Goal: Task Accomplishment & Management: Use online tool/utility

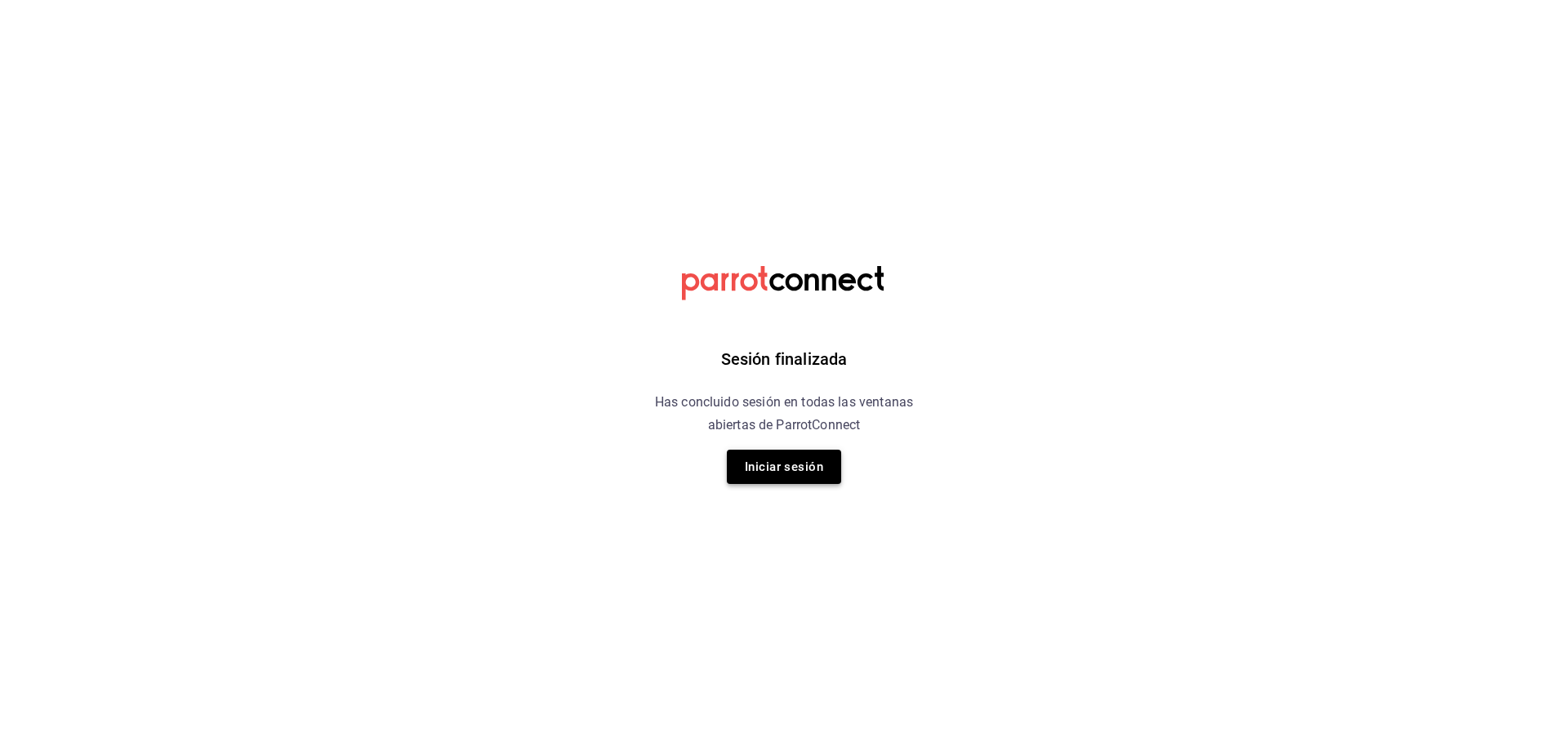
click at [795, 473] on button "Iniciar sesión" at bounding box center [784, 467] width 115 height 34
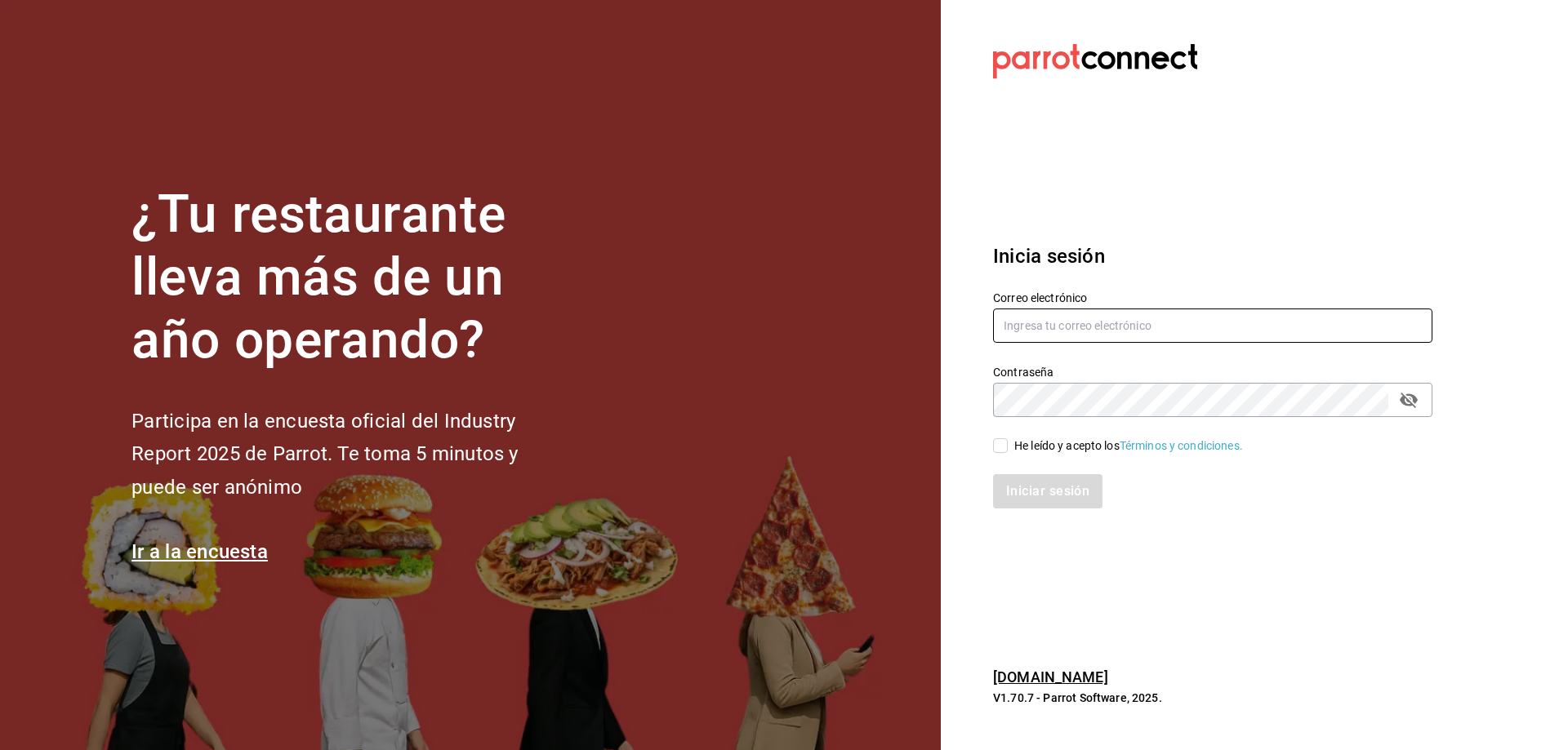
type input "estefania.tiberius@gmail.com"
click at [1007, 449] on input "He leído y acepto los Términos y condiciones." at bounding box center [1000, 446] width 15 height 15
checkbox input "true"
click at [1036, 489] on button "Iniciar sesión" at bounding box center [1049, 491] width 111 height 34
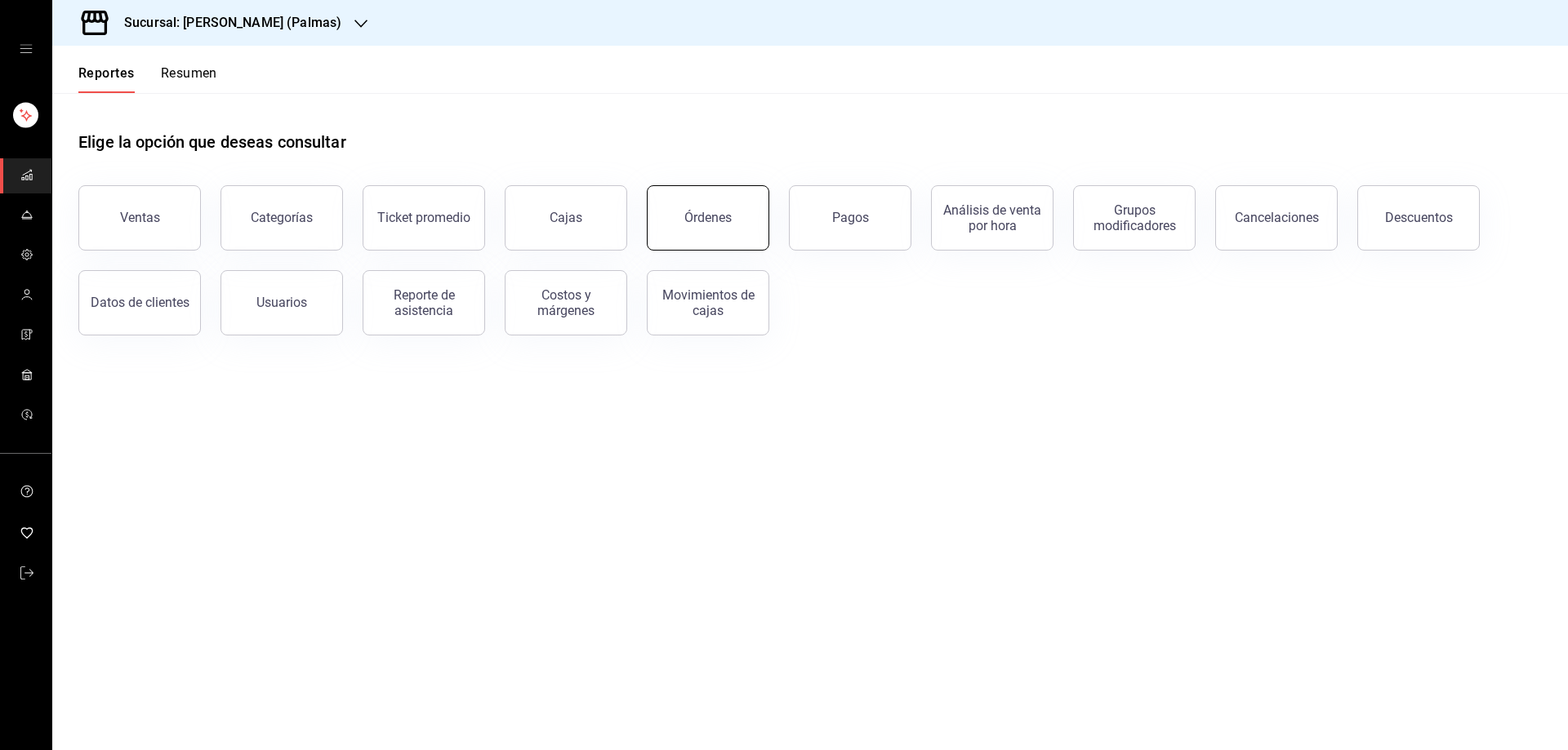
click at [710, 219] on div "Órdenes" at bounding box center [708, 217] width 47 height 16
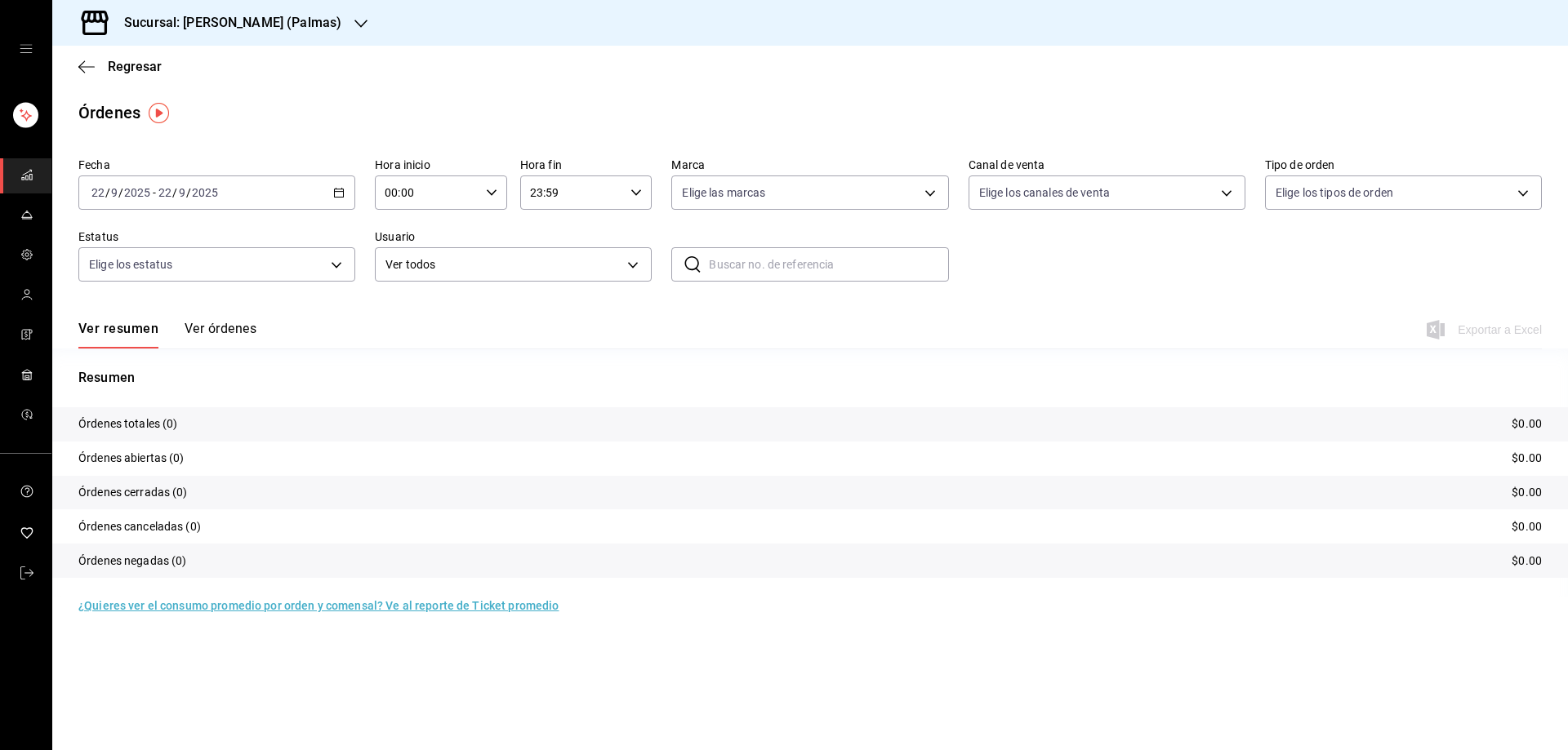
click at [336, 195] on icon "button" at bounding box center [338, 192] width 11 height 11
click at [354, 24] on icon "button" at bounding box center [361, 23] width 13 height 13
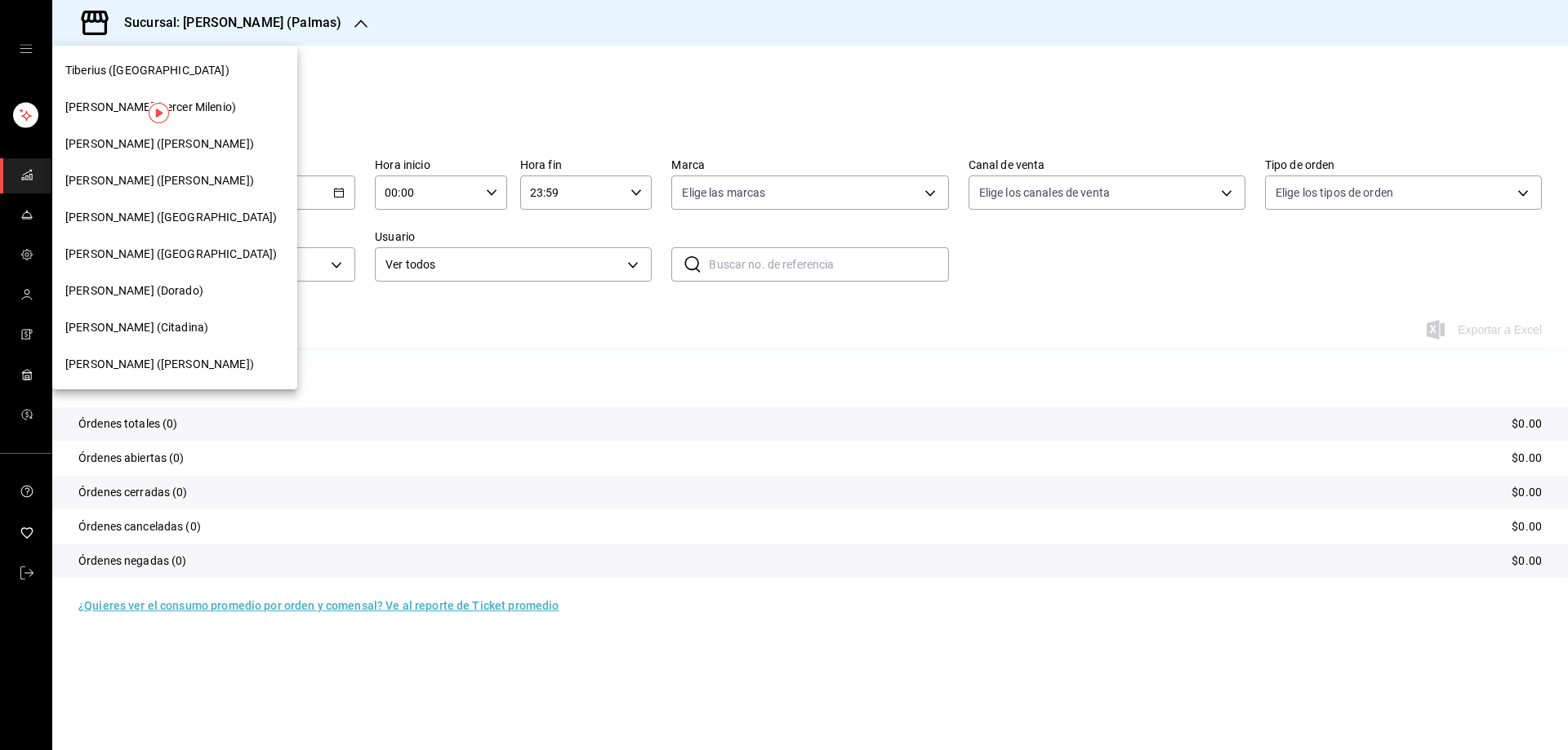
click at [146, 351] on div "Tiberius (Carranza)" at bounding box center [175, 365] width 245 height 37
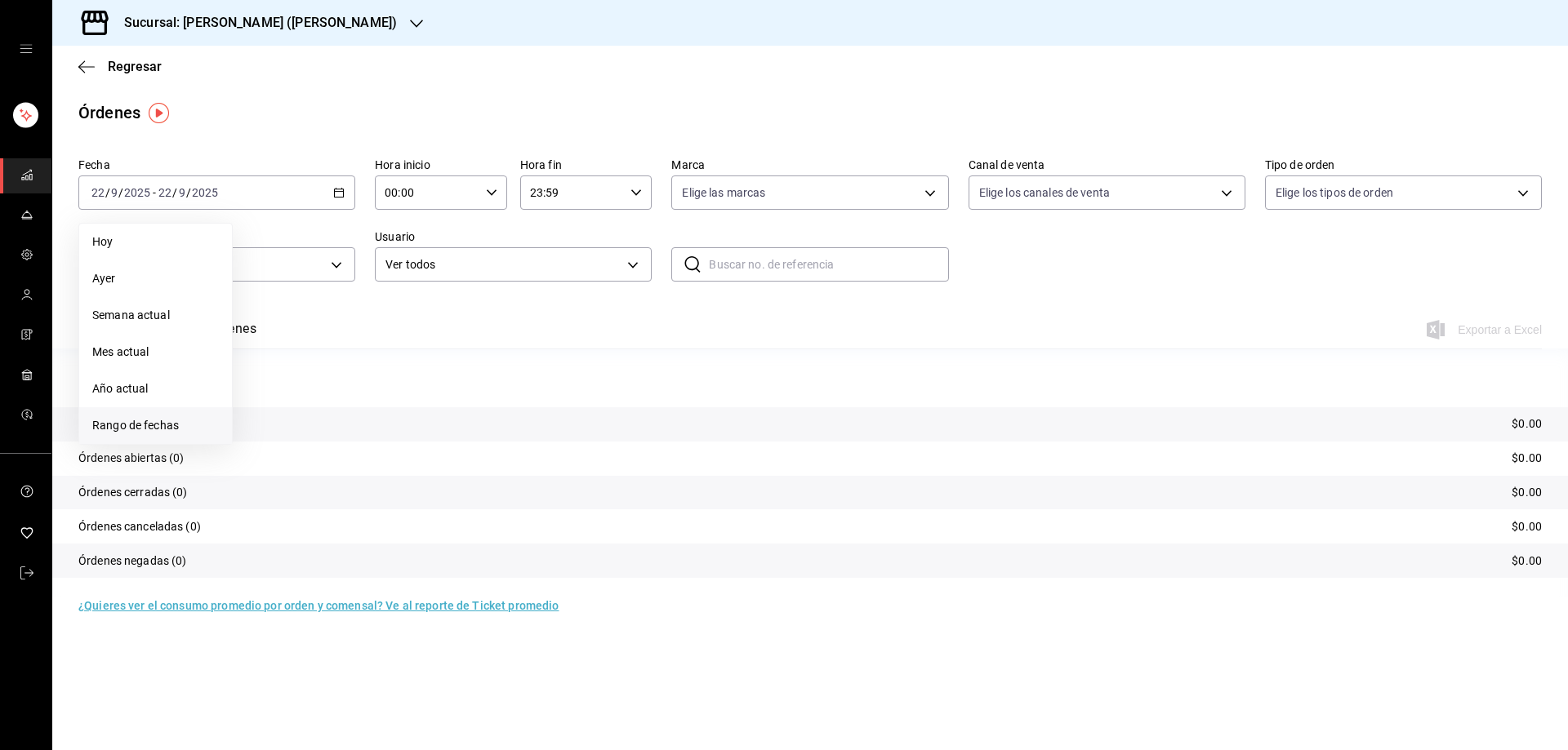
click at [161, 422] on span "Rango de fechas" at bounding box center [155, 426] width 127 height 17
click at [409, 372] on abbr "20" at bounding box center [411, 372] width 10 height 11
click at [337, 192] on \(Stroke\) "button" at bounding box center [339, 191] width 9 height 1
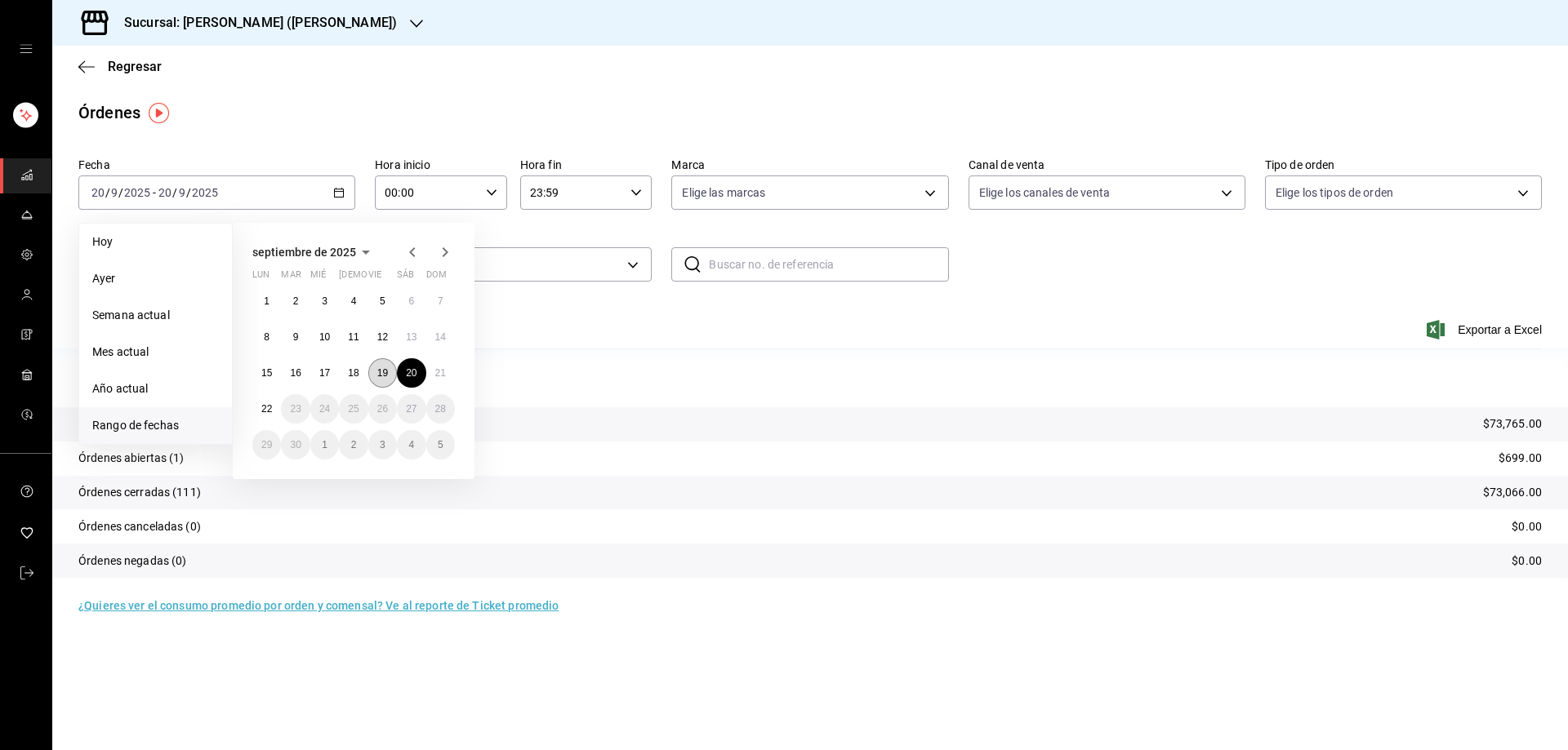
click at [384, 368] on abbr "19" at bounding box center [383, 372] width 10 height 11
click at [384, 367] on abbr "19" at bounding box center [383, 372] width 10 height 11
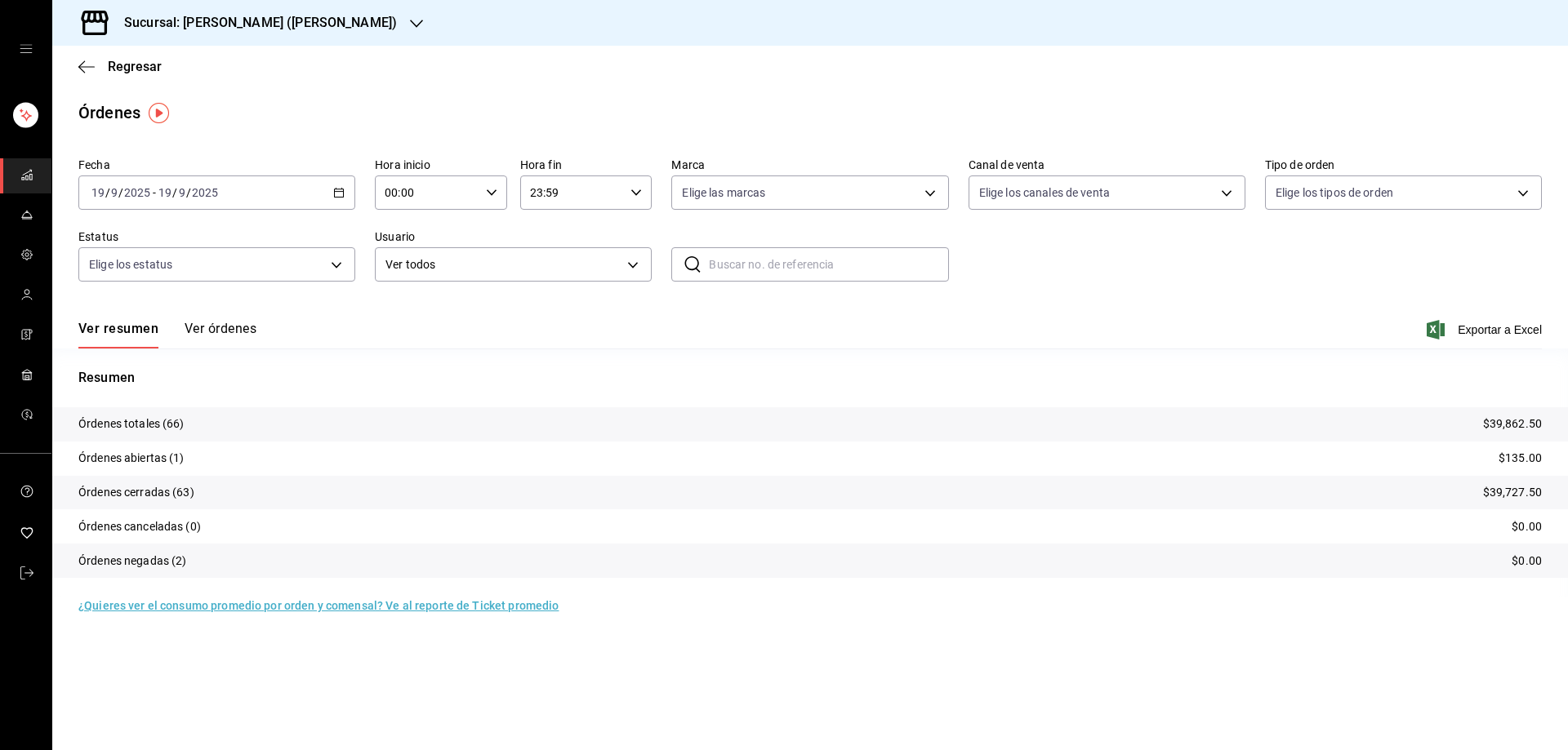
click at [329, 190] on div "2025-09-19 19 / 9 / 2025 - 2025-09-19 19 / 9 / 2025" at bounding box center [216, 193] width 277 height 34
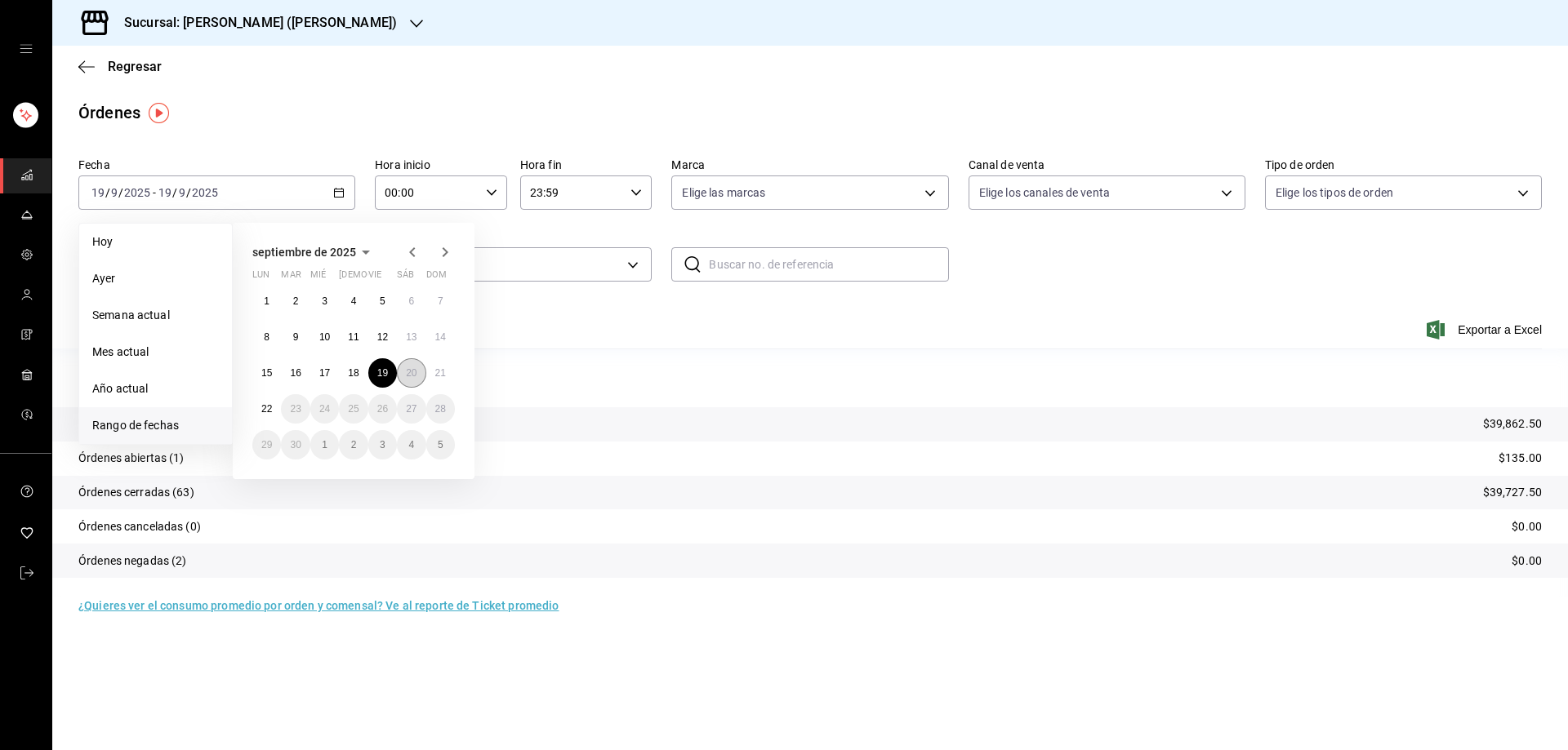
click at [415, 375] on abbr "20" at bounding box center [411, 372] width 10 height 11
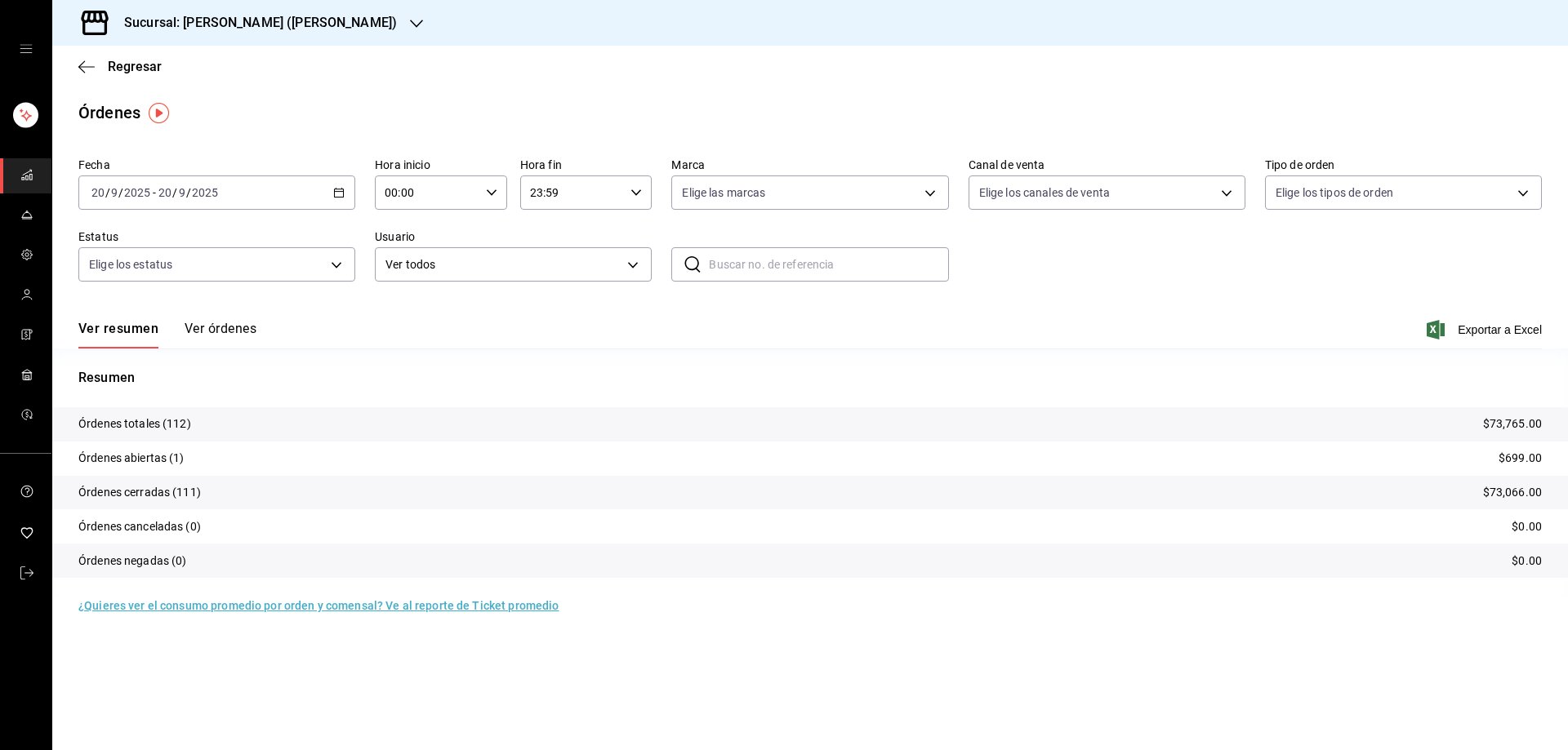
click at [337, 180] on div "2025-09-20 20 / 9 / 2025 - 2025-09-20 20 / 9 / 2025" at bounding box center [216, 193] width 277 height 34
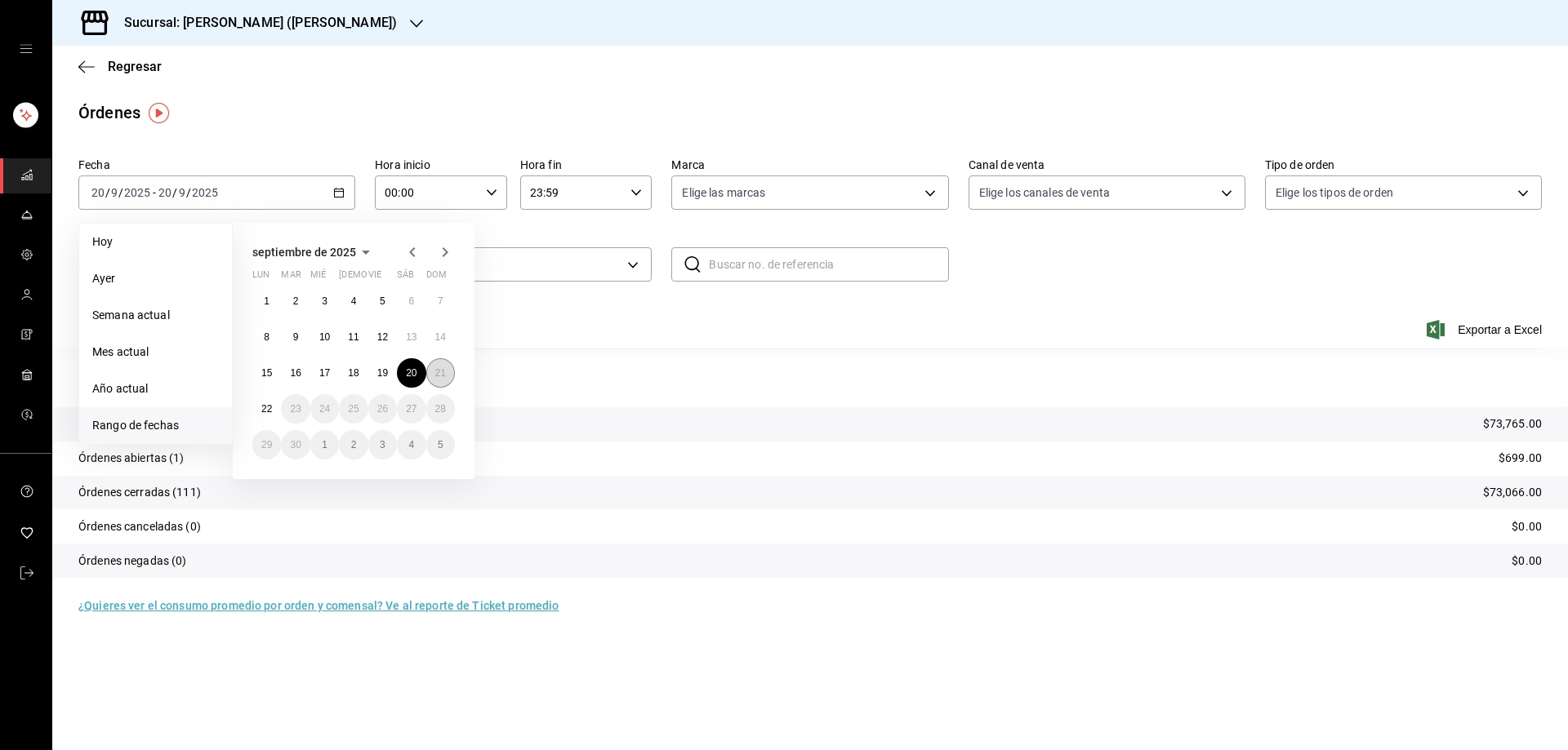
click at [446, 373] on abbr "21" at bounding box center [441, 372] width 10 height 11
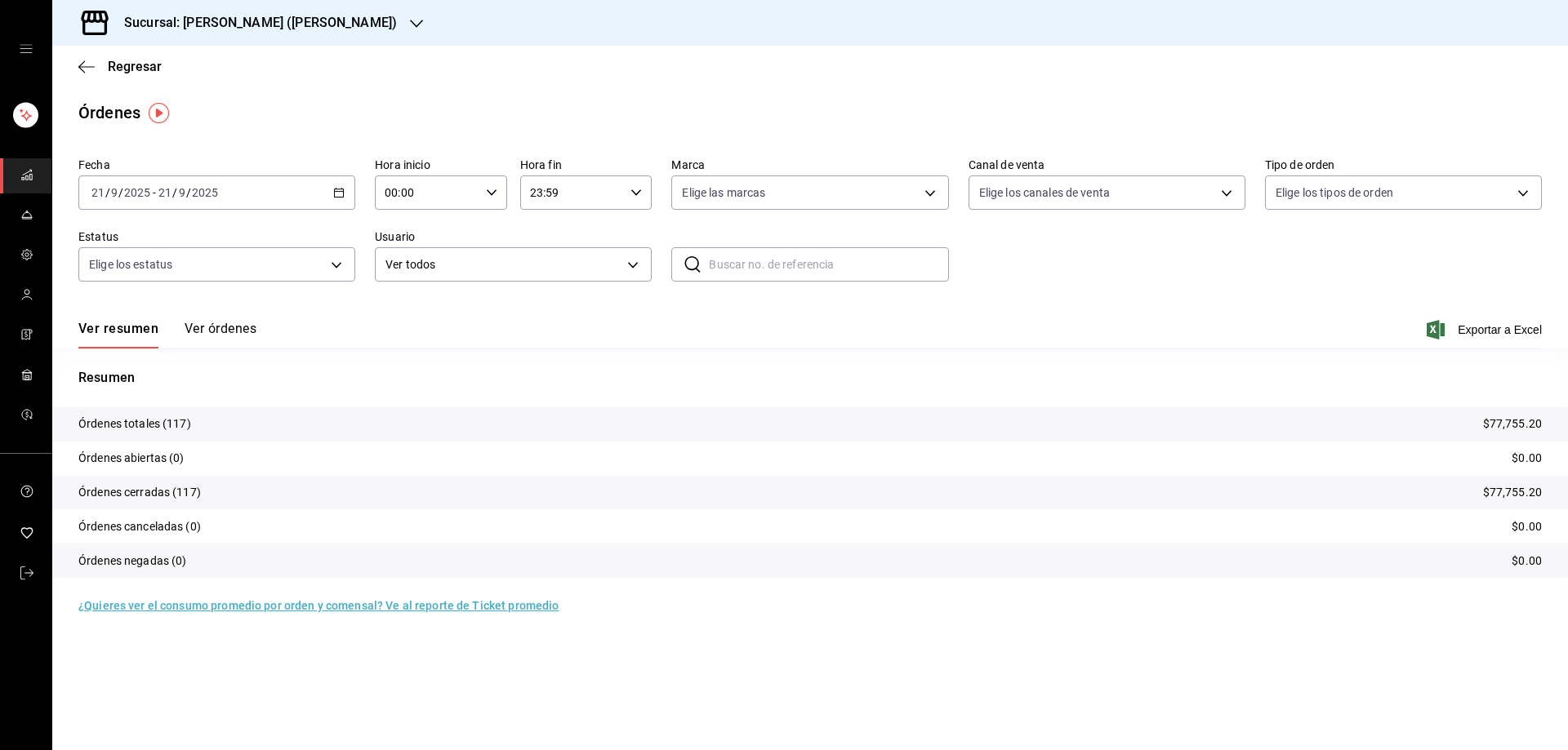
click at [326, 10] on div "Sucursal: Tiberius (Carranza)" at bounding box center [248, 22] width 364 height 46
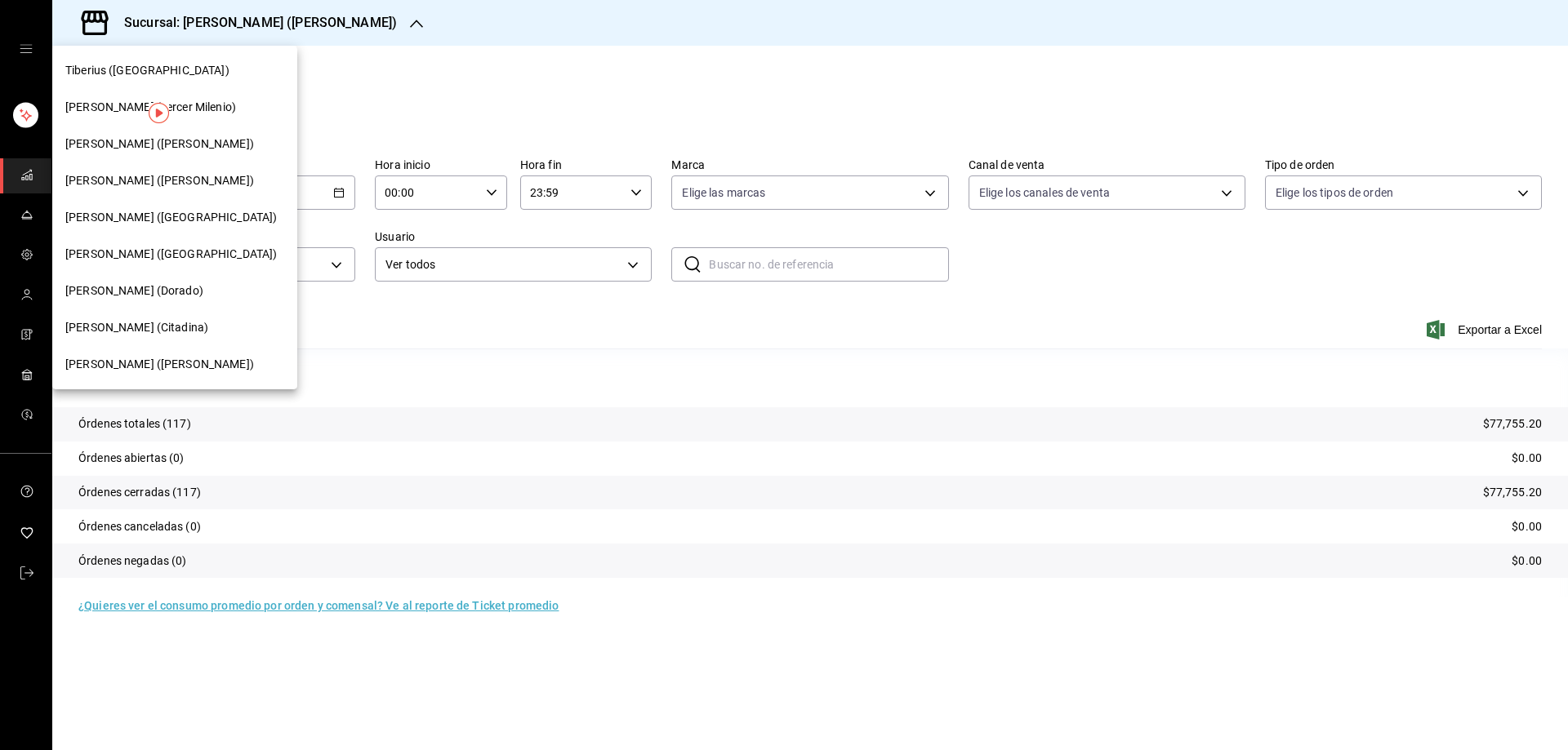
click at [120, 110] on span "Tiberius (Tercer Milenio)" at bounding box center [151, 108] width 171 height 17
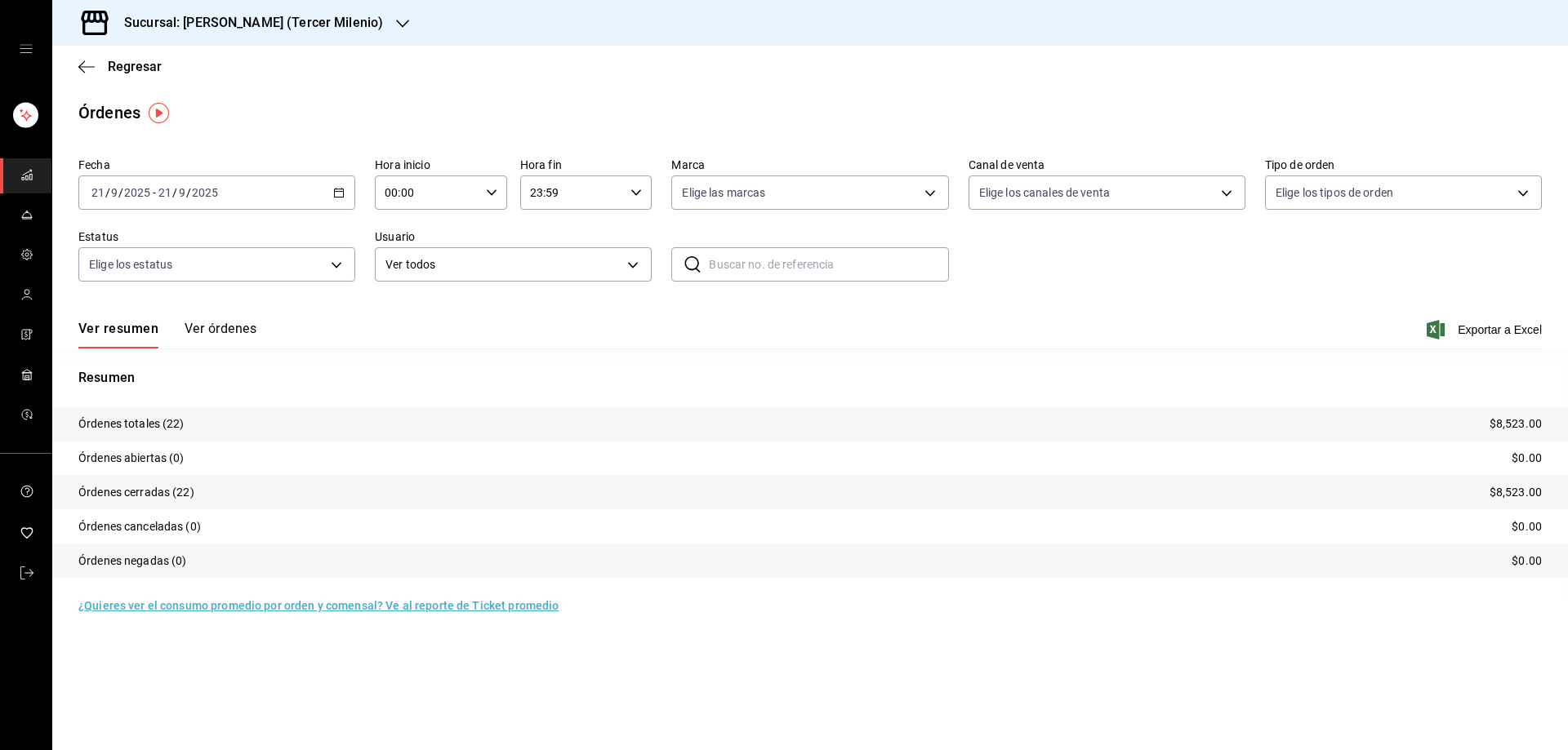
click at [335, 184] on div "2025-09-21 21 / 9 / 2025 - 2025-09-21 21 / 9 / 2025" at bounding box center [216, 193] width 277 height 34
click at [153, 426] on span "Rango de fechas" at bounding box center [155, 426] width 127 height 17
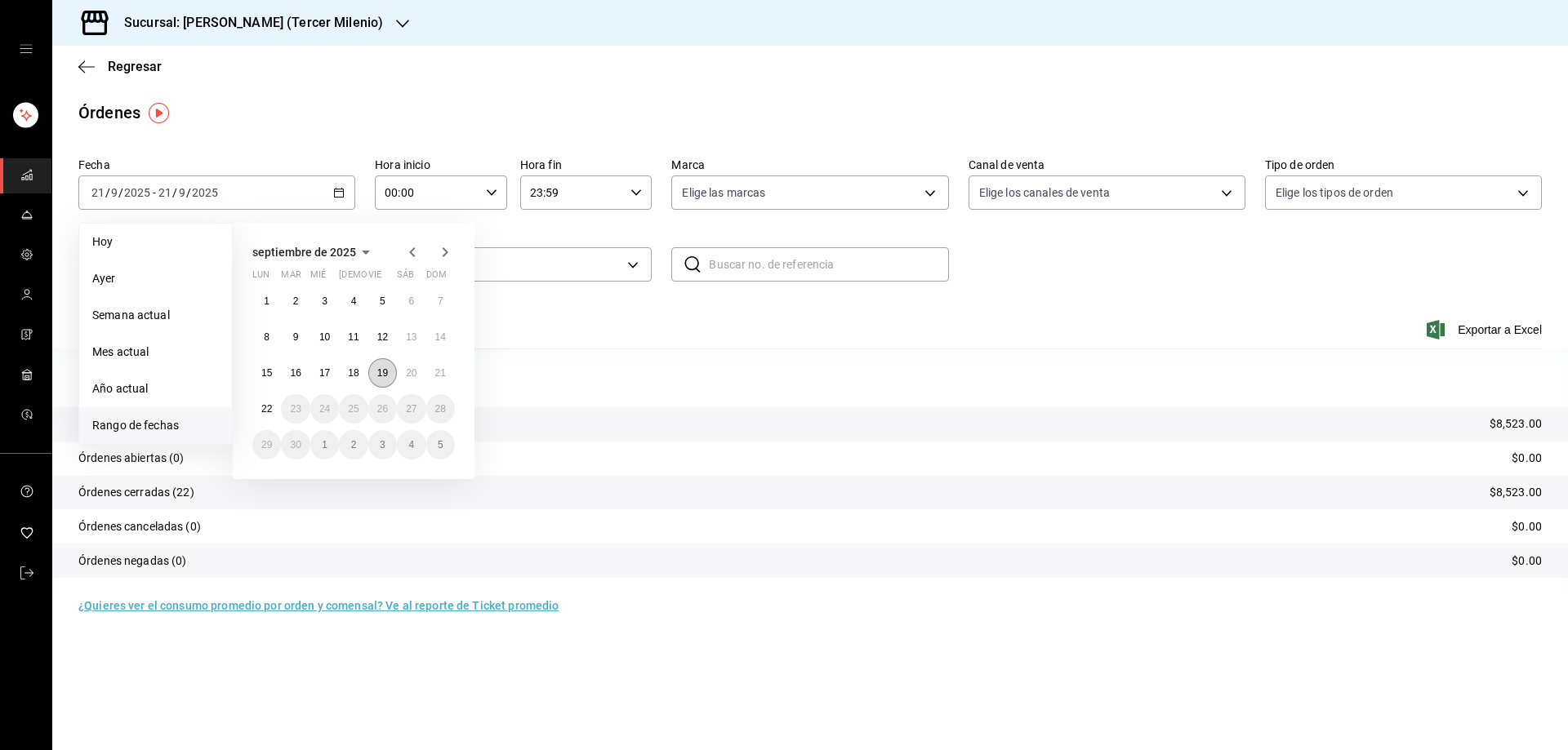
click at [388, 372] on abbr "19" at bounding box center [383, 372] width 10 height 11
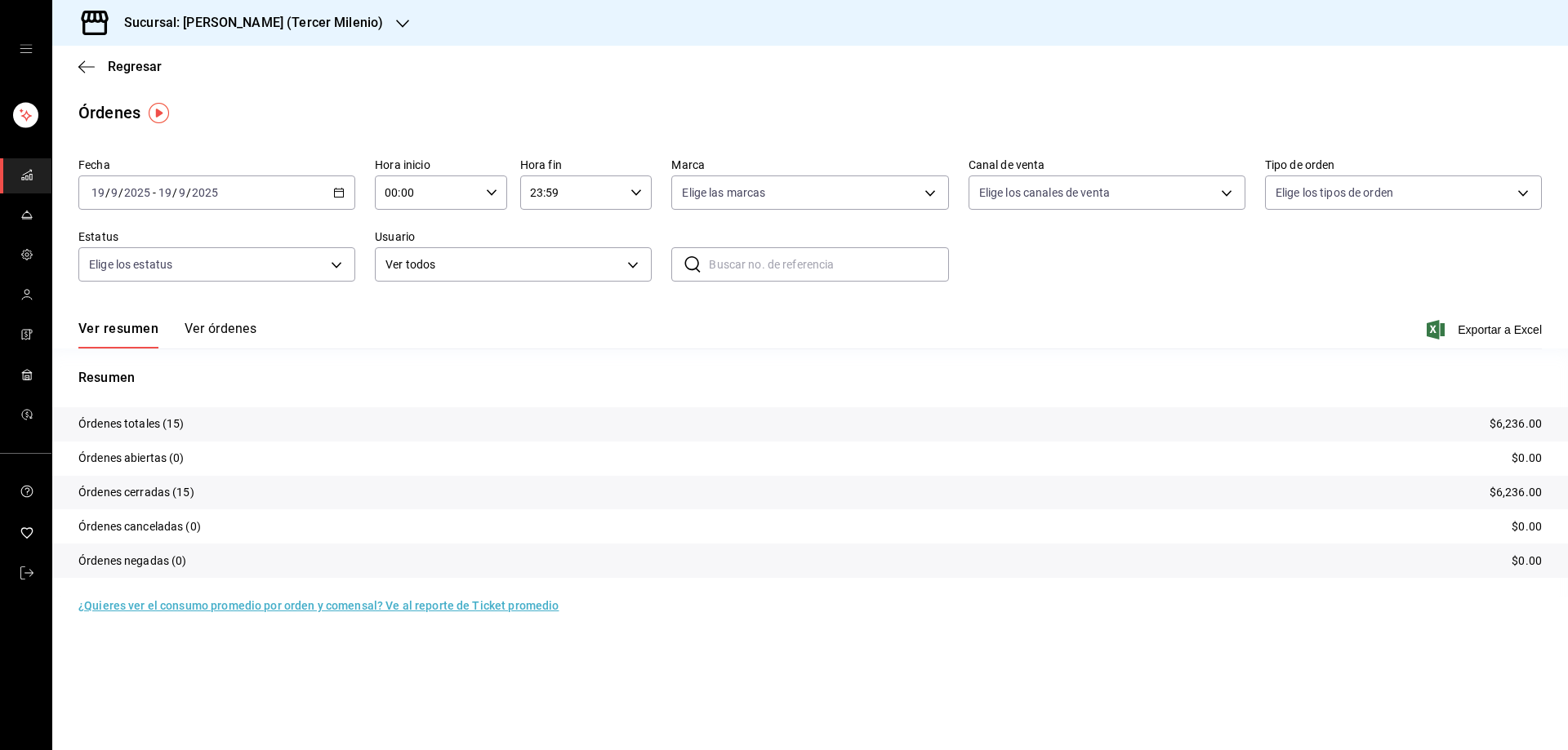
click at [323, 179] on div "2025-09-19 19 / 9 / 2025 - 2025-09-19 19 / 9 / 2025" at bounding box center [216, 193] width 277 height 34
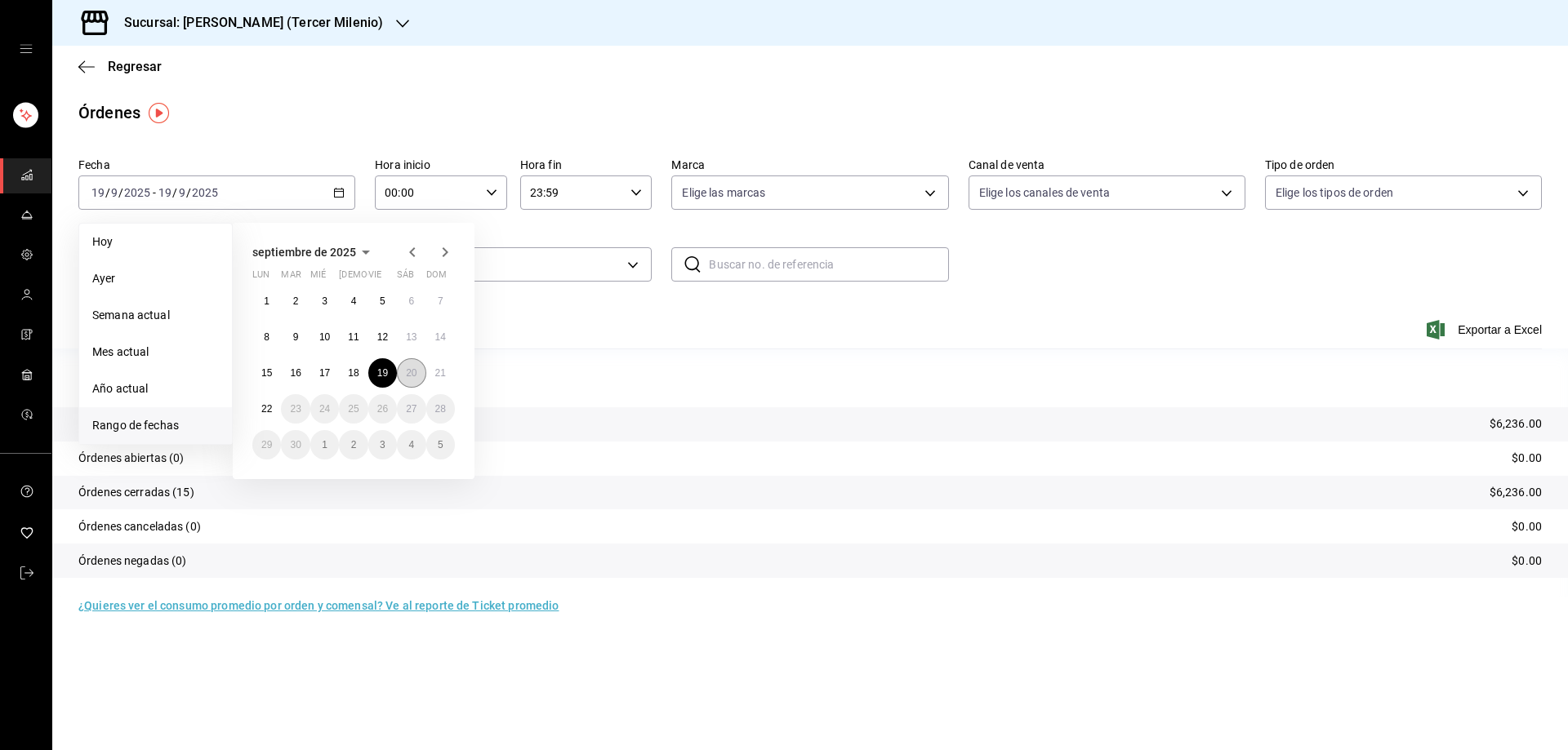
click at [406, 378] on abbr "20" at bounding box center [411, 372] width 10 height 11
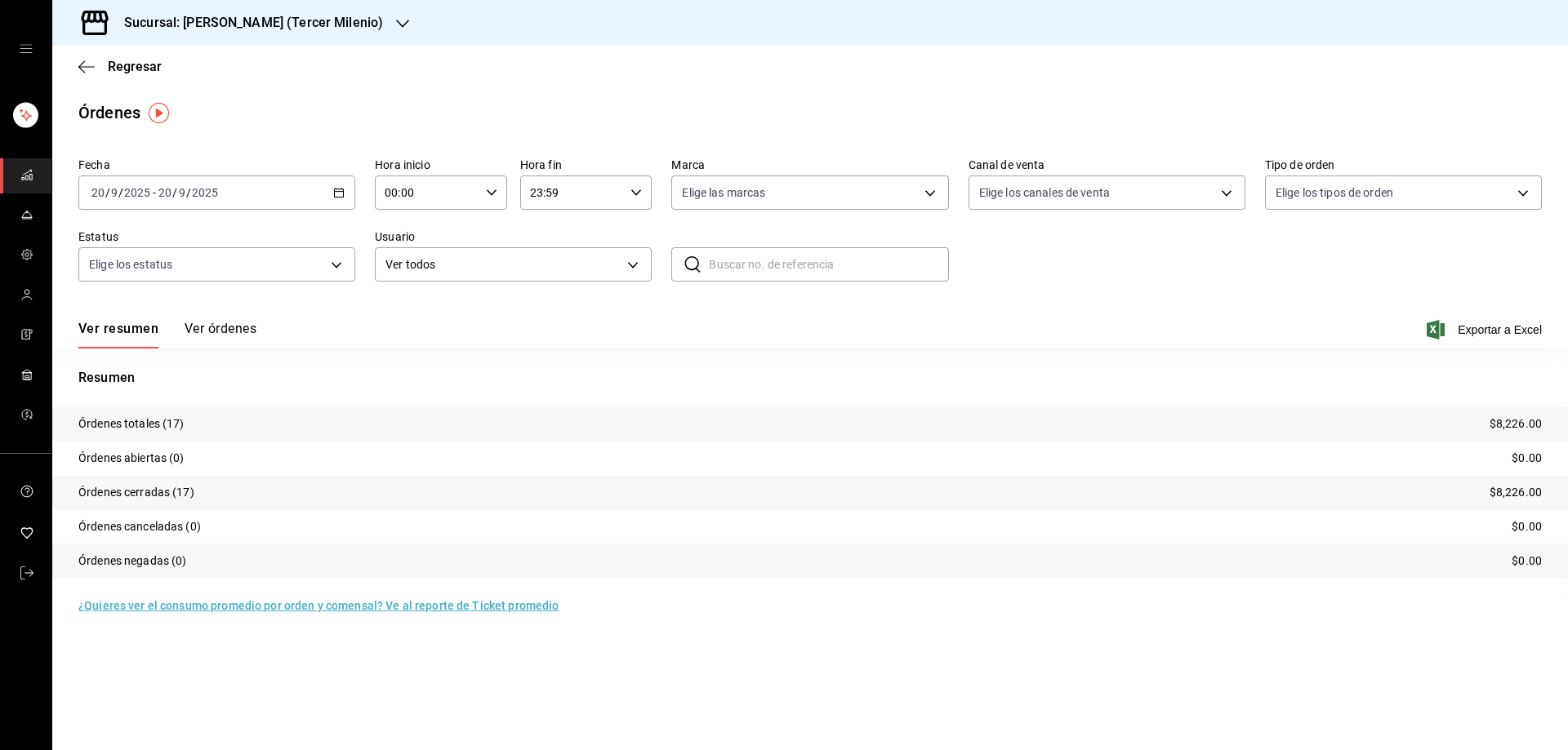
click at [342, 179] on div "2025-09-20 20 / 9 / 2025 - 2025-09-20 20 / 9 / 2025" at bounding box center [216, 193] width 277 height 34
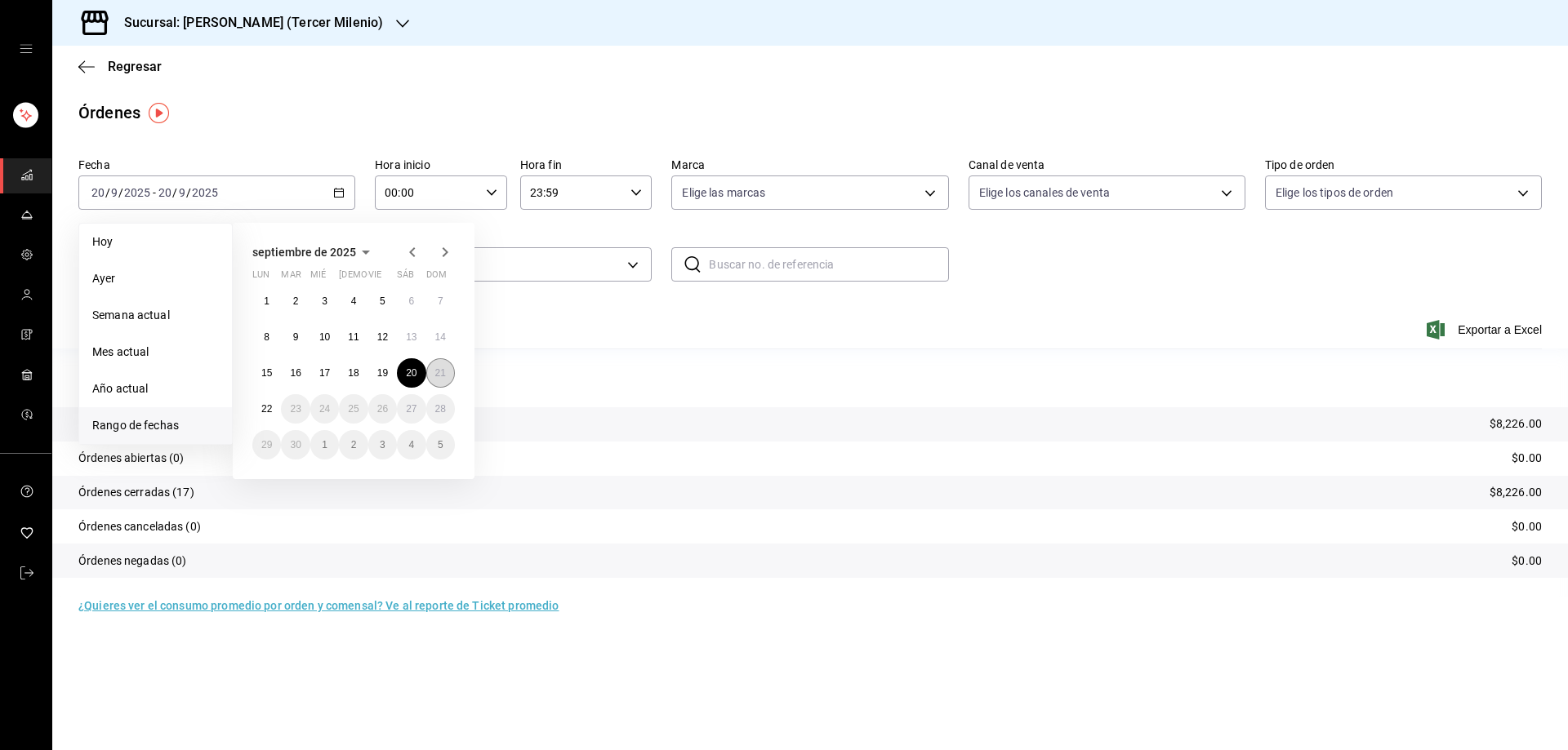
click at [437, 366] on button "21" at bounding box center [440, 373] width 28 height 29
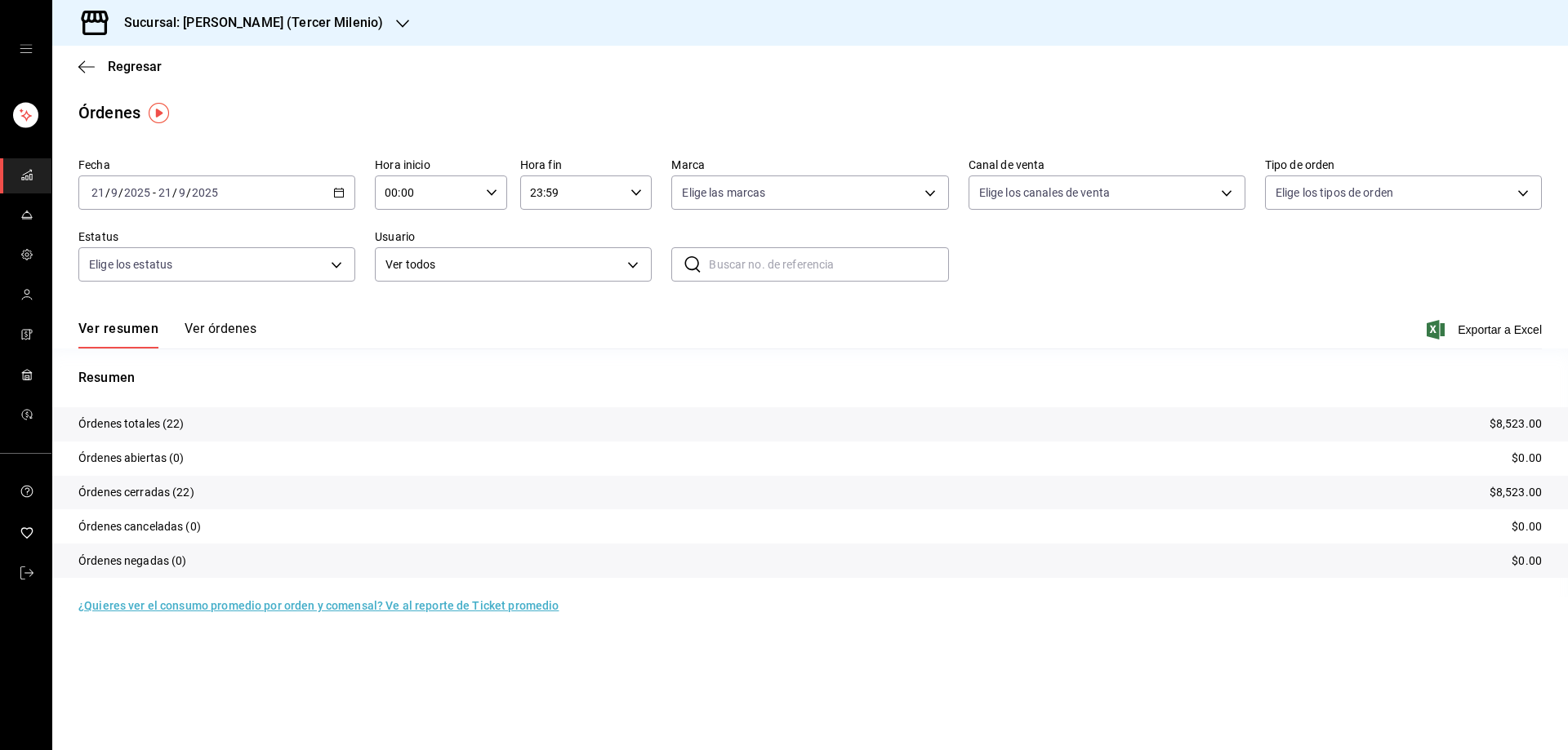
click at [345, 10] on div "Sucursal: Tiberius (Tercer Milenio)" at bounding box center [241, 22] width 350 height 46
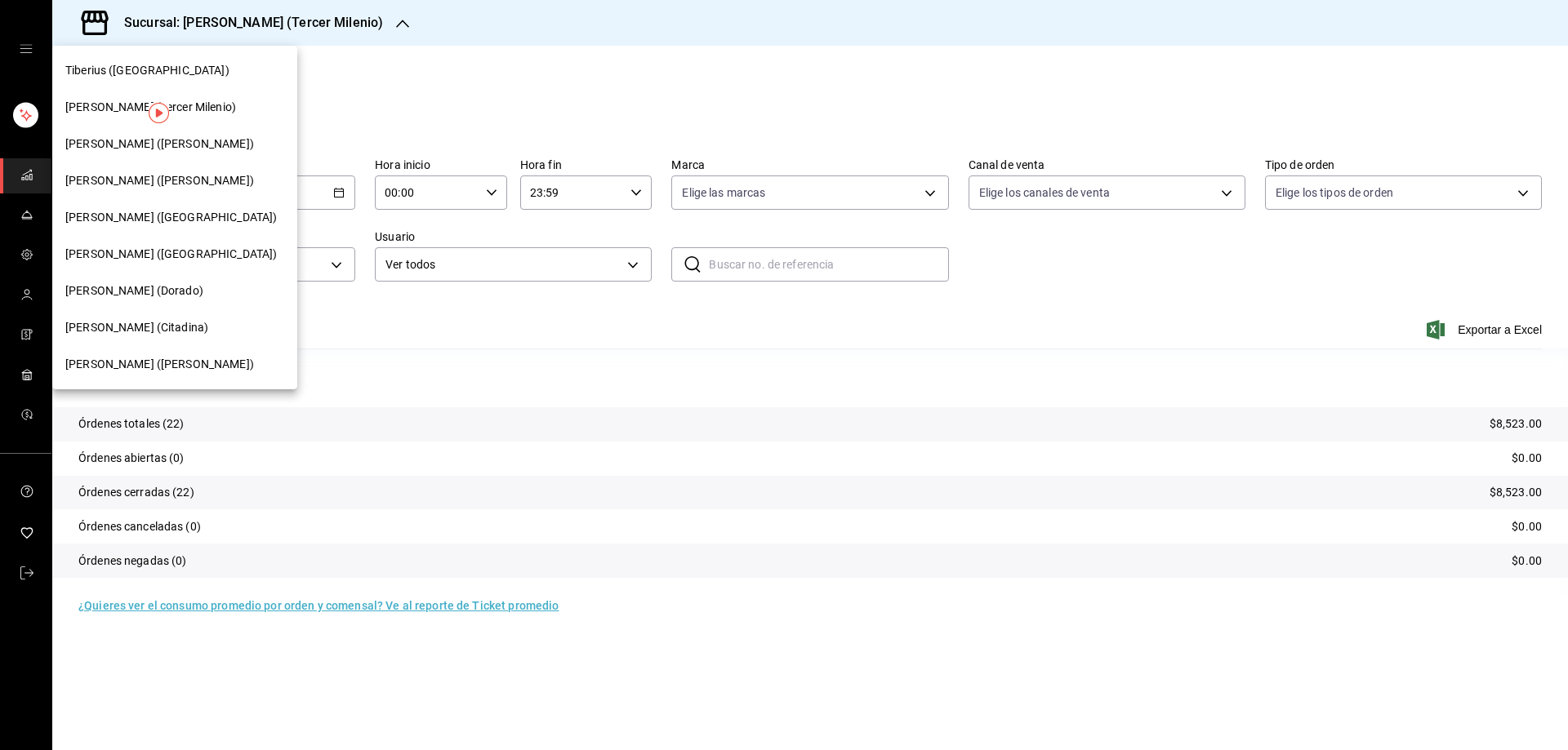
click at [117, 178] on span "Tiberius (Morales)" at bounding box center [160, 181] width 189 height 17
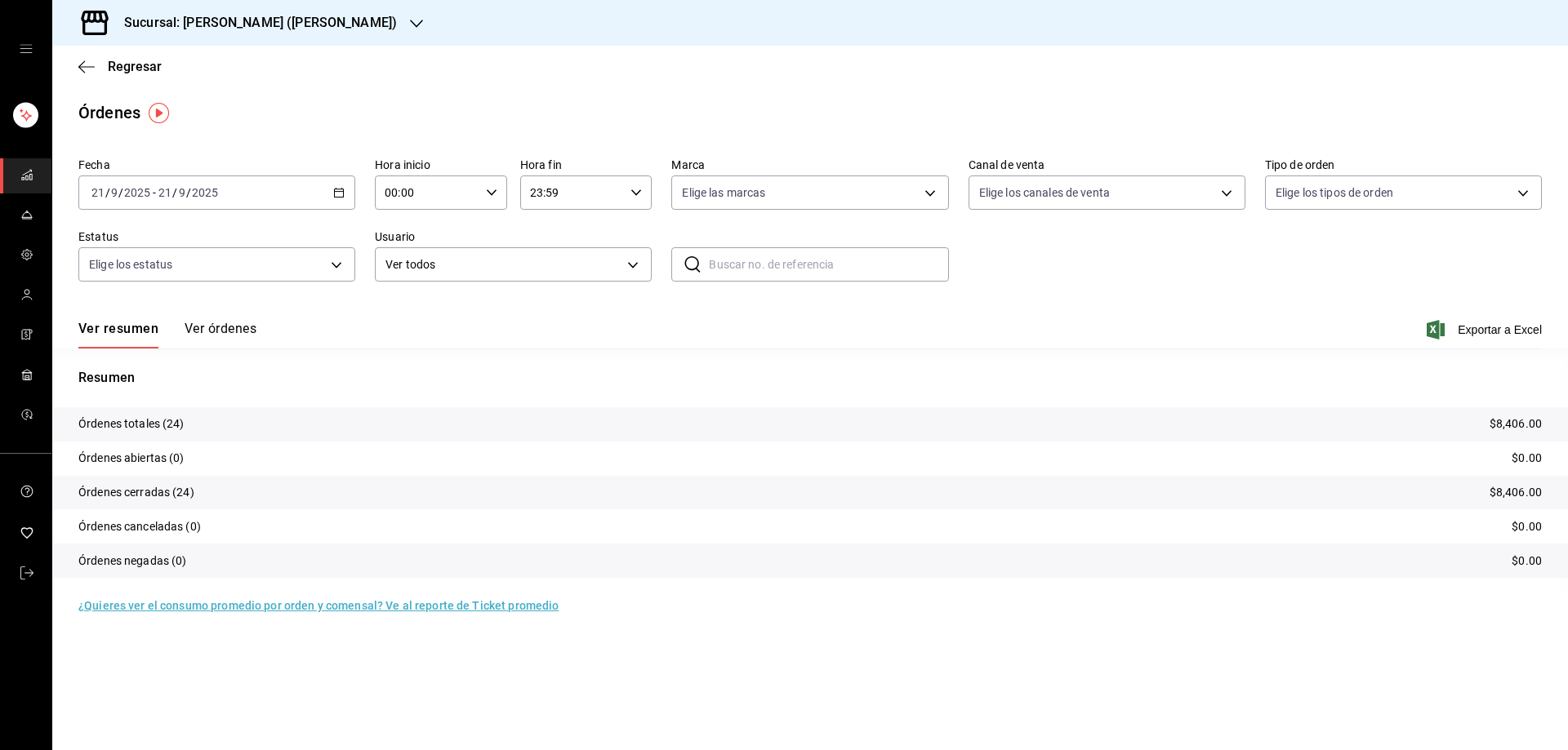
click at [336, 193] on icon "button" at bounding box center [338, 192] width 11 height 11
click at [172, 426] on span "Rango de fechas" at bounding box center [155, 426] width 127 height 17
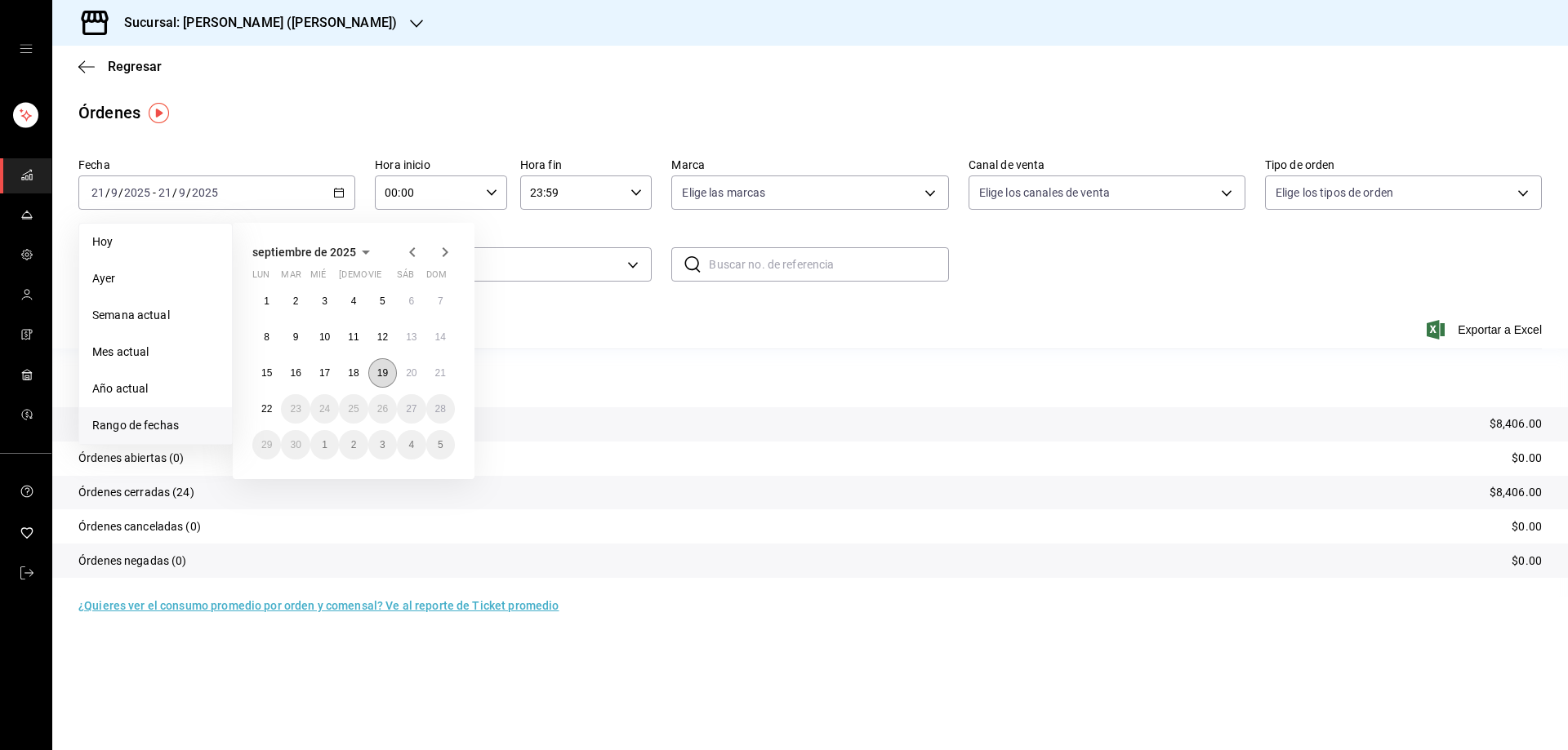
click at [384, 373] on abbr "19" at bounding box center [383, 372] width 10 height 11
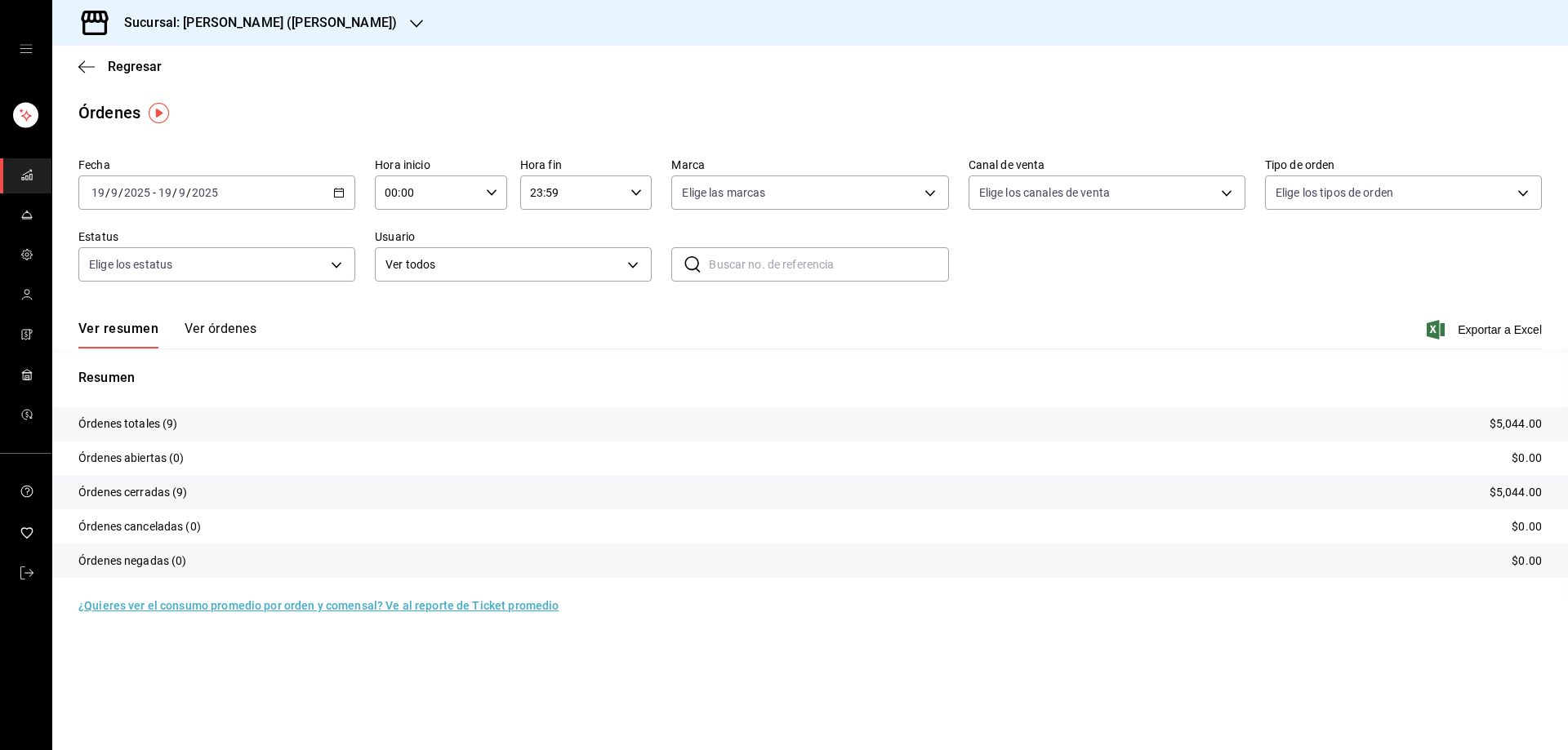
click at [345, 191] on icon "button" at bounding box center [338, 192] width 11 height 11
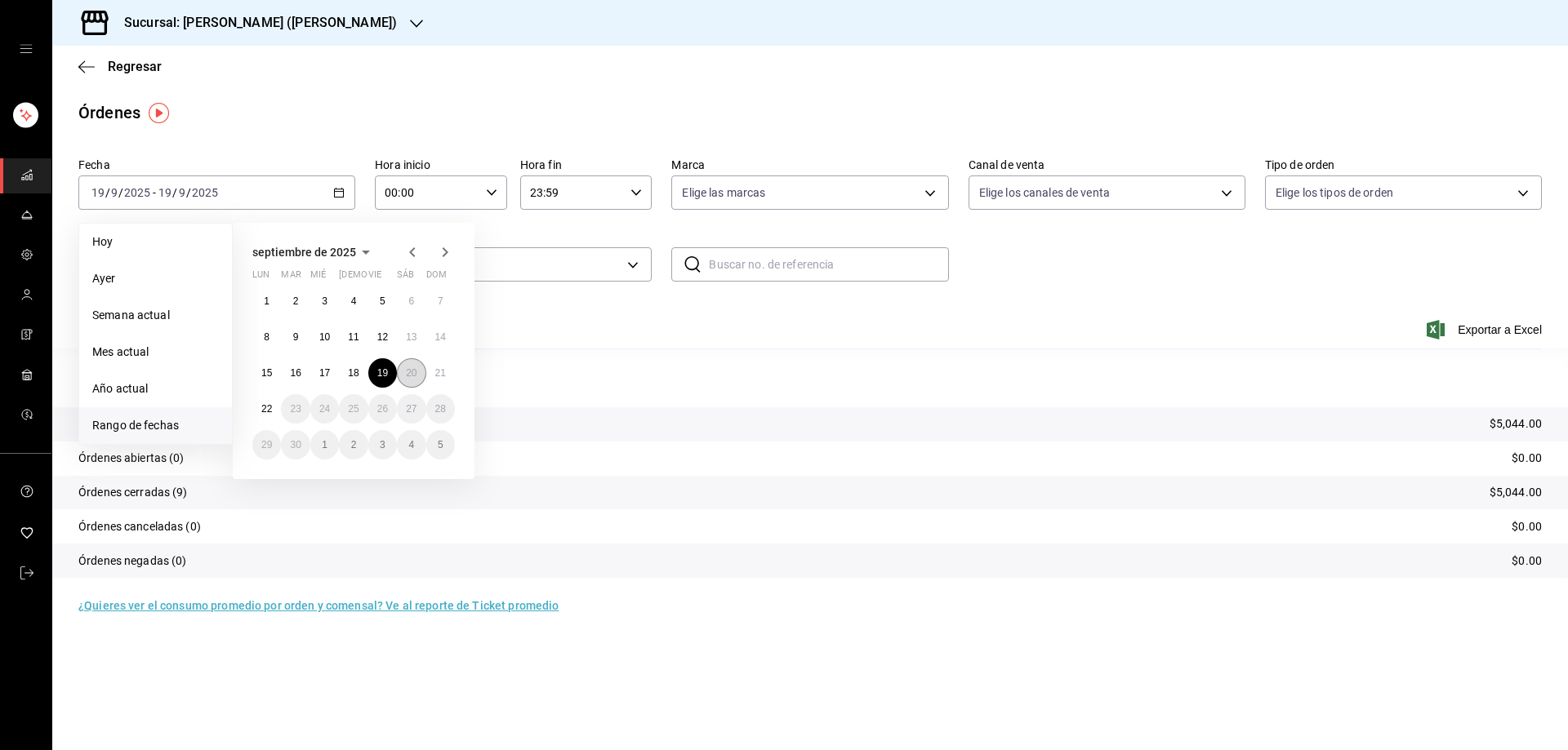
click at [414, 367] on abbr "20" at bounding box center [411, 372] width 10 height 11
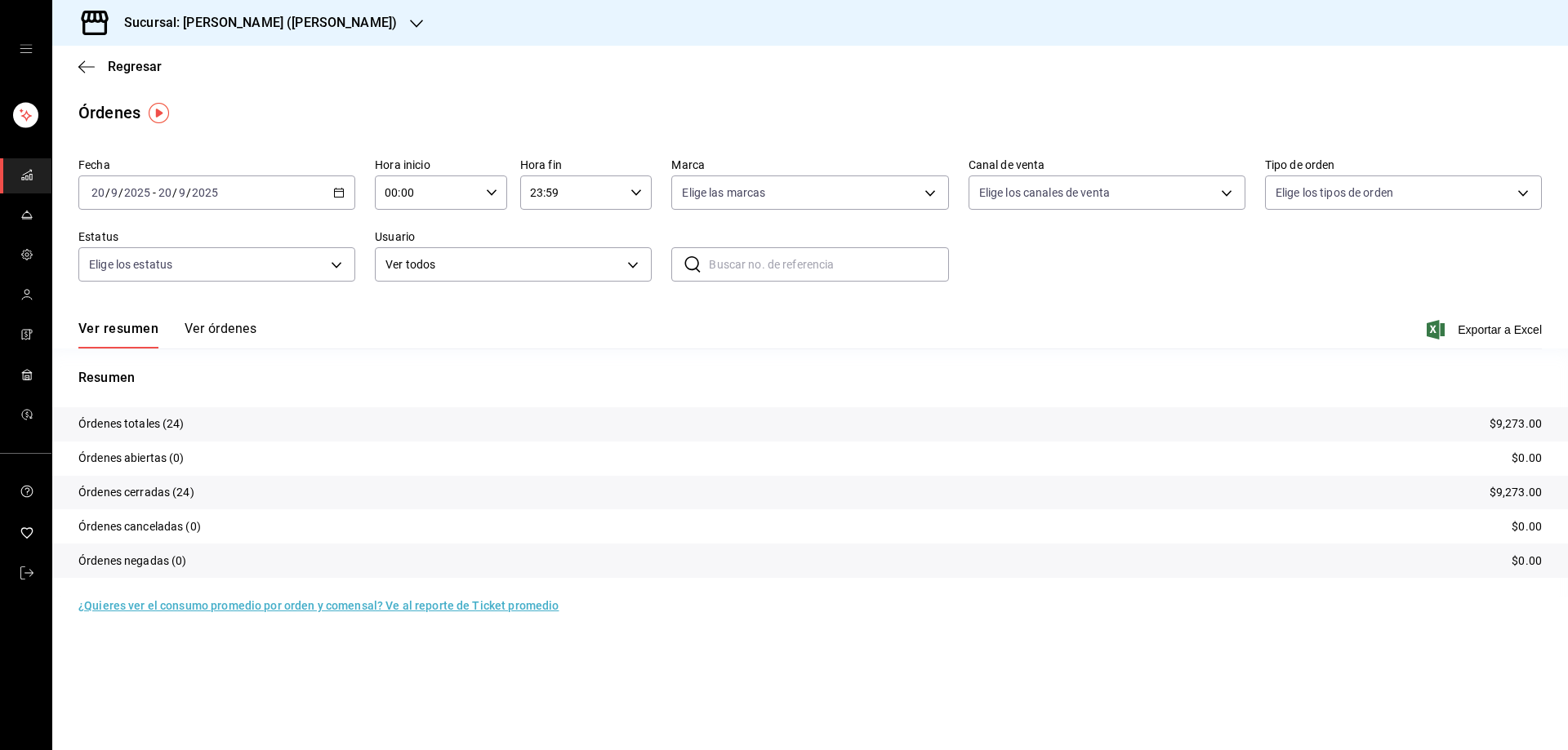
click at [338, 189] on icon "button" at bounding box center [338, 192] width 11 height 11
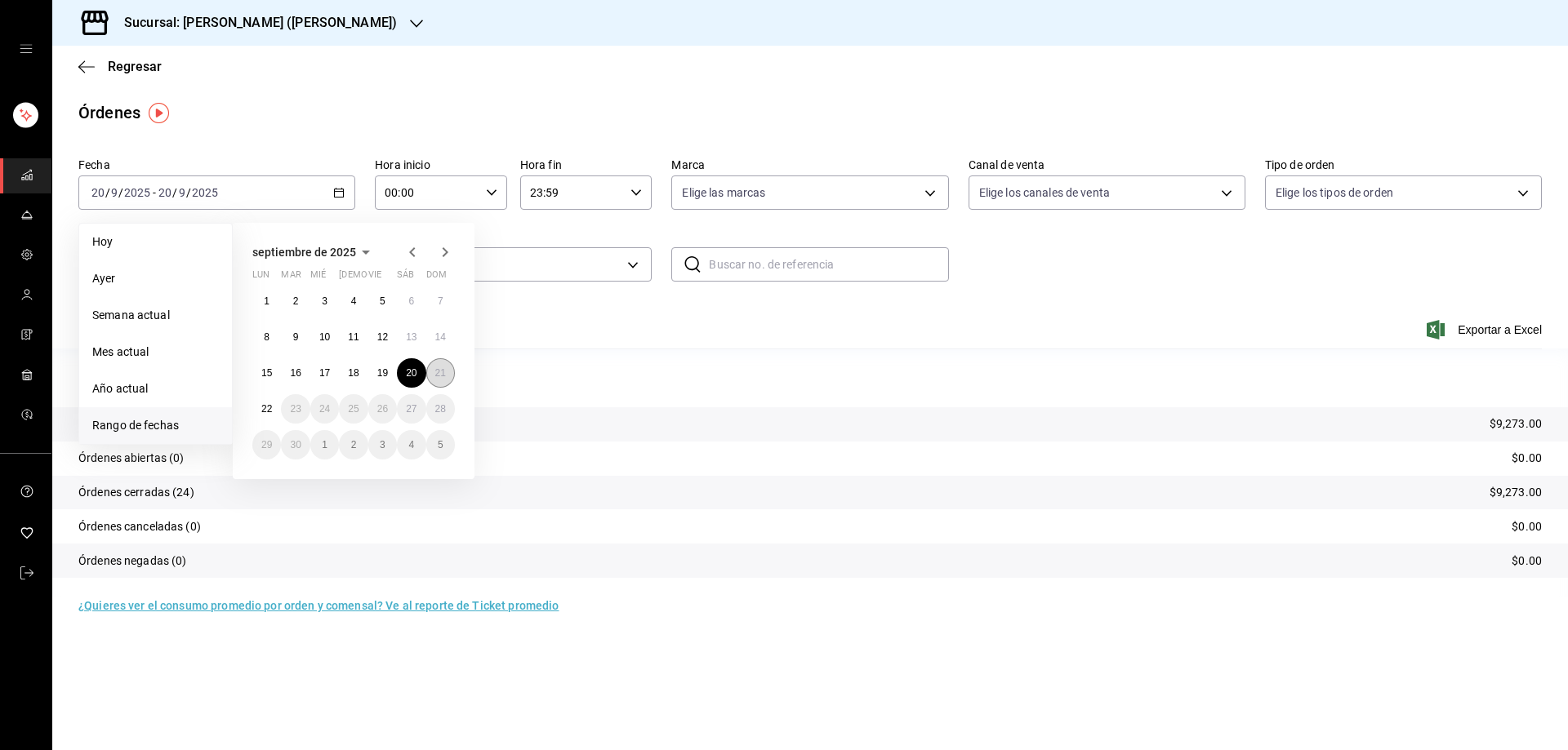
click at [450, 368] on button "21" at bounding box center [440, 373] width 28 height 29
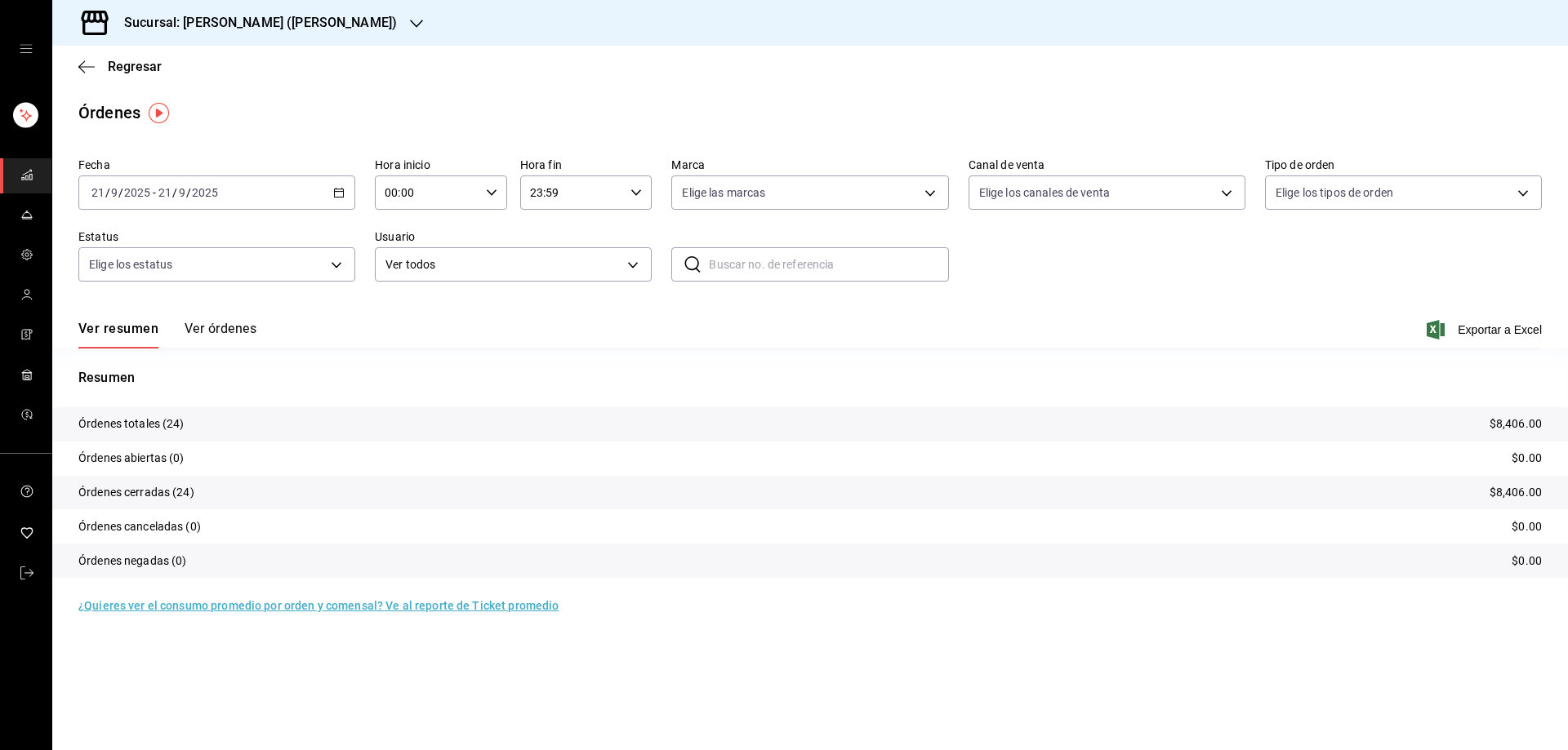
click at [317, 12] on div "Sucursal: Tiberius (Morales)" at bounding box center [248, 22] width 364 height 46
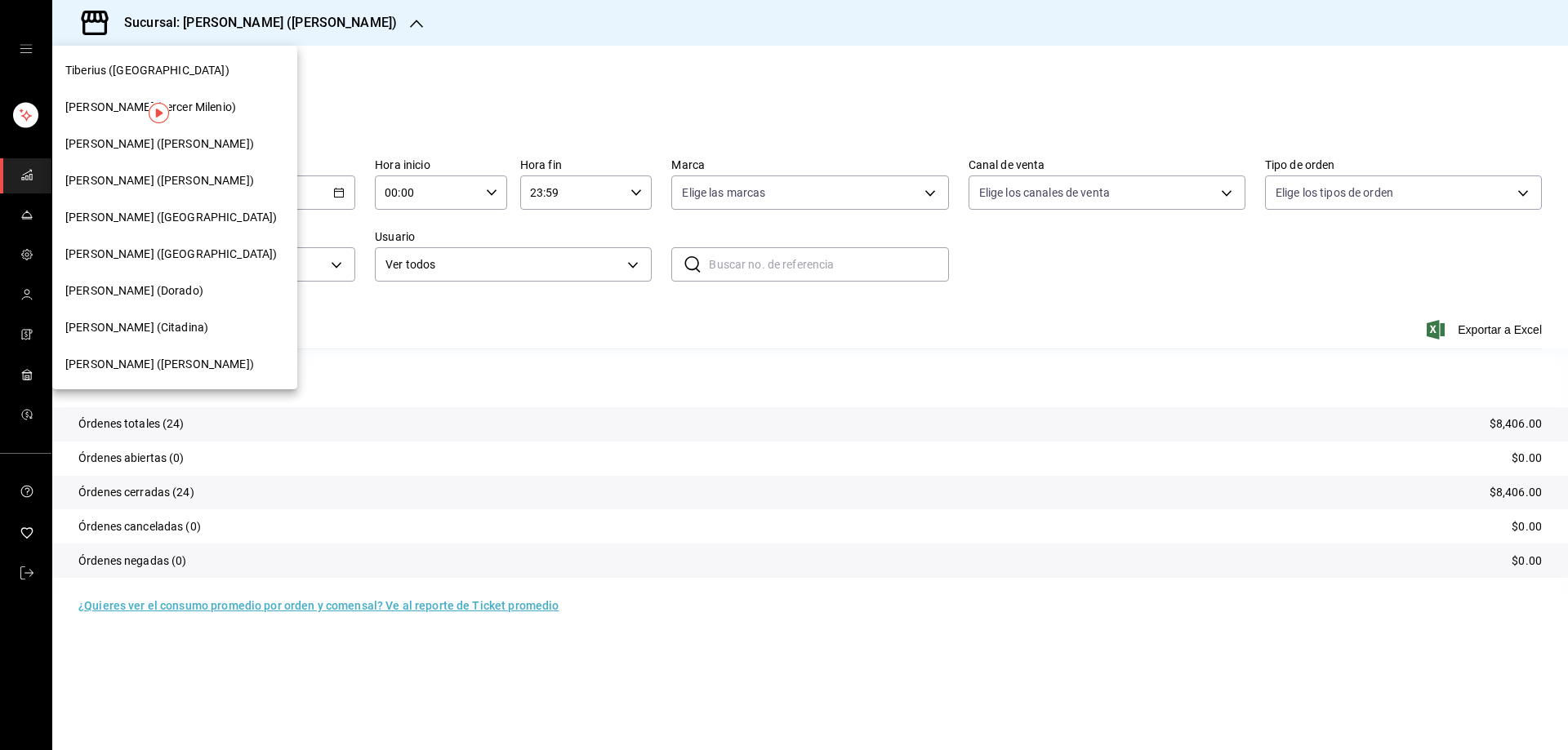
click at [156, 249] on div "Tiberius (Morín)" at bounding box center [175, 254] width 219 height 17
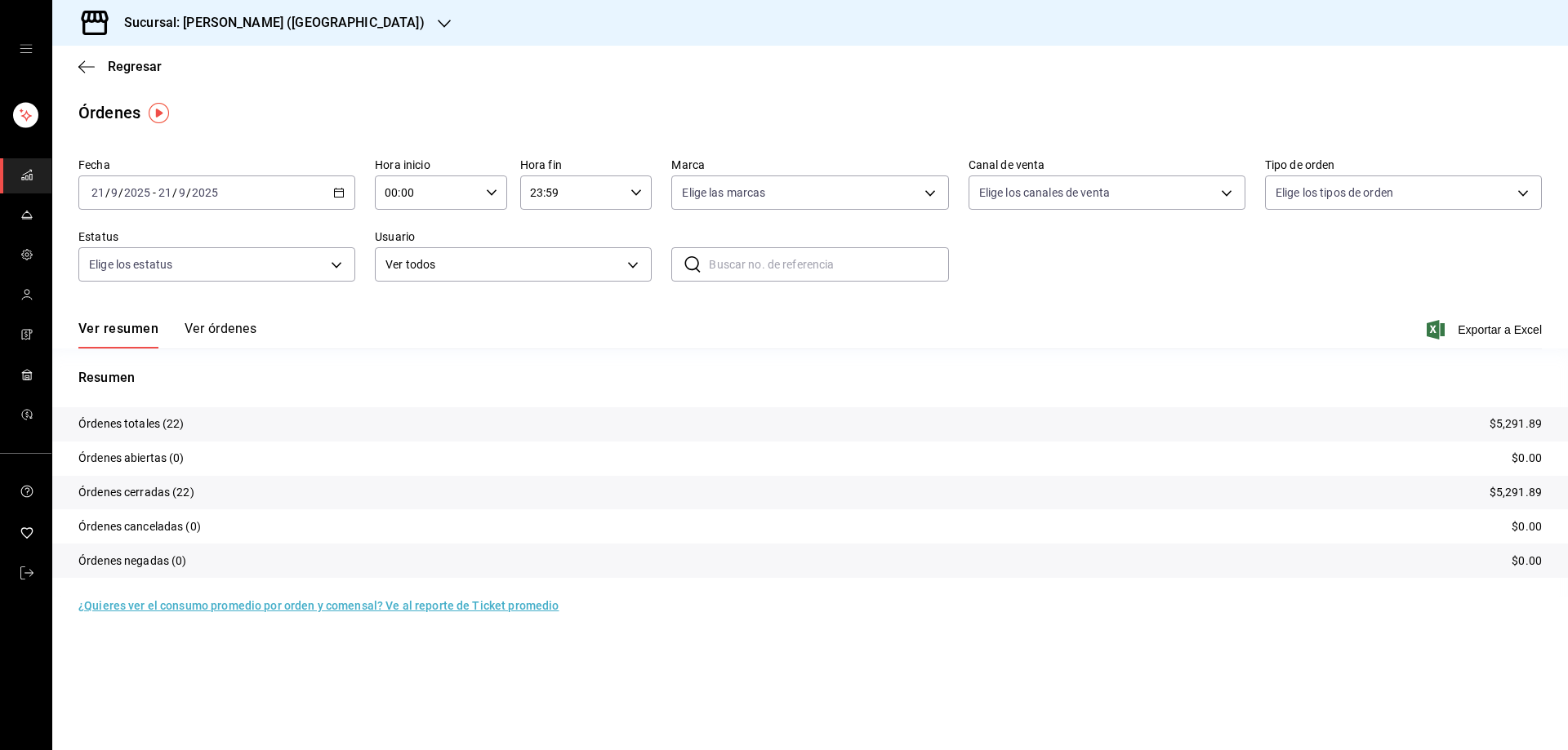
click at [342, 187] on icon "button" at bounding box center [338, 192] width 11 height 11
click at [185, 421] on span "Rango de fechas" at bounding box center [155, 426] width 127 height 17
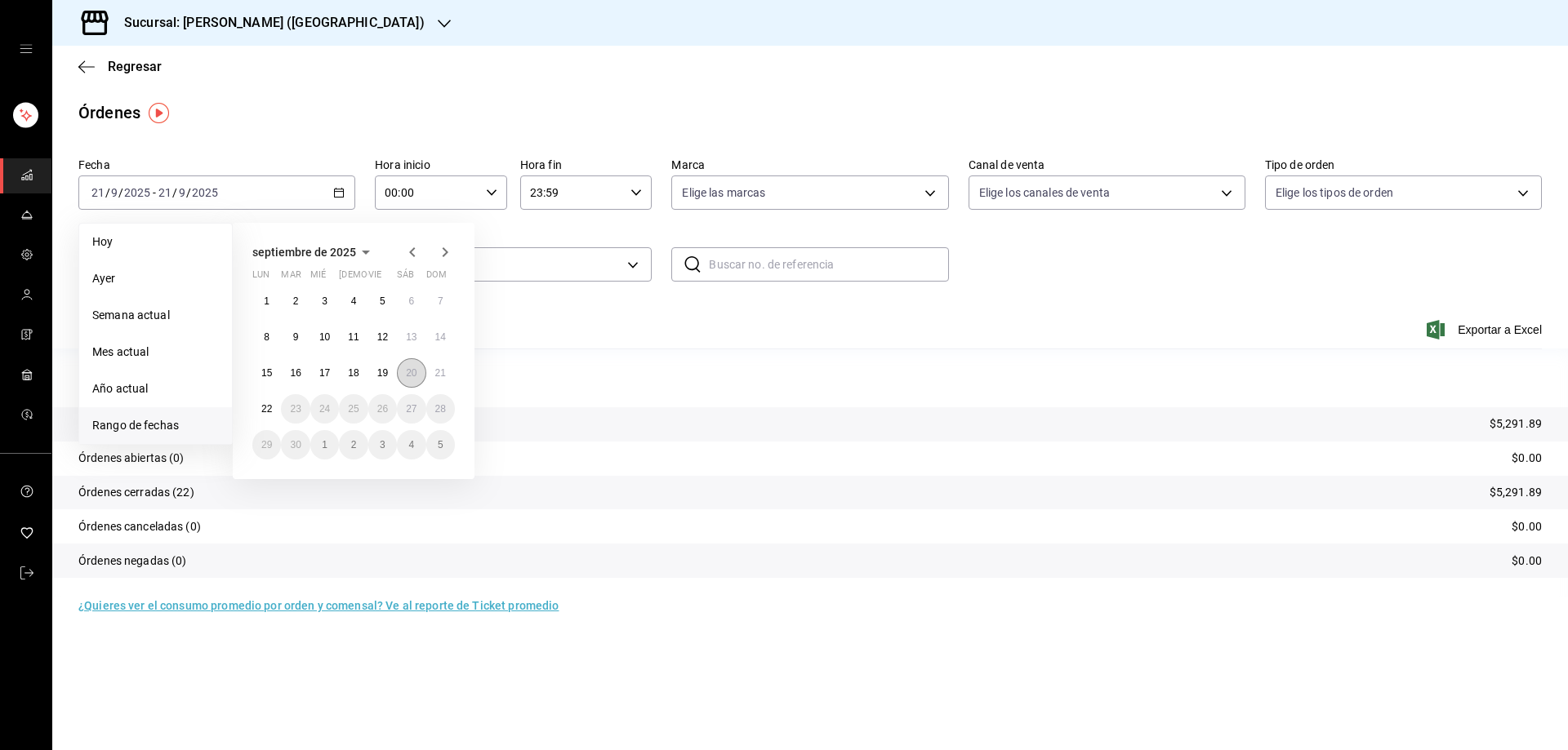
click at [406, 378] on abbr "20" at bounding box center [411, 372] width 10 height 11
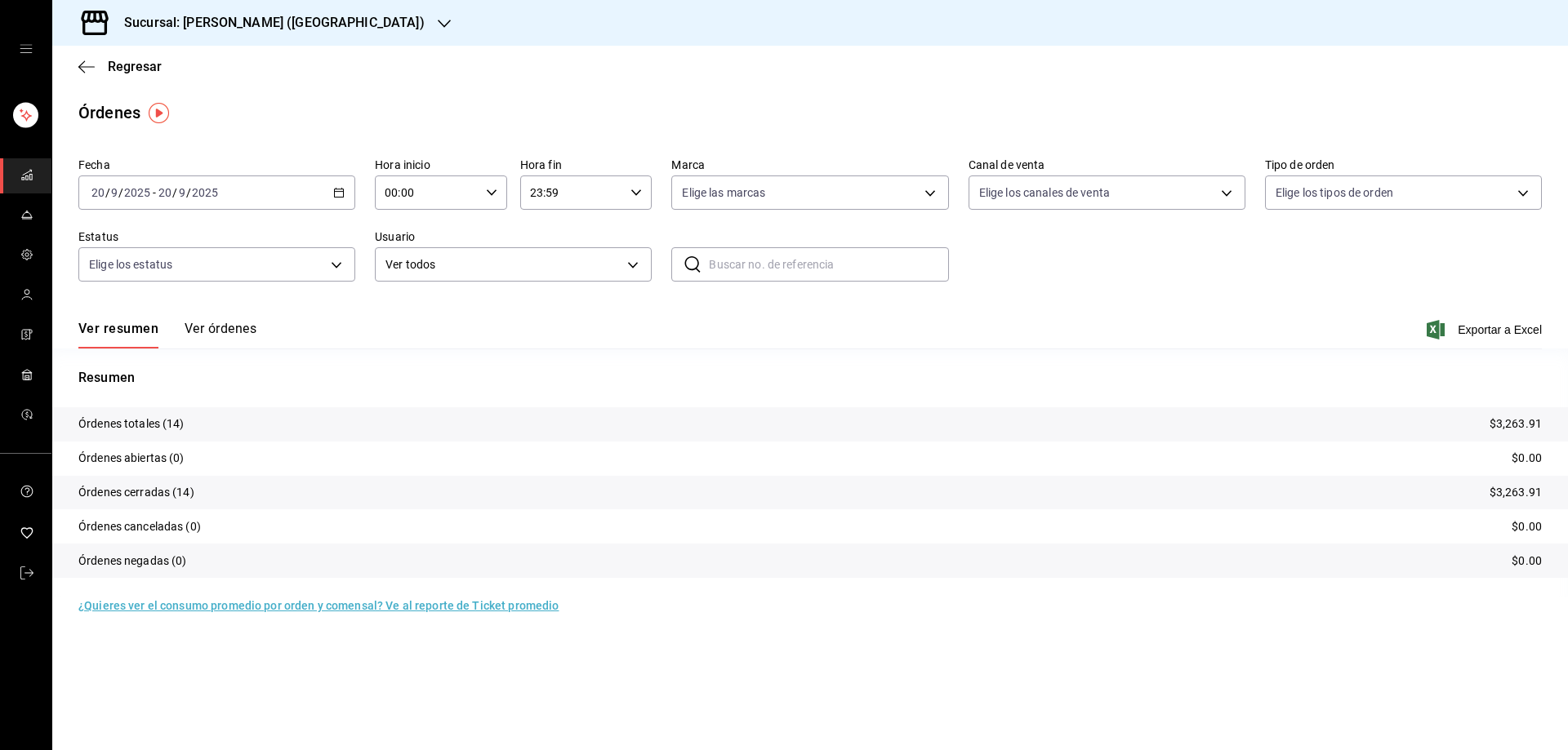
click at [339, 193] on icon "button" at bounding box center [338, 192] width 11 height 11
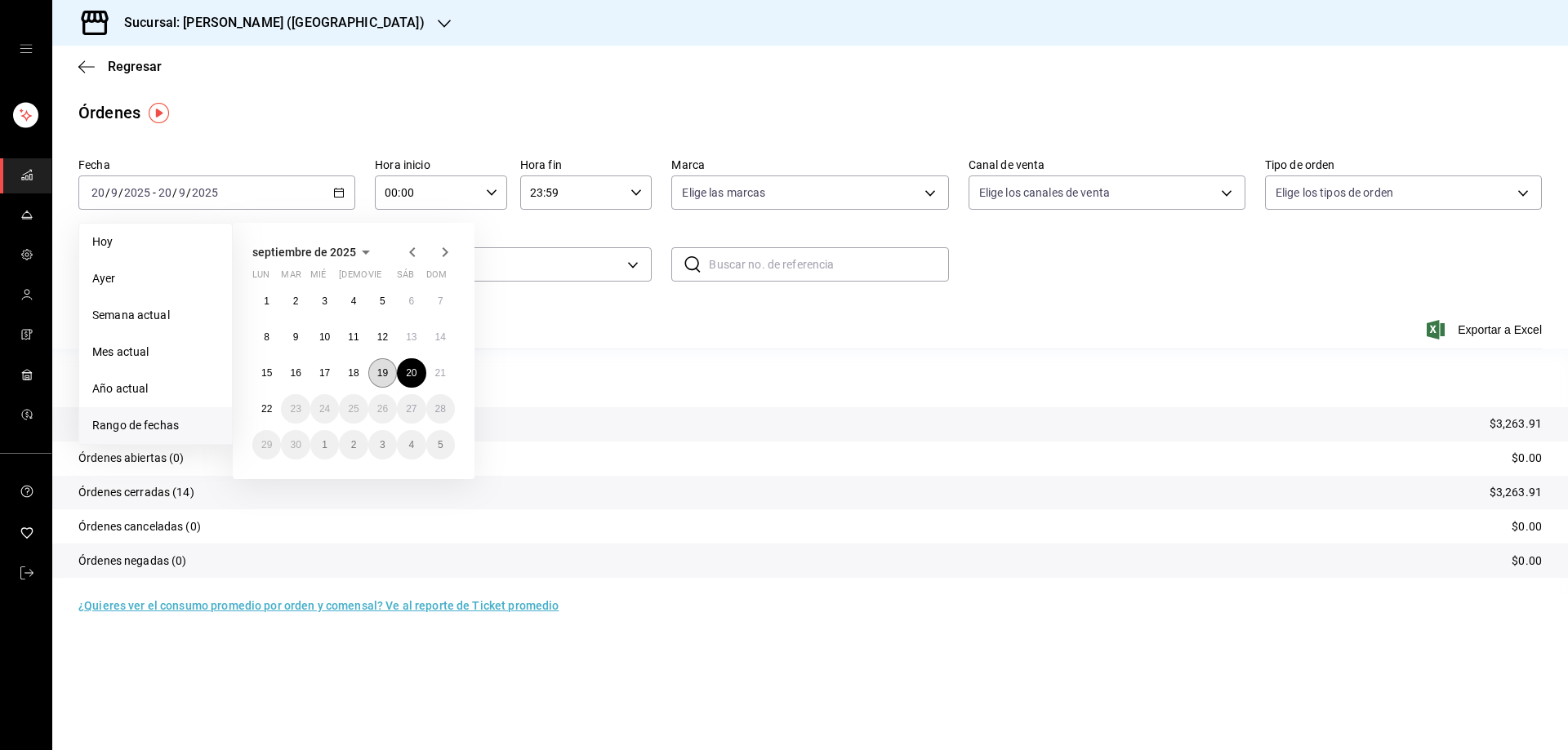
click at [392, 372] on button "19" at bounding box center [382, 373] width 28 height 29
click at [391, 372] on button "19" at bounding box center [382, 373] width 28 height 29
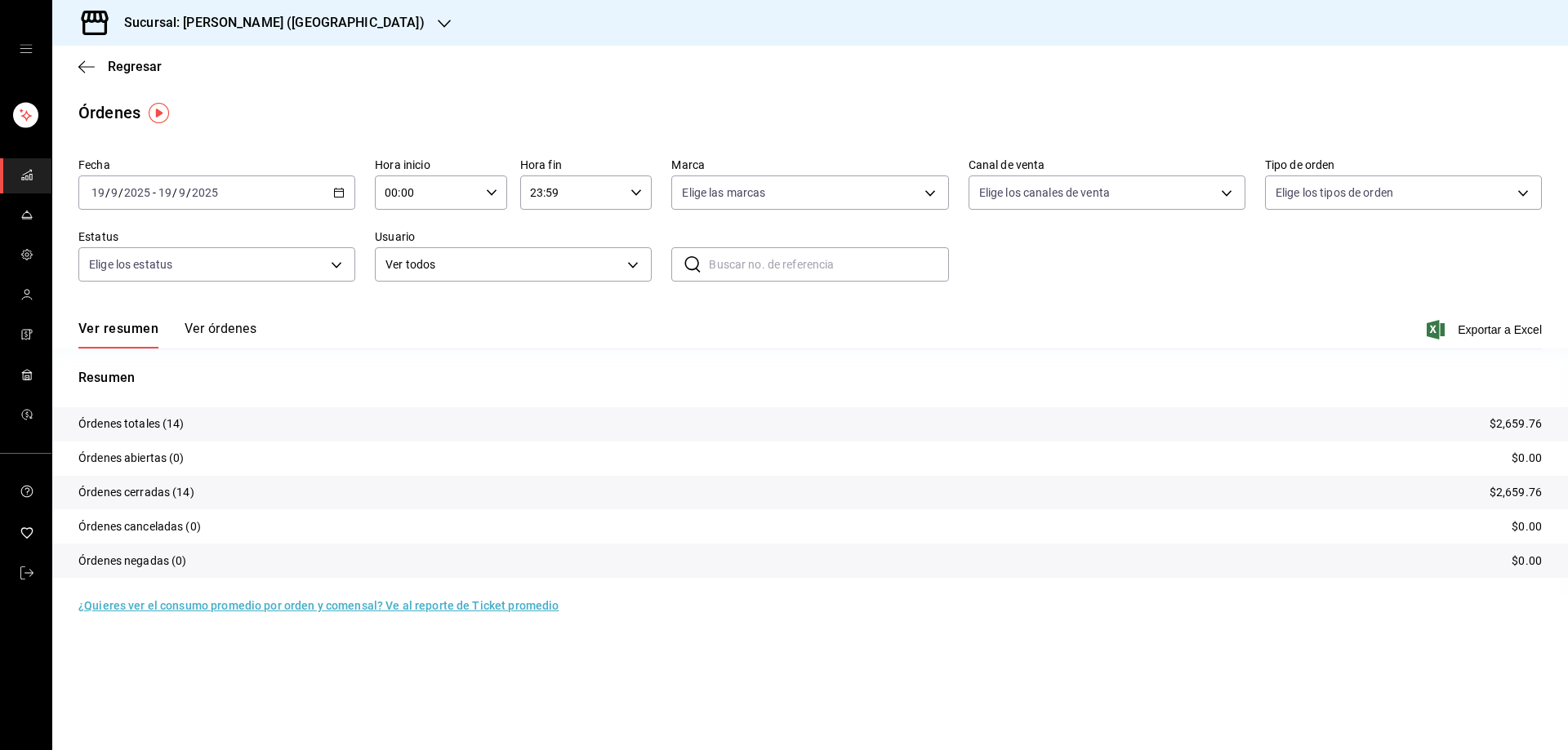
click at [340, 189] on icon "button" at bounding box center [338, 192] width 11 height 11
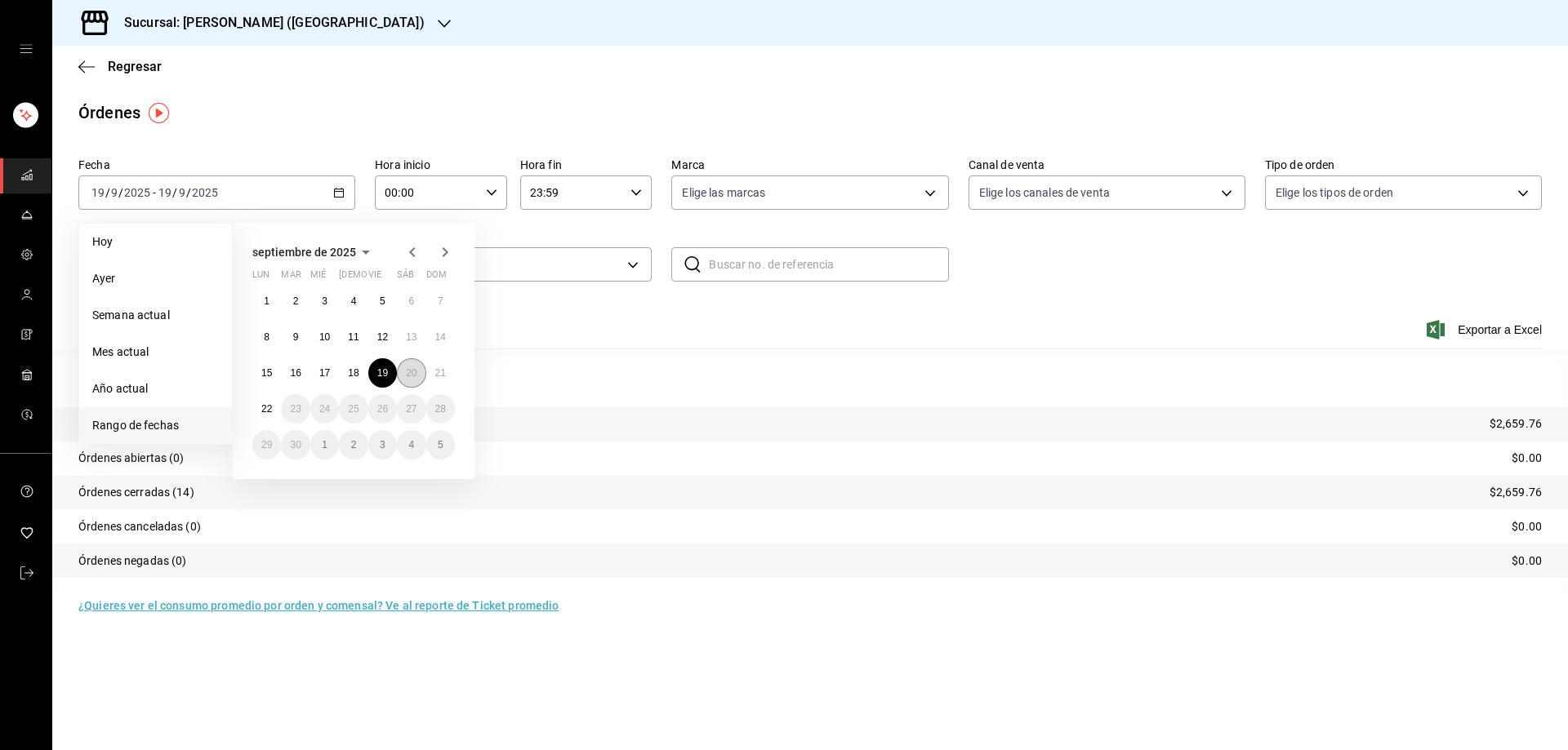
click at [409, 377] on abbr "20" at bounding box center [411, 372] width 10 height 11
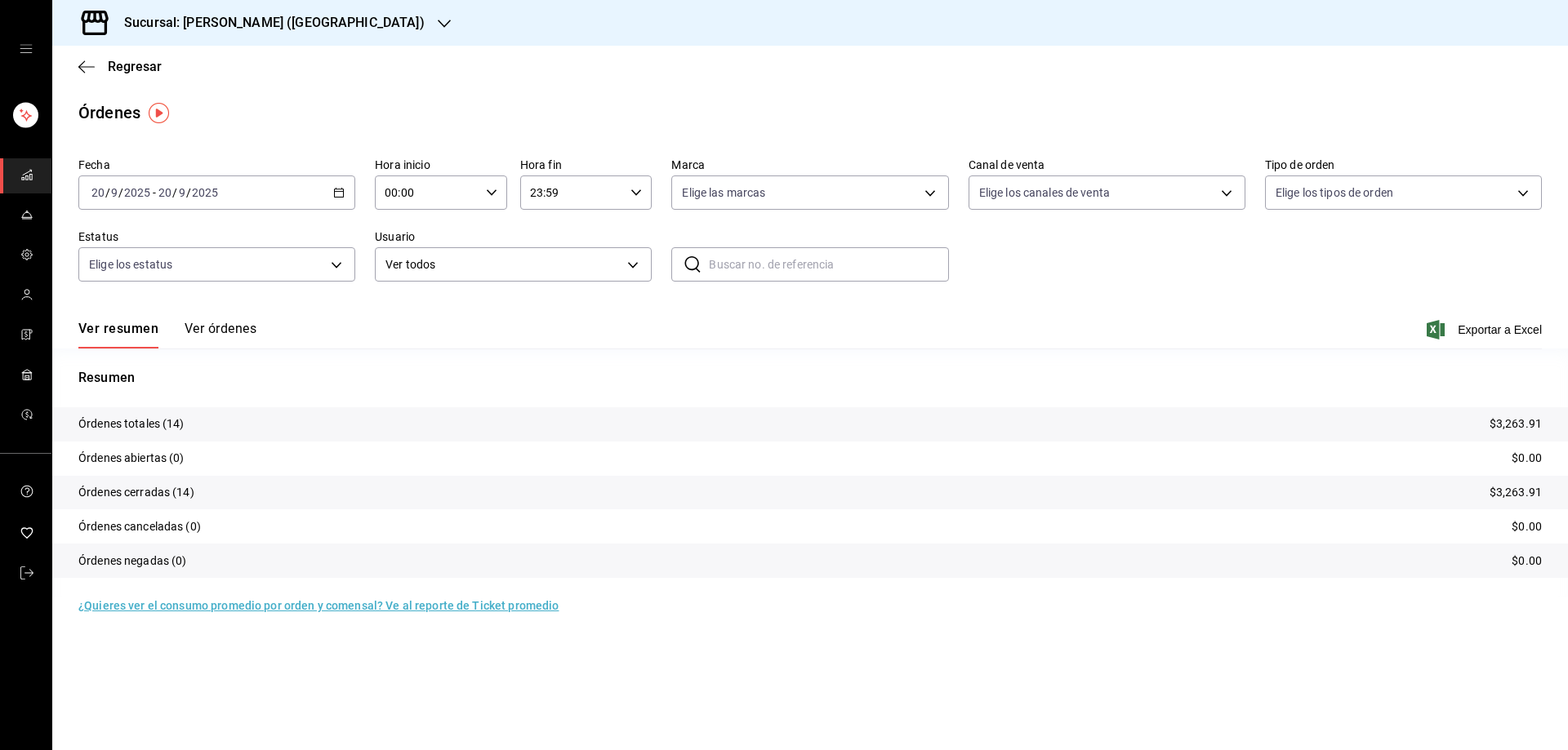
click at [336, 193] on icon "button" at bounding box center [338, 192] width 11 height 11
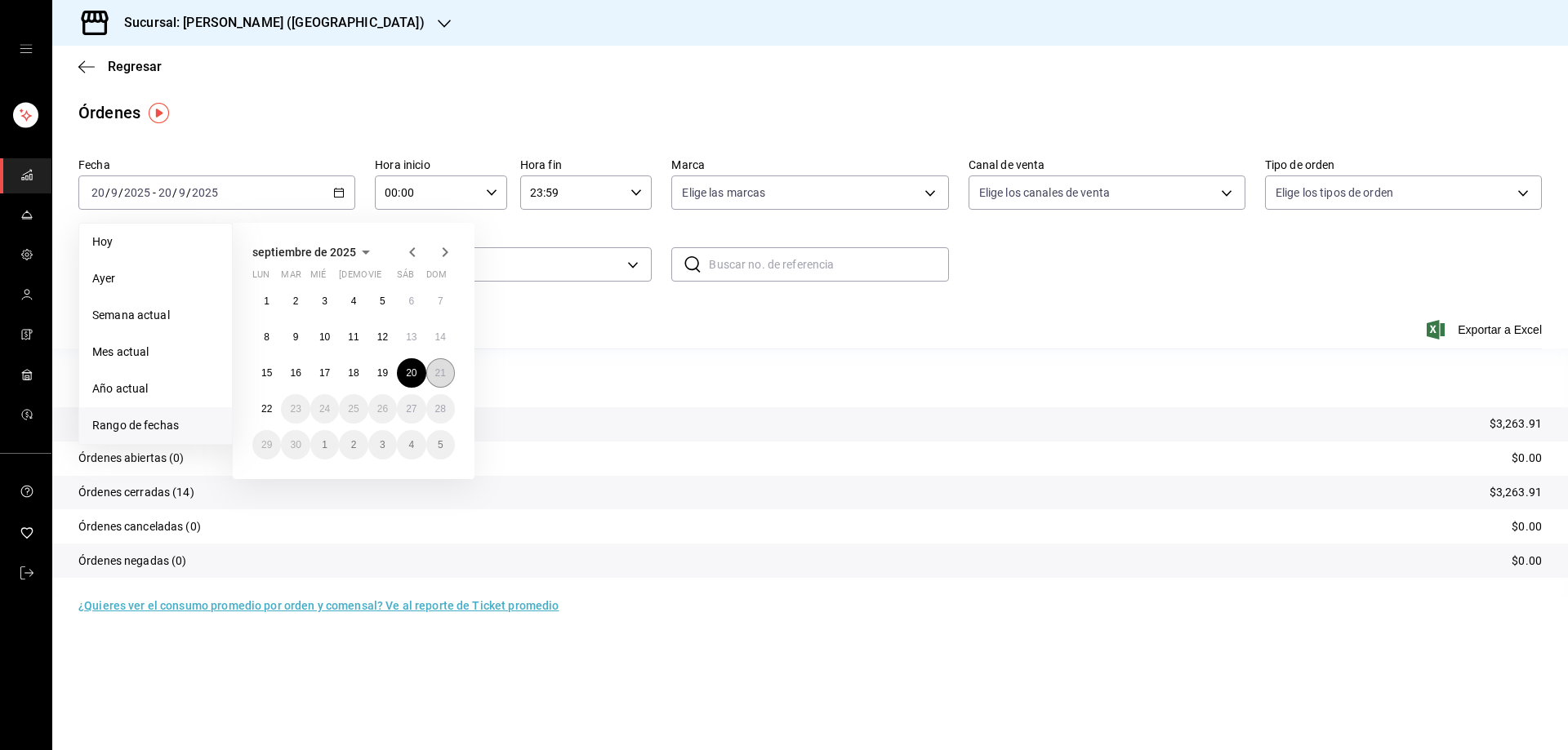
click at [446, 378] on abbr "21" at bounding box center [441, 372] width 10 height 11
click at [445, 378] on abbr "21" at bounding box center [441, 372] width 10 height 11
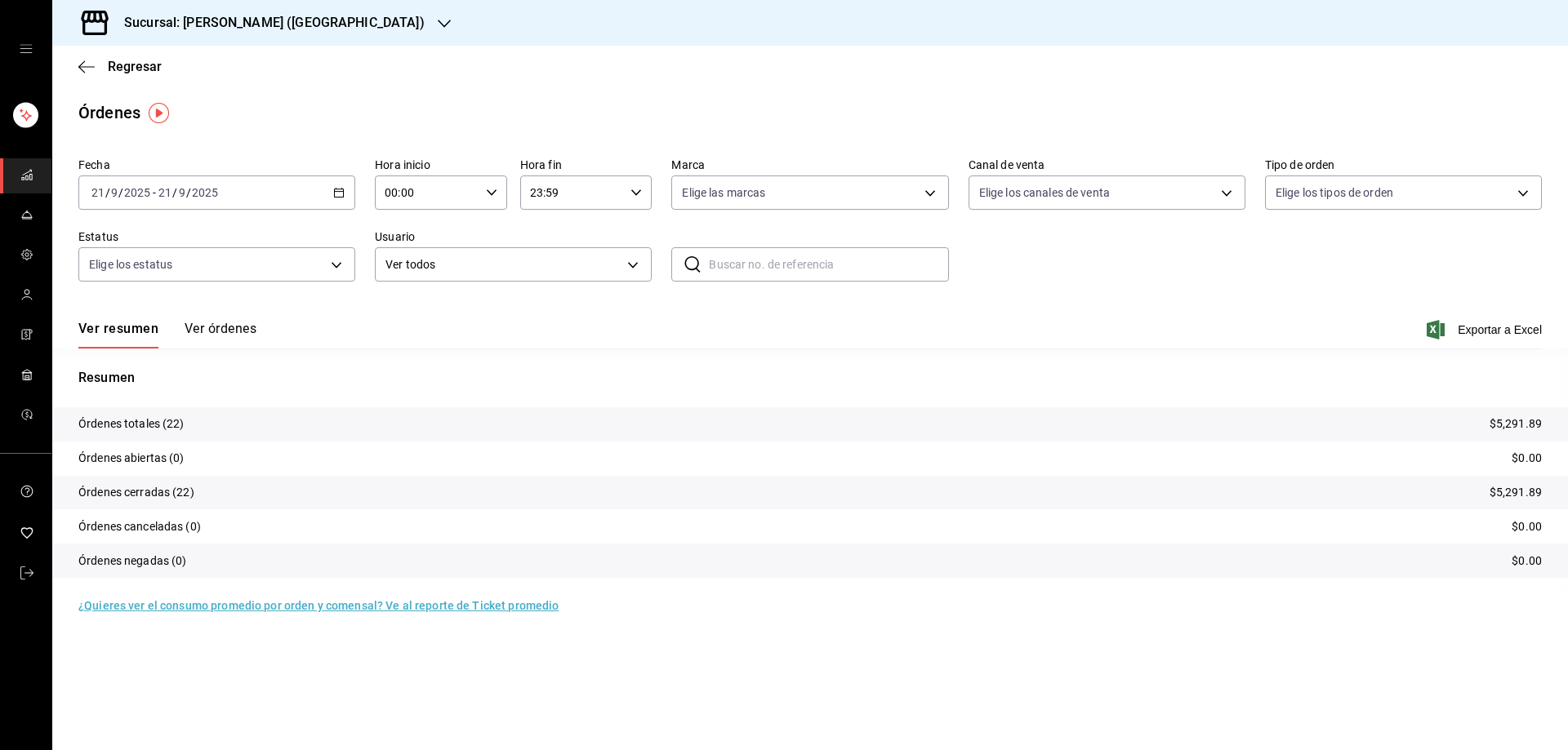
click at [438, 16] on div at bounding box center [444, 23] width 13 height 17
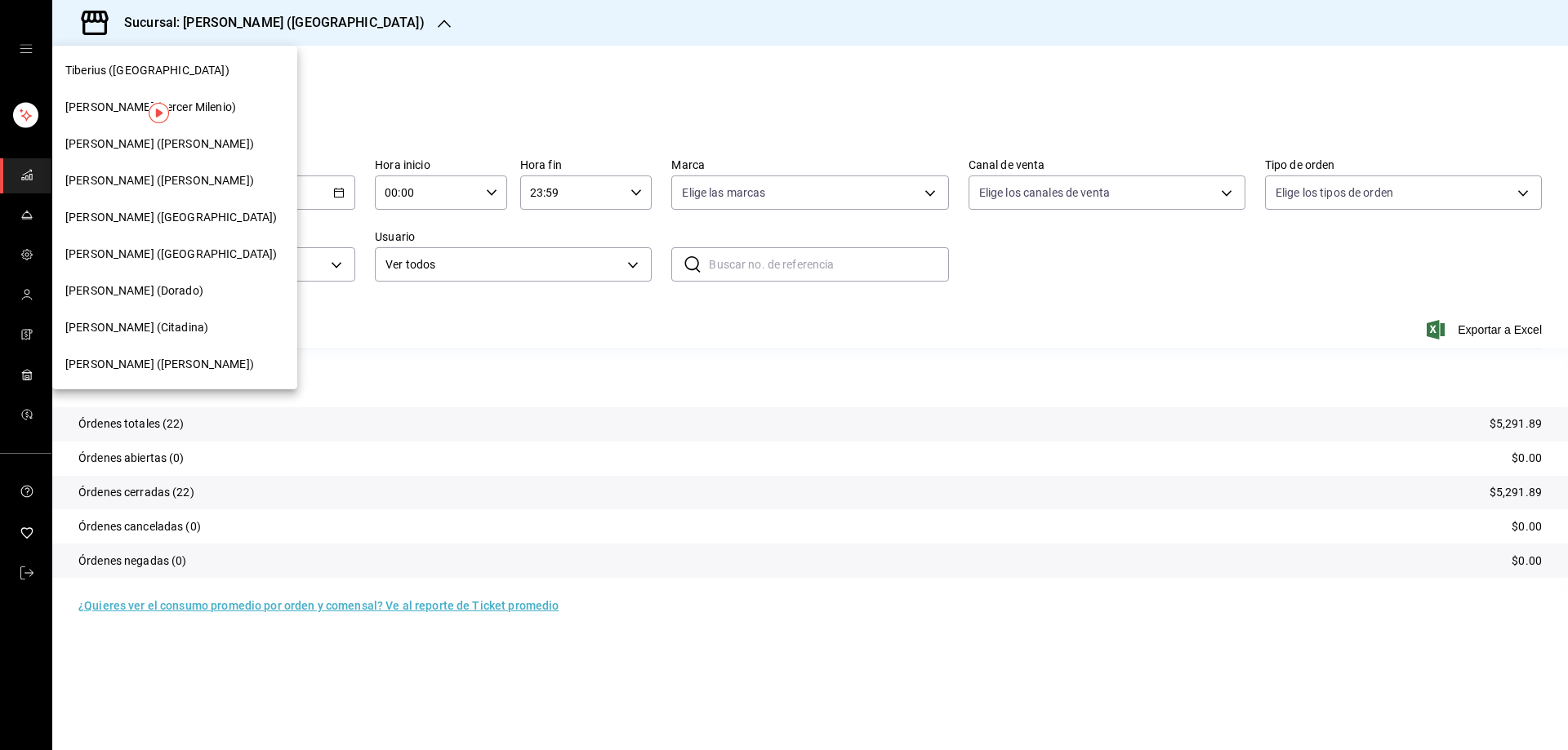
click at [125, 76] on span "Tiberius (Palmas)" at bounding box center [147, 71] width 164 height 17
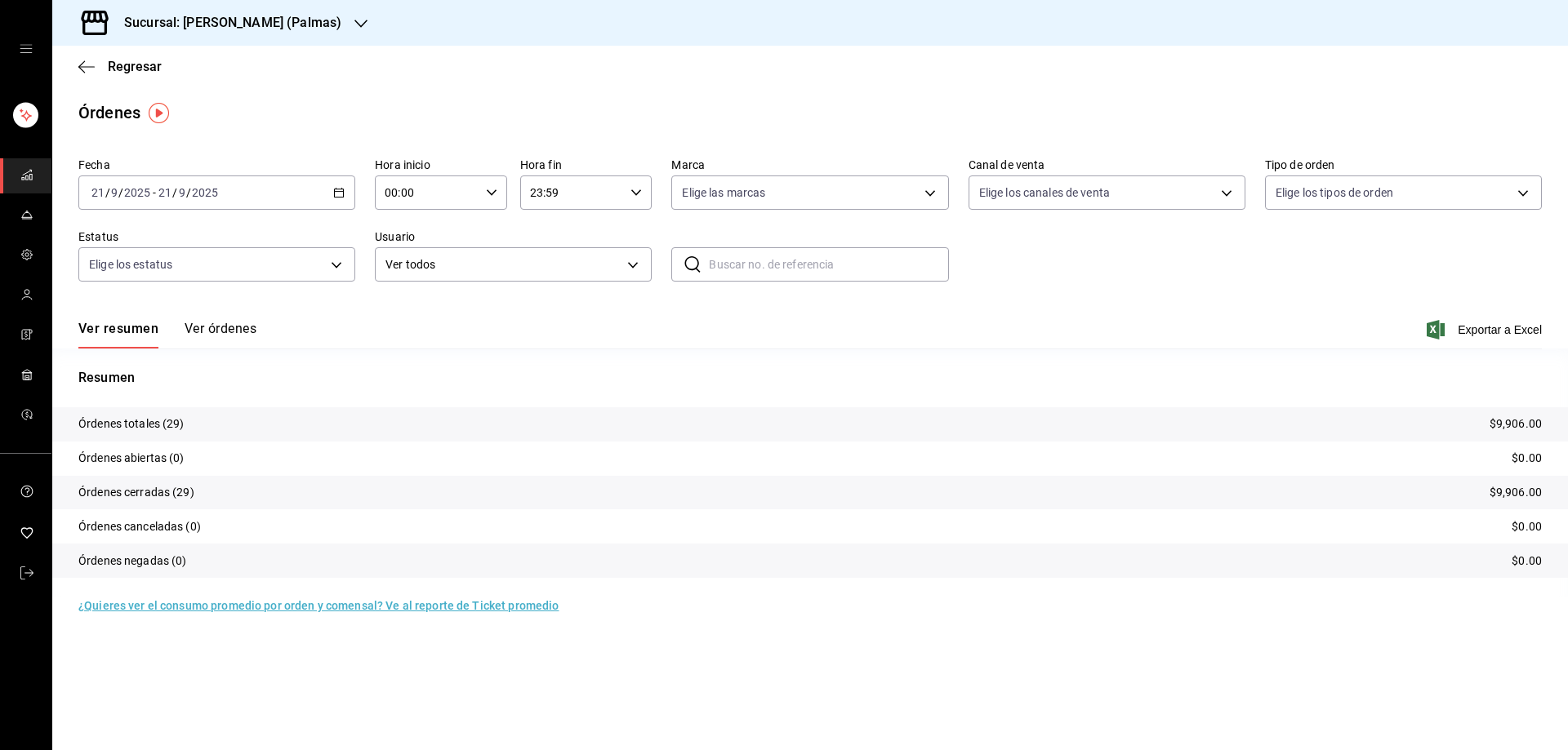
click at [332, 188] on div "2025-09-21 21 / 9 / 2025 - 2025-09-21 21 / 9 / 2025" at bounding box center [216, 193] width 277 height 34
click at [187, 426] on span "Rango de fechas" at bounding box center [155, 426] width 127 height 17
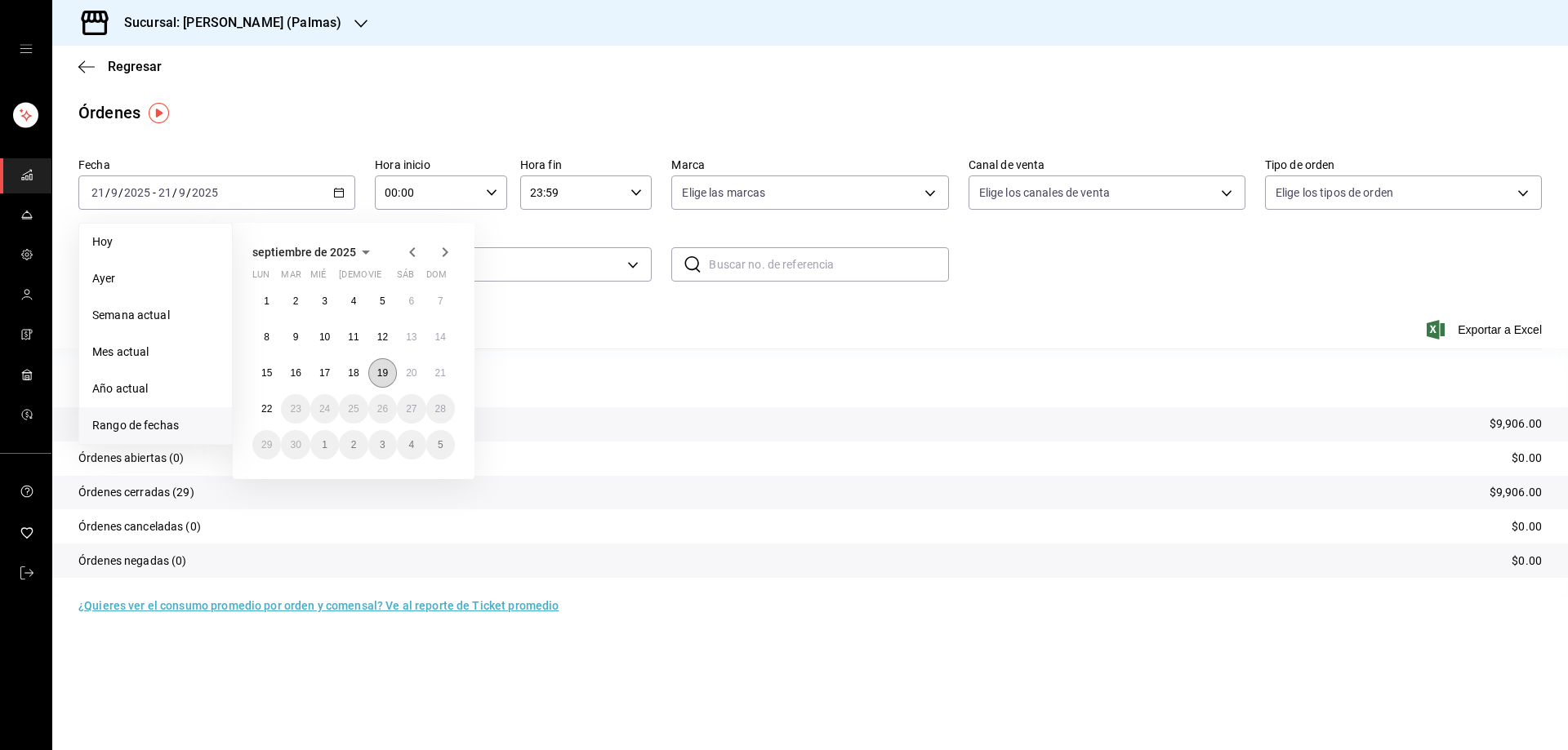
click at [386, 367] on abbr "19" at bounding box center [383, 372] width 10 height 11
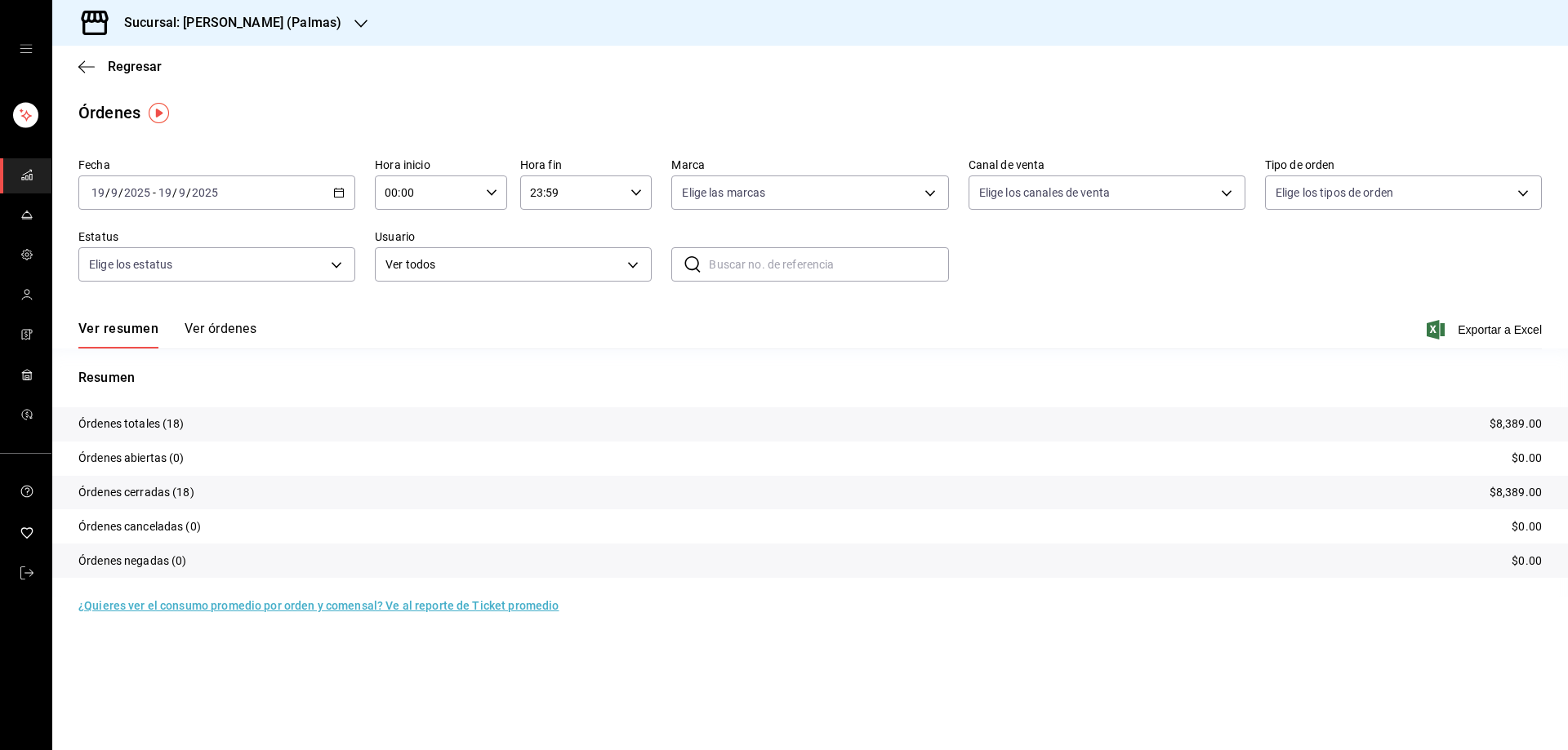
click at [341, 188] on icon "button" at bounding box center [338, 192] width 11 height 11
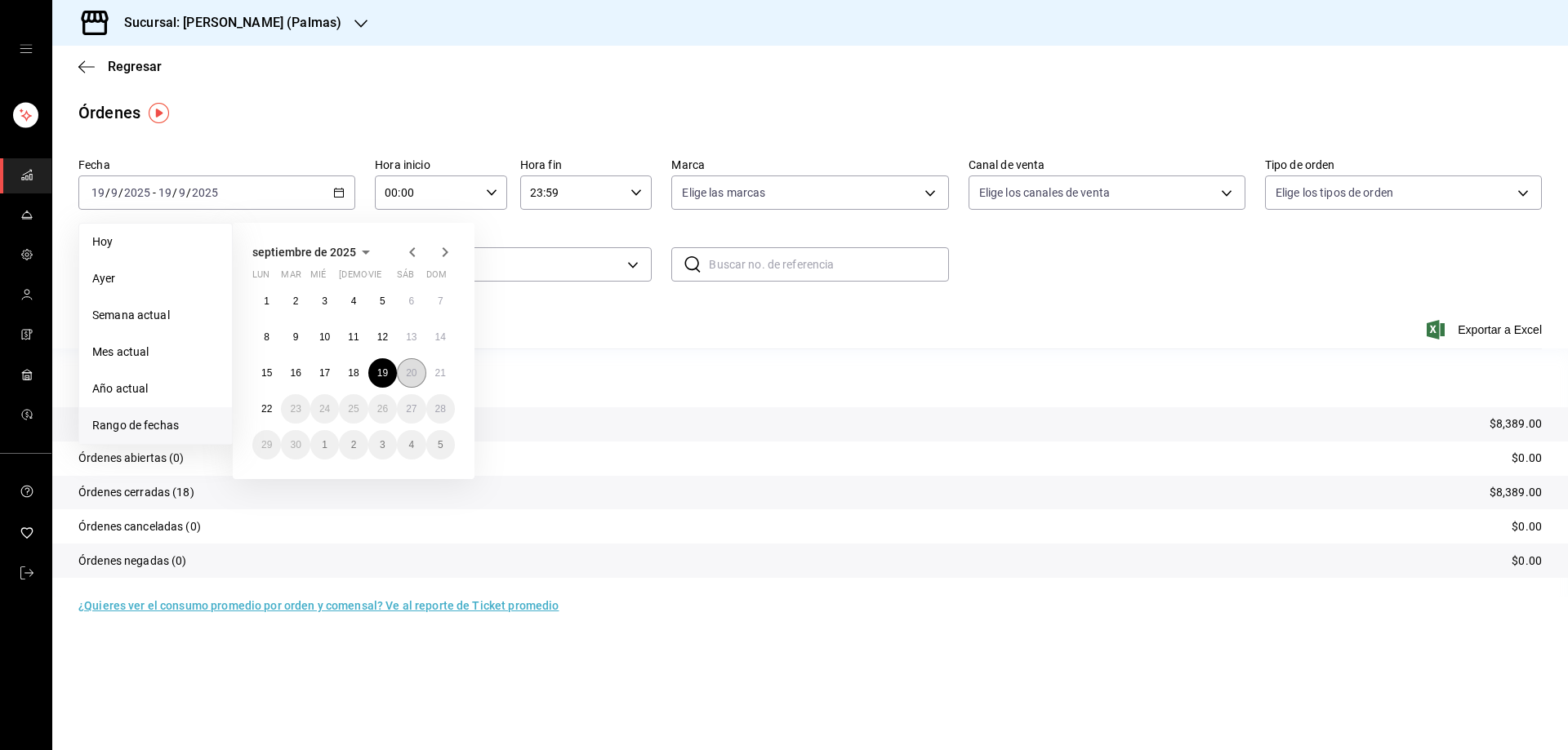
click at [413, 372] on abbr "20" at bounding box center [411, 372] width 10 height 11
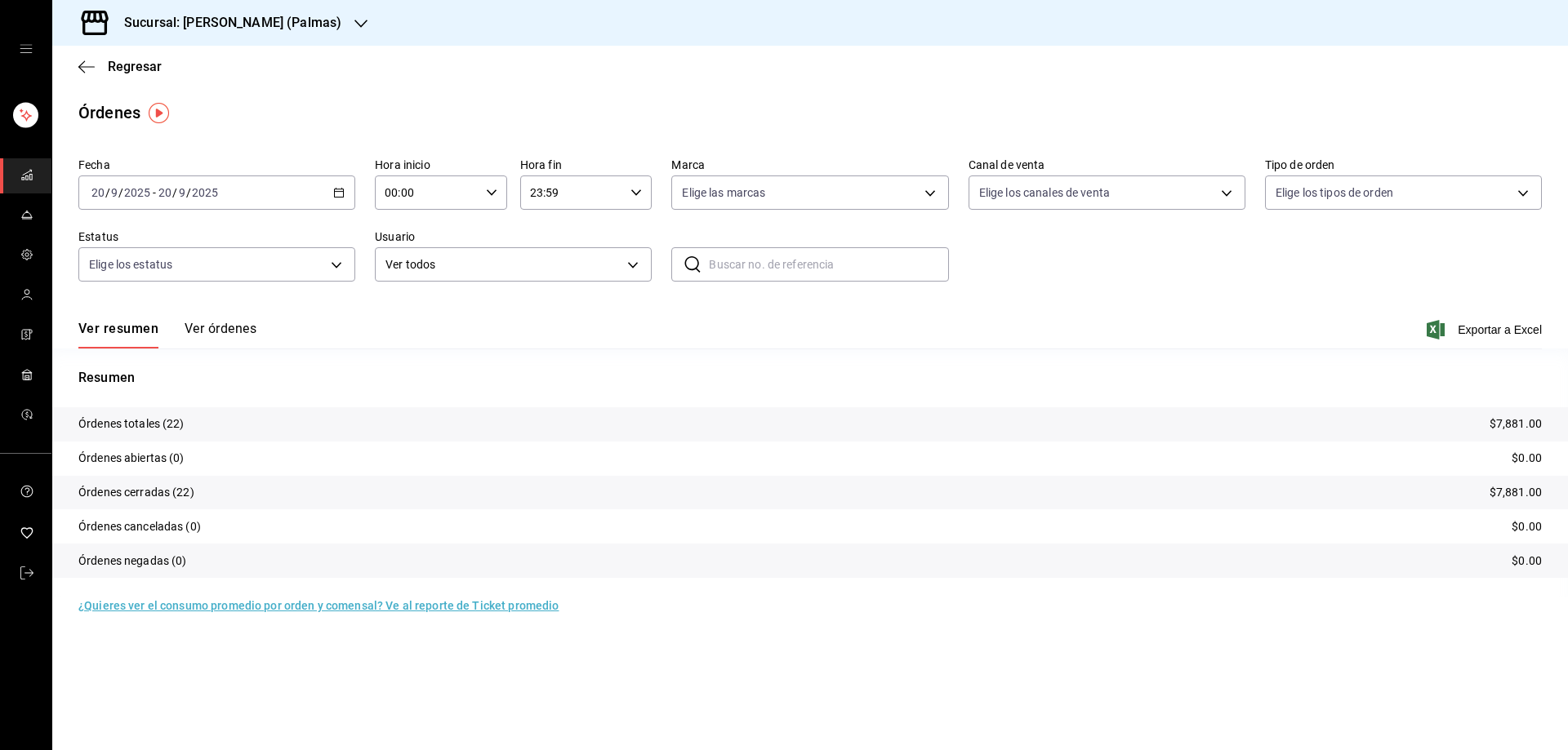
click at [341, 189] on icon "button" at bounding box center [338, 192] width 11 height 11
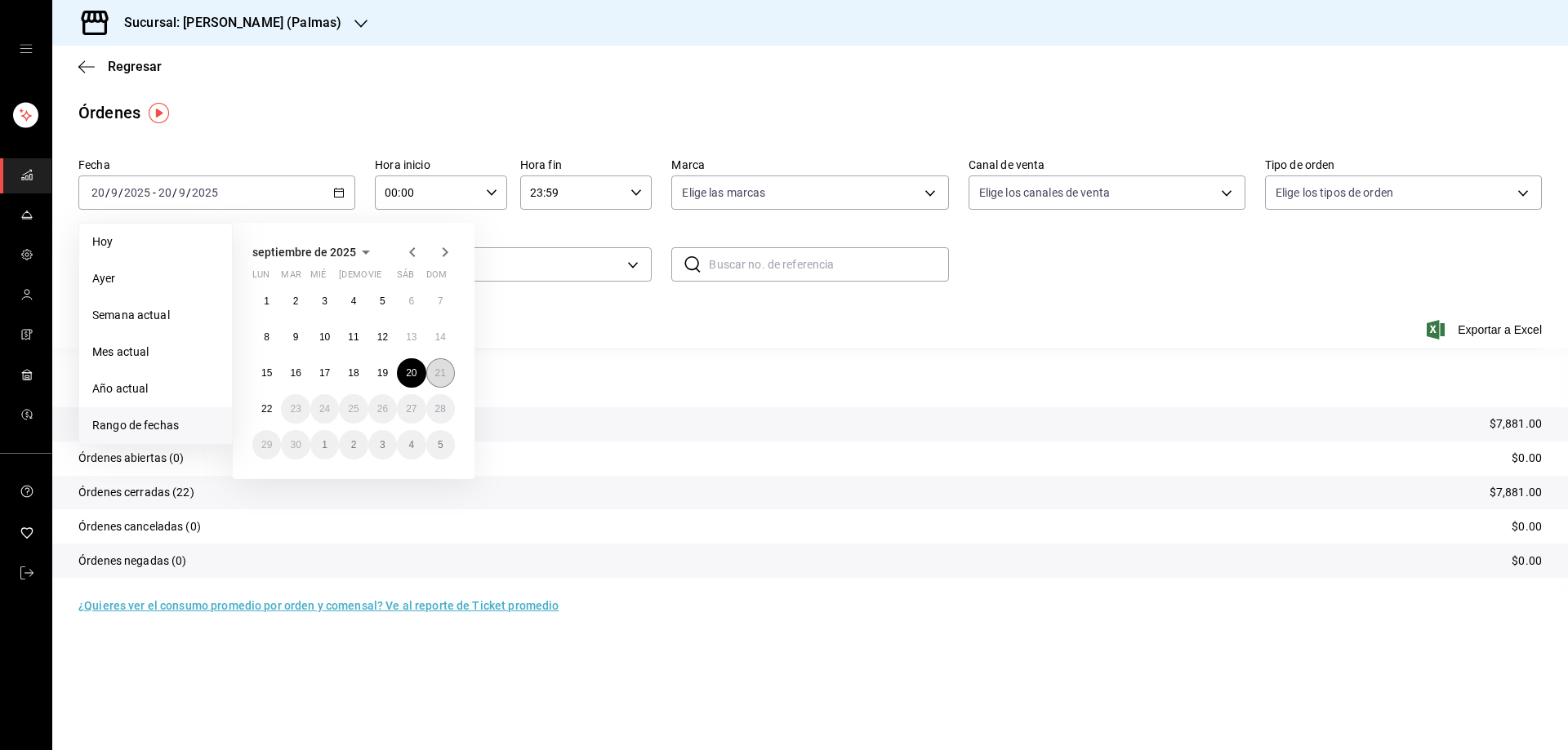
click at [444, 374] on abbr "21" at bounding box center [441, 372] width 10 height 11
click at [444, 373] on abbr "21" at bounding box center [441, 372] width 10 height 11
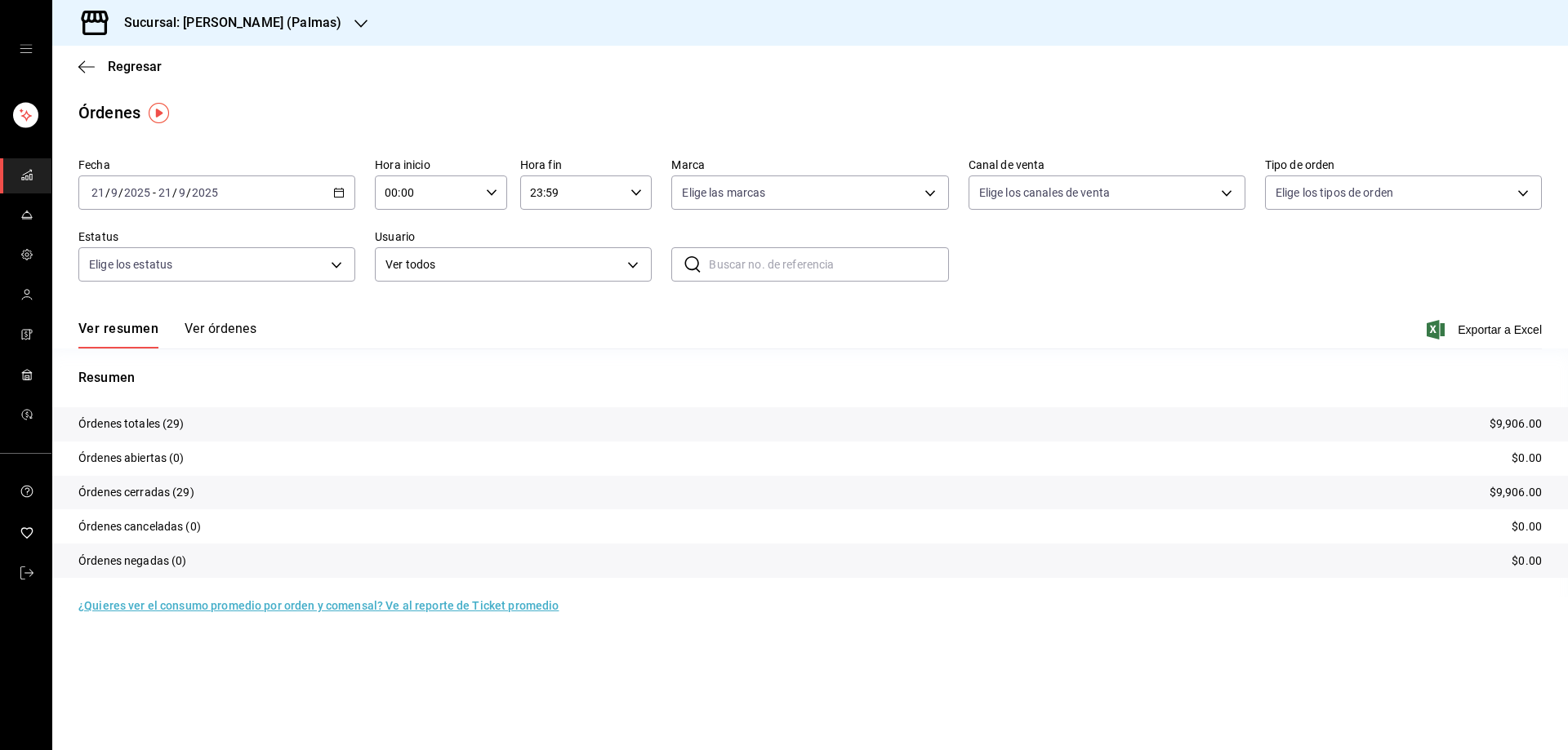
click at [354, 28] on icon "button" at bounding box center [361, 23] width 13 height 13
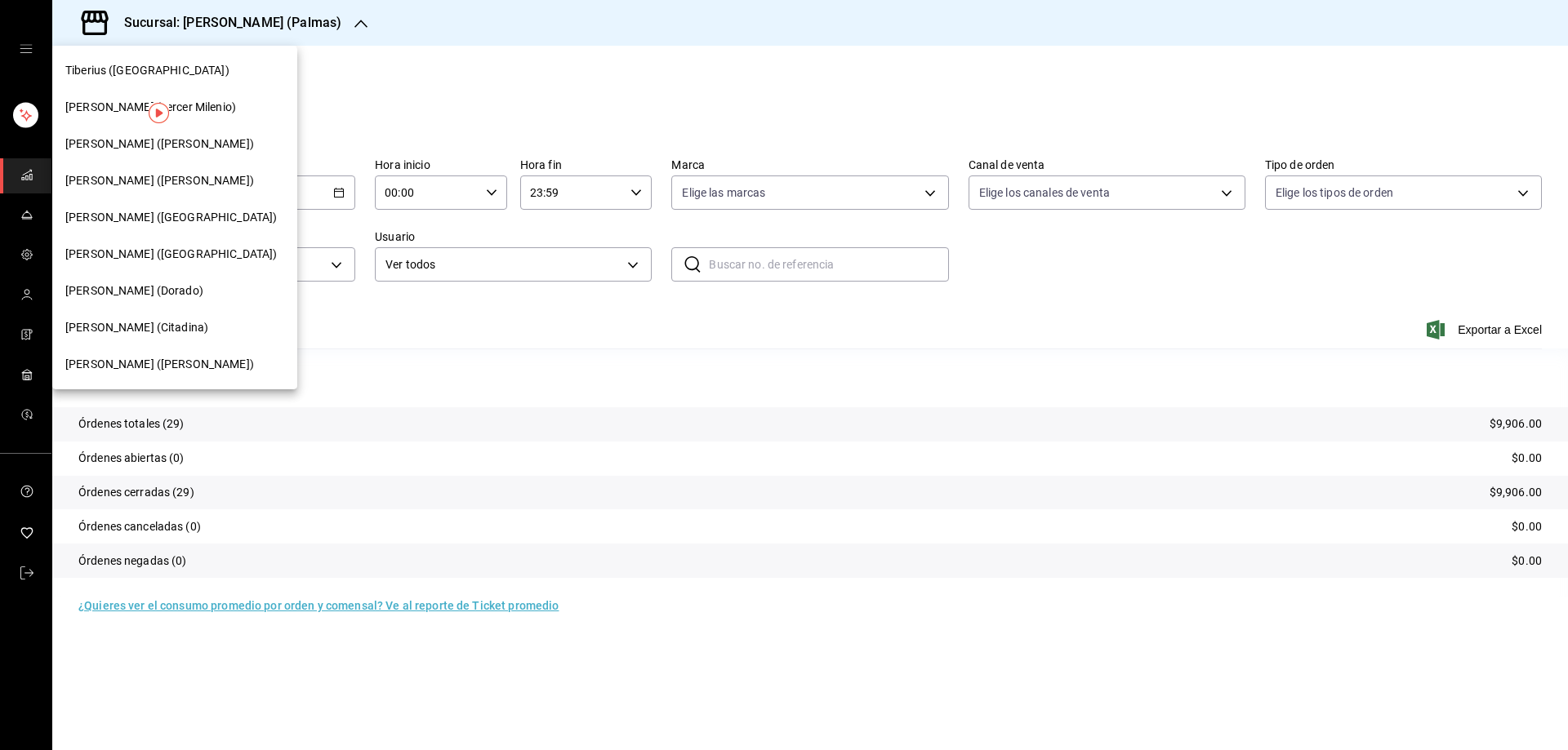
click at [182, 228] on div "Tiberius (Tangamanga)" at bounding box center [175, 217] width 245 height 37
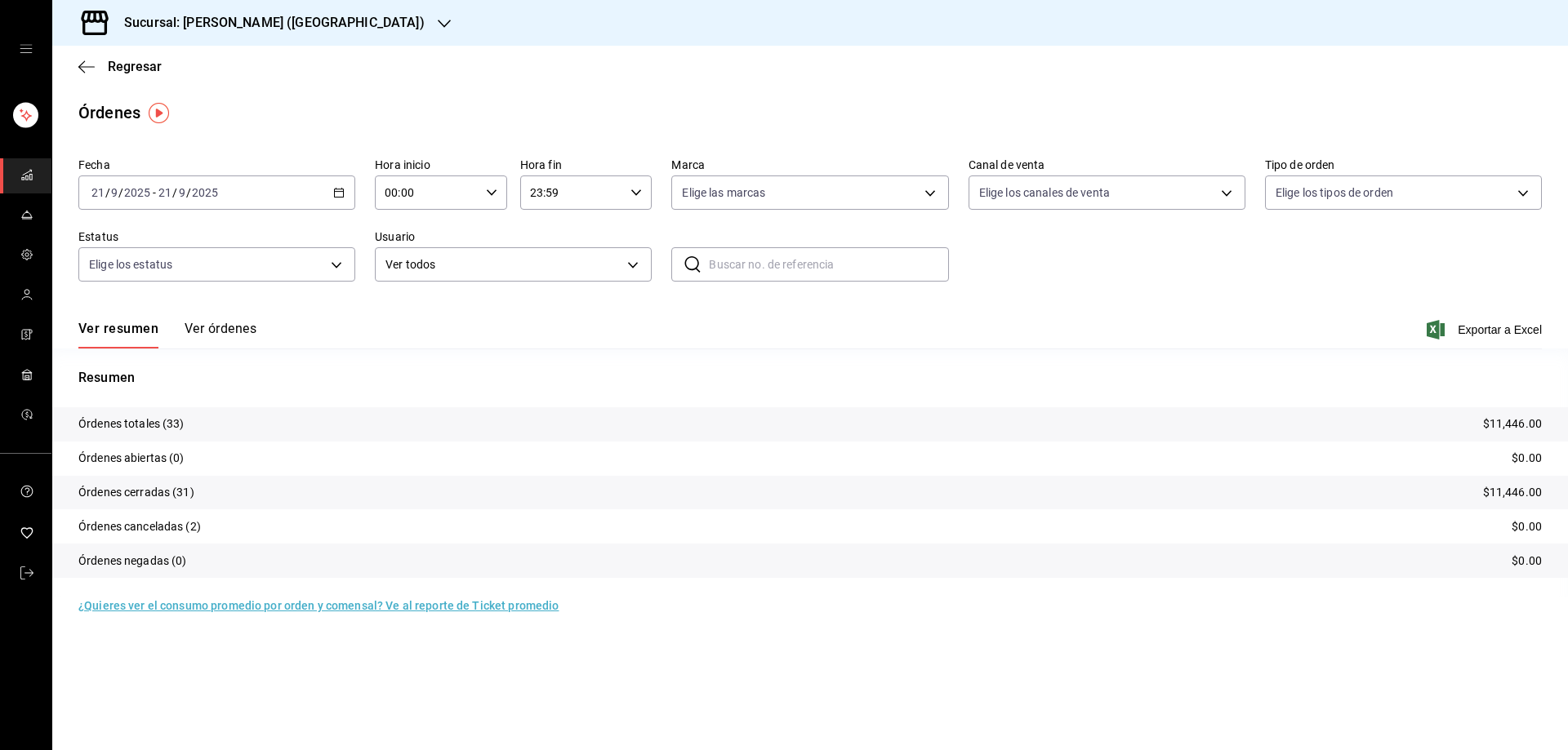
click at [339, 190] on \(Stroke\) "button" at bounding box center [338, 193] width 9 height 9
click at [169, 428] on span "Rango de fechas" at bounding box center [155, 426] width 127 height 17
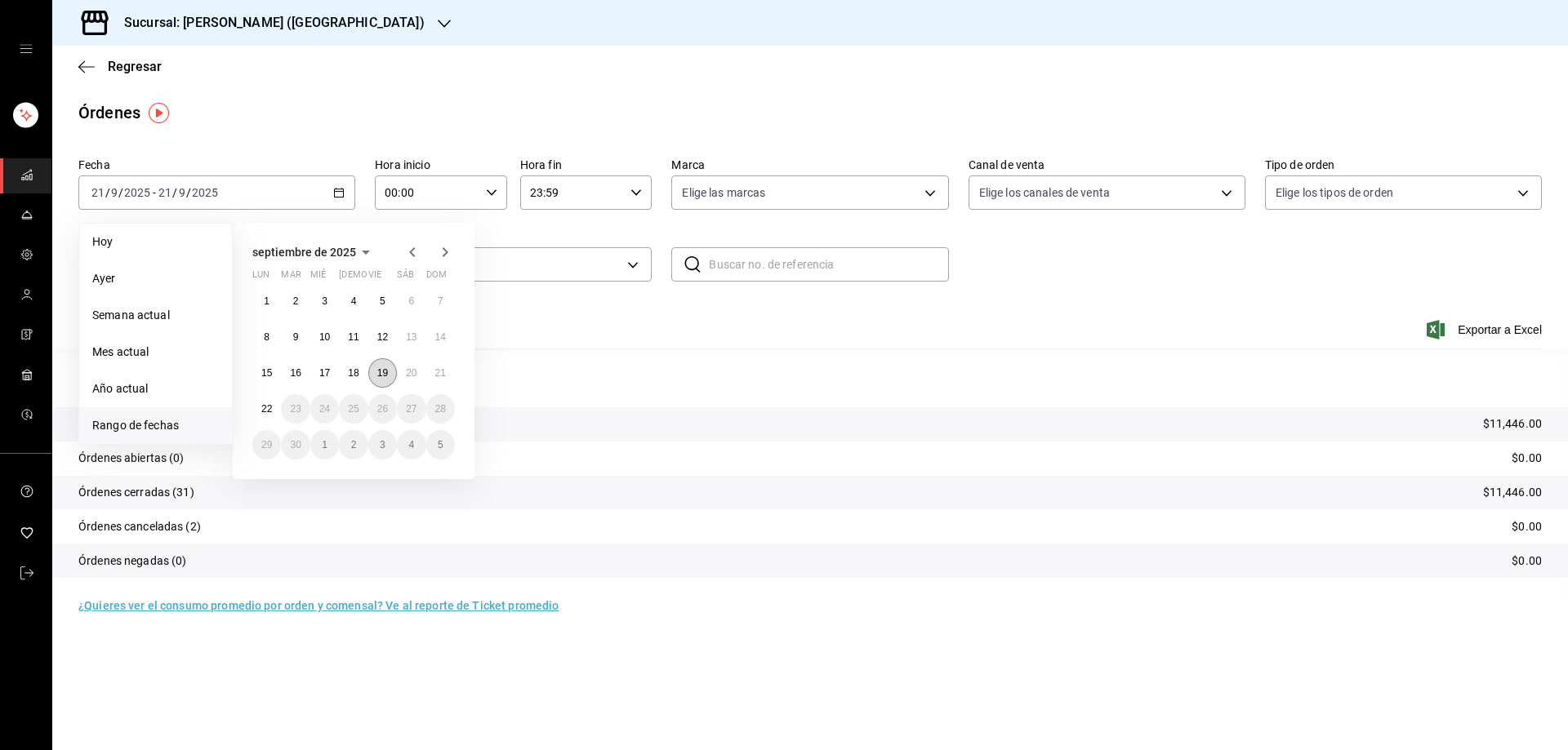
click at [386, 366] on button "19" at bounding box center [382, 373] width 28 height 29
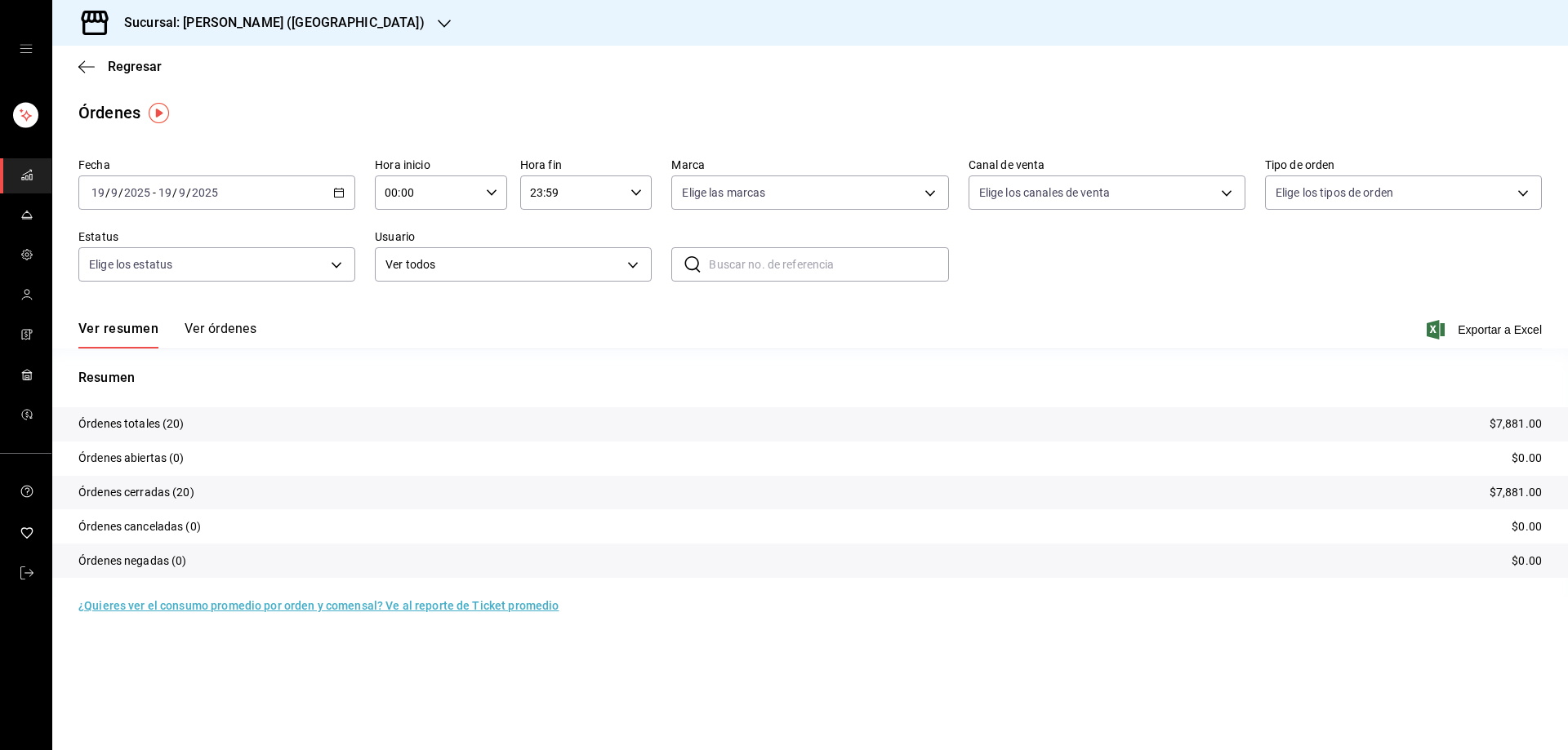
click at [341, 193] on icon "button" at bounding box center [338, 192] width 11 height 11
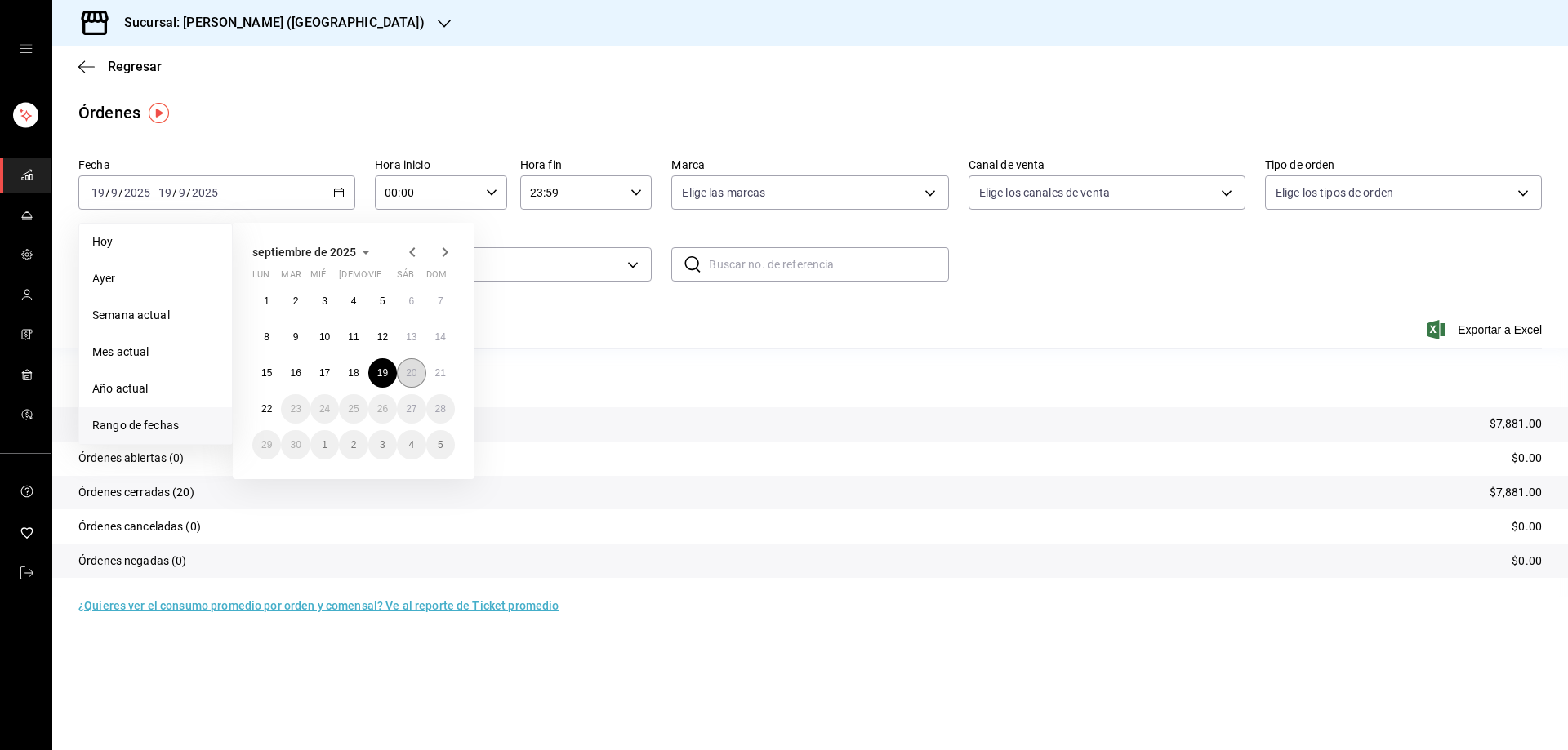
click at [412, 372] on abbr "20" at bounding box center [411, 372] width 10 height 11
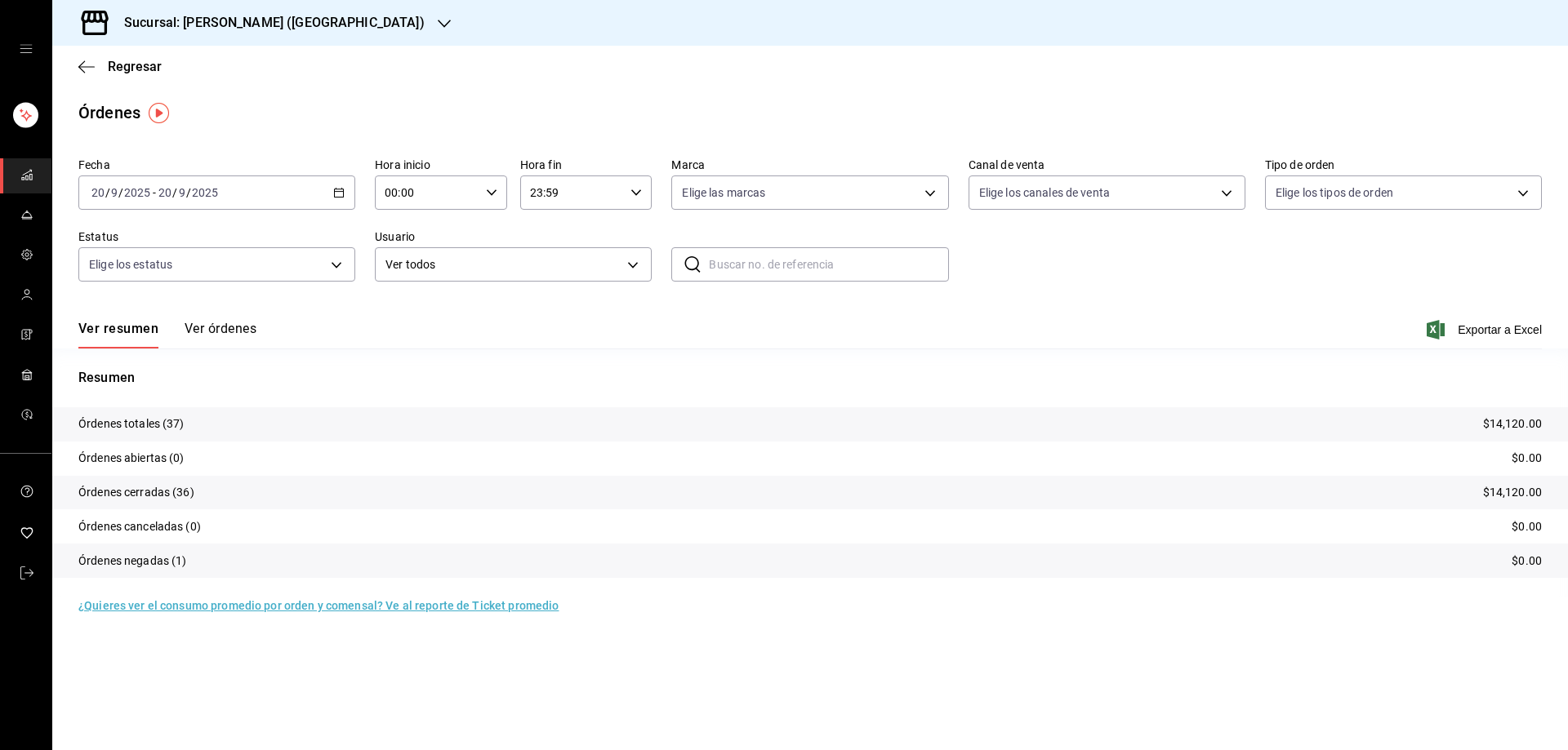
click at [330, 189] on div "2025-09-20 20 / 9 / 2025 - 2025-09-20 20 / 9 / 2025" at bounding box center [216, 193] width 277 height 34
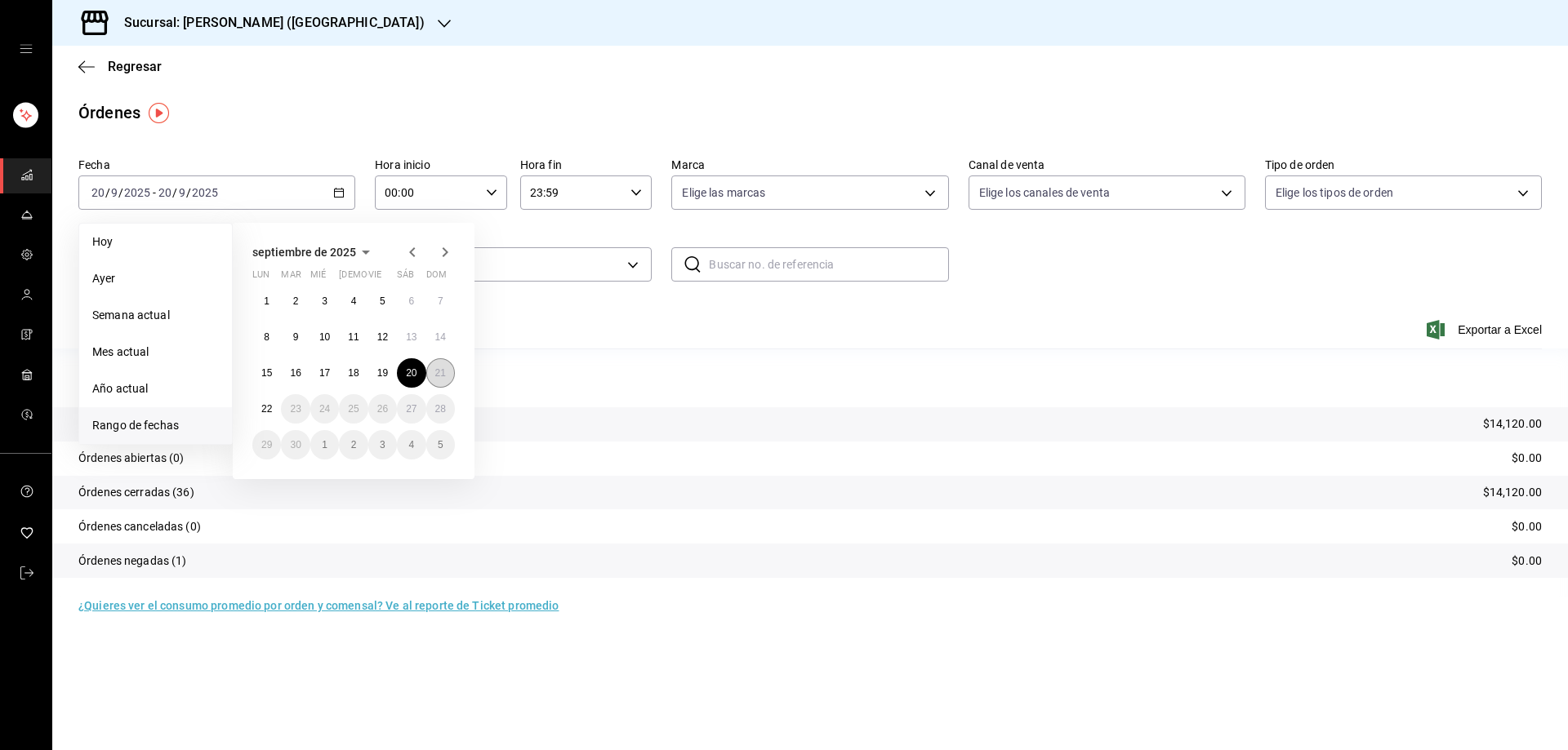
click at [448, 373] on button "21" at bounding box center [440, 373] width 28 height 29
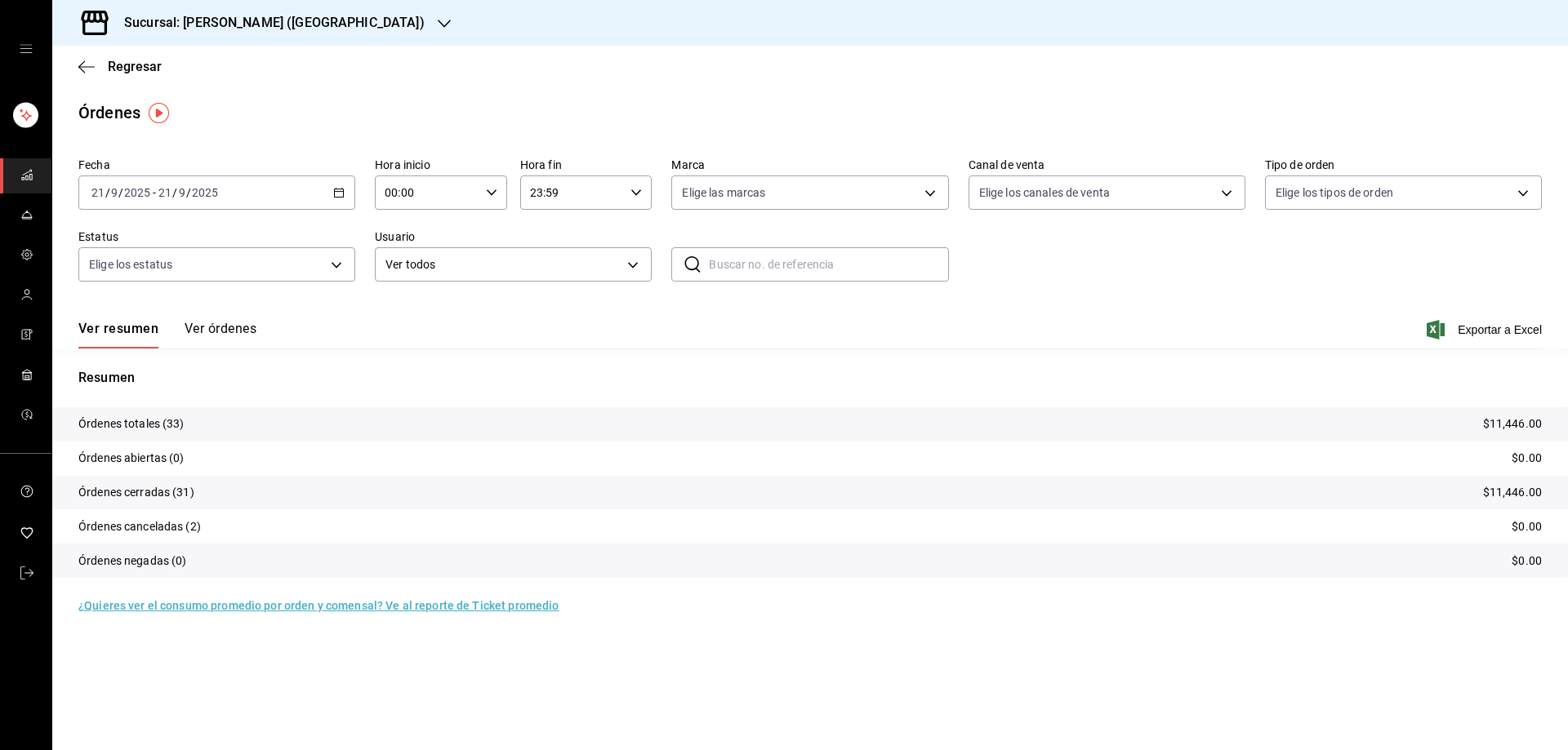
click at [361, 387] on p "Resumen" at bounding box center [810, 378] width 1464 height 20
click at [85, 63] on icon "button" at bounding box center [86, 66] width 16 height 15
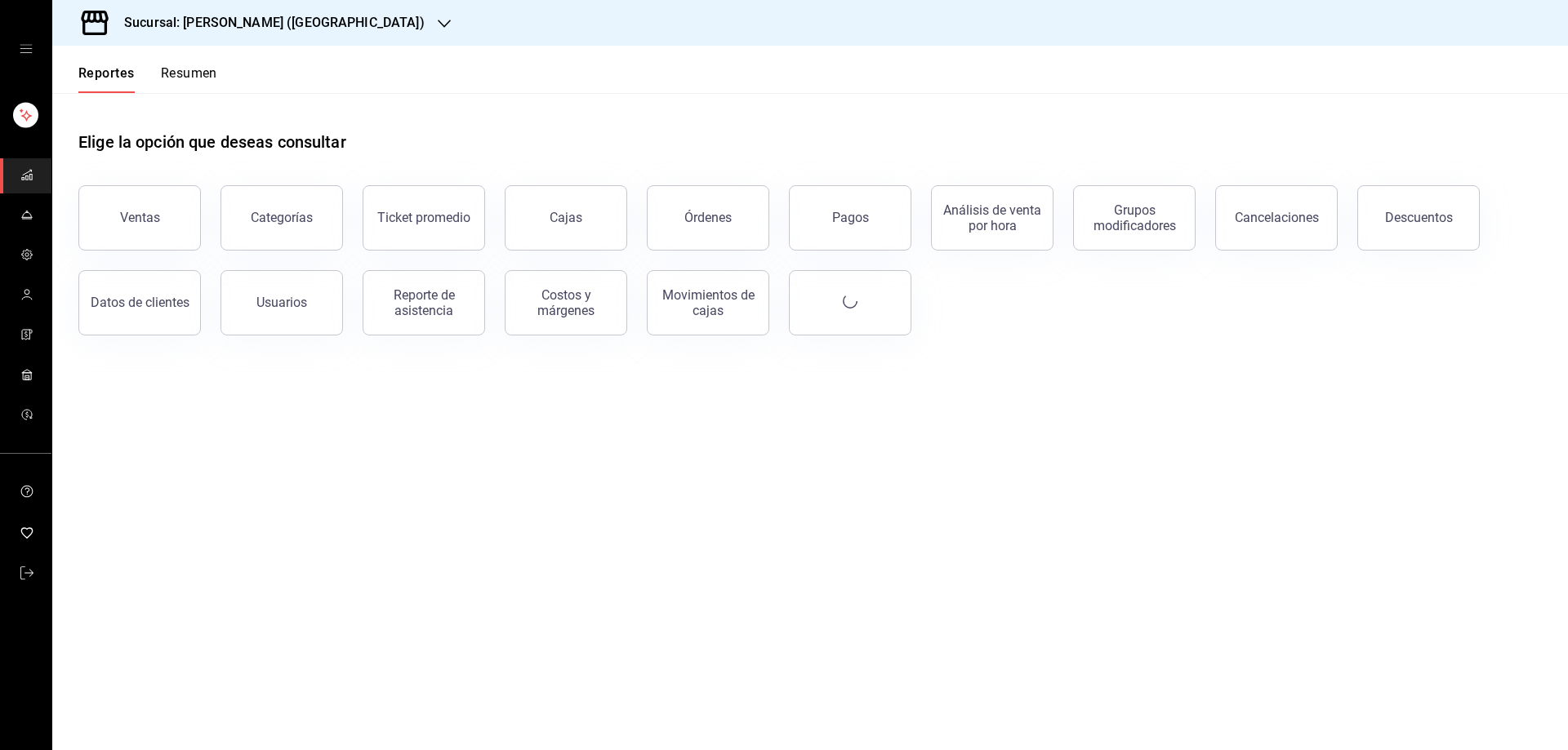
click at [585, 226] on link "Cajas" at bounding box center [566, 218] width 122 height 66
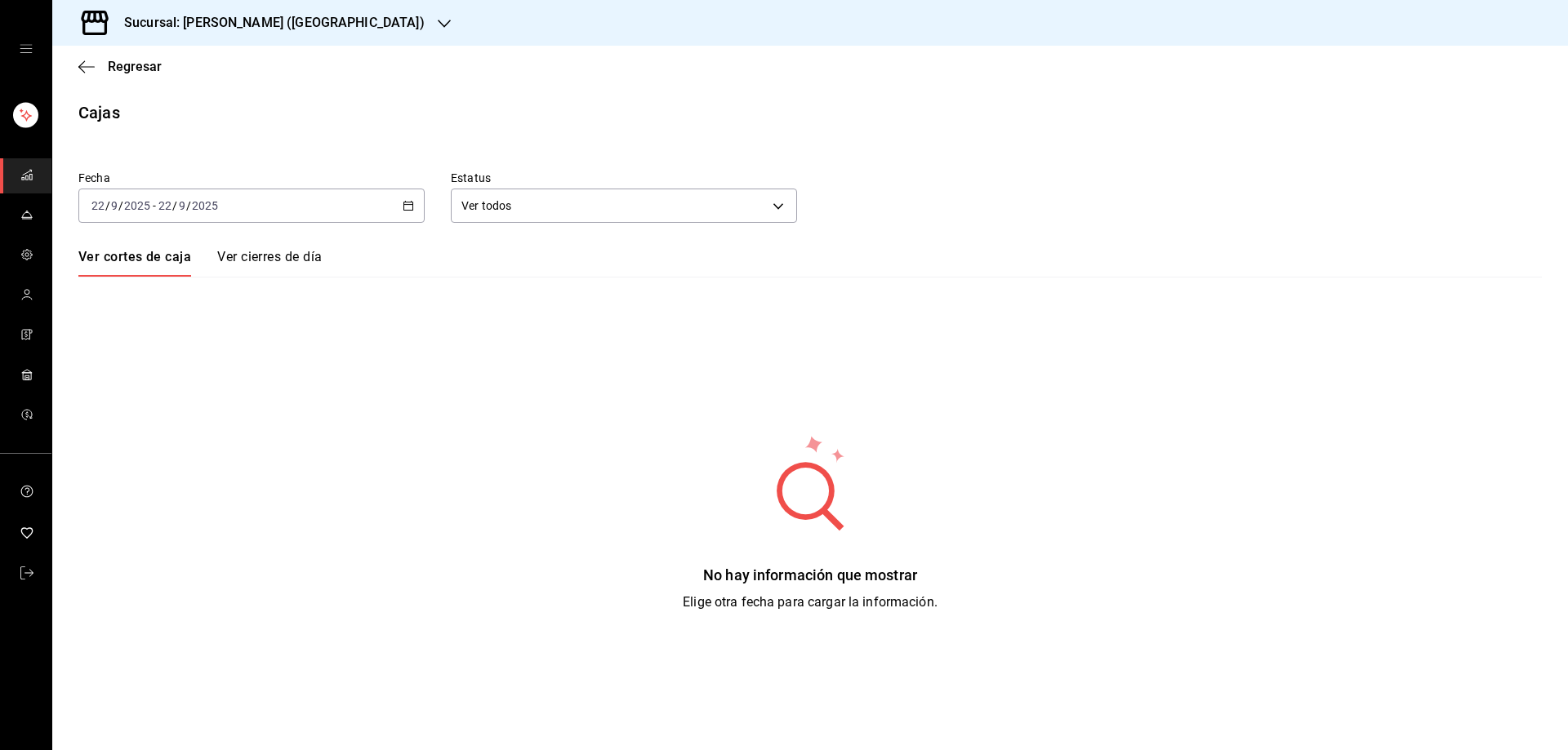
click at [438, 26] on icon "button" at bounding box center [444, 23] width 13 height 13
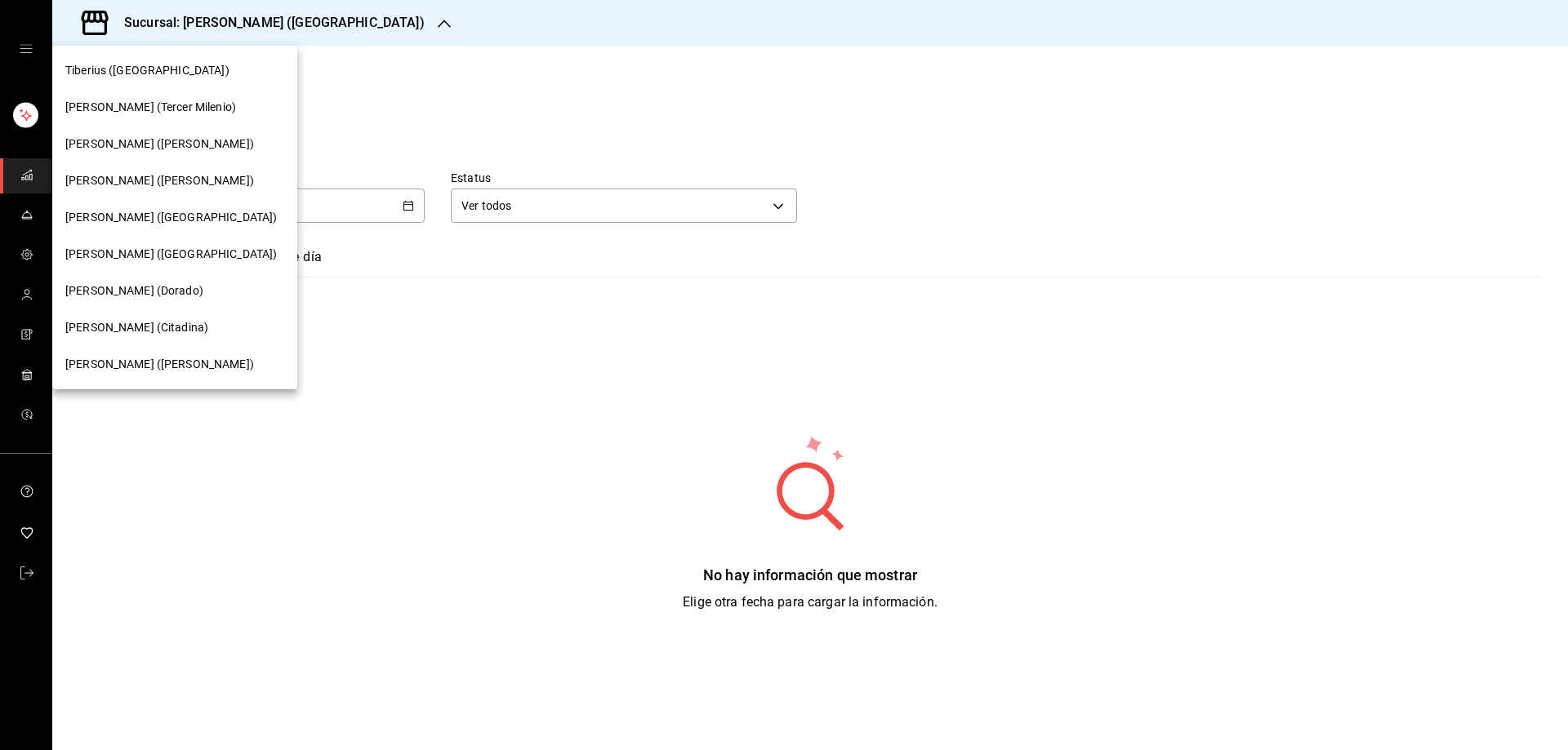
click at [162, 191] on div "Tiberius (Morales)" at bounding box center [175, 180] width 245 height 37
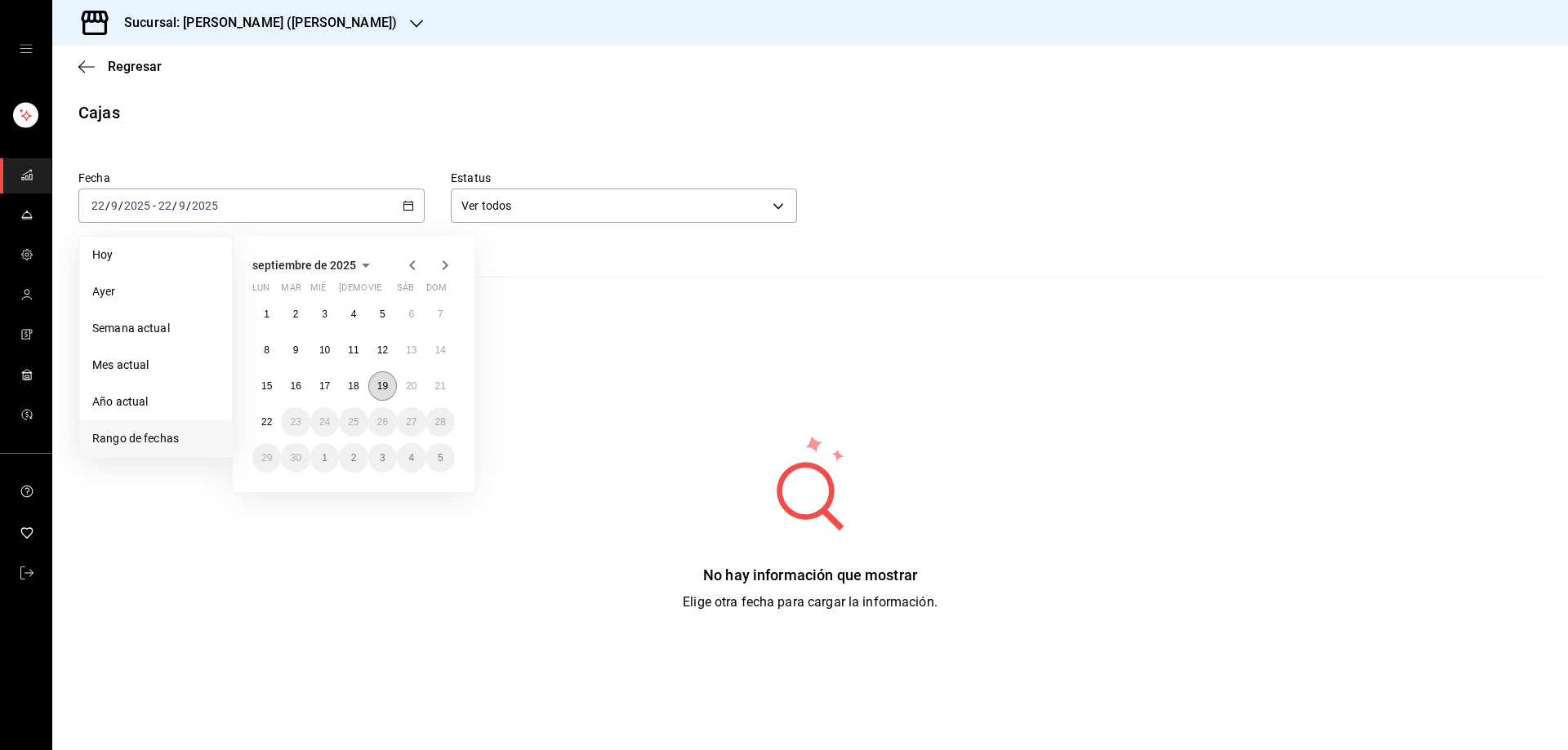
click at [385, 390] on abbr "19" at bounding box center [383, 385] width 10 height 11
click at [441, 387] on abbr "21" at bounding box center [441, 385] width 10 height 11
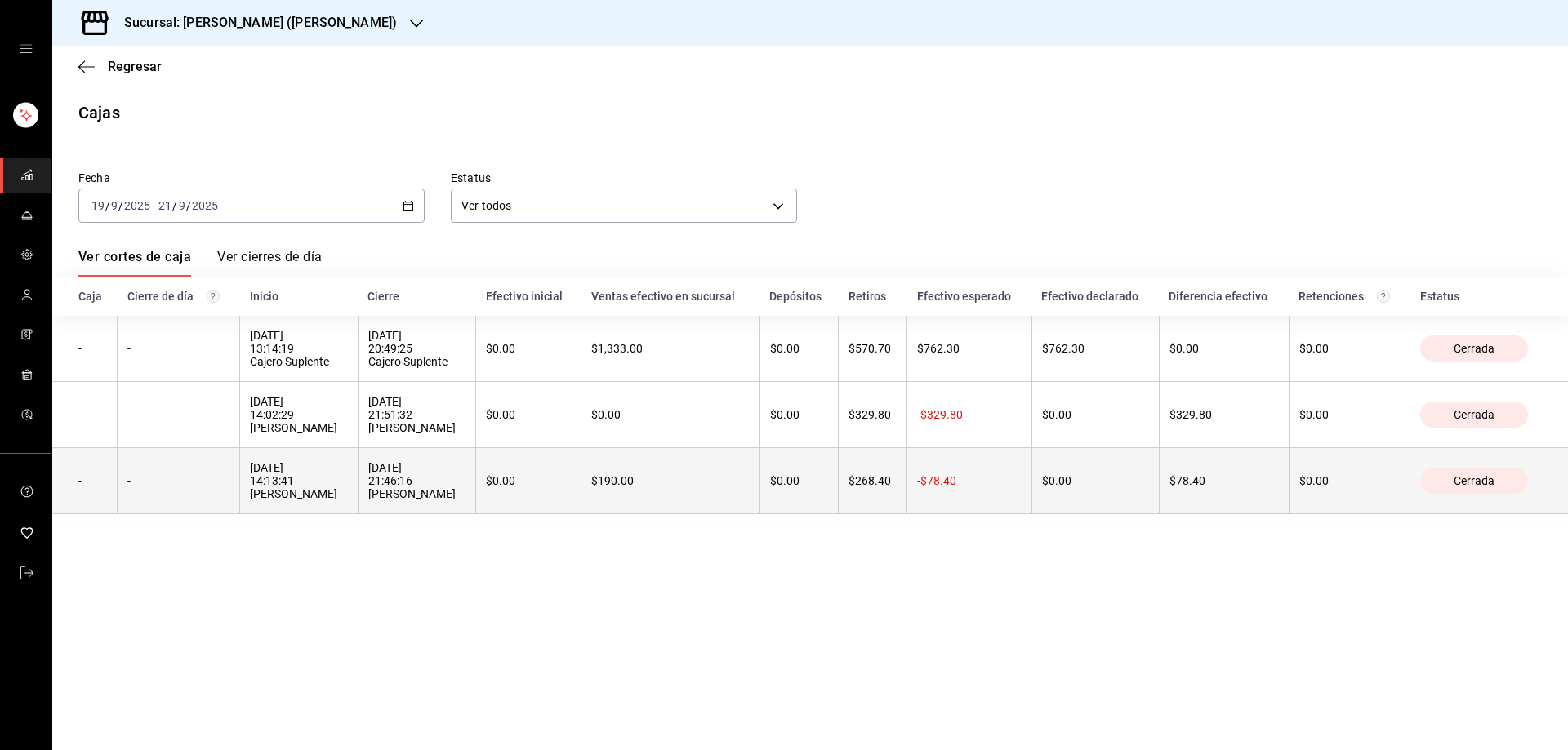
click at [285, 487] on div "19/09/2025 14:13:41 CITLALI T HERNANDEZ" at bounding box center [298, 480] width 97 height 39
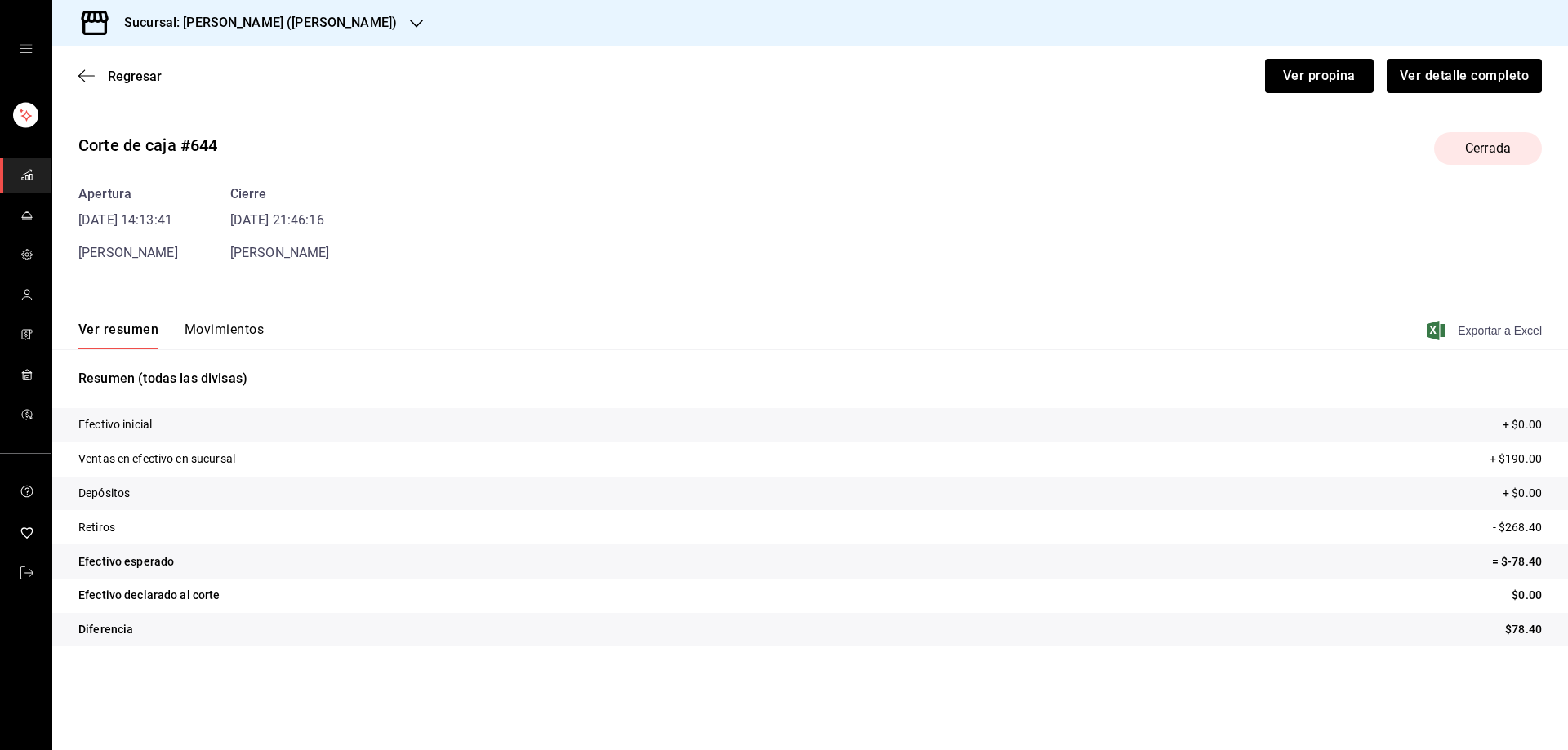
click at [1444, 337] on icon "button" at bounding box center [1436, 330] width 18 height 20
click at [89, 72] on icon "button" at bounding box center [86, 76] width 16 height 15
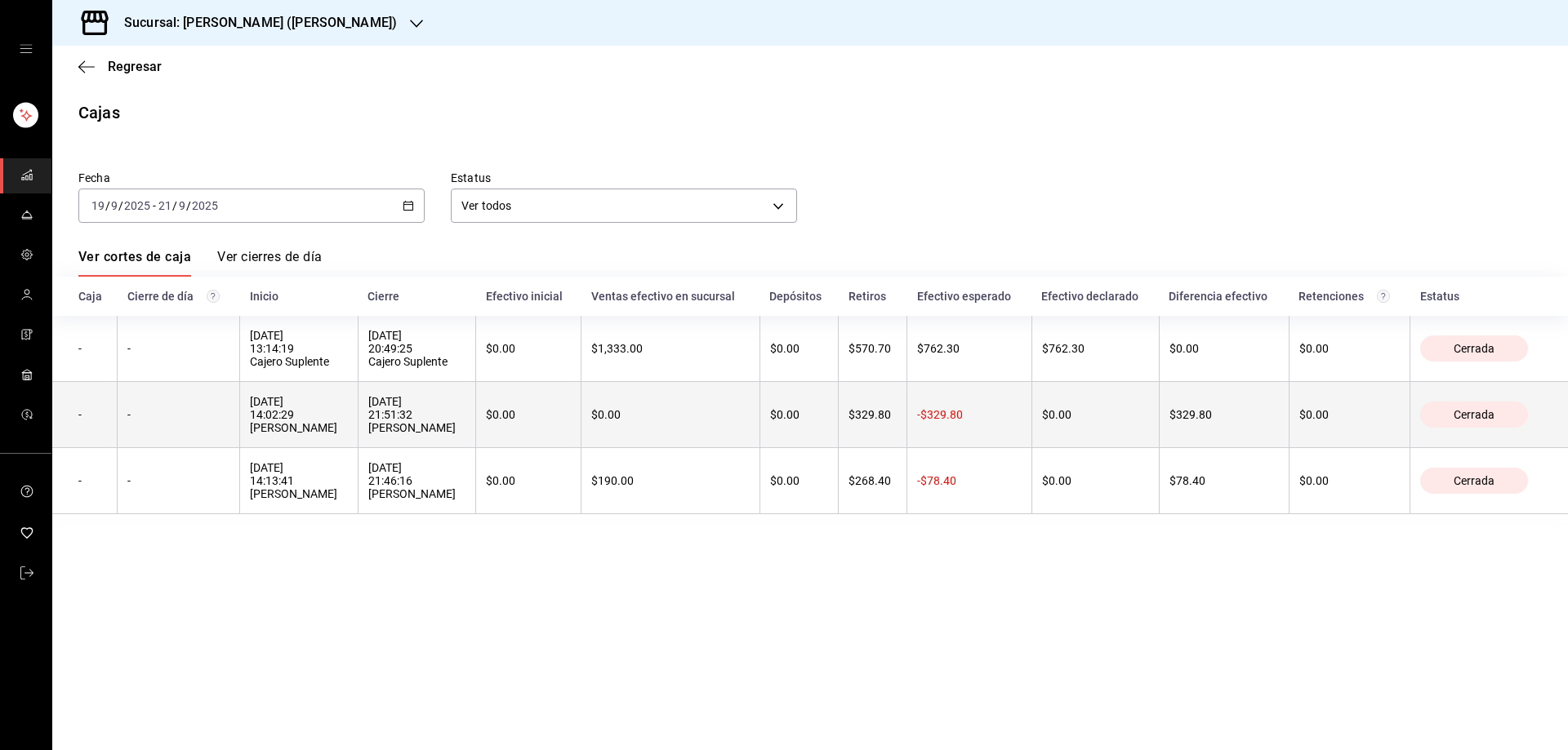
click at [279, 423] on div "20/09/2025 14:02:29 CITLALI T HERNANDEZ" at bounding box center [298, 414] width 97 height 39
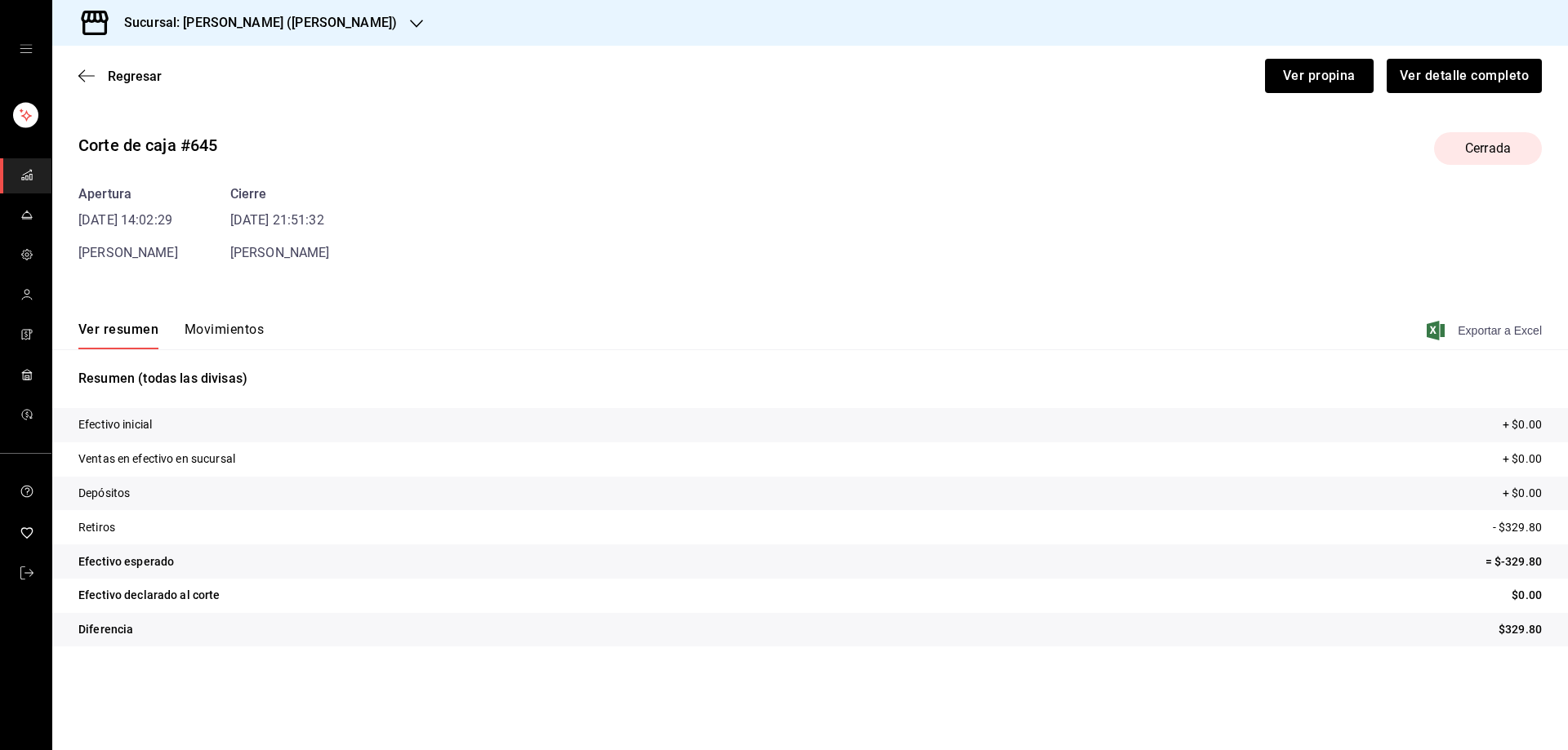
click at [1439, 332] on icon "button" at bounding box center [1436, 330] width 18 height 20
click at [88, 72] on icon "button" at bounding box center [86, 76] width 16 height 15
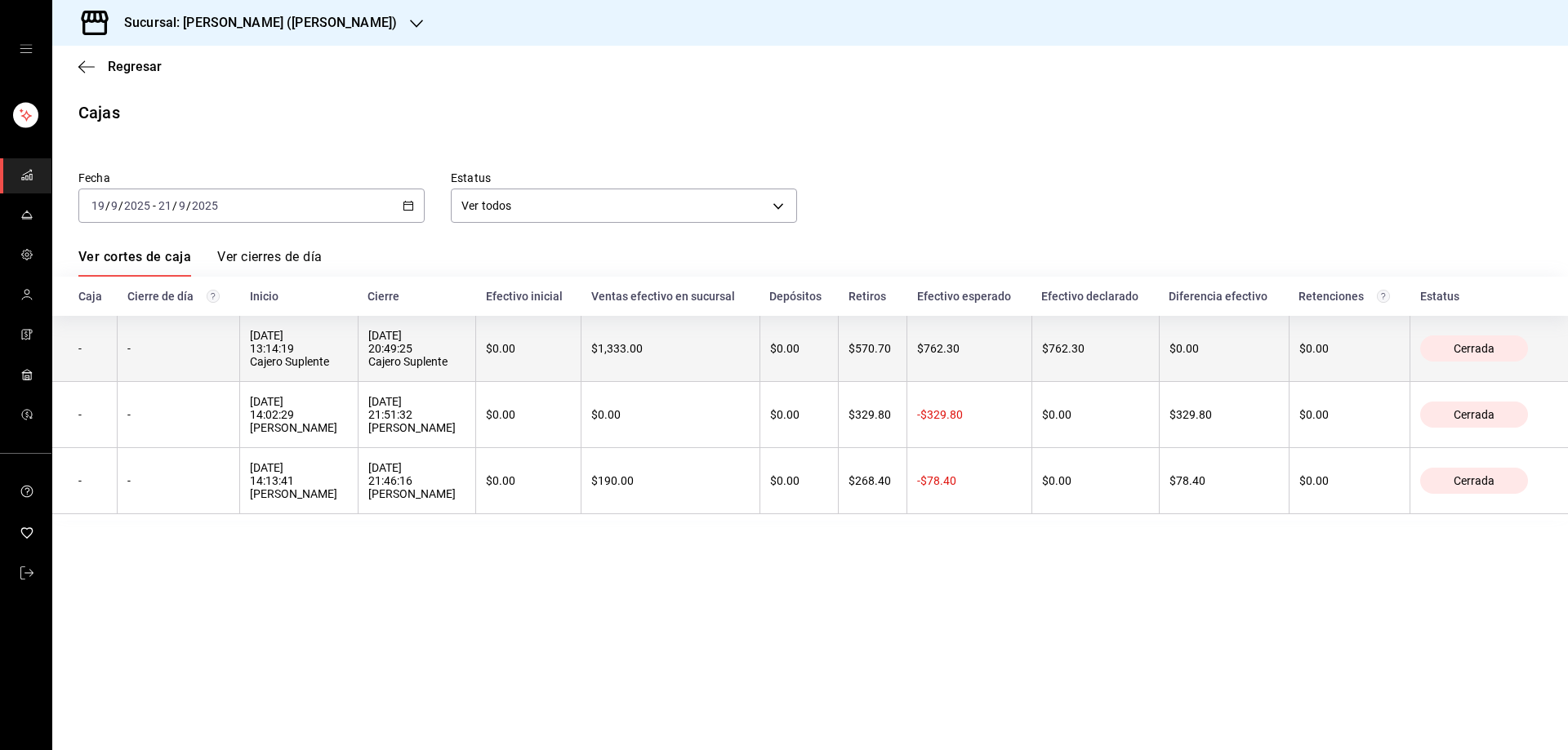
click at [254, 338] on div "21/09/2025 13:14:19 Cajero Suplente" at bounding box center [298, 348] width 97 height 39
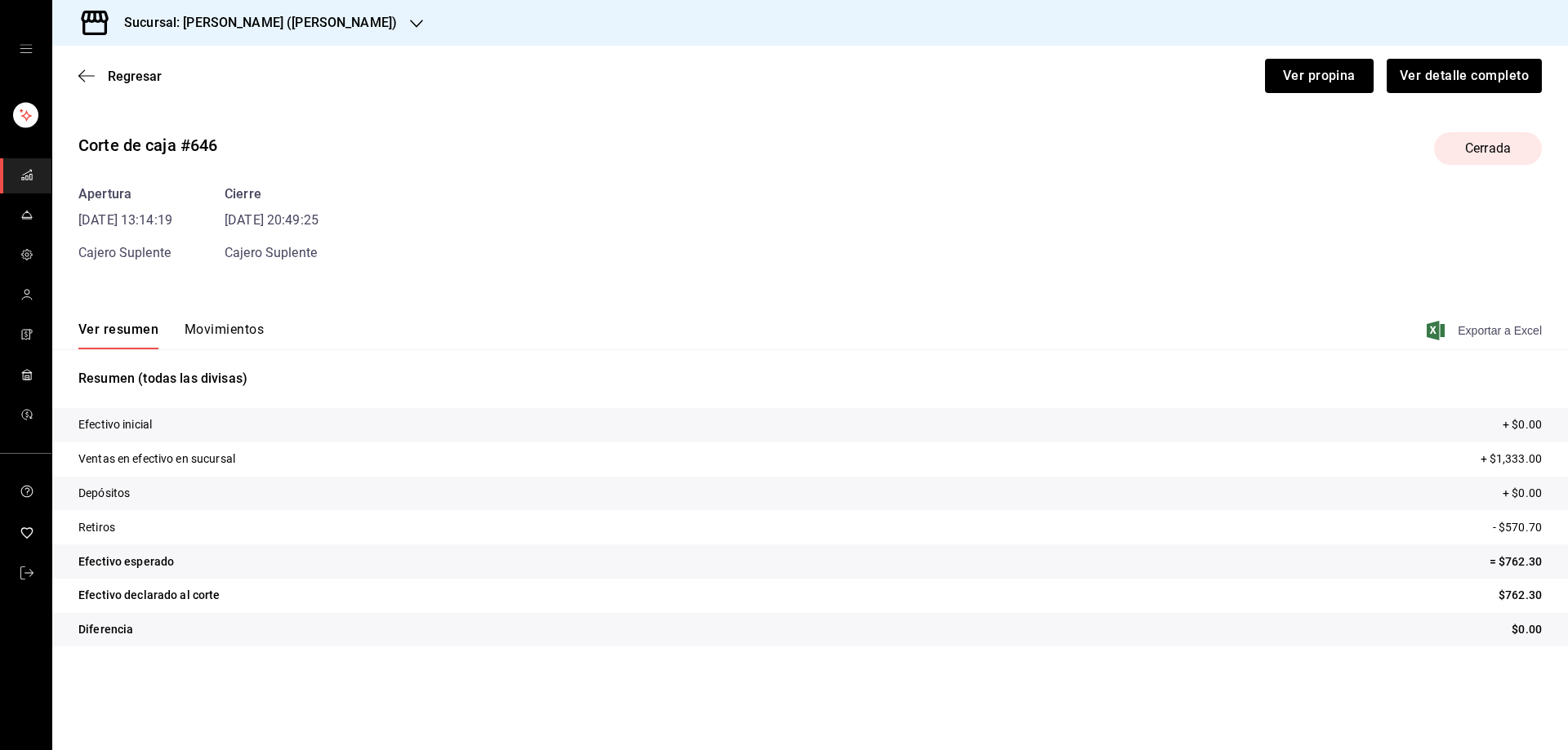
click at [1438, 325] on icon "button" at bounding box center [1436, 330] width 18 height 20
click at [326, 11] on div "Sucursal: Tiberius (Morales)" at bounding box center [248, 22] width 364 height 46
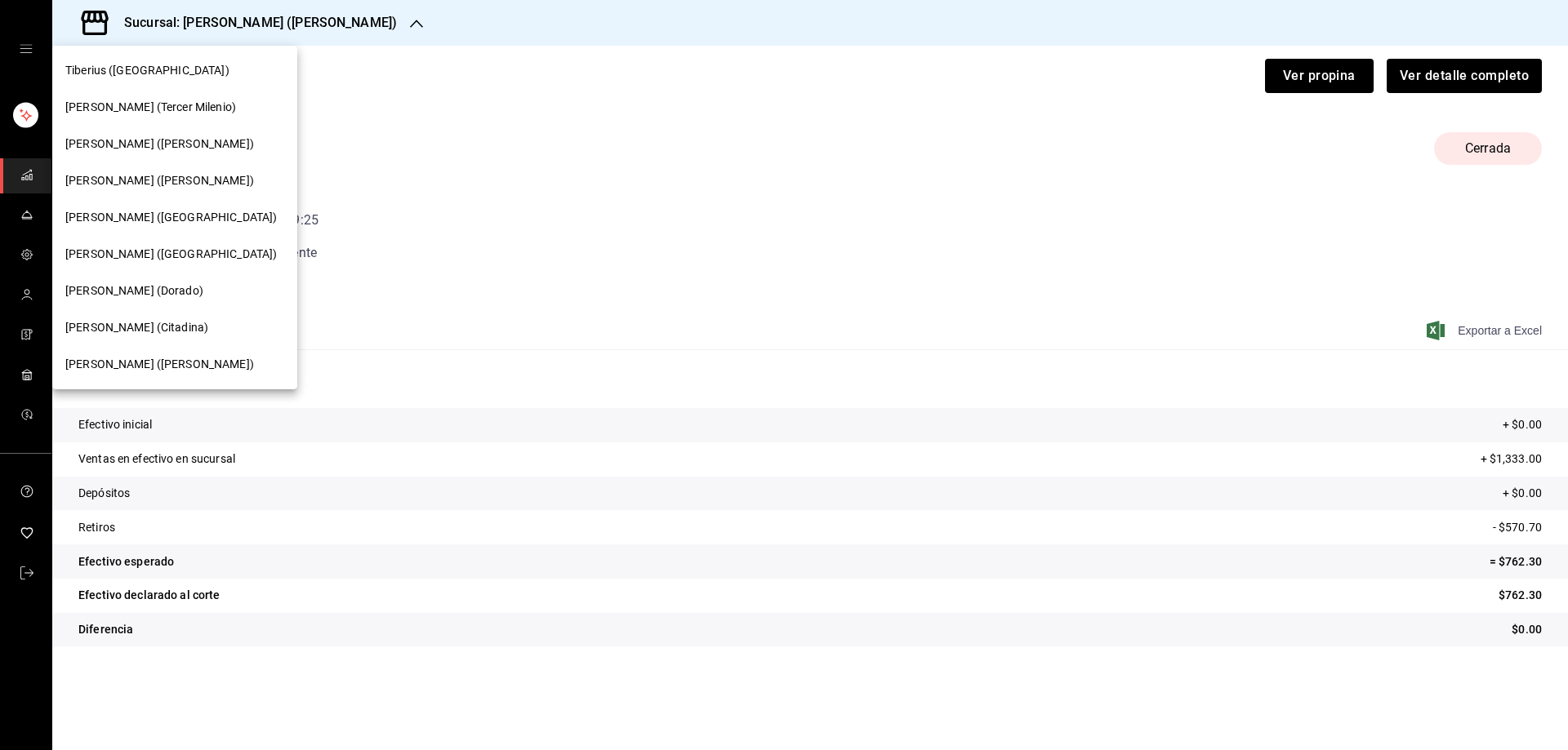
click at [144, 109] on span "Tiberius (Tercer Milenio)" at bounding box center [151, 108] width 171 height 17
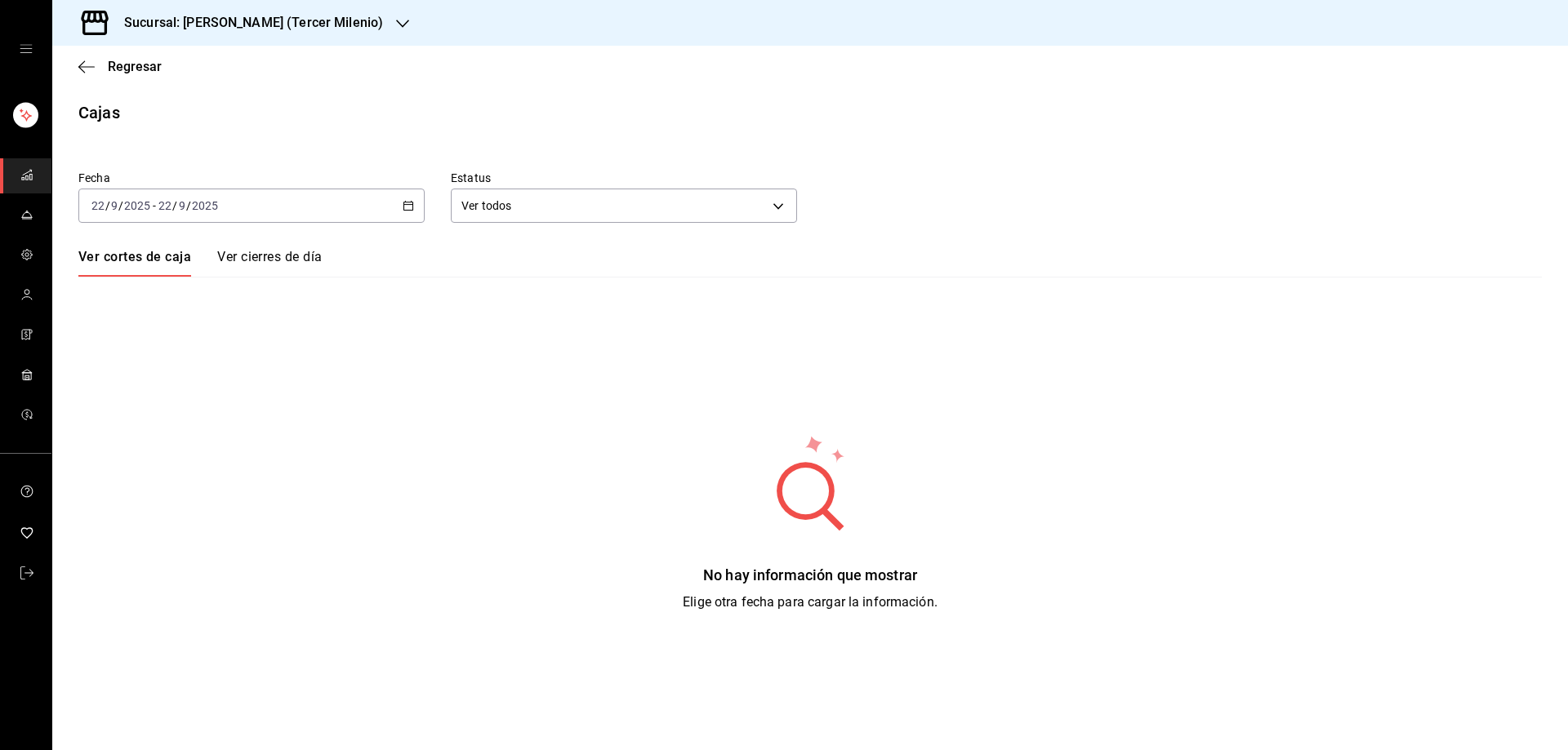
click at [396, 20] on icon "button" at bounding box center [402, 23] width 13 height 13
click at [359, 19] on div "Tiberius (Palmas) Tiberius (Tercer Milenio) Tiberius (Albino) Tiberius (Morales…" at bounding box center [784, 375] width 1568 height 750
click at [396, 19] on icon "button" at bounding box center [402, 23] width 13 height 13
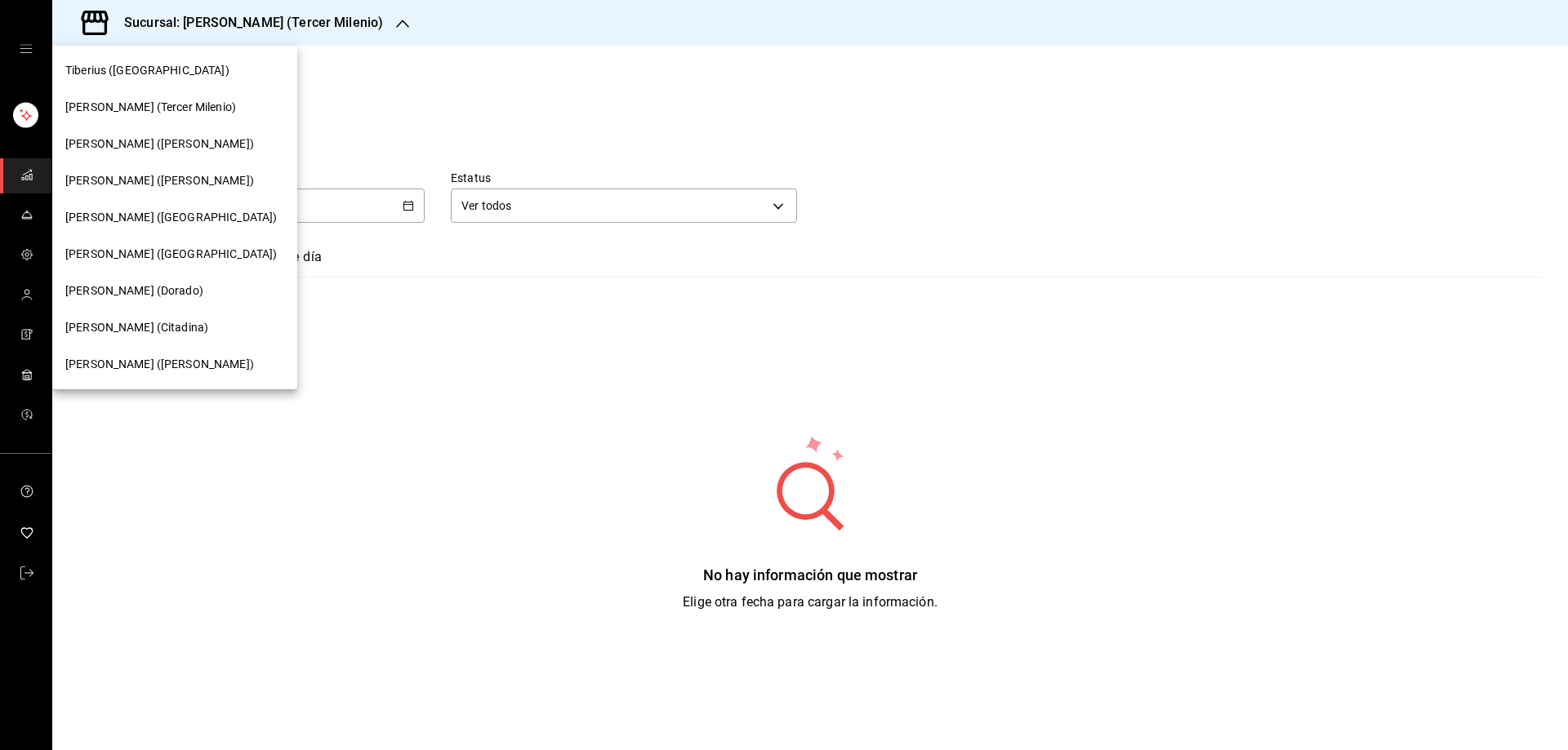
click at [119, 255] on span "Tiberius (Morín)" at bounding box center [171, 254] width 211 height 17
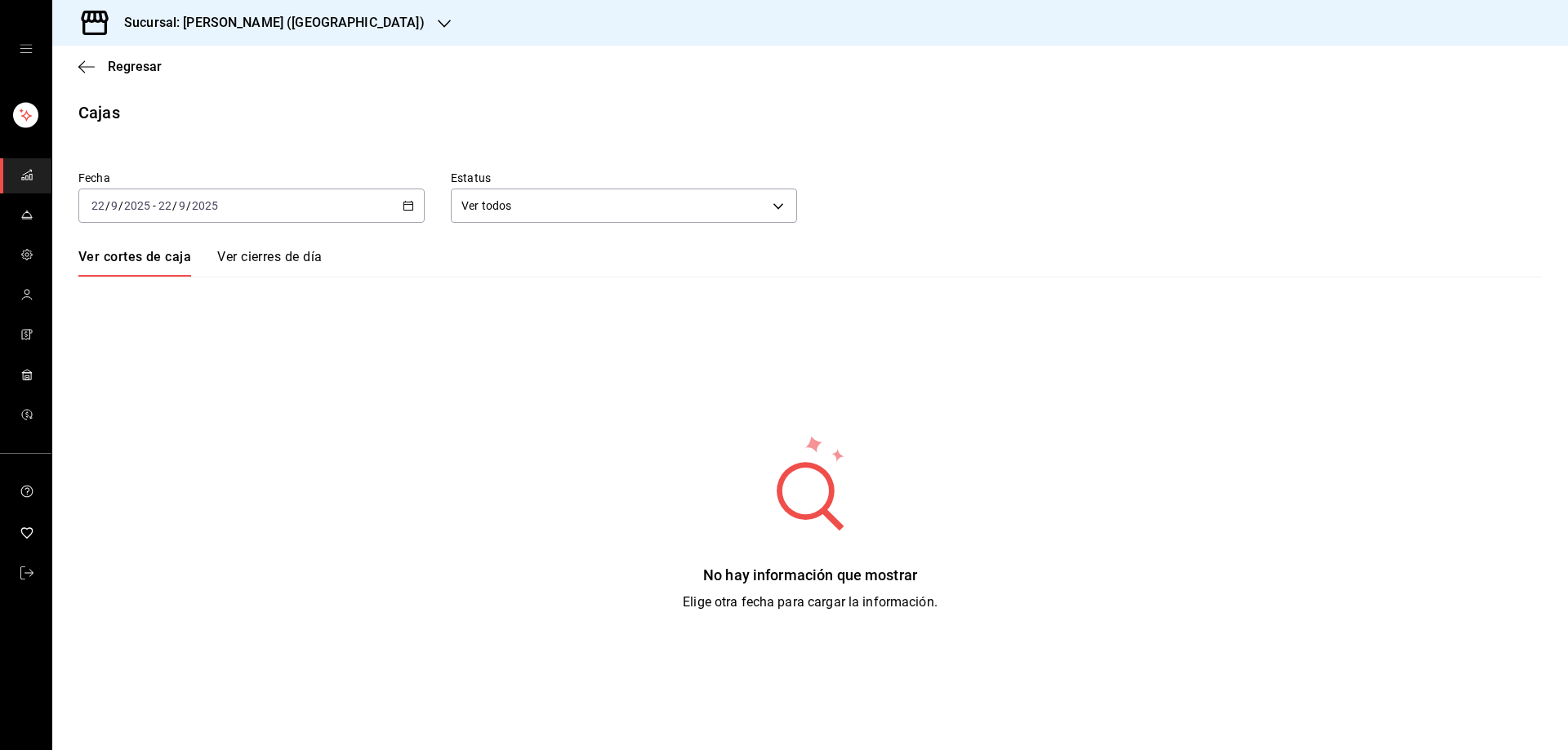
click at [405, 209] on icon "button" at bounding box center [408, 205] width 11 height 11
click at [168, 440] on span "Rango de fechas" at bounding box center [155, 439] width 127 height 17
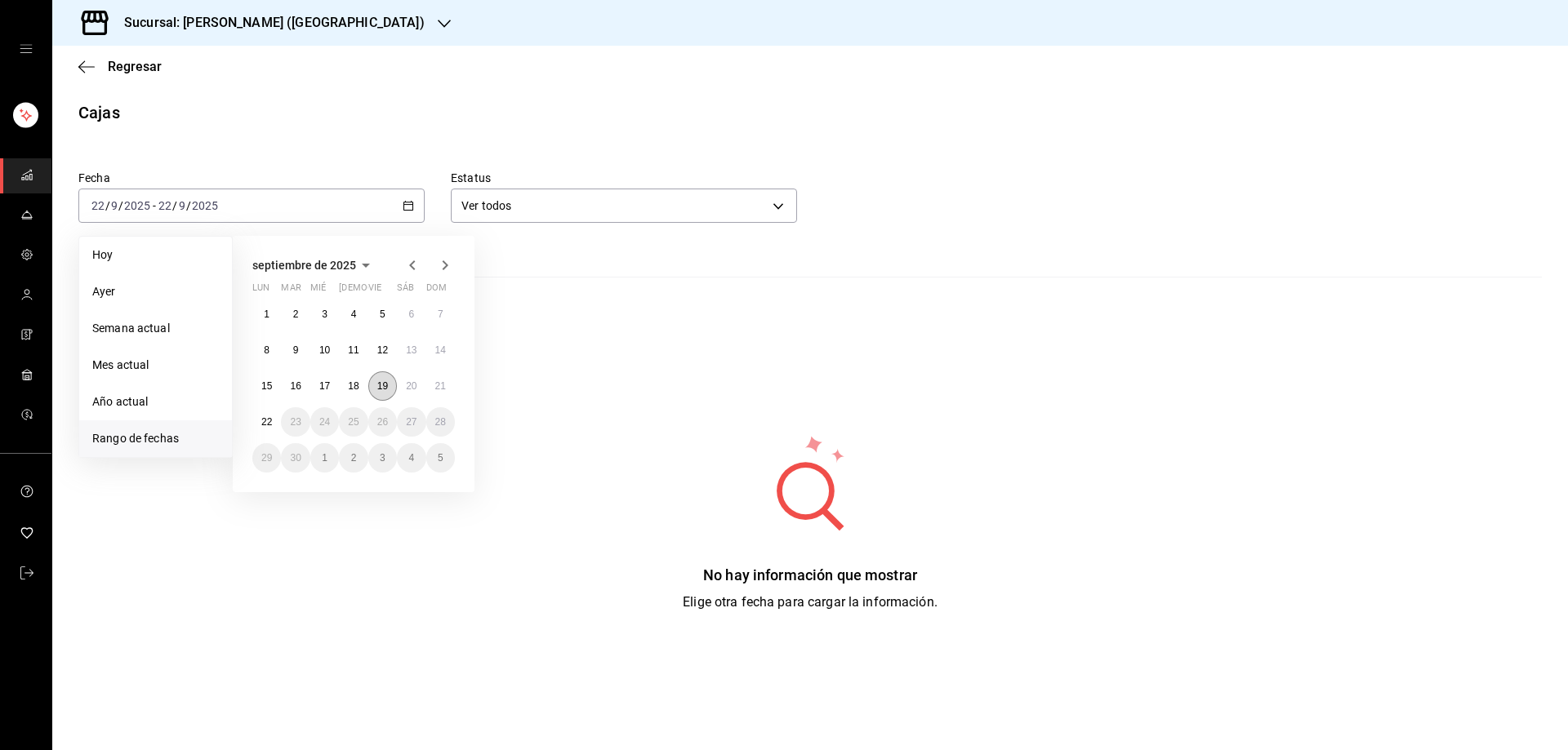
click at [380, 389] on abbr "19" at bounding box center [383, 385] width 10 height 11
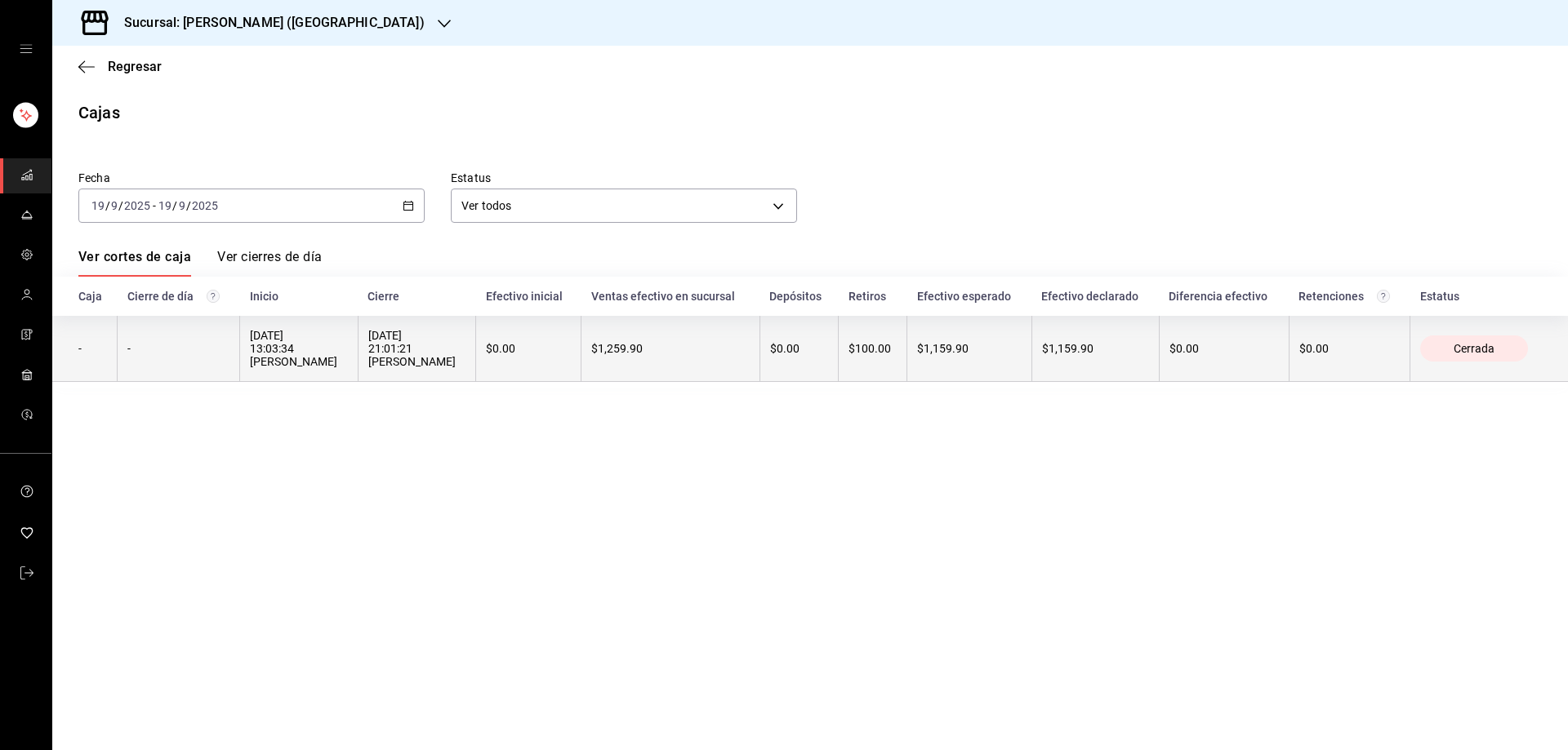
click at [337, 353] on div "19/09/2025 13:03:34 Yadira Camacho" at bounding box center [298, 348] width 97 height 39
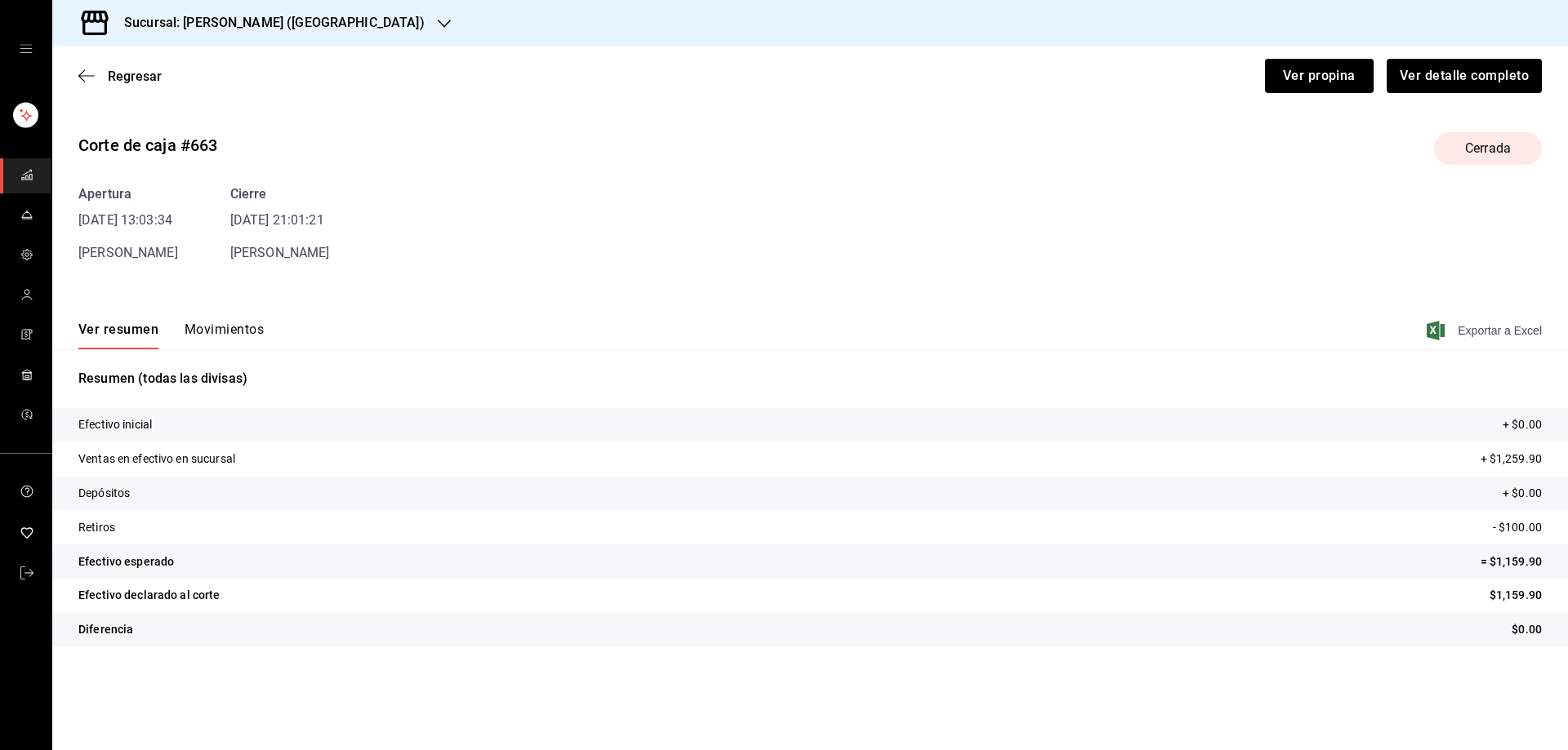
click at [1440, 332] on icon "button" at bounding box center [1436, 330] width 18 height 20
click at [84, 80] on icon "button" at bounding box center [82, 76] width 7 height 12
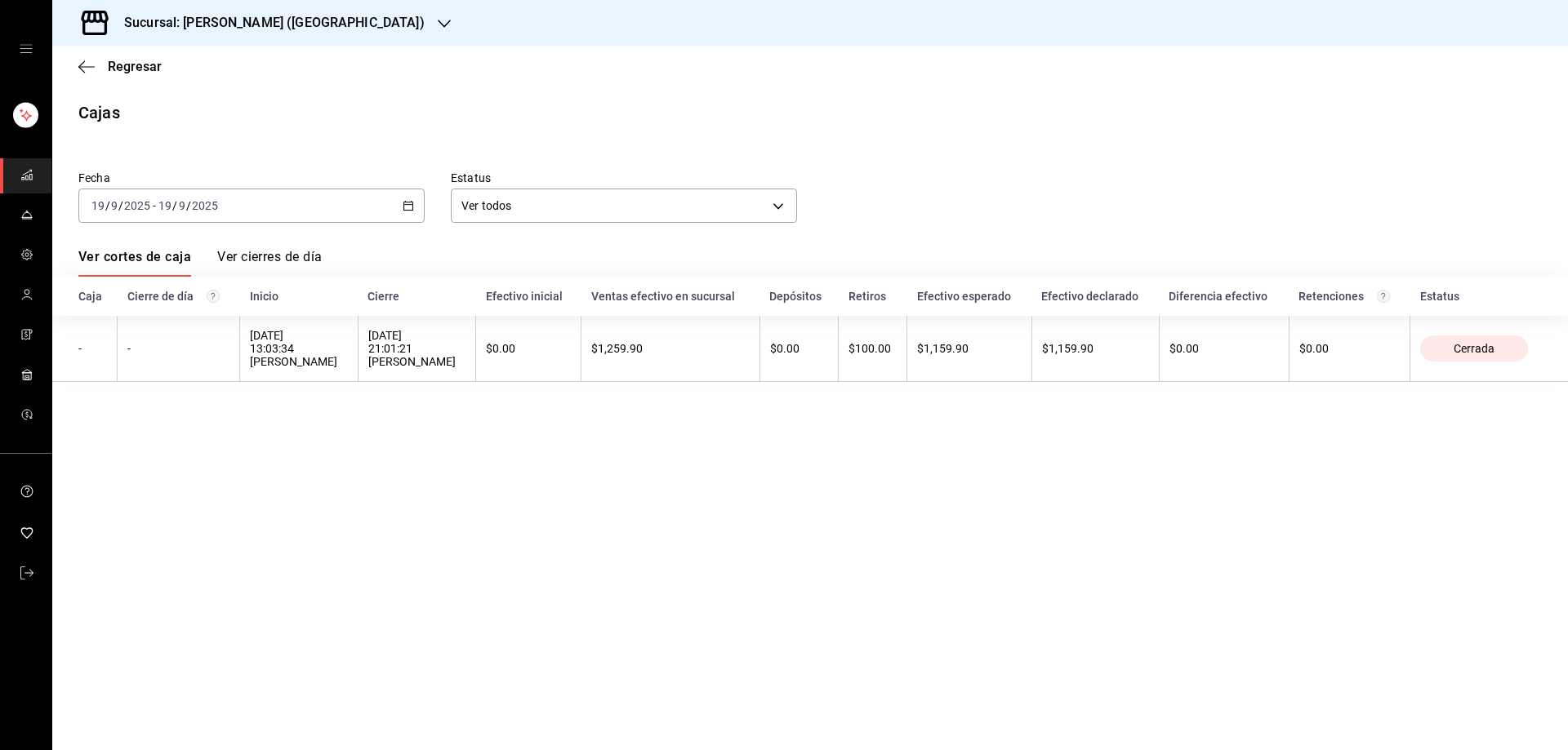
click at [400, 201] on div "2025-09-19 19 / 9 / 2025 - 2025-09-19 19 / 9 / 2025" at bounding box center [252, 206] width 347 height 34
click at [141, 435] on span "Rango de fechas" at bounding box center [155, 439] width 127 height 17
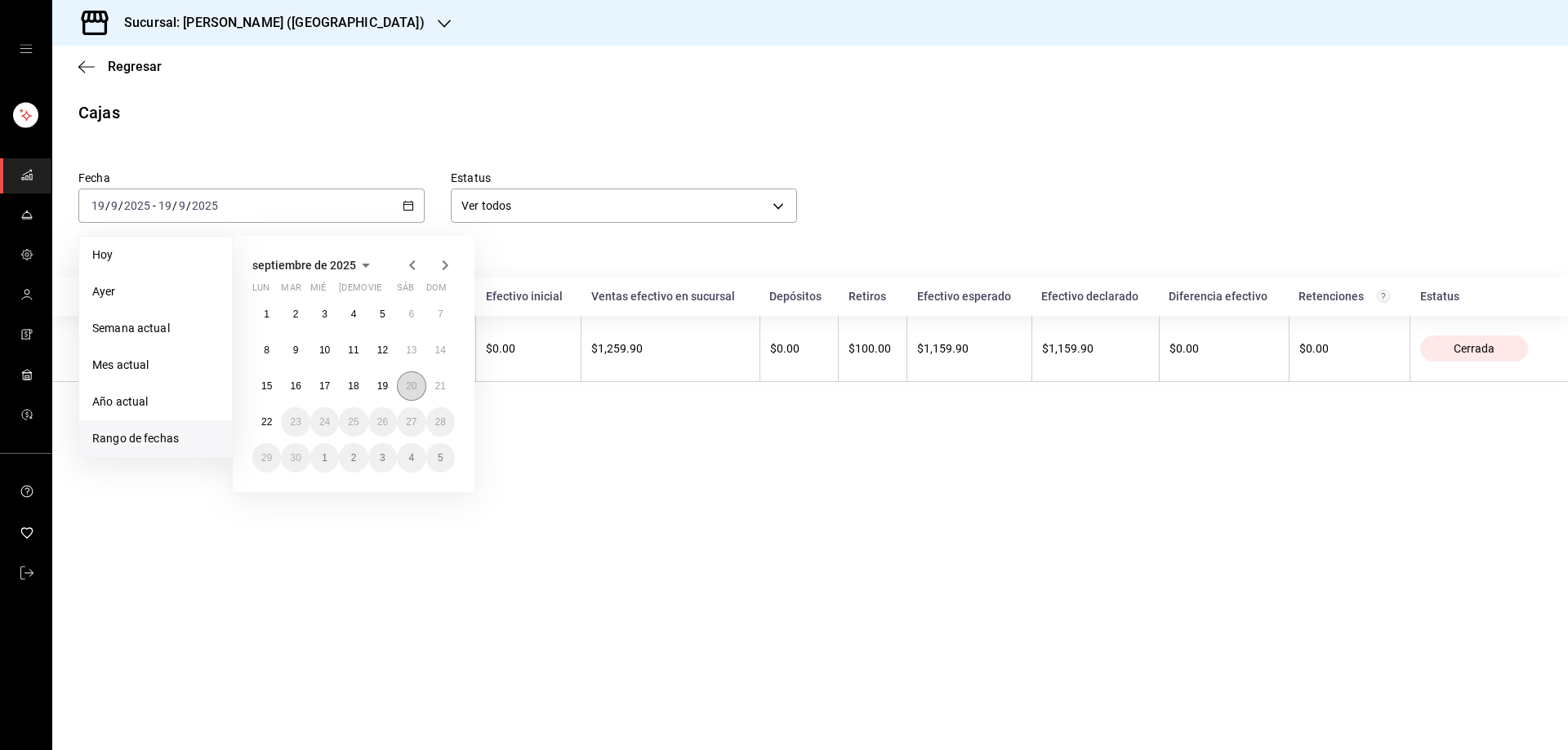
click at [423, 391] on button "20" at bounding box center [411, 386] width 28 height 29
click at [436, 384] on abbr "21" at bounding box center [441, 385] width 10 height 11
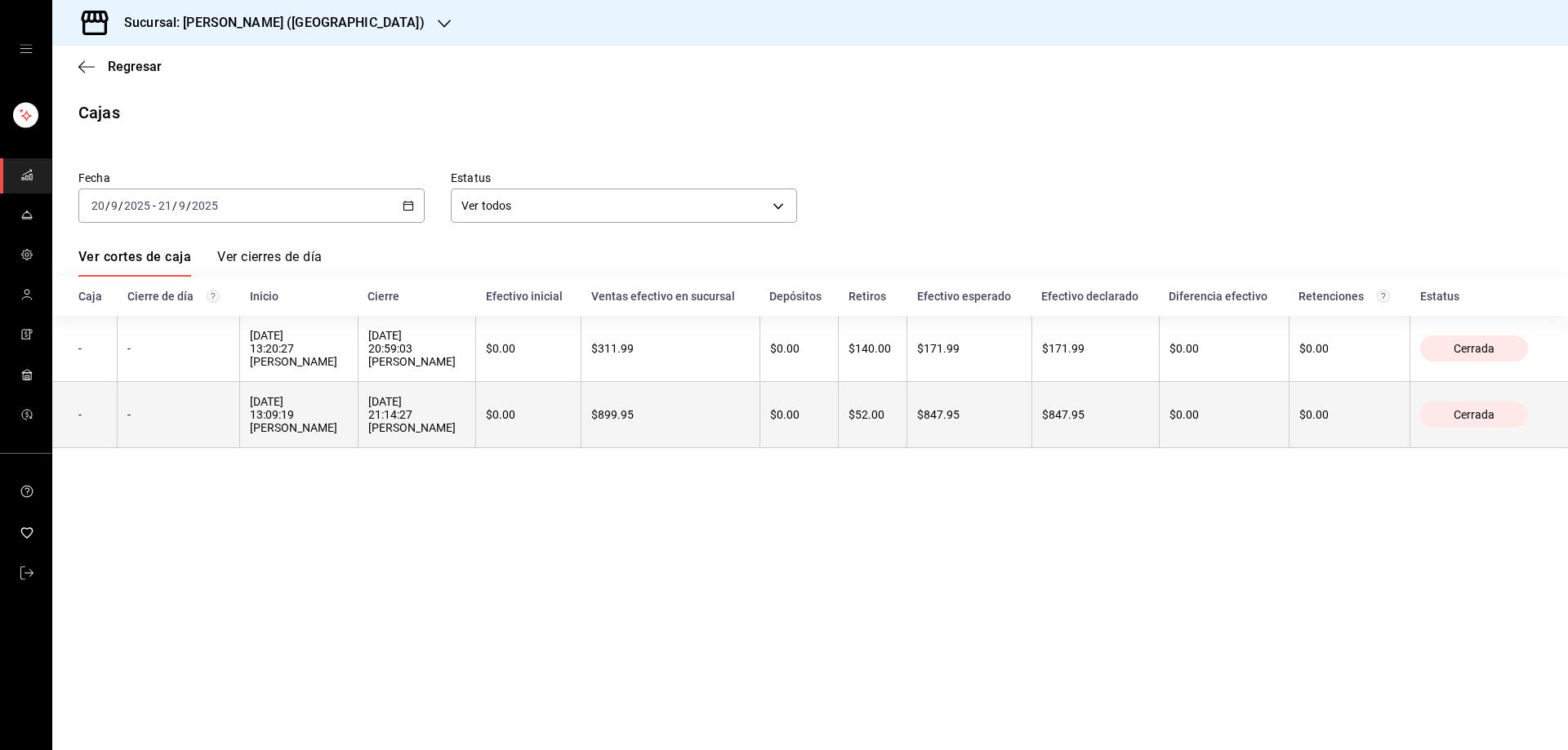
click at [198, 424] on th "-" at bounding box center [179, 415] width 122 height 66
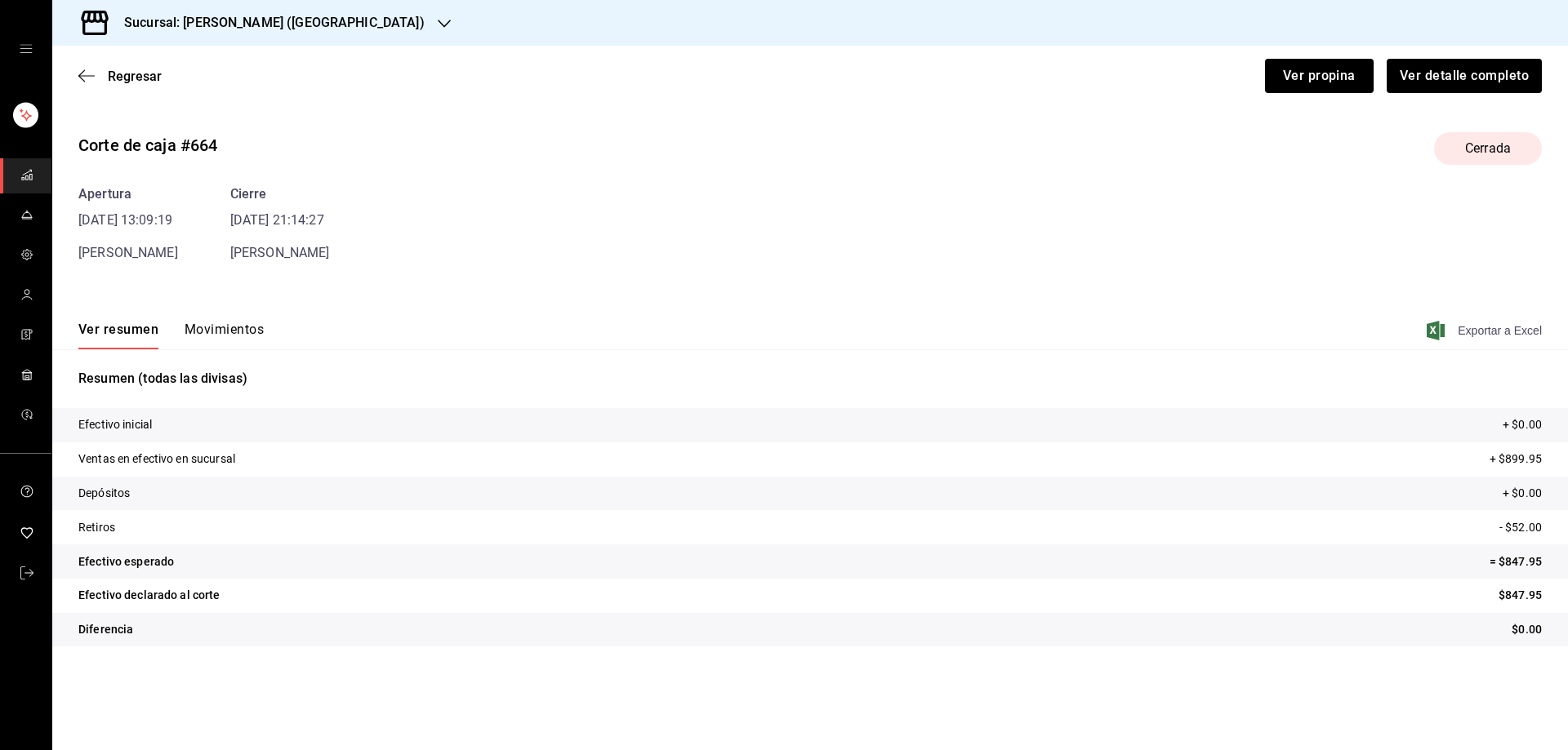
click at [1438, 332] on icon "button" at bounding box center [1436, 330] width 18 height 20
click at [87, 72] on icon "button" at bounding box center [86, 76] width 16 height 15
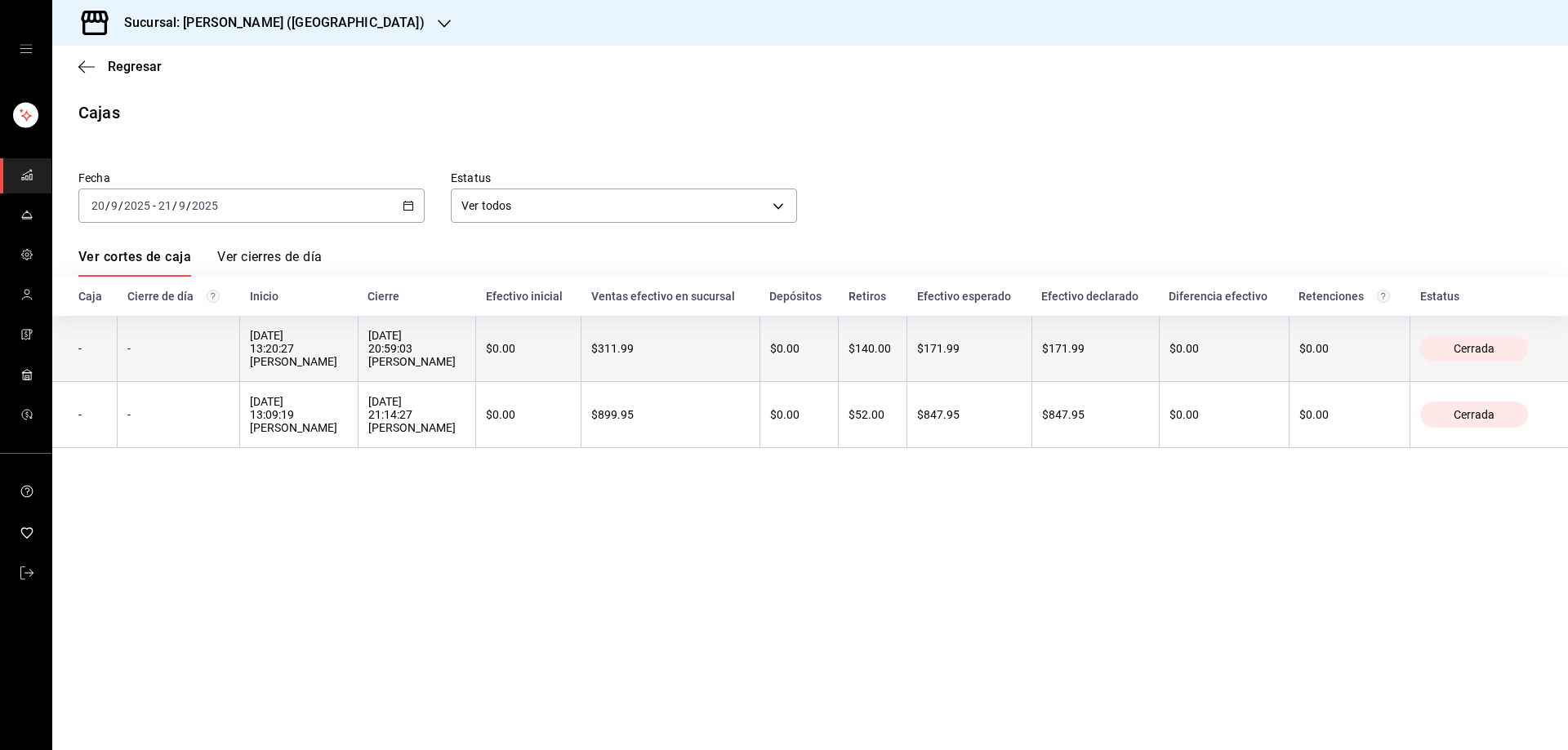
click at [204, 341] on th "-" at bounding box center [179, 349] width 122 height 66
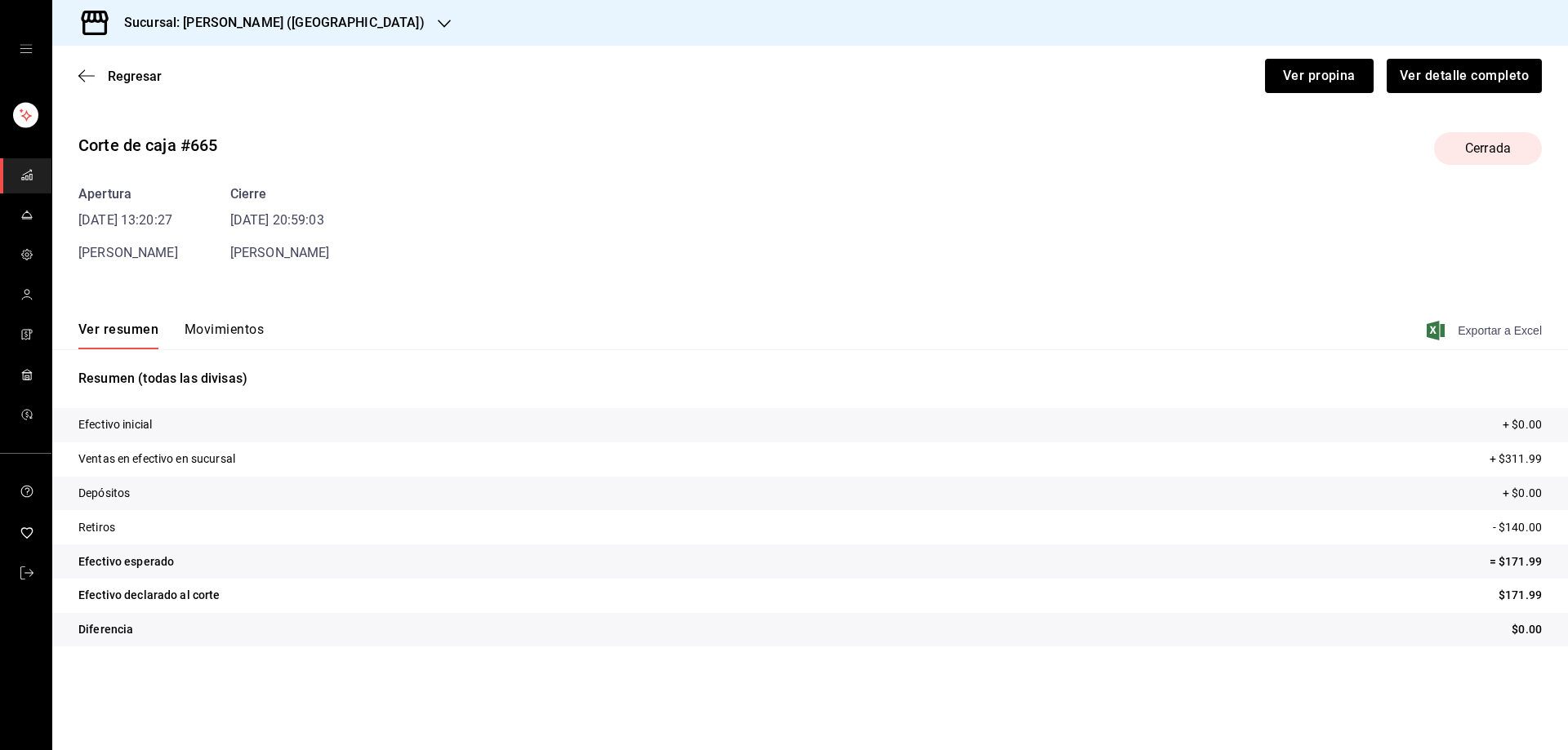
click at [1439, 329] on icon "button" at bounding box center [1436, 330] width 18 height 20
click at [310, 12] on div "Sucursal: Tiberius (Morín)" at bounding box center [261, 22] width 392 height 46
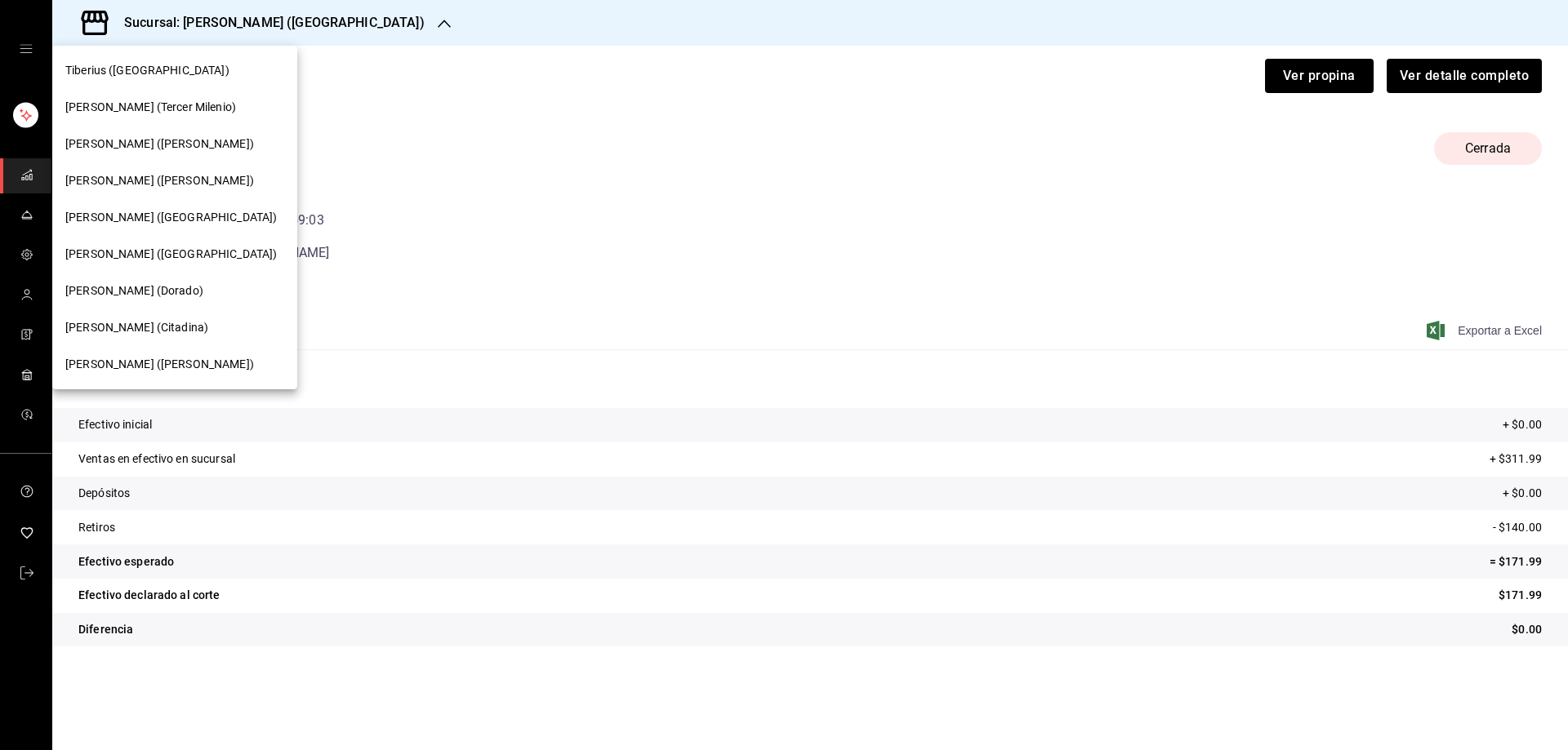
click at [151, 72] on span "Tiberius (Palmas)" at bounding box center [147, 71] width 164 height 17
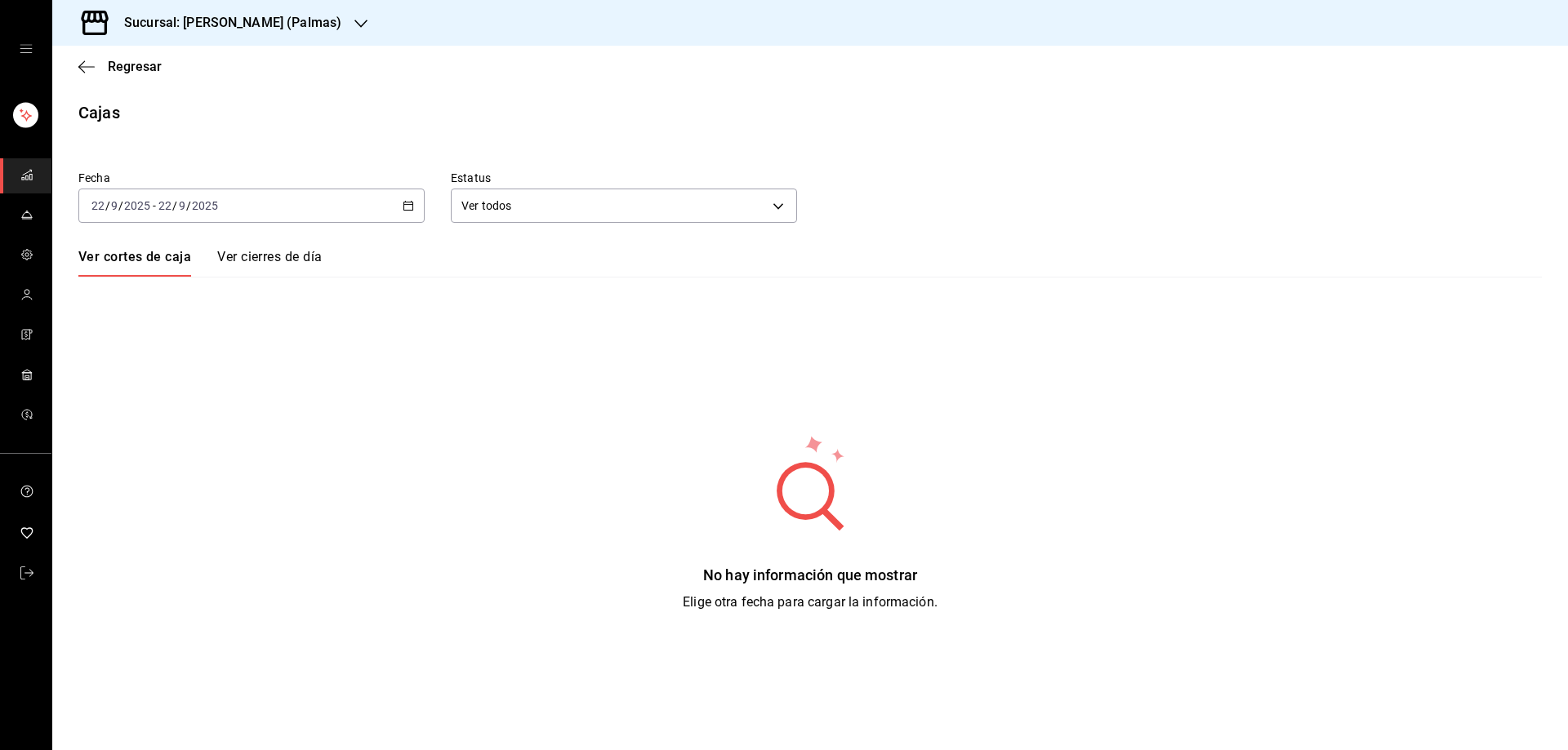
click at [411, 197] on div "2025-09-22 22 / 9 / 2025 - 2025-09-22 22 / 9 / 2025" at bounding box center [252, 206] width 347 height 34
click at [166, 440] on span "Rango de fechas" at bounding box center [155, 439] width 127 height 17
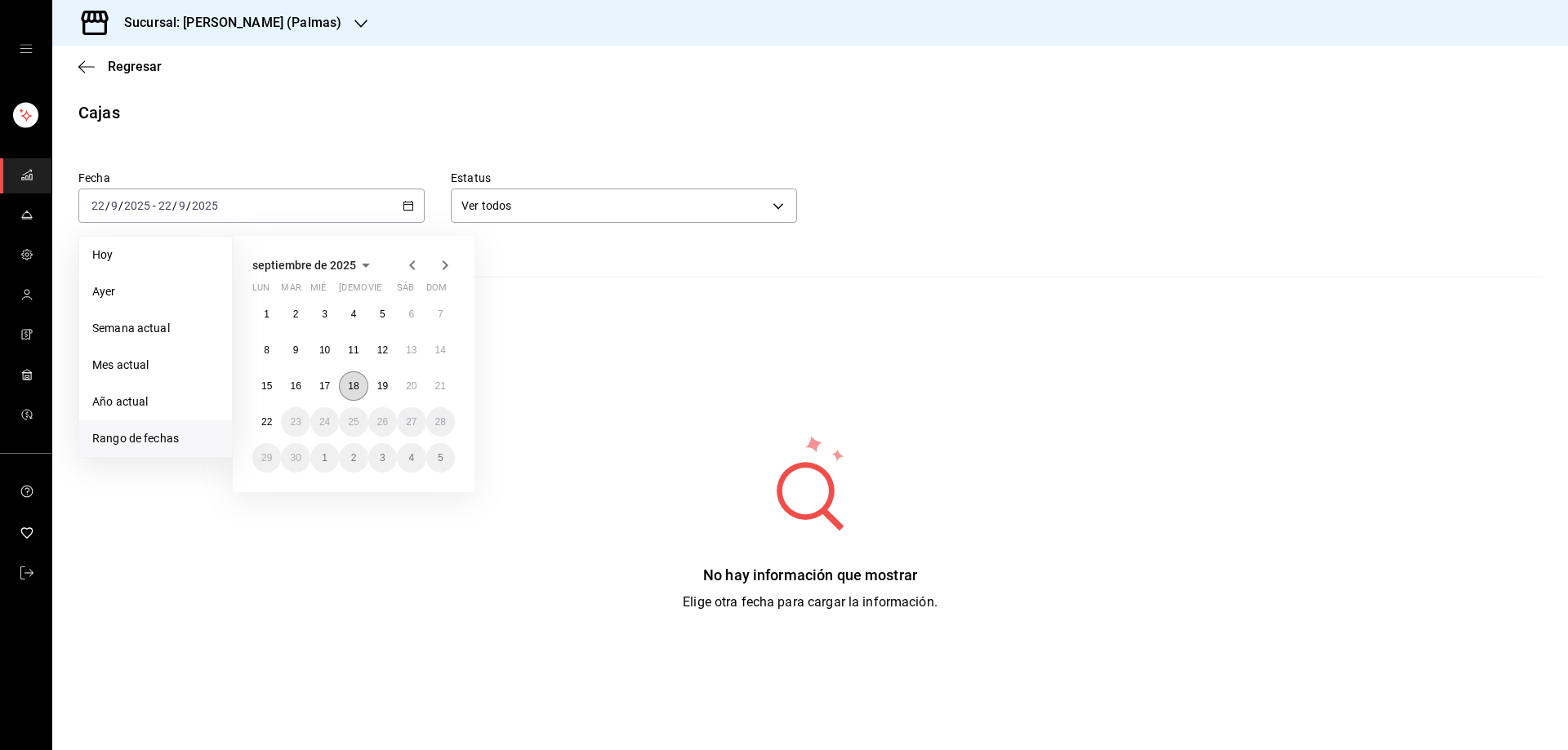
click at [356, 393] on button "18" at bounding box center [353, 386] width 28 height 29
click at [440, 391] on abbr "21" at bounding box center [441, 385] width 10 height 11
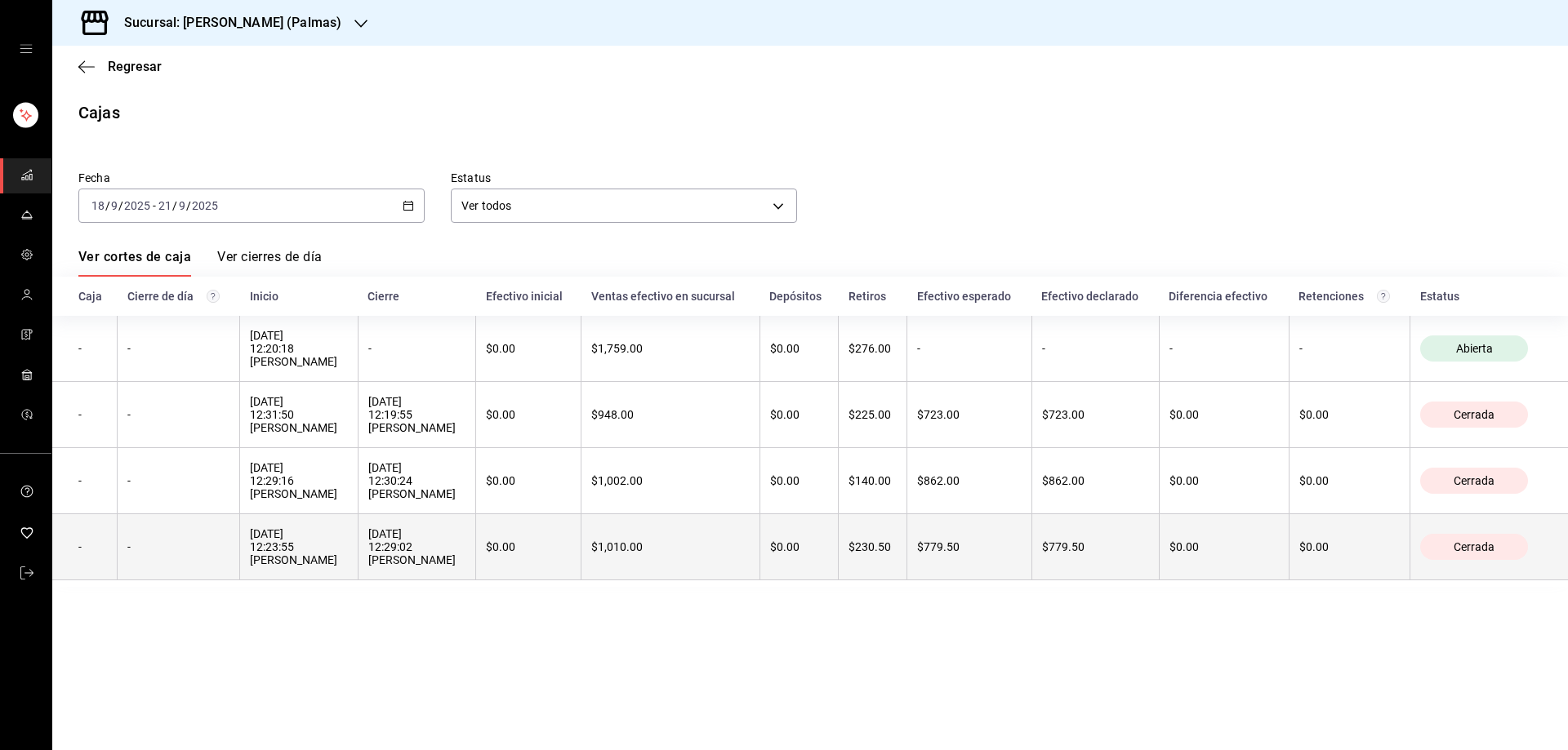
click at [204, 567] on th "-" at bounding box center [179, 547] width 122 height 66
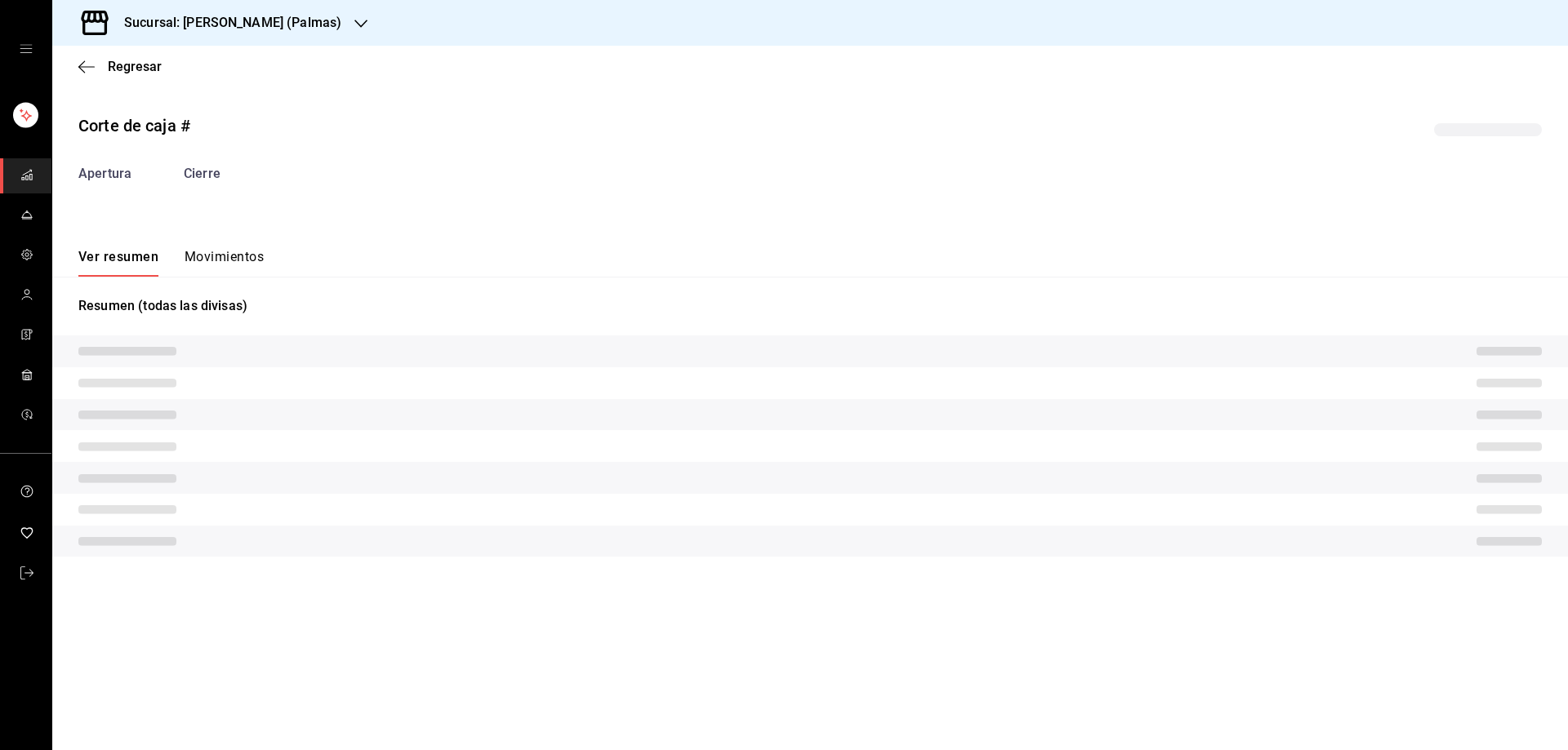
click at [227, 255] on button "Movimientos" at bounding box center [224, 263] width 79 height 28
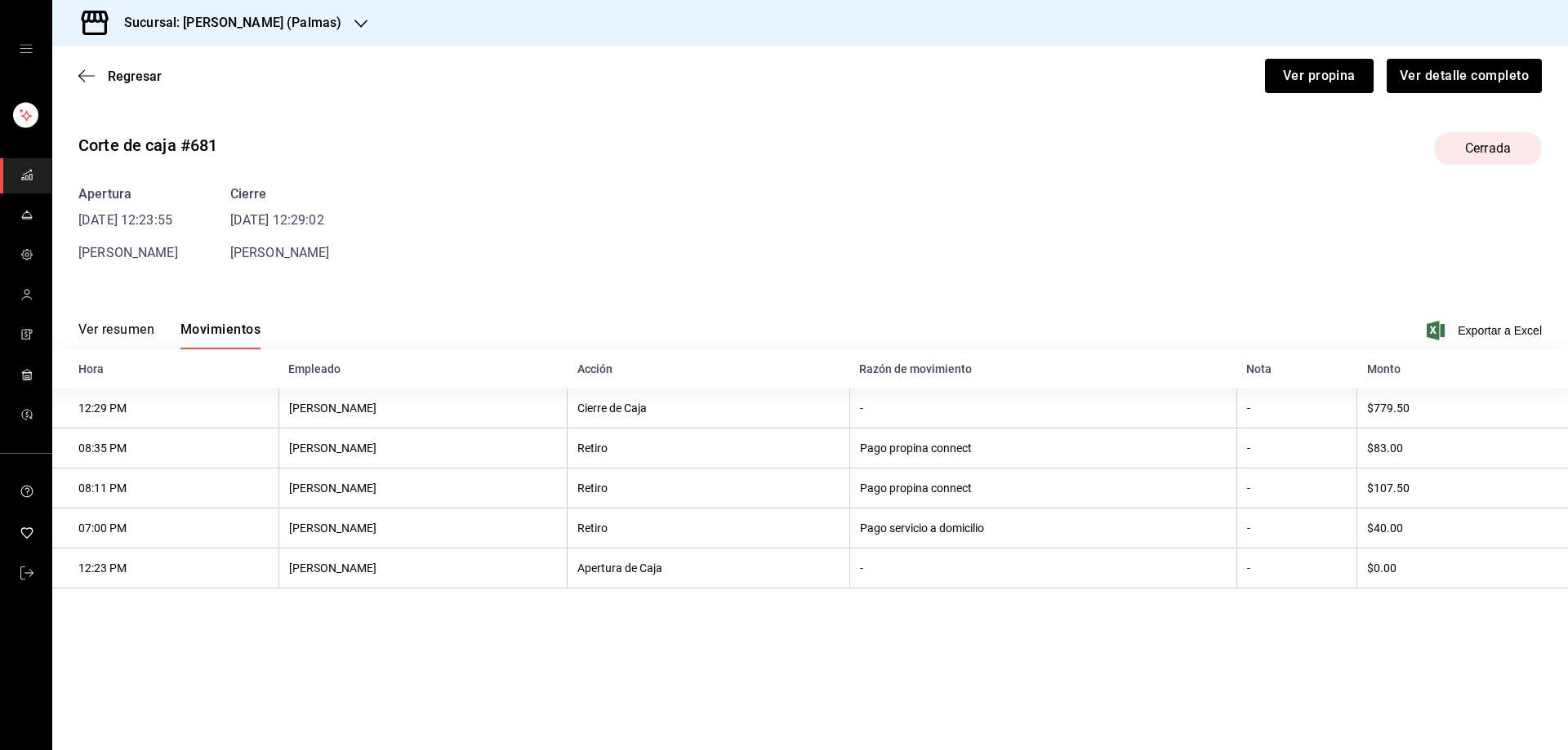
click at [131, 334] on button "Ver resumen" at bounding box center [116, 335] width 76 height 28
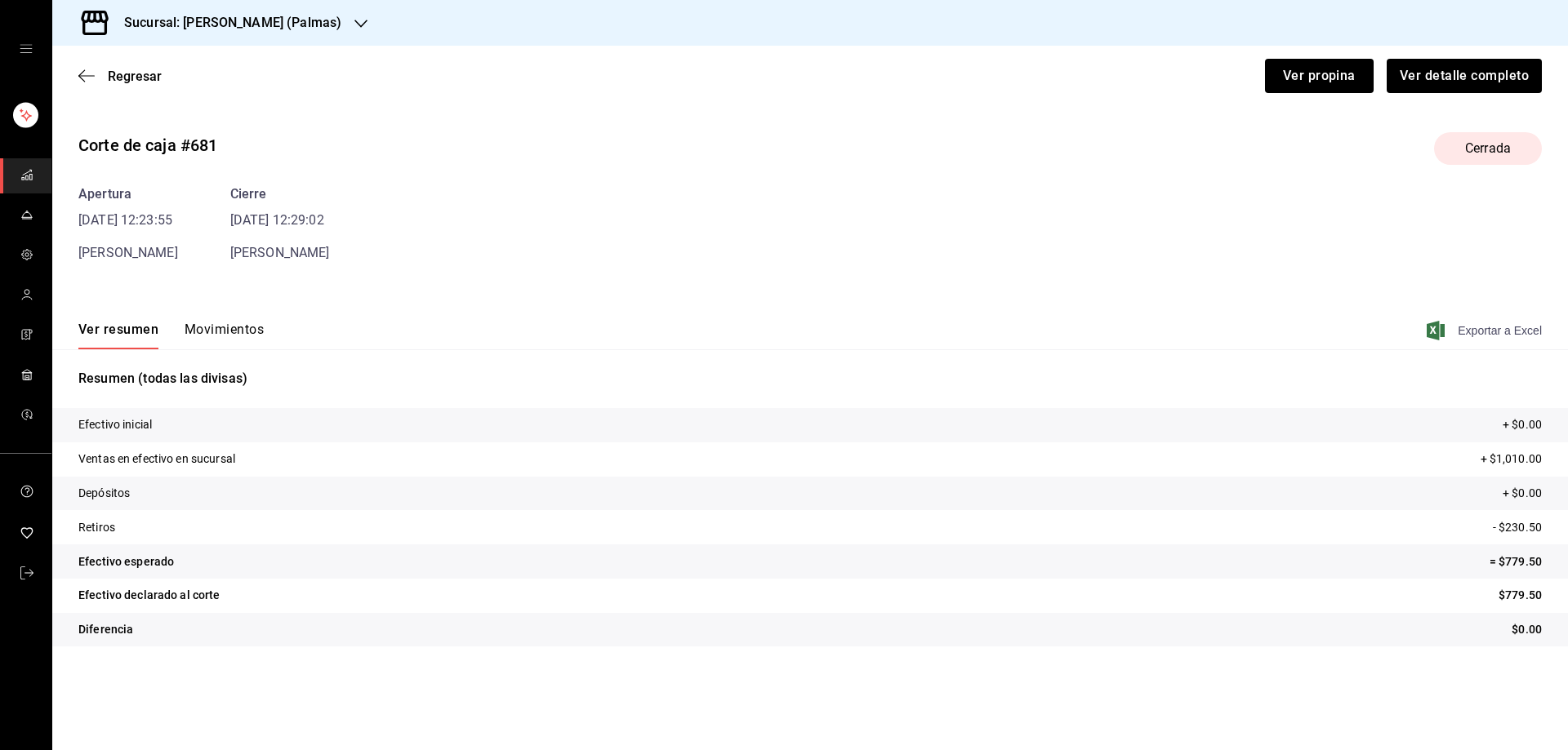
click at [1436, 330] on icon "button" at bounding box center [1436, 330] width 18 height 20
click at [91, 67] on div "Regresar Ver propina Ver detalle completo" at bounding box center [811, 76] width 1516 height 60
click at [86, 80] on icon "button" at bounding box center [86, 76] width 16 height 15
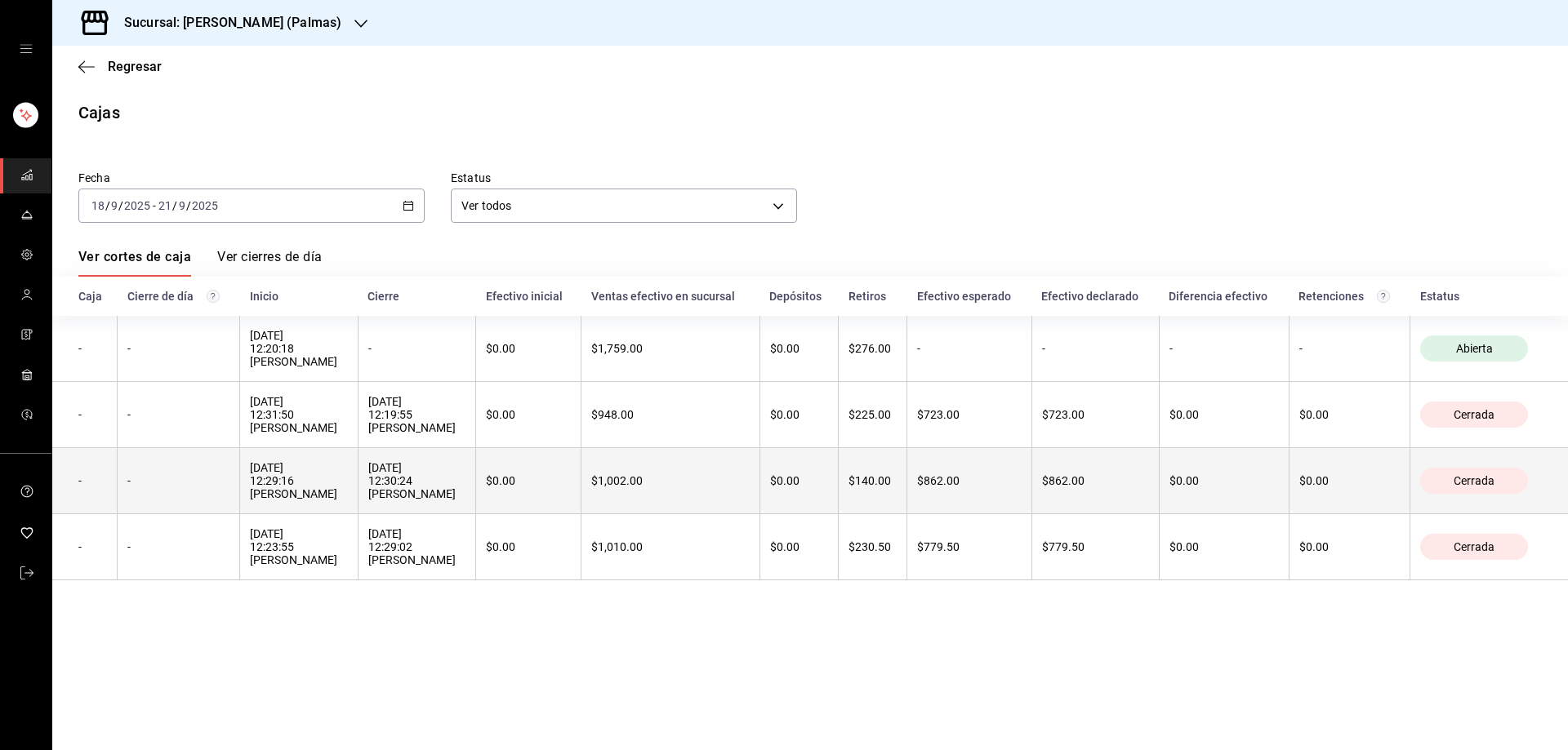
click at [298, 472] on div "19/09/2025 12:29:16 Diego Alberto" at bounding box center [298, 480] width 97 height 39
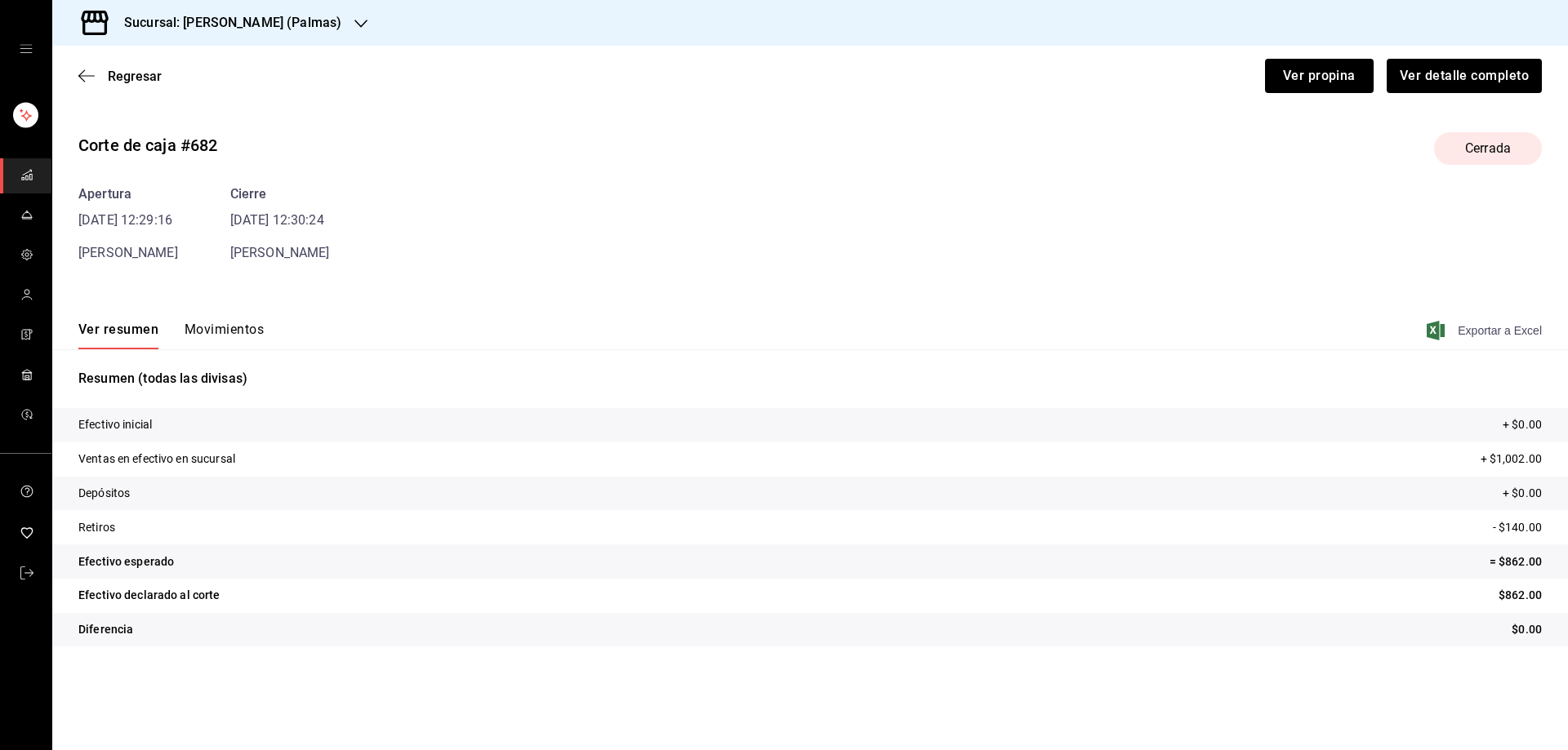
click at [1439, 328] on icon "button" at bounding box center [1436, 330] width 18 height 20
click at [82, 77] on icon "button" at bounding box center [86, 76] width 16 height 15
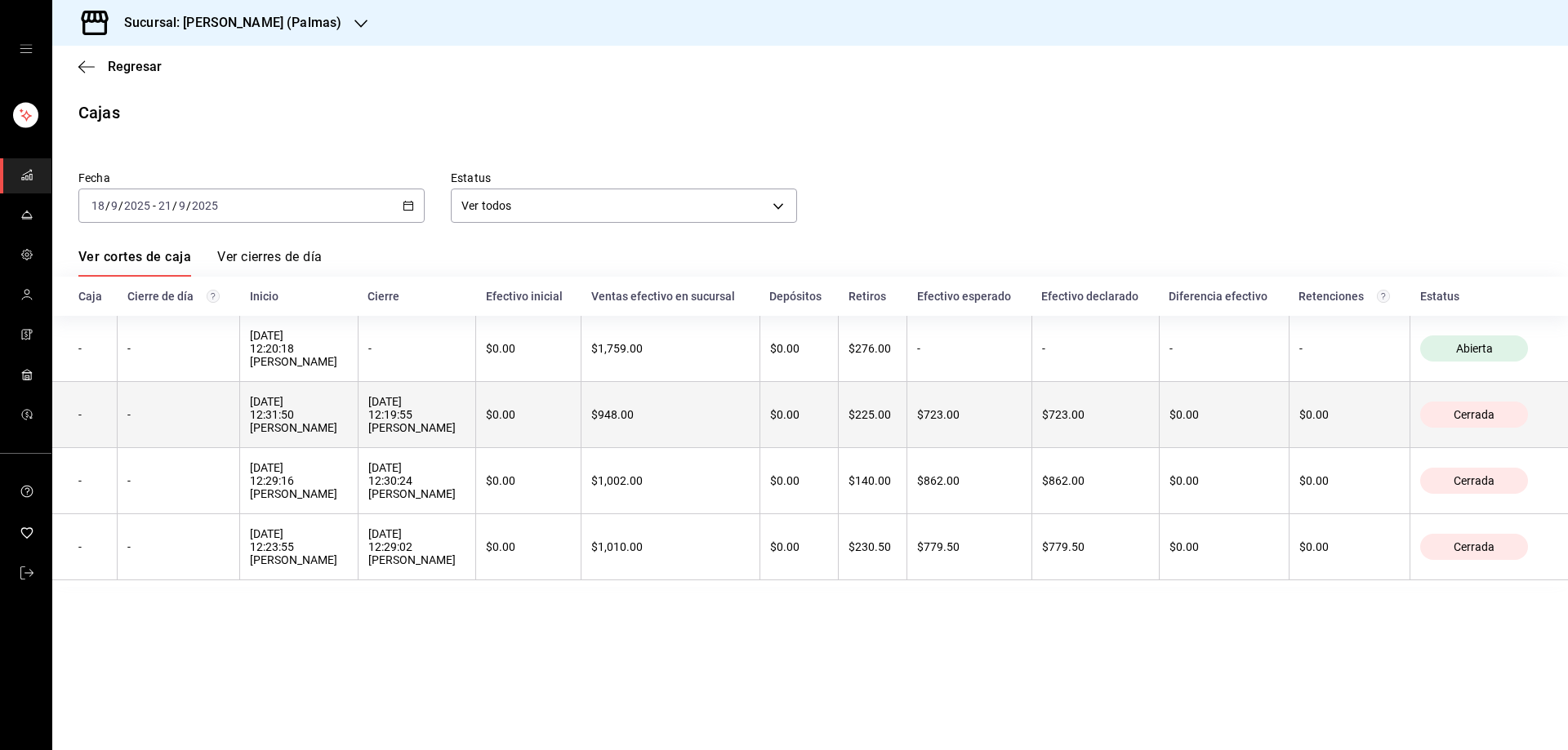
click at [257, 421] on div "20/09/2025 12:31:50 Diego Alberto" at bounding box center [298, 414] width 97 height 39
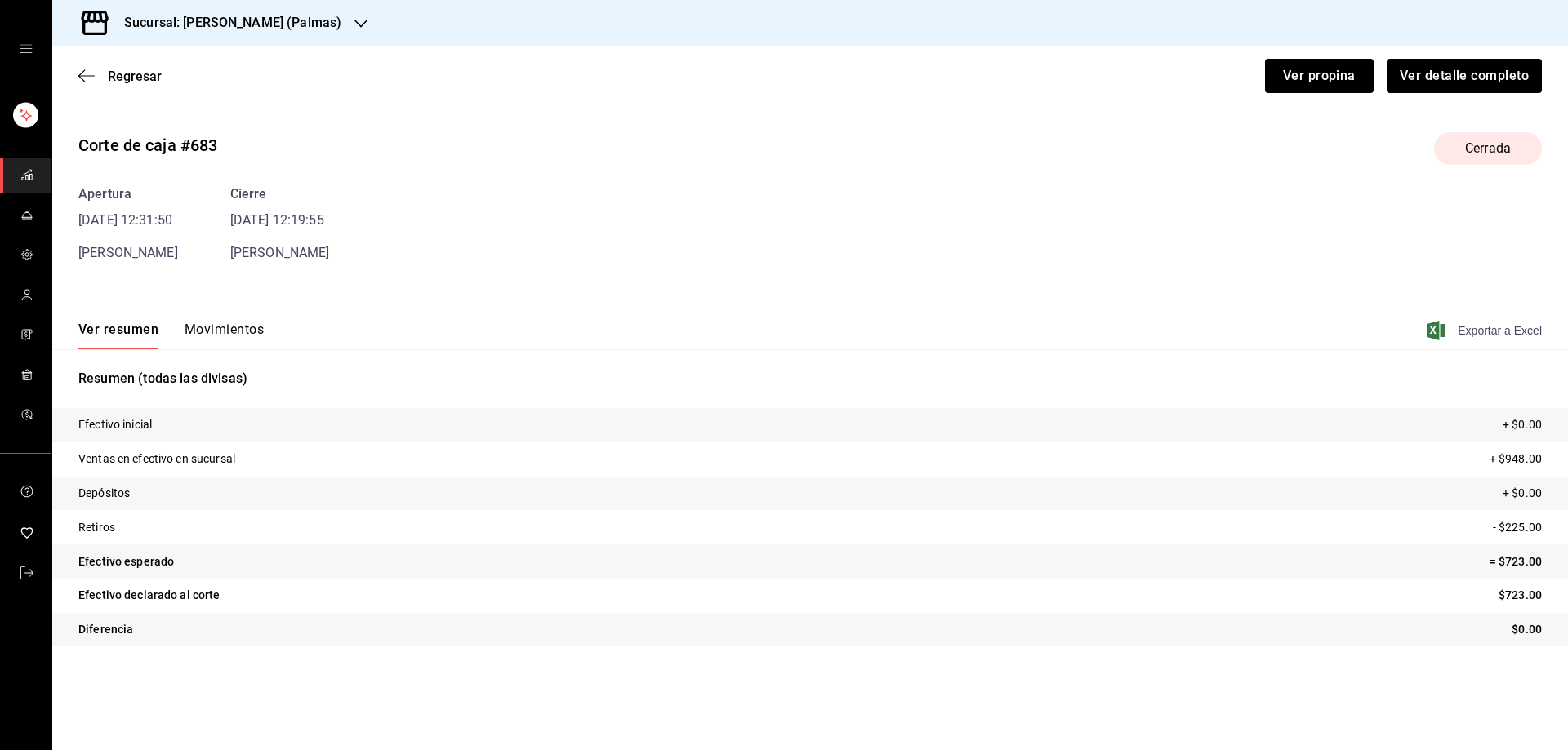
click at [1444, 326] on icon "button" at bounding box center [1436, 330] width 18 height 20
click at [77, 75] on div "Regresar Ver propina Ver detalle completo" at bounding box center [811, 76] width 1516 height 60
click at [84, 77] on icon "button" at bounding box center [86, 76] width 16 height 15
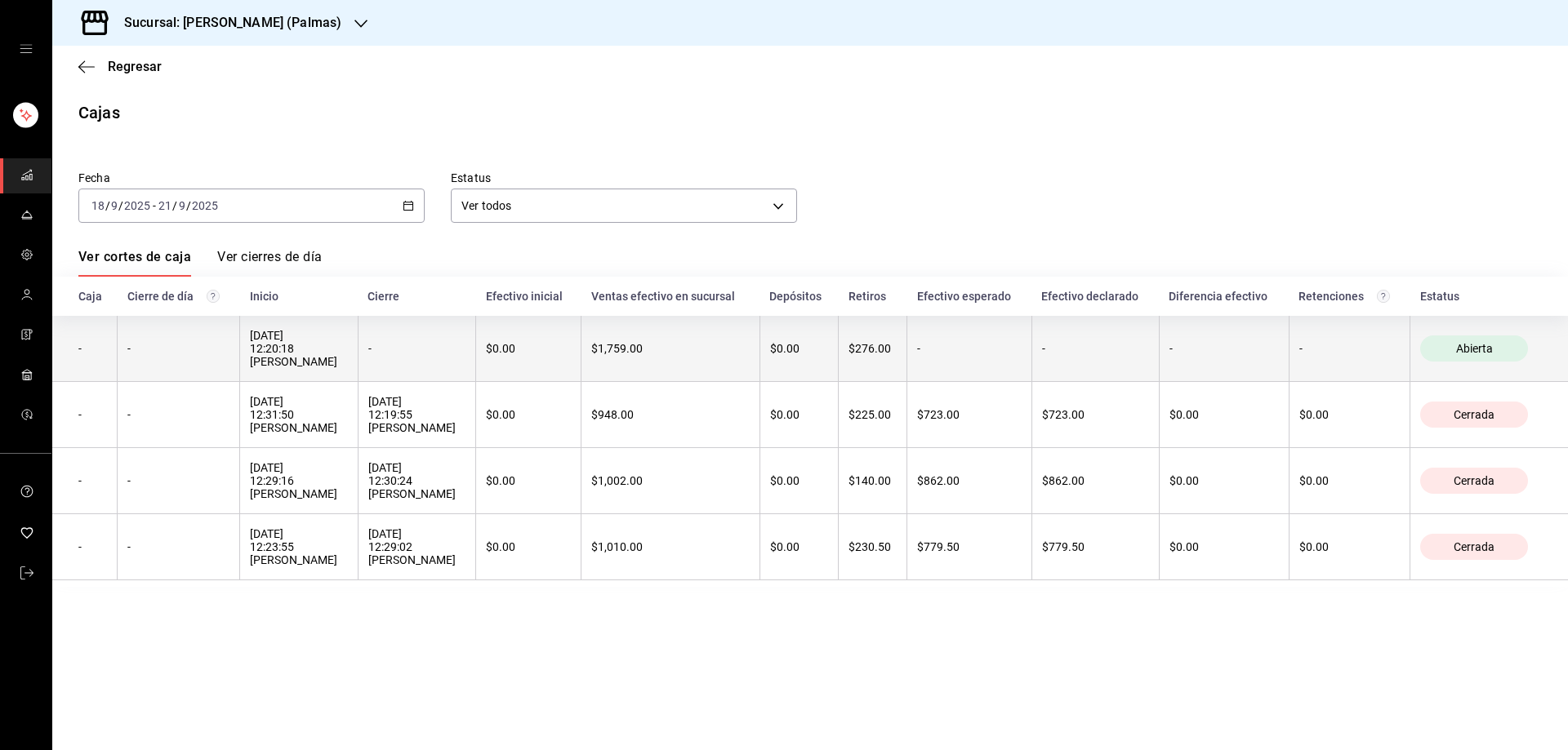
click at [224, 366] on th "-" at bounding box center [179, 349] width 122 height 66
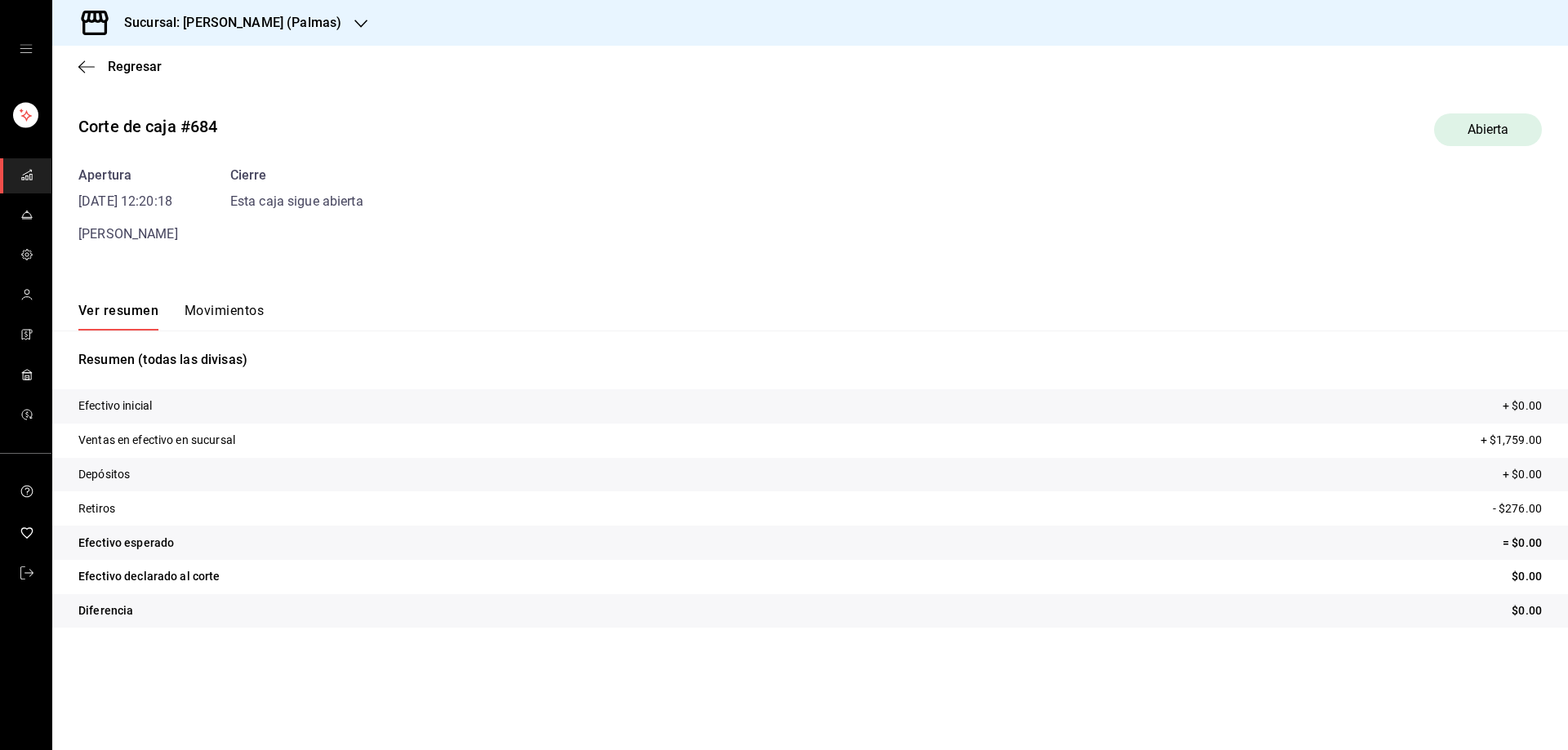
click at [234, 309] on button "Movimientos" at bounding box center [224, 316] width 79 height 28
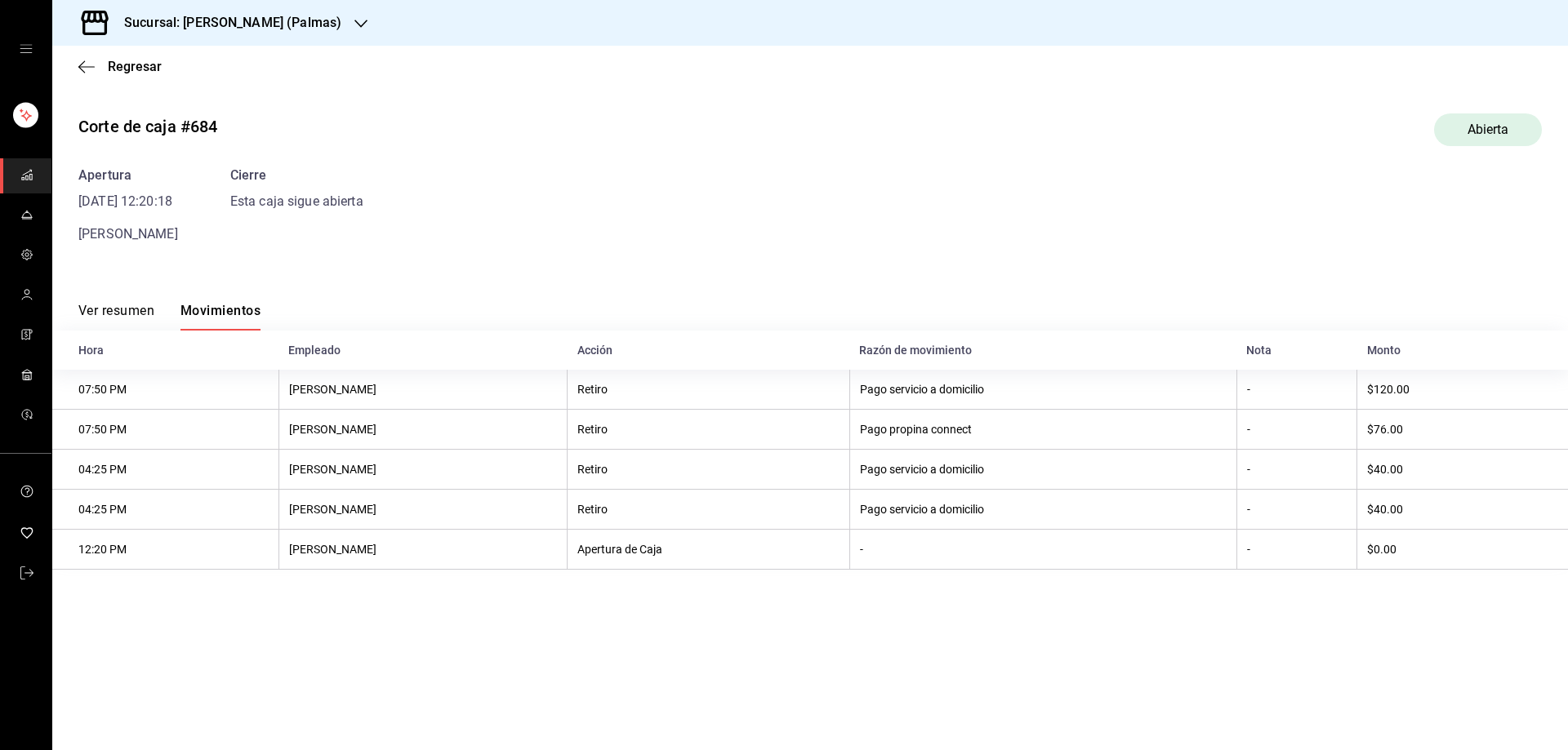
click at [126, 308] on button "Ver resumen" at bounding box center [116, 316] width 76 height 28
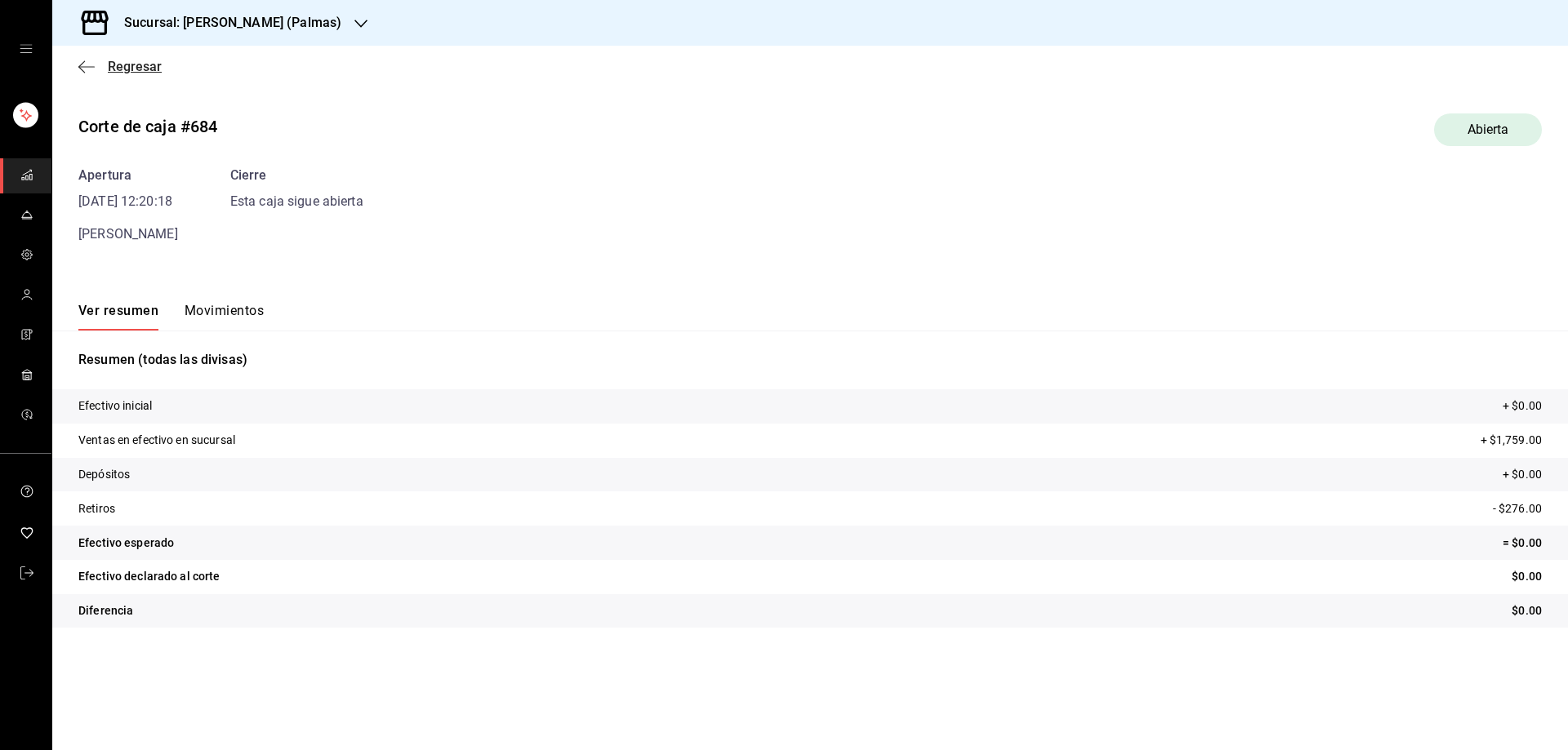
click at [91, 66] on icon "button" at bounding box center [86, 66] width 16 height 15
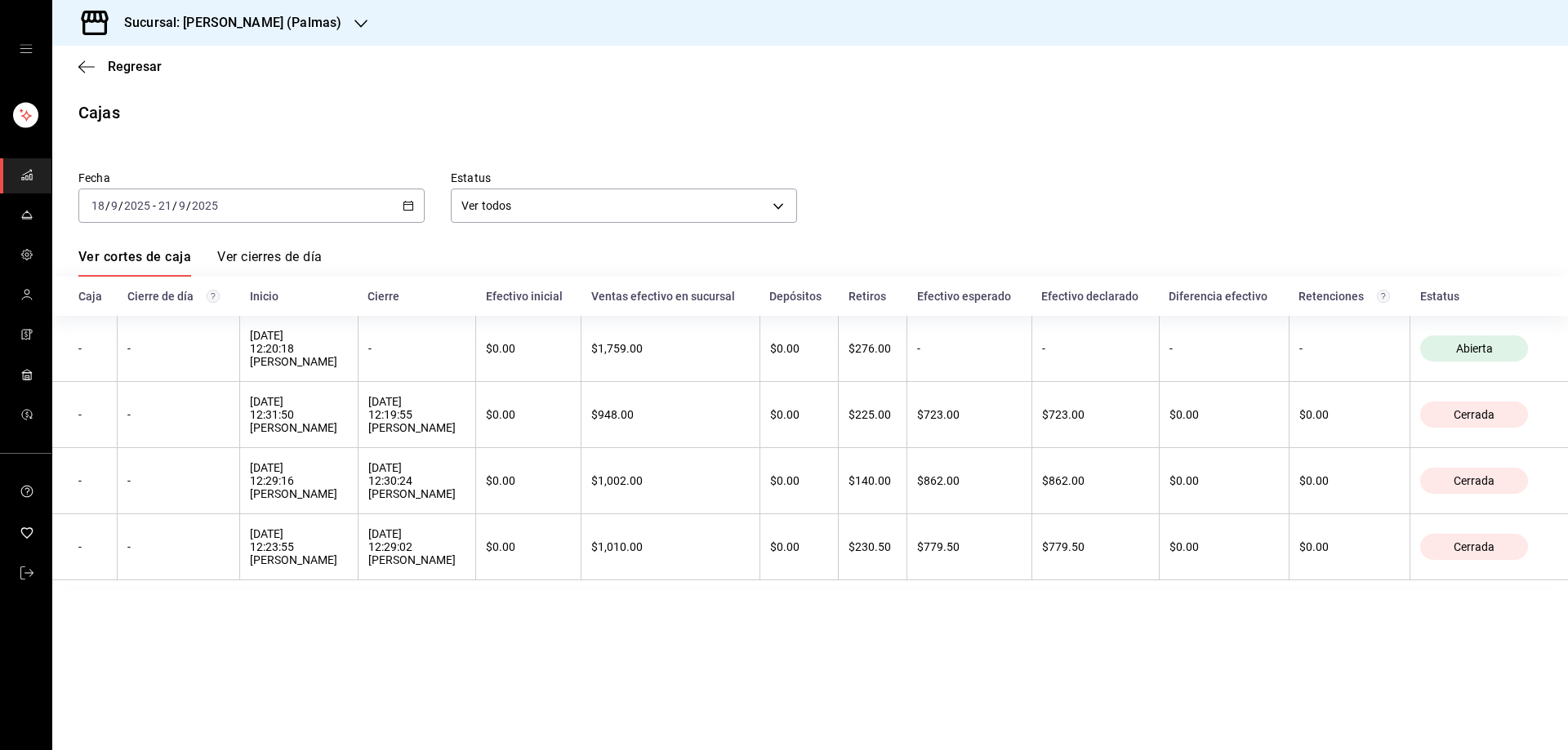
click at [354, 28] on icon "button" at bounding box center [361, 23] width 13 height 13
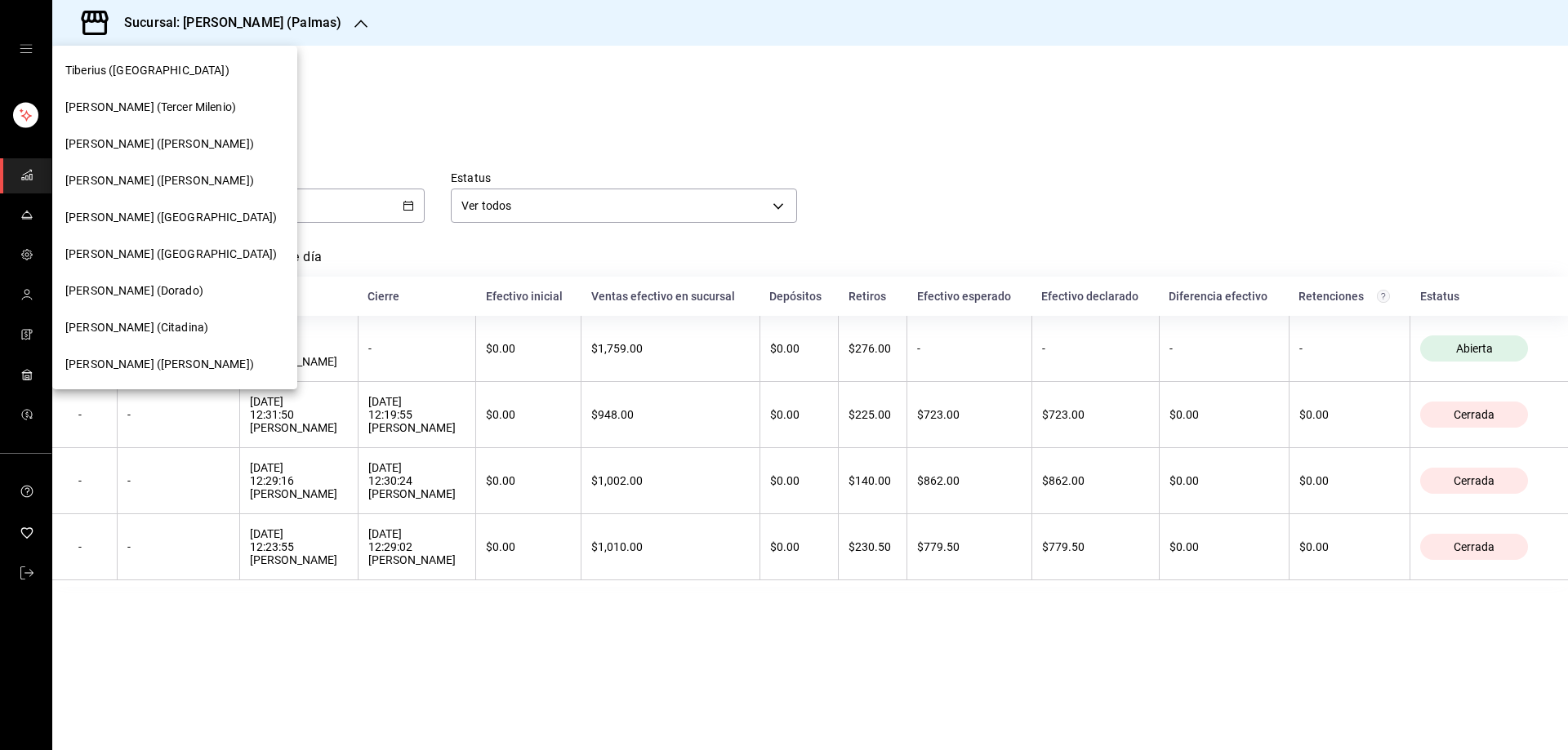
click at [154, 217] on span "Tiberius (Tangamanga)" at bounding box center [171, 217] width 211 height 17
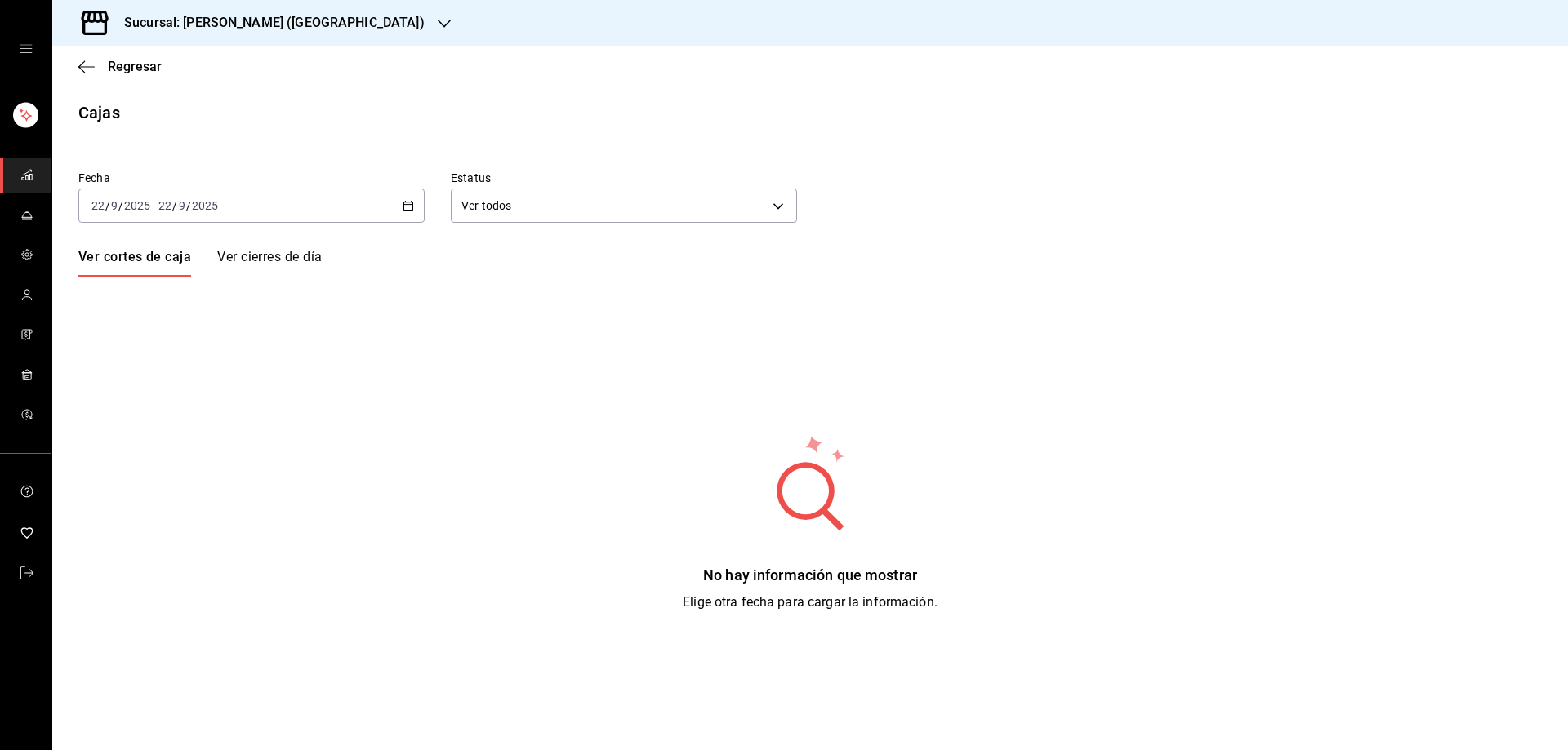
click at [405, 203] on icon "button" at bounding box center [408, 205] width 11 height 11
click at [187, 442] on span "Rango de fechas" at bounding box center [155, 439] width 127 height 17
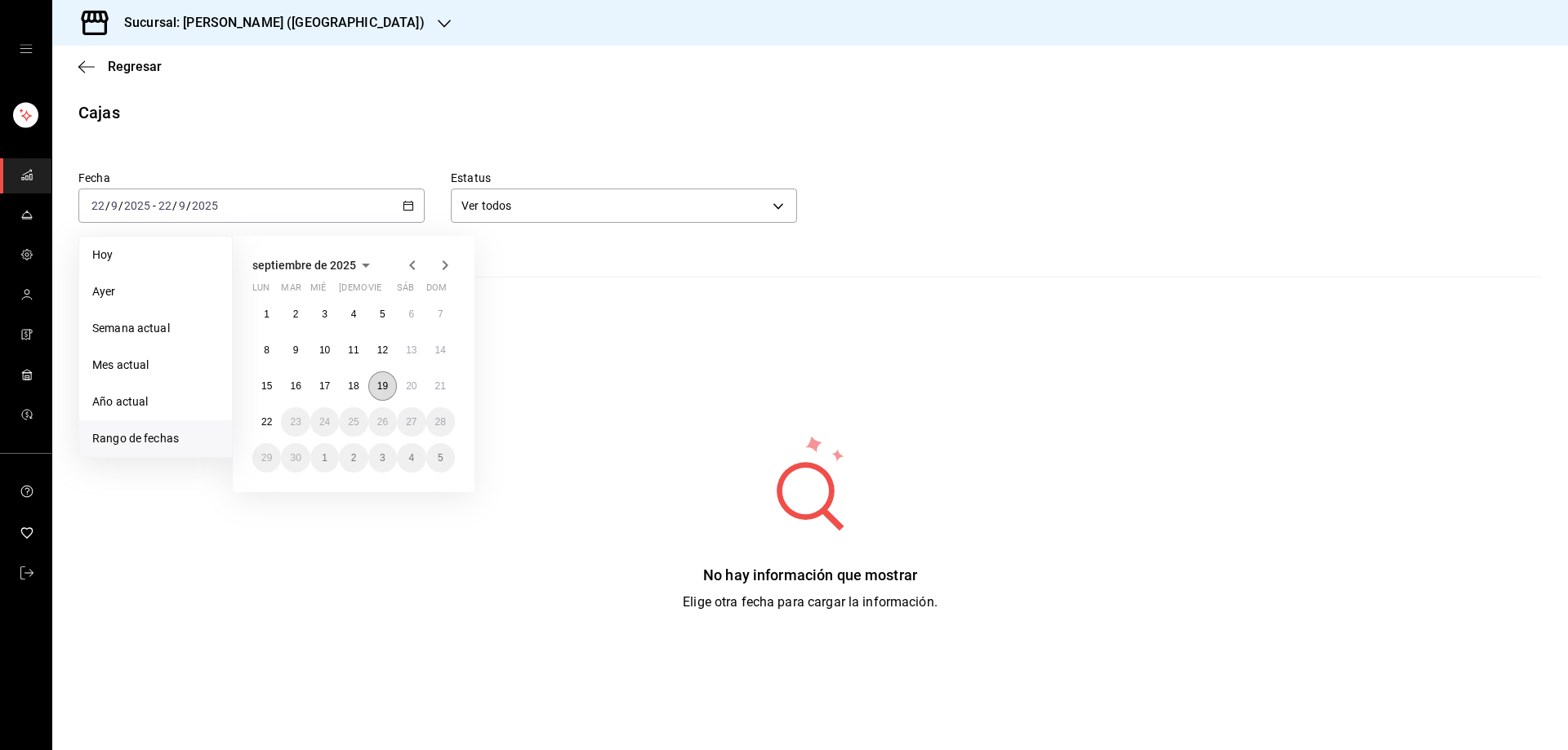
click at [384, 391] on abbr "19" at bounding box center [383, 385] width 10 height 11
click at [440, 384] on abbr "21" at bounding box center [441, 385] width 10 height 11
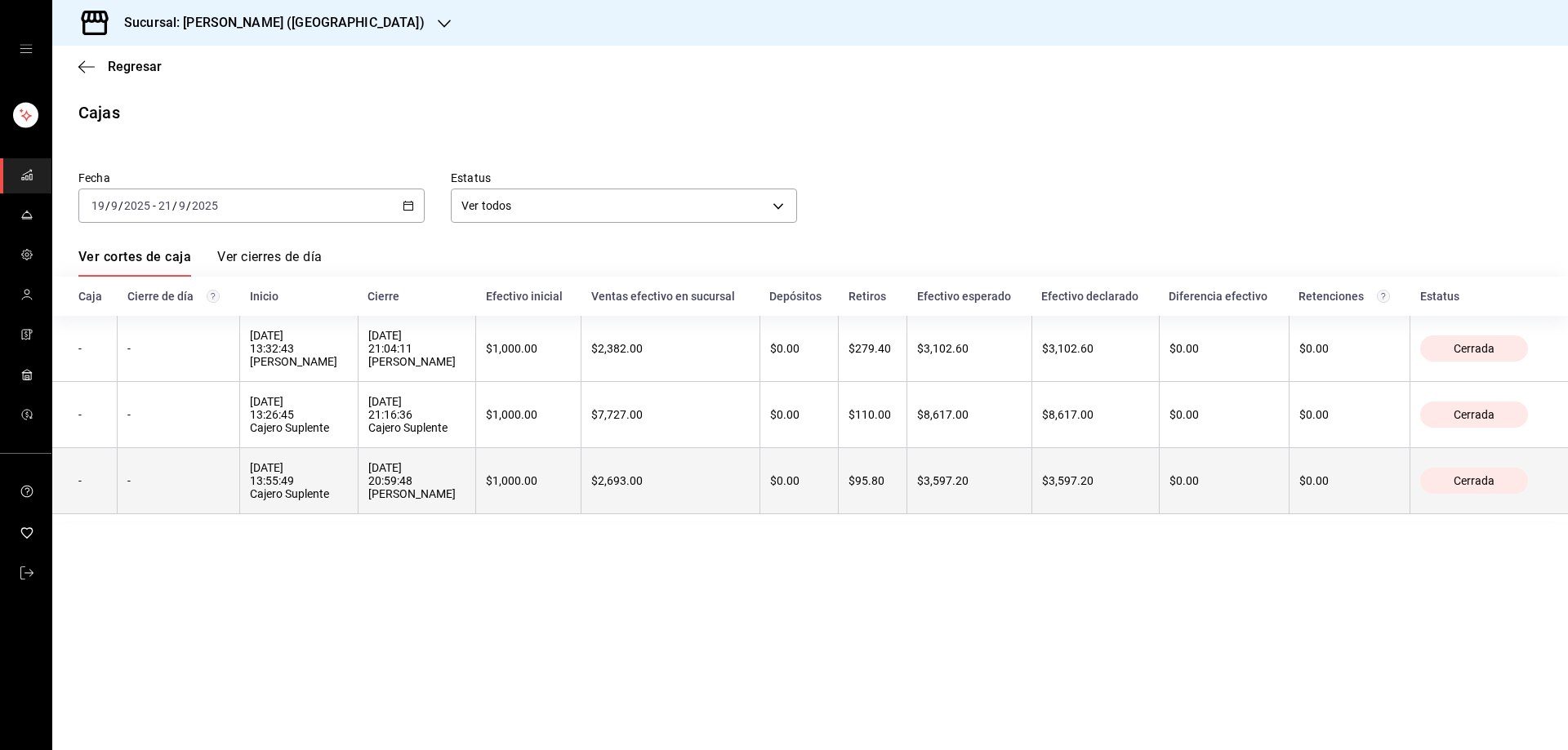
click at [196, 472] on th "-" at bounding box center [179, 481] width 122 height 66
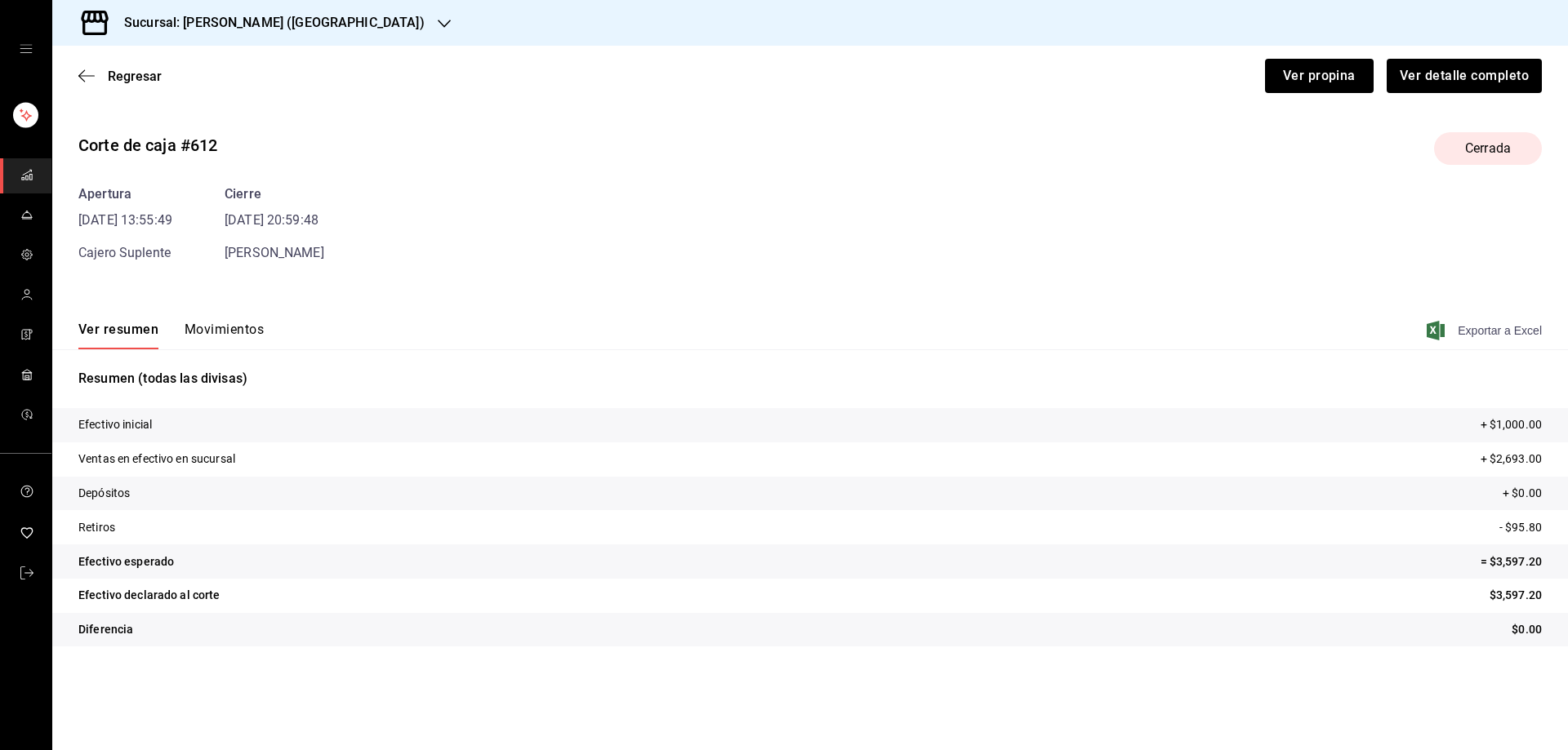
click at [1457, 334] on span "Exportar a Excel" at bounding box center [1486, 330] width 112 height 20
click at [89, 76] on icon "button" at bounding box center [86, 75] width 16 height 1
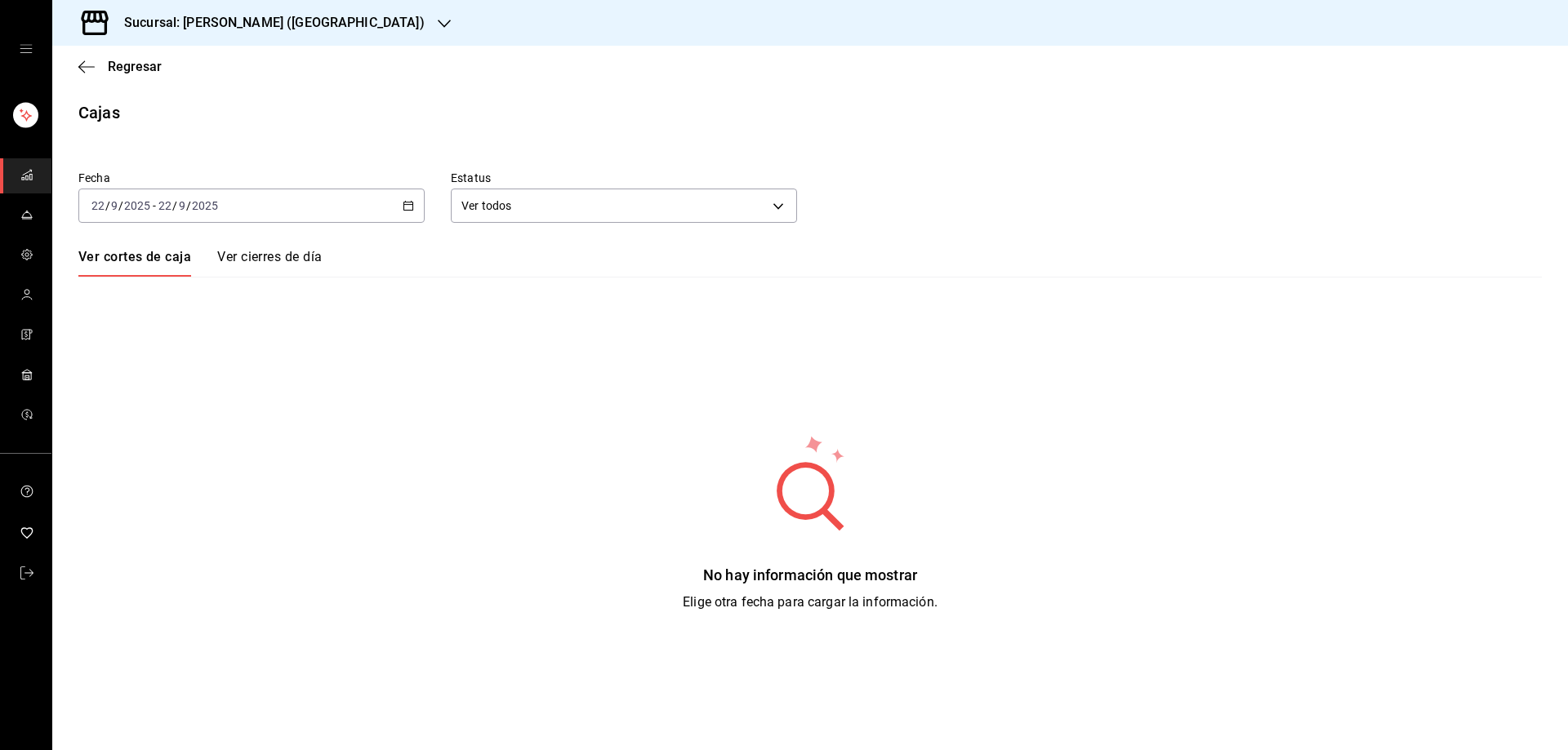
click at [396, 338] on div "Fecha 2025-09-22 22 / 9 / 2025 - 2025-09-22 22 / 9 / 2025 Estatus Ver todos ALL…" at bounding box center [810, 381] width 1464 height 461
click at [411, 202] on \(Stroke\) "button" at bounding box center [411, 201] width 1 height 1
click at [135, 430] on span "Rango de fechas" at bounding box center [155, 439] width 127 height 17
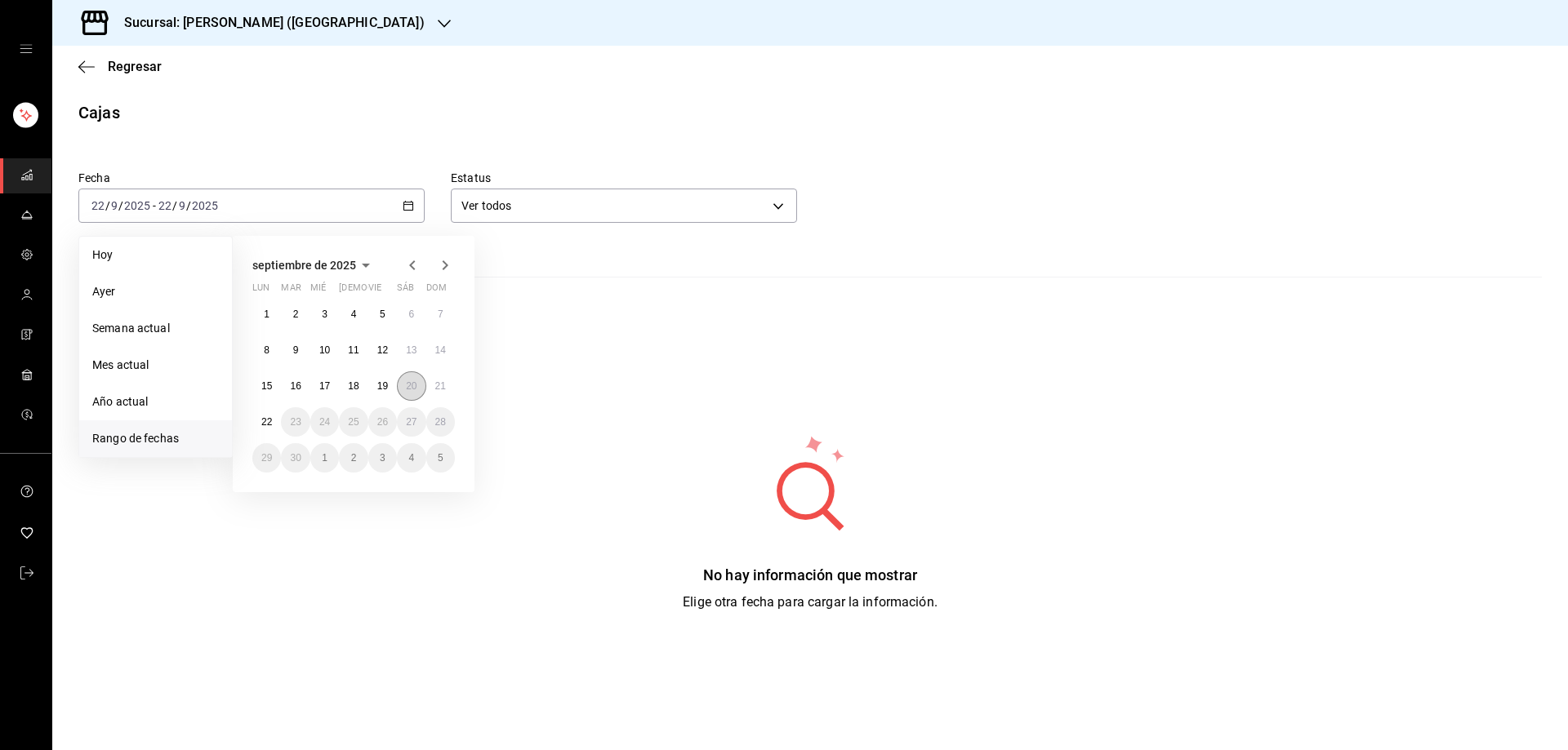
click at [417, 381] on button "20" at bounding box center [411, 386] width 28 height 29
click at [417, 380] on button "20" at bounding box center [411, 386] width 28 height 29
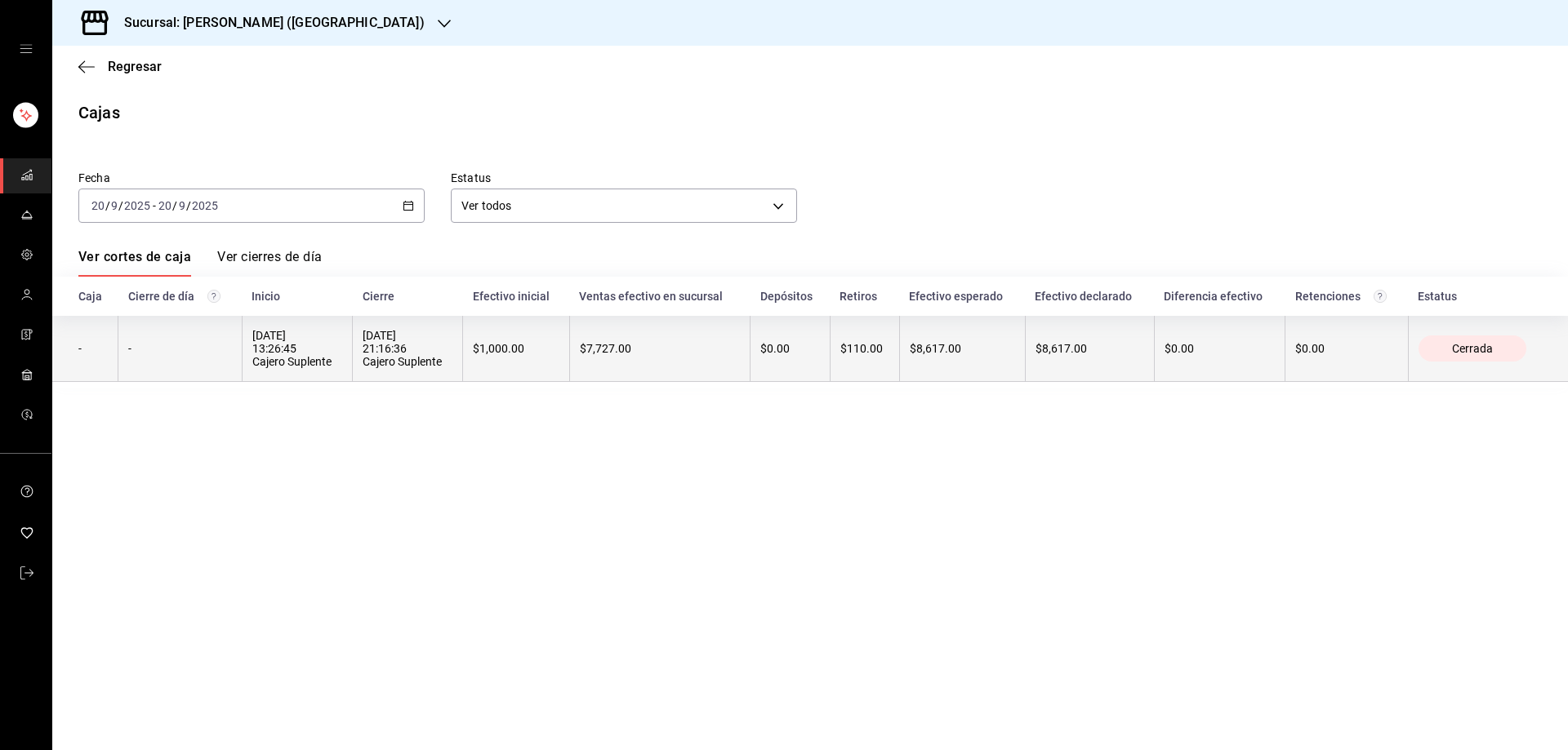
click at [211, 359] on th "-" at bounding box center [180, 349] width 124 height 66
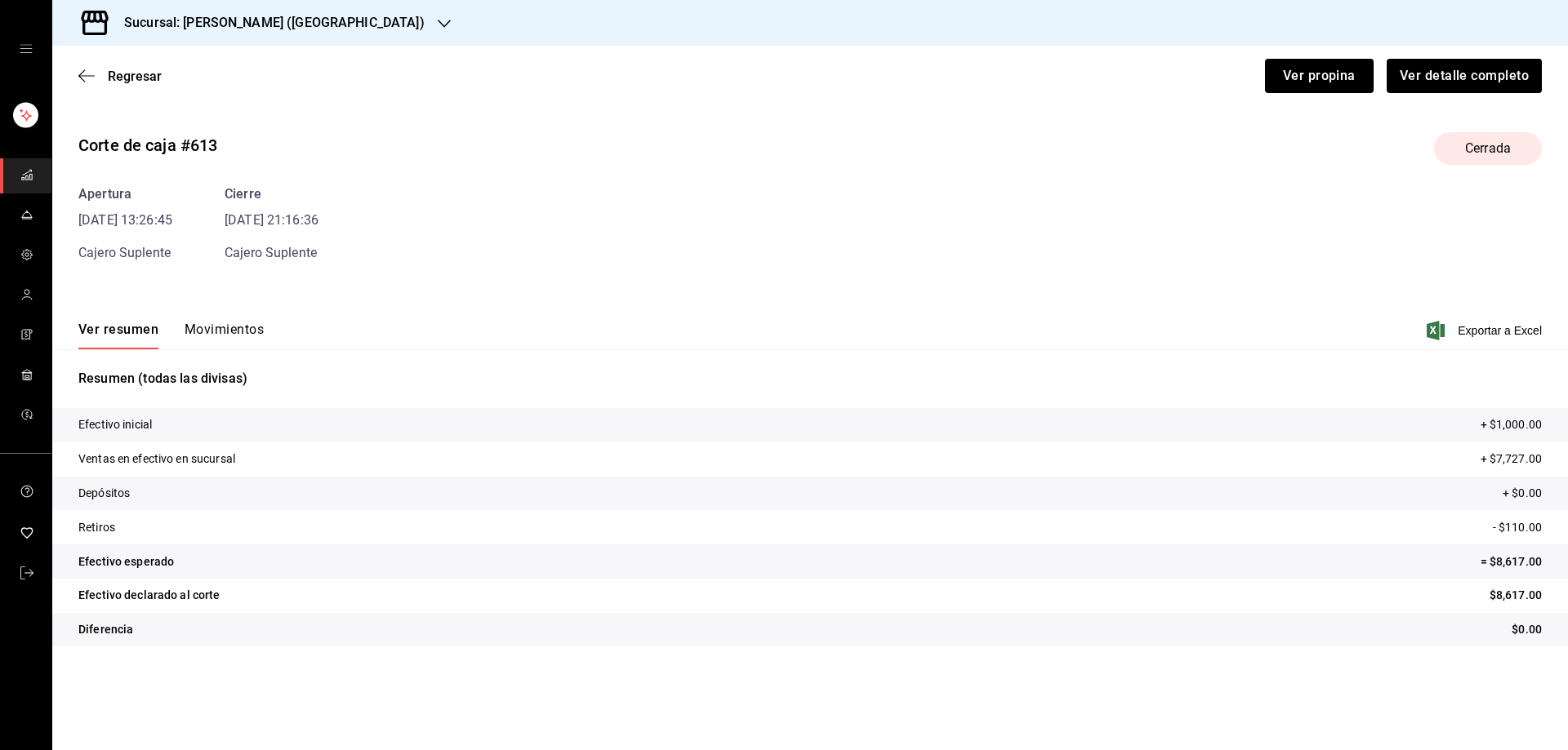
click at [1440, 332] on icon "button" at bounding box center [1436, 330] width 18 height 20
click at [1432, 332] on icon "button" at bounding box center [1436, 330] width 18 height 20
click at [82, 69] on icon "button" at bounding box center [86, 76] width 16 height 15
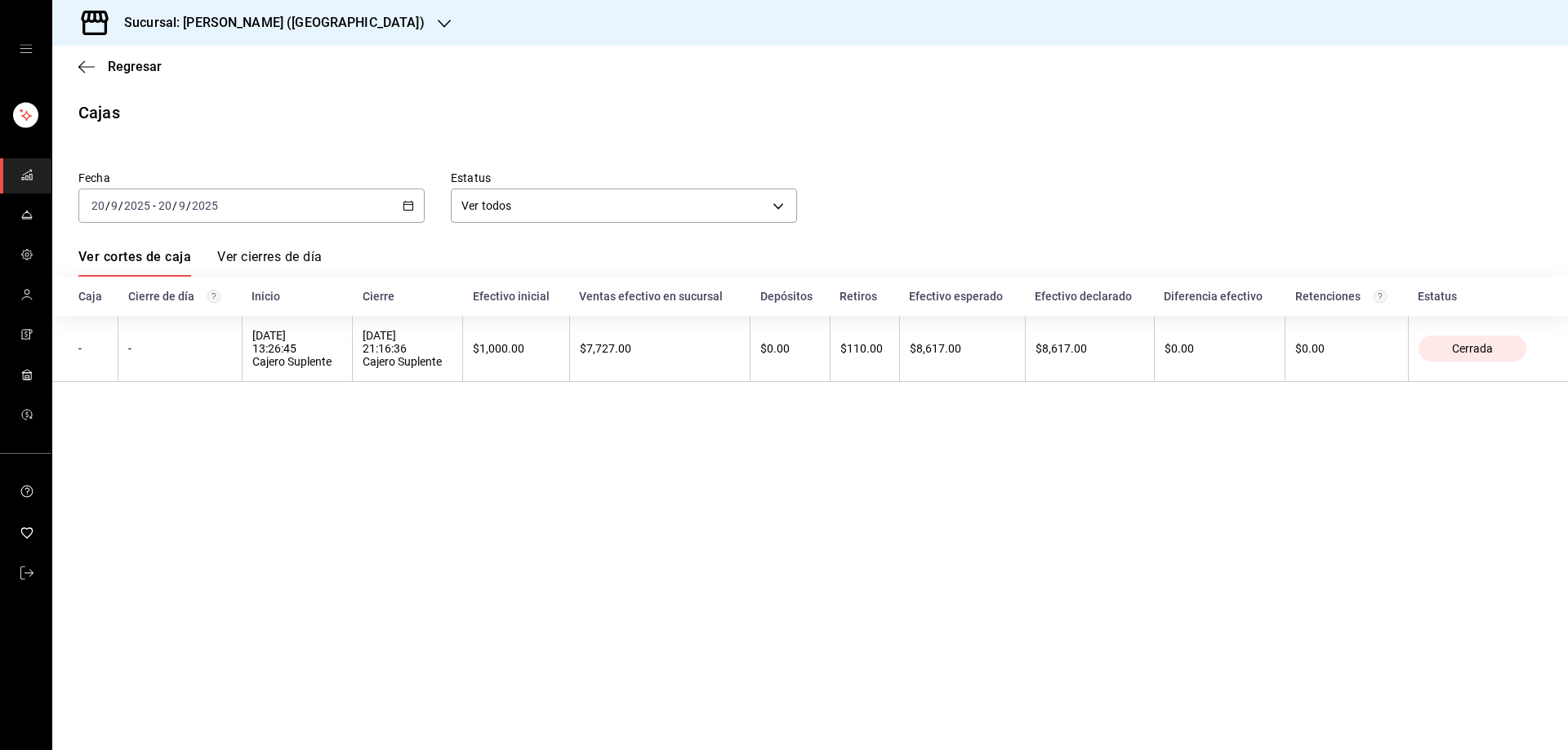
click at [398, 202] on div "2025-09-20 20 / 9 / 2025 - 2025-09-20 20 / 9 / 2025" at bounding box center [252, 206] width 347 height 34
click at [167, 447] on span "Rango de fechas" at bounding box center [155, 439] width 127 height 17
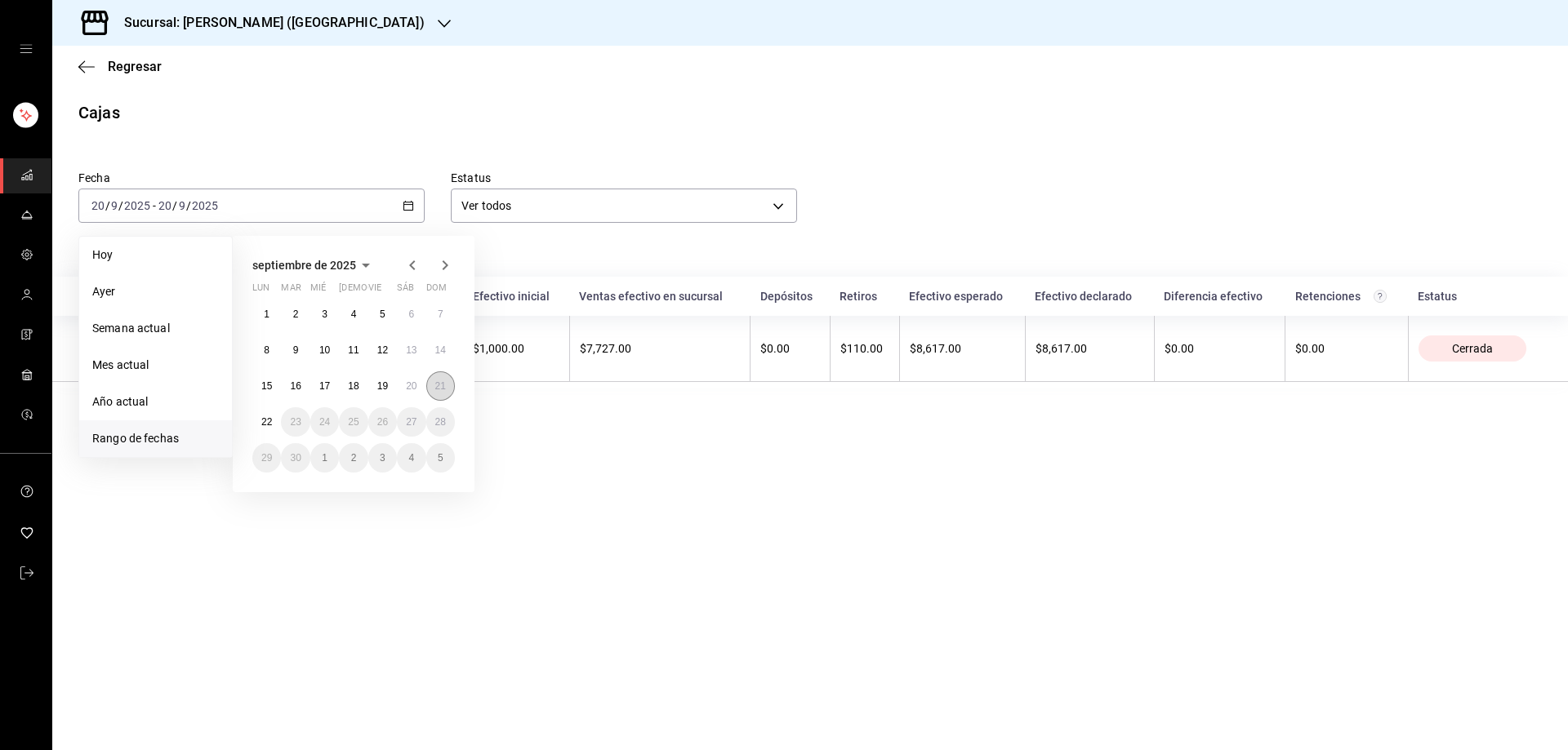
click at [442, 393] on button "21" at bounding box center [440, 386] width 28 height 29
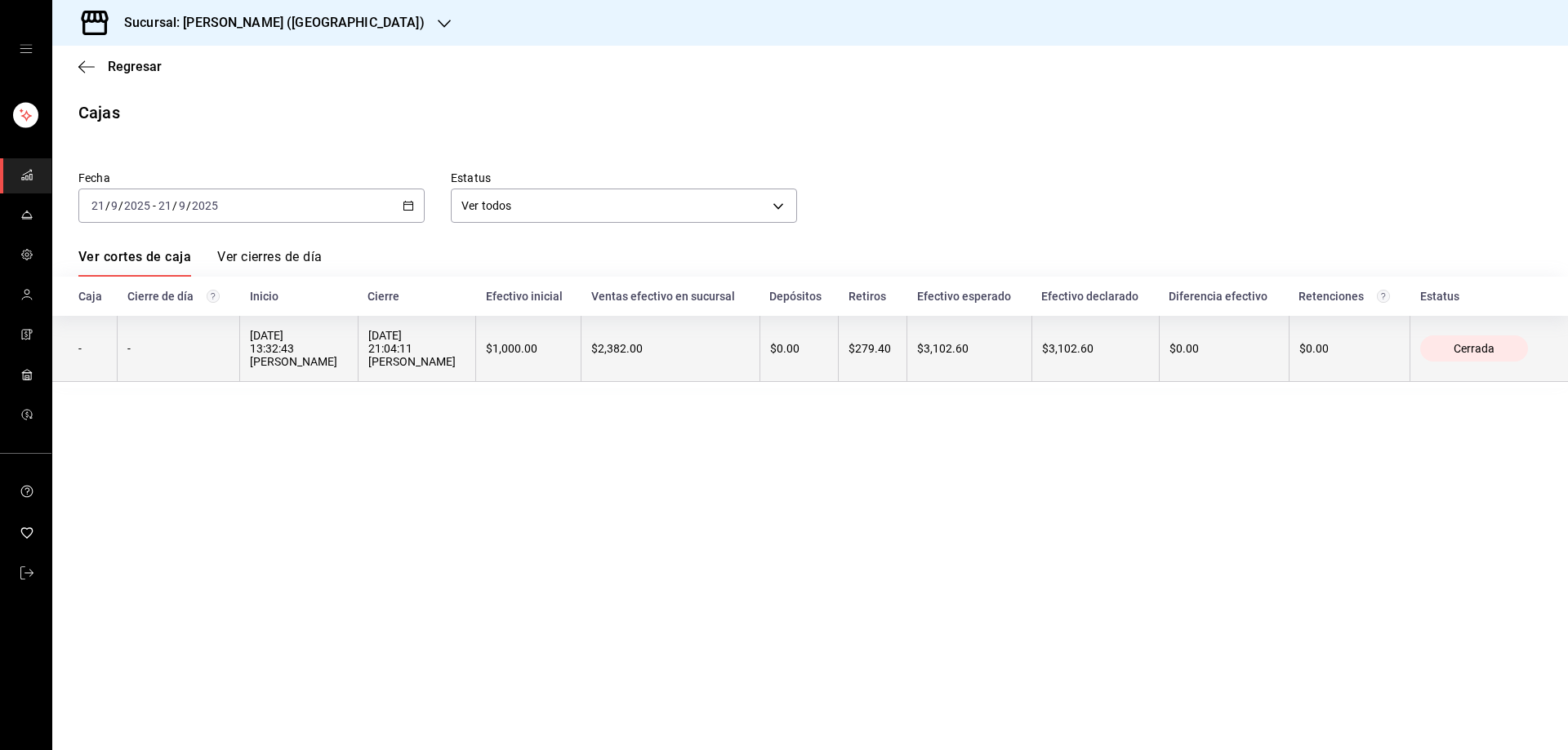
click at [219, 350] on div "-" at bounding box center [179, 348] width 102 height 13
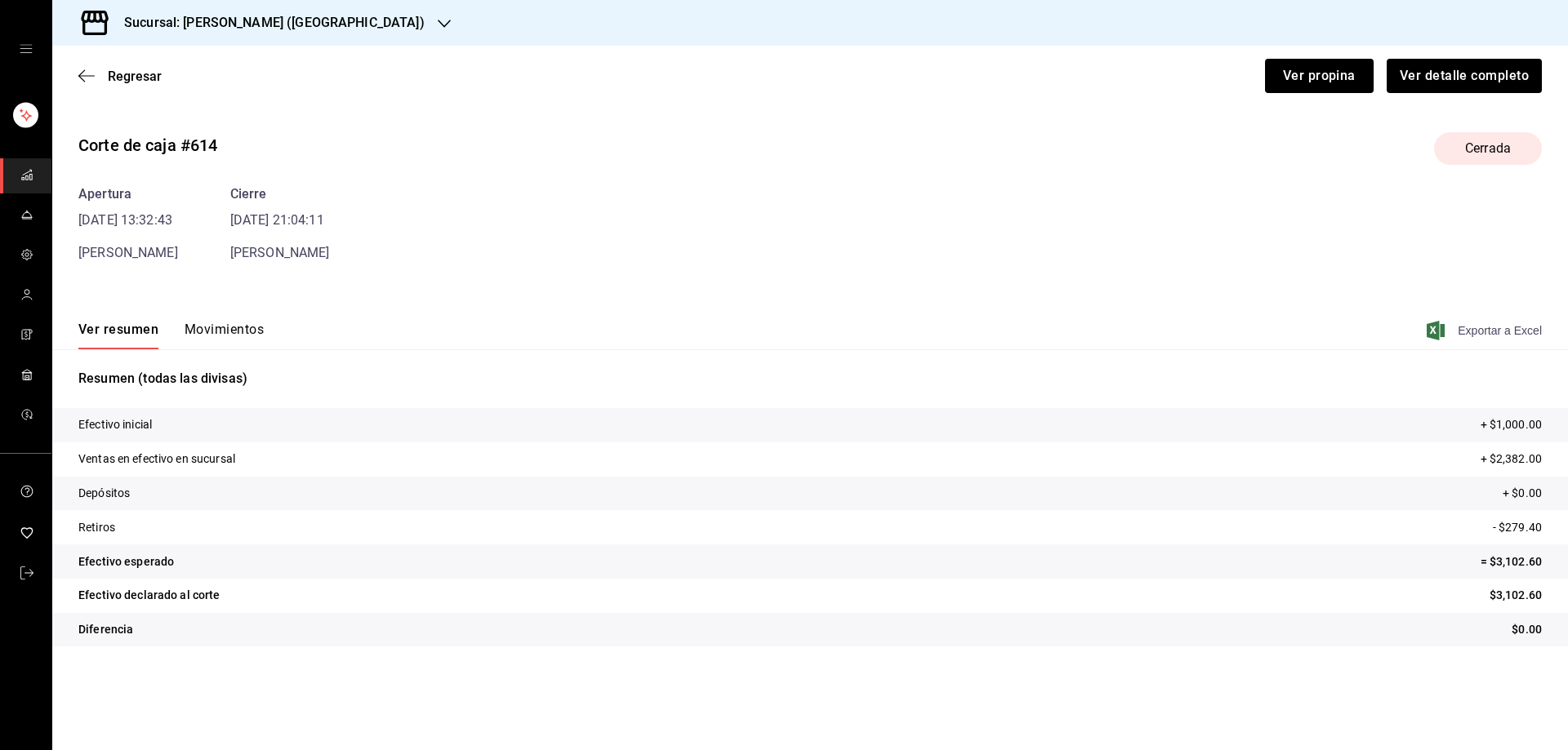
click at [1446, 331] on span "Exportar a Excel" at bounding box center [1486, 330] width 112 height 20
click at [438, 16] on div at bounding box center [444, 23] width 13 height 17
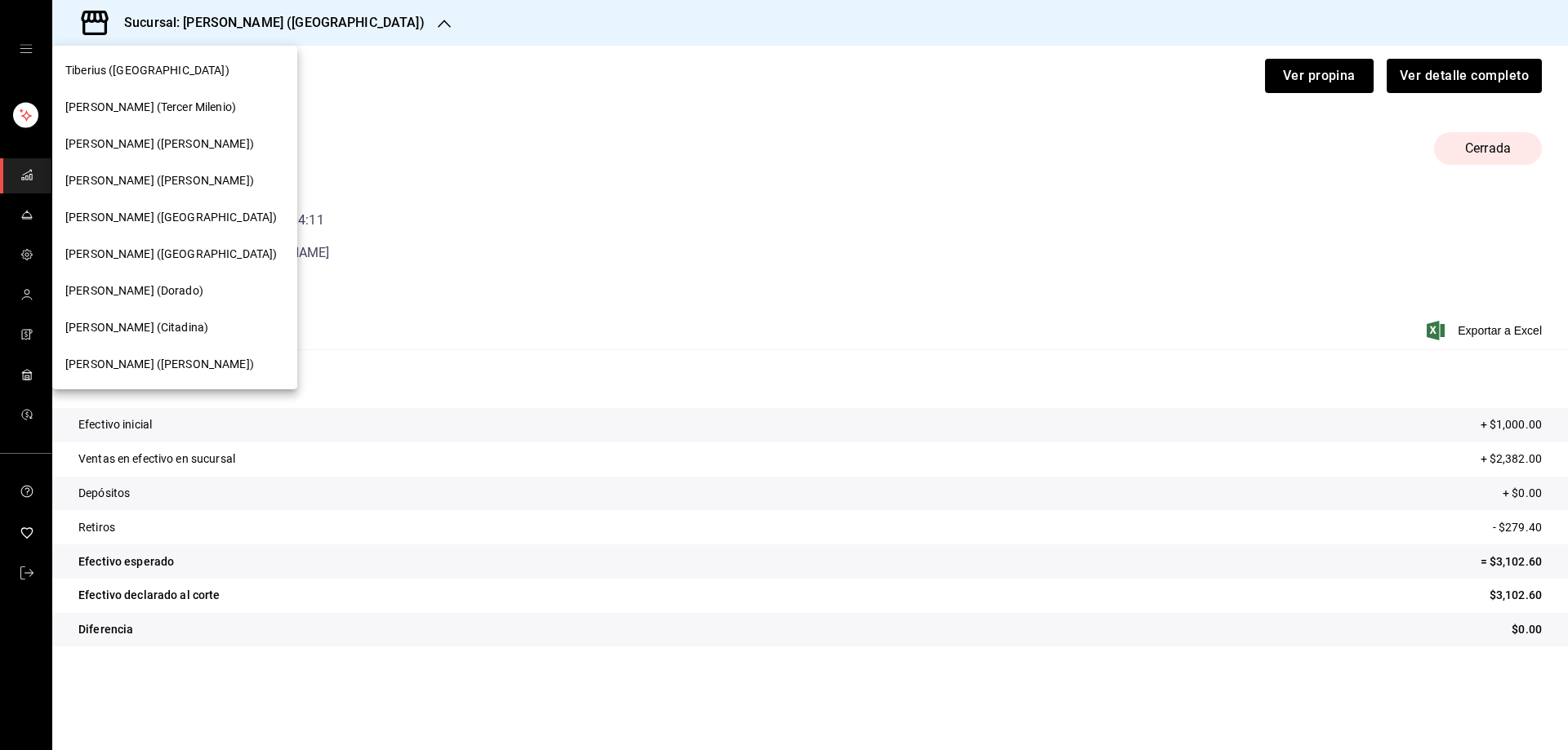
click at [134, 107] on span "Tiberius (Tercer Milenio)" at bounding box center [151, 108] width 171 height 17
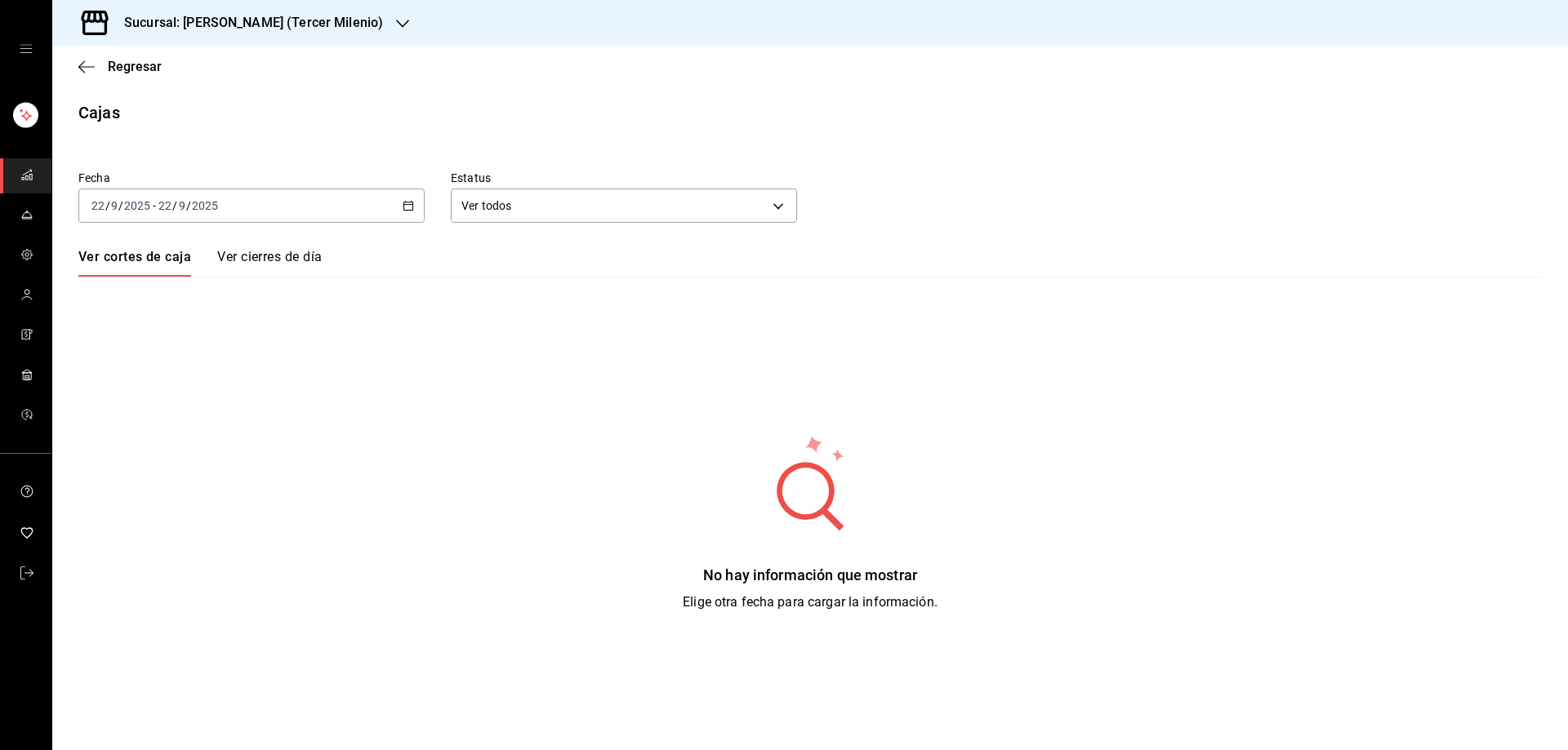
click at [407, 203] on \(Stroke\) "button" at bounding box center [408, 206] width 9 height 9
click at [169, 441] on span "Rango de fechas" at bounding box center [155, 439] width 127 height 17
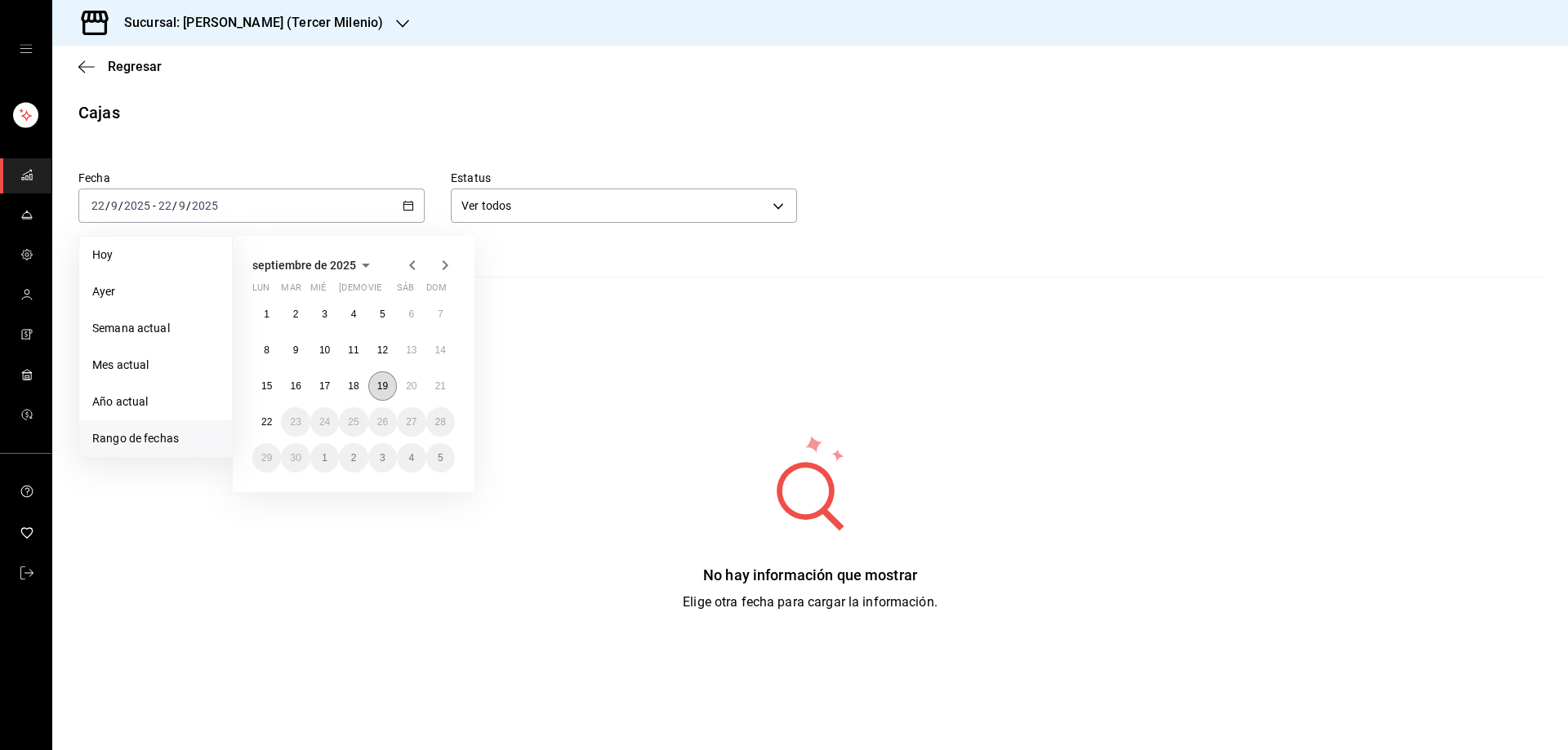
click at [388, 393] on button "19" at bounding box center [382, 386] width 28 height 29
click at [441, 389] on abbr "21" at bounding box center [441, 385] width 10 height 11
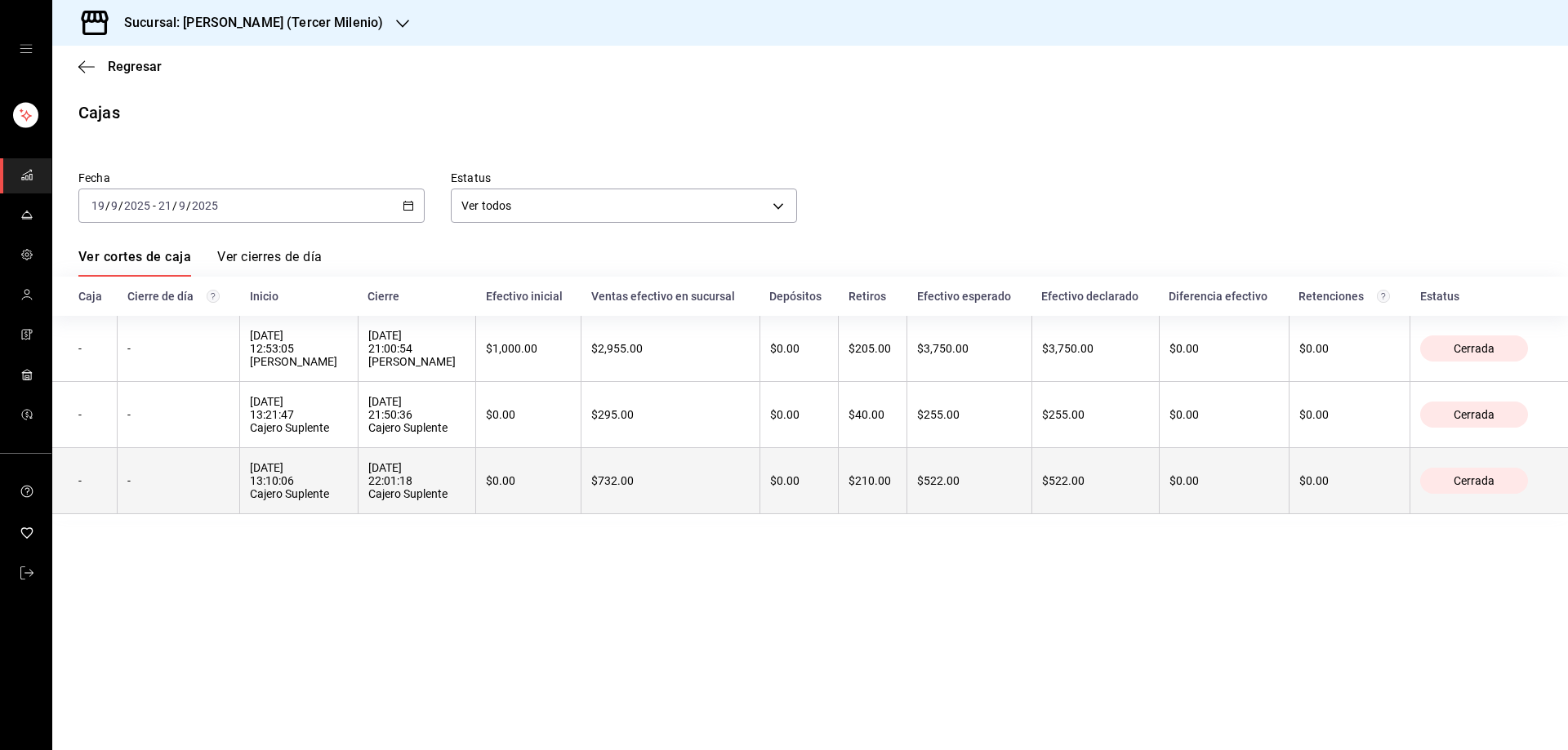
click at [210, 492] on th "-" at bounding box center [179, 481] width 122 height 66
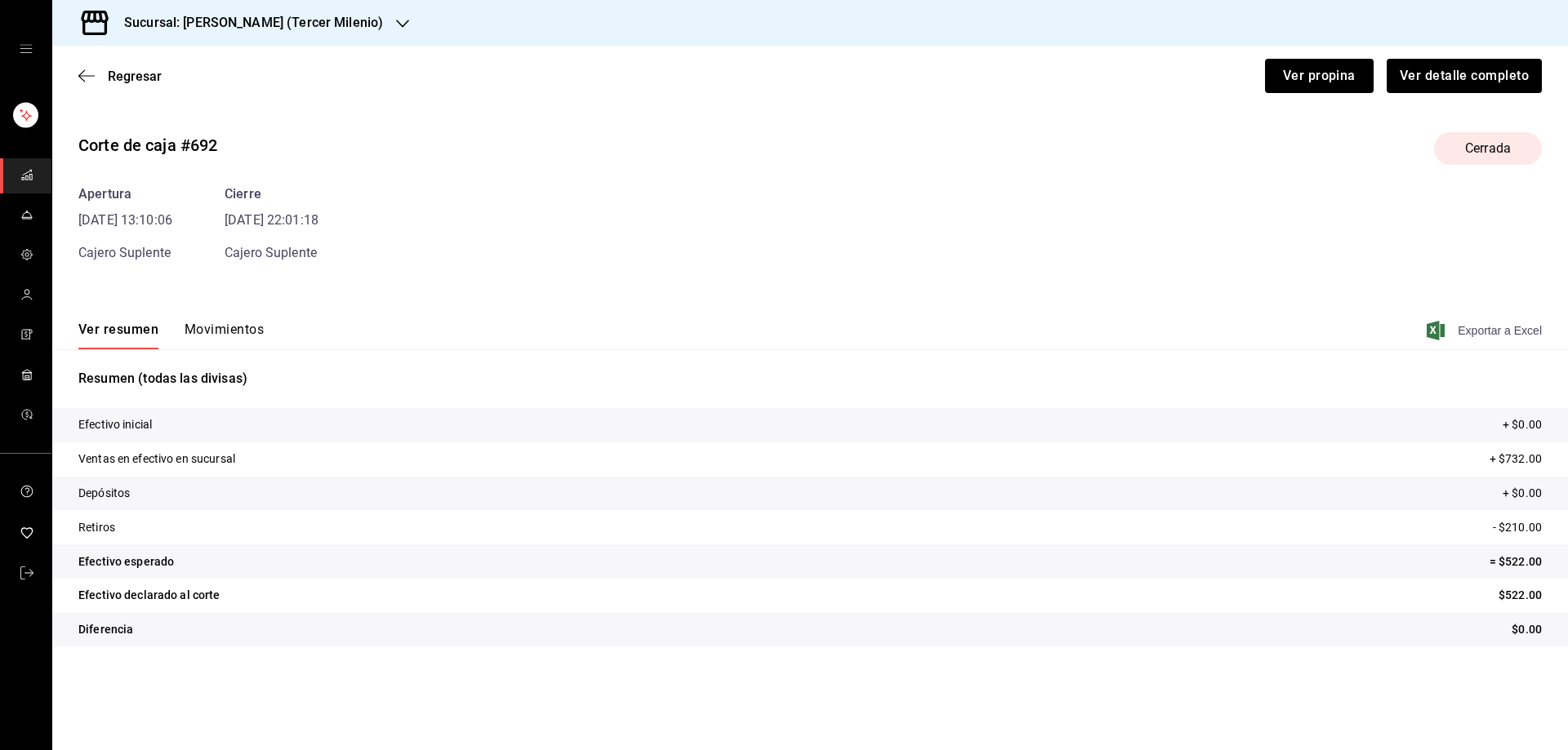
click at [1449, 331] on span "Exportar a Excel" at bounding box center [1486, 330] width 112 height 20
click at [81, 75] on icon "button" at bounding box center [86, 76] width 16 height 15
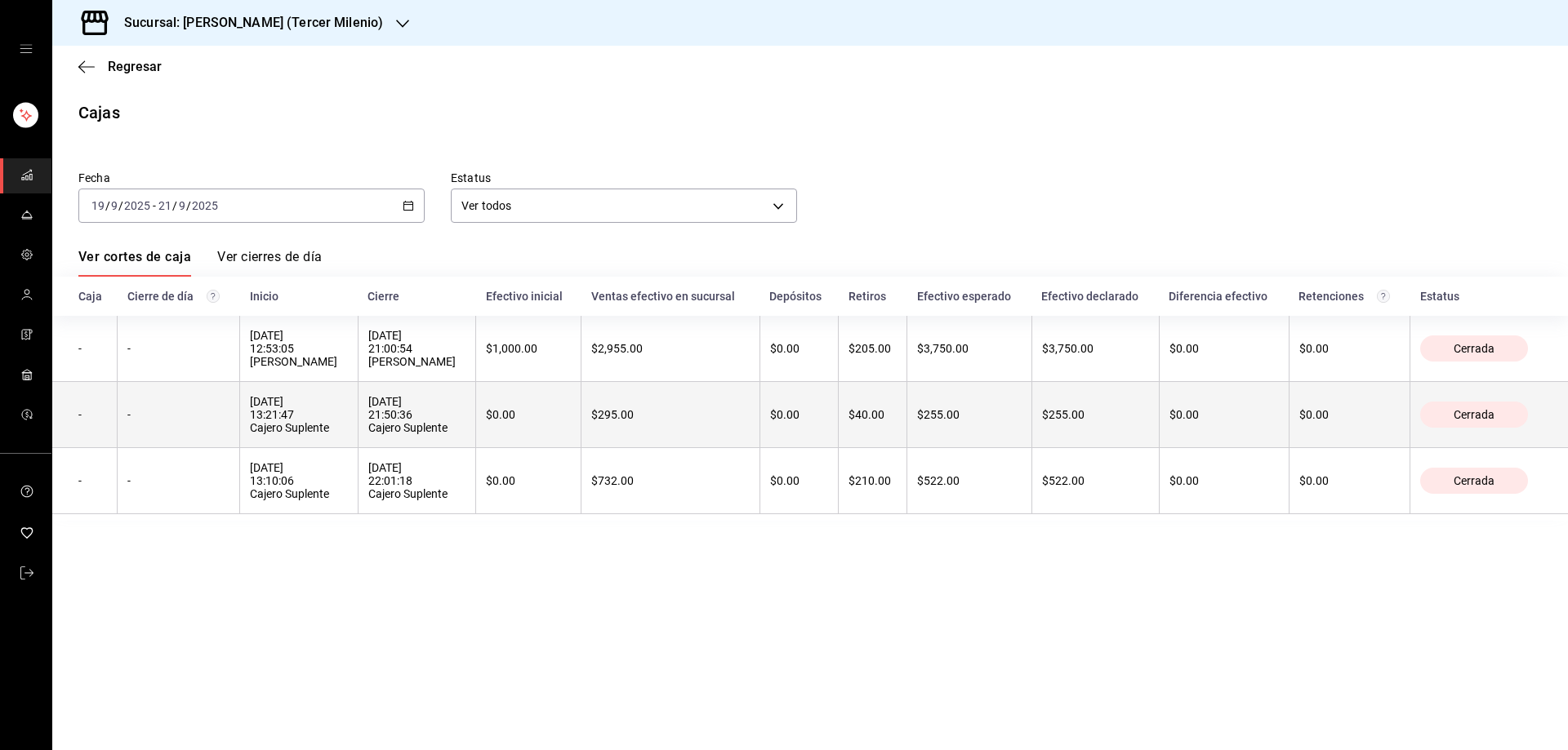
click at [207, 407] on th "-" at bounding box center [179, 415] width 122 height 66
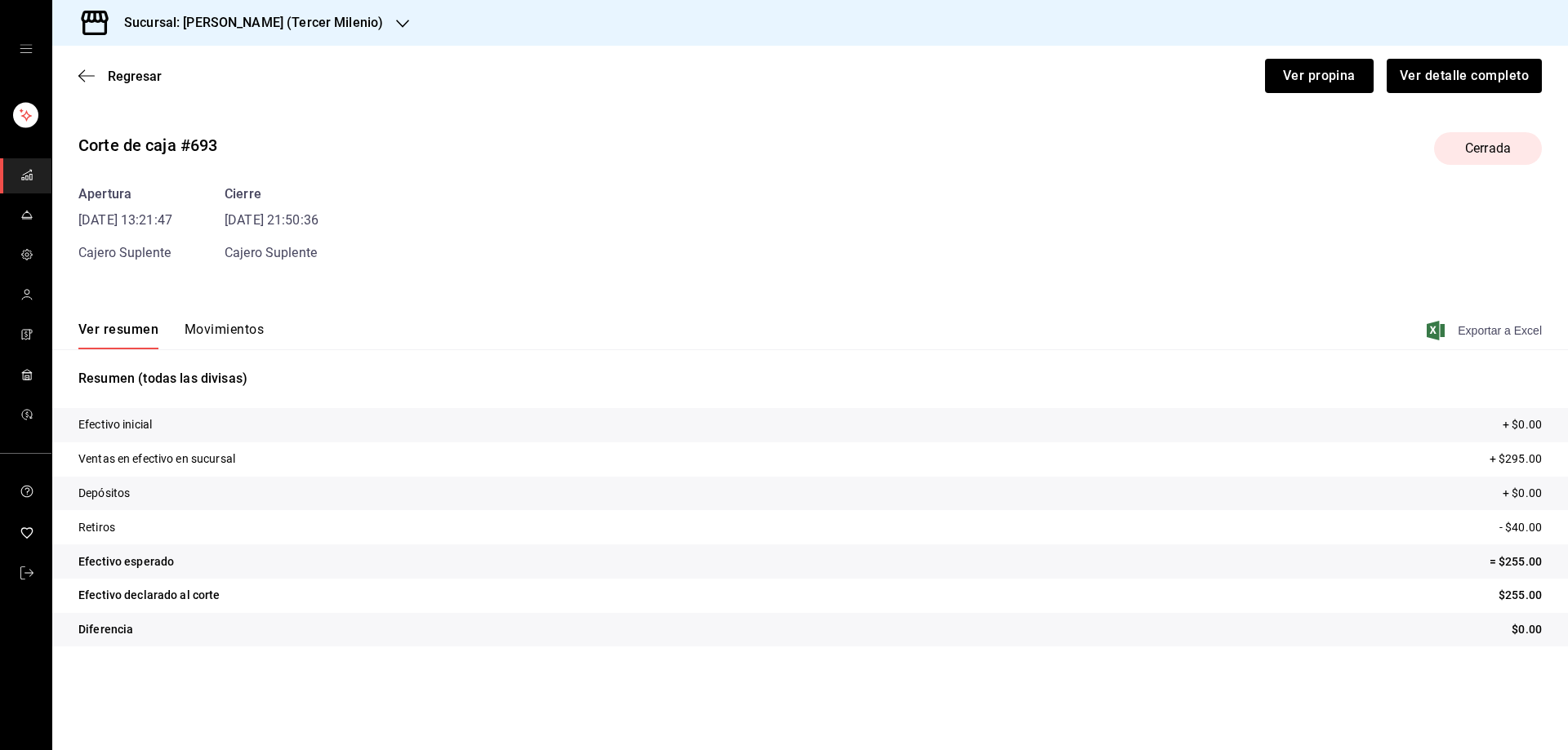
click at [1446, 327] on span "Exportar a Excel" at bounding box center [1486, 330] width 112 height 20
click at [86, 75] on icon "button" at bounding box center [86, 76] width 16 height 15
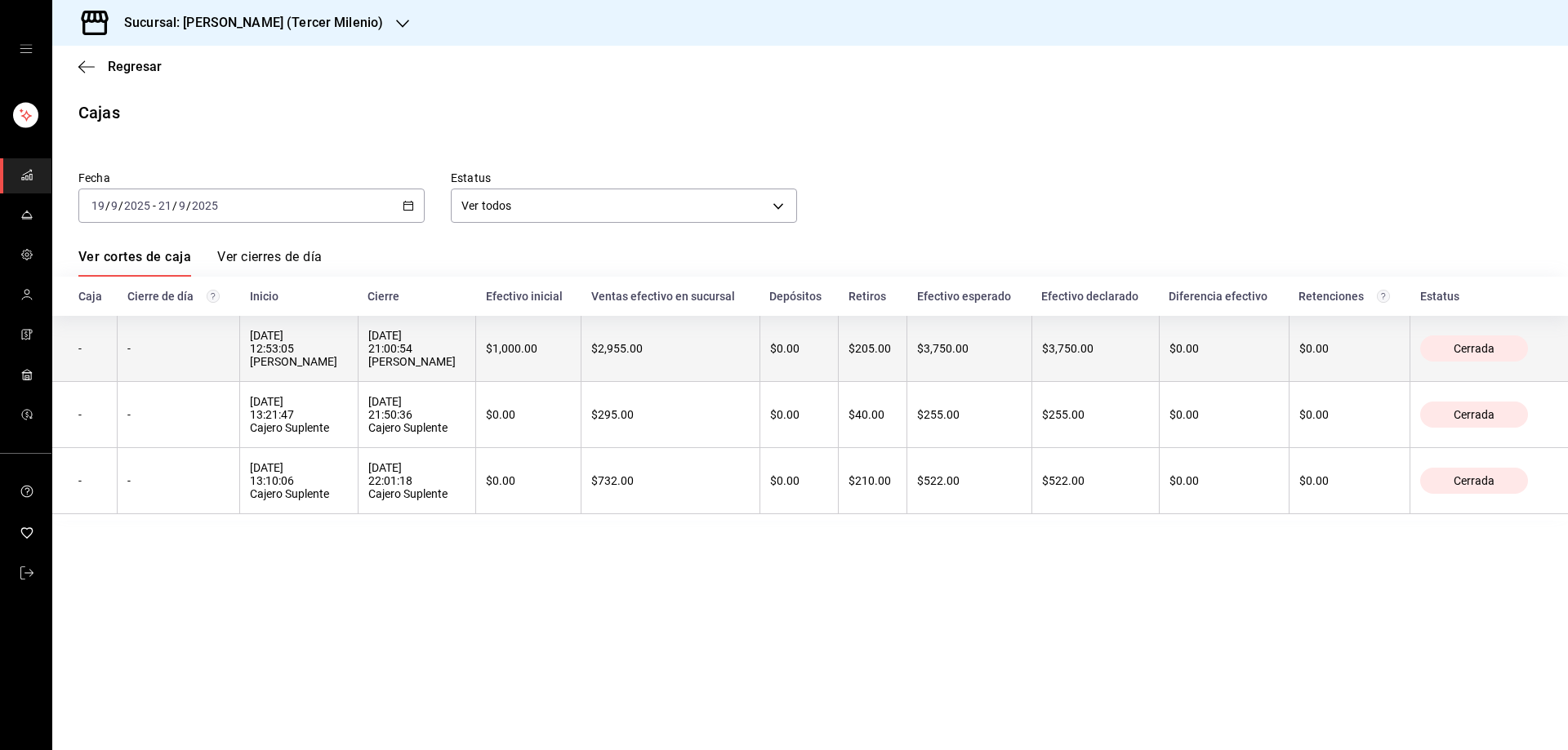
click at [216, 353] on div "-" at bounding box center [179, 348] width 102 height 13
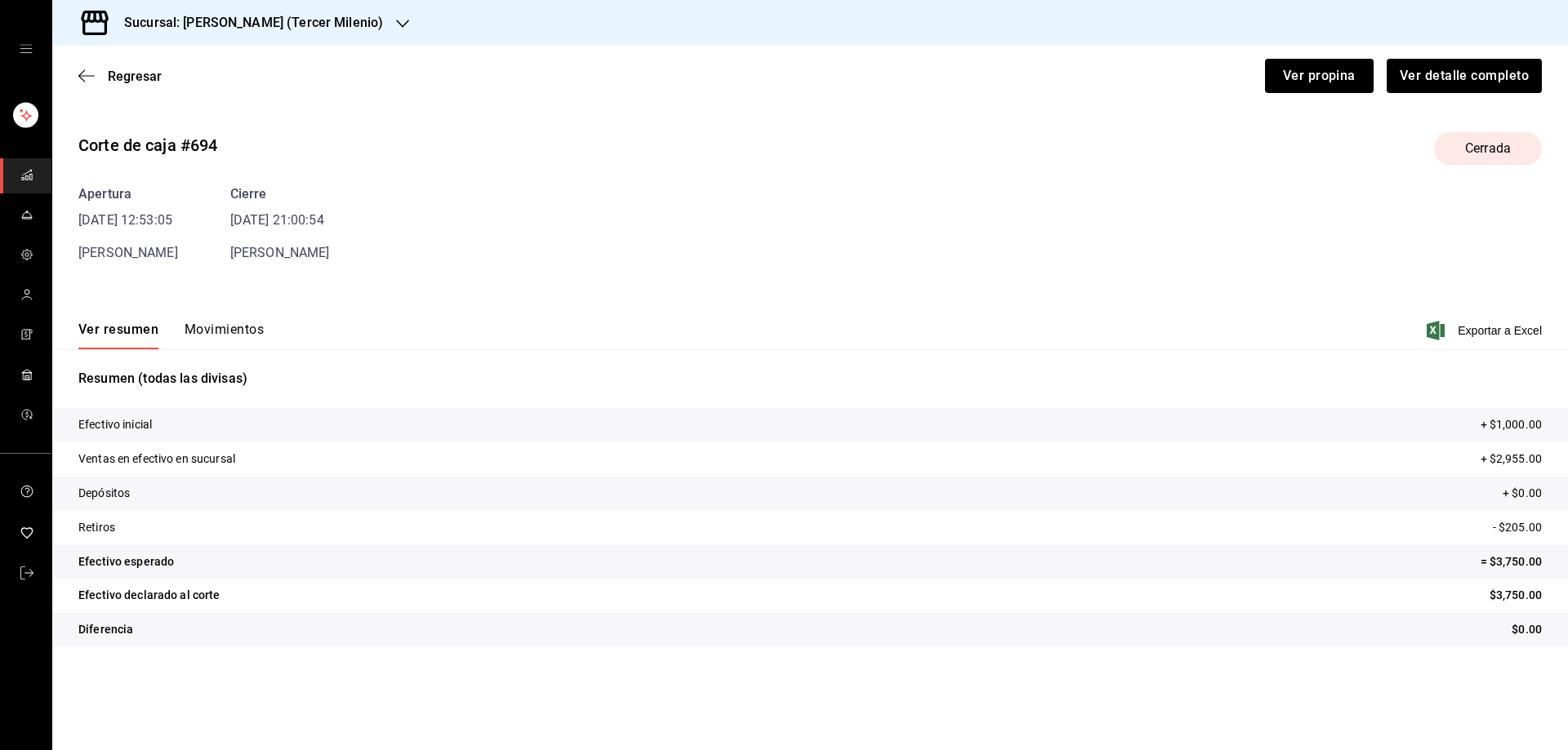
click at [1476, 341] on div "Ver resumen Movimientos Exportar a Excel" at bounding box center [811, 325] width 1516 height 47
click at [1474, 333] on span "Exportar a Excel" at bounding box center [1486, 330] width 112 height 20
click at [583, 366] on div "Resumen (todas las divisas) Efectivo inicial + $1,000.00 Ventas en efectivo en …" at bounding box center [811, 507] width 1516 height 316
click at [81, 73] on icon "button" at bounding box center [82, 76] width 7 height 12
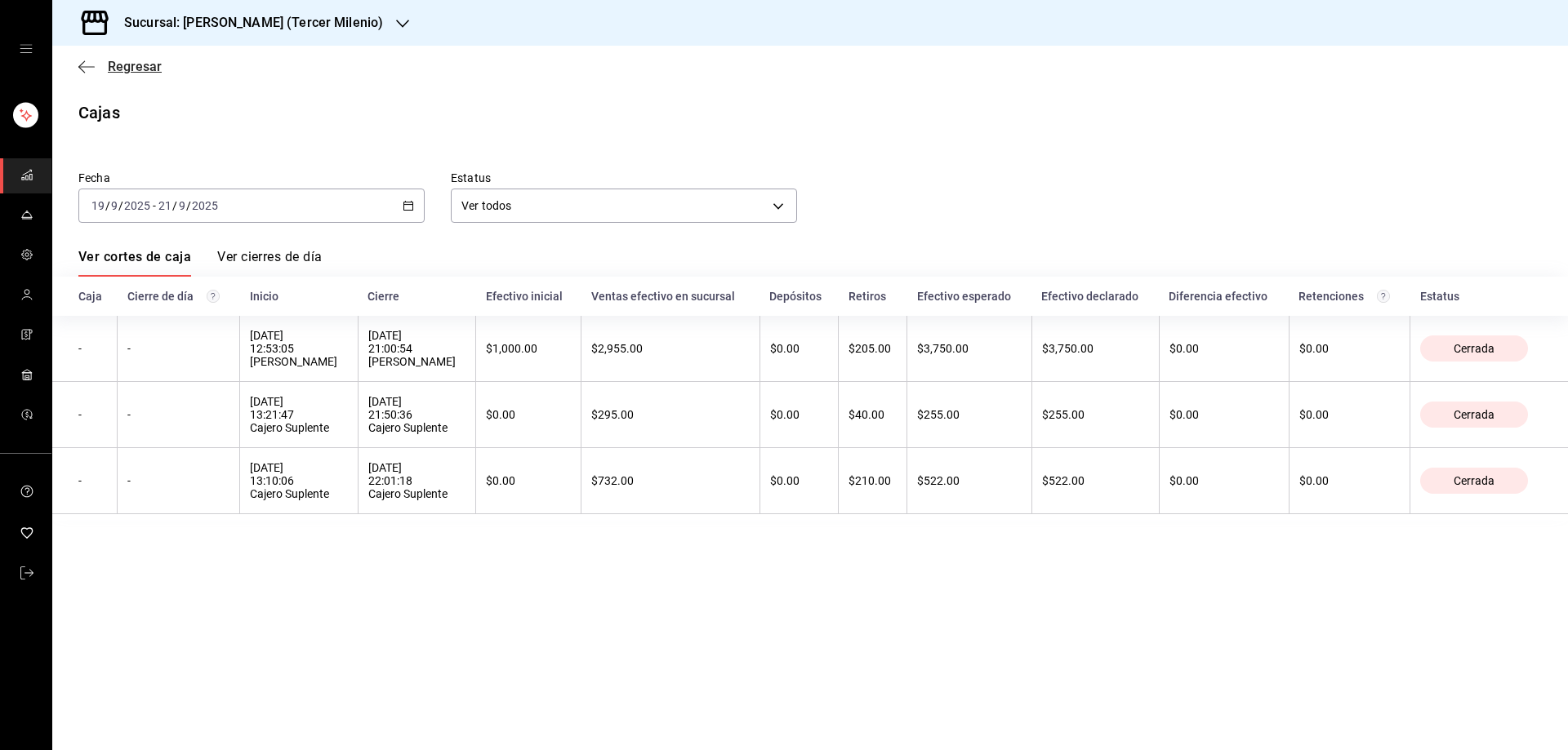
click at [83, 70] on icon "button" at bounding box center [86, 66] width 16 height 15
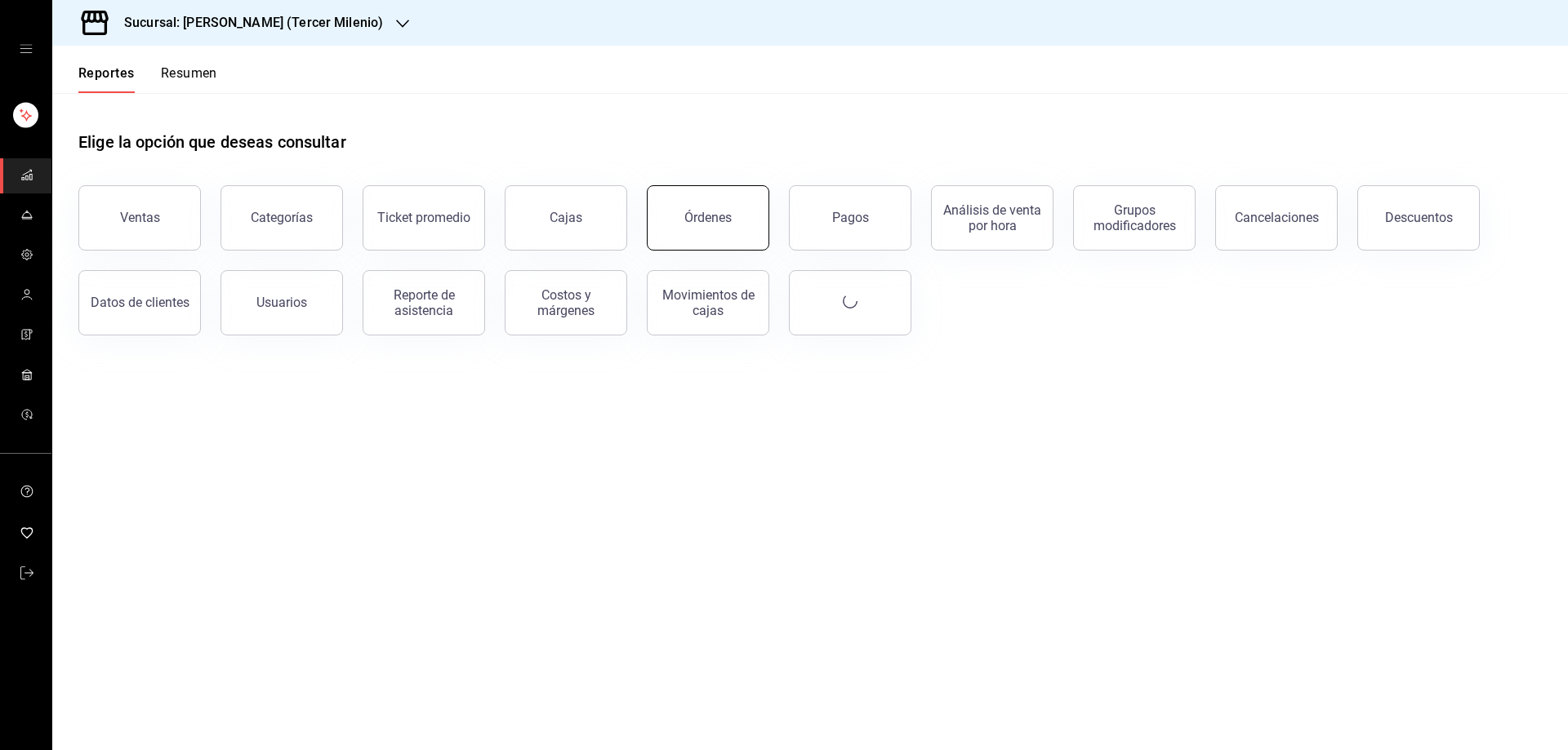
click at [741, 228] on button "Órdenes" at bounding box center [708, 218] width 122 height 66
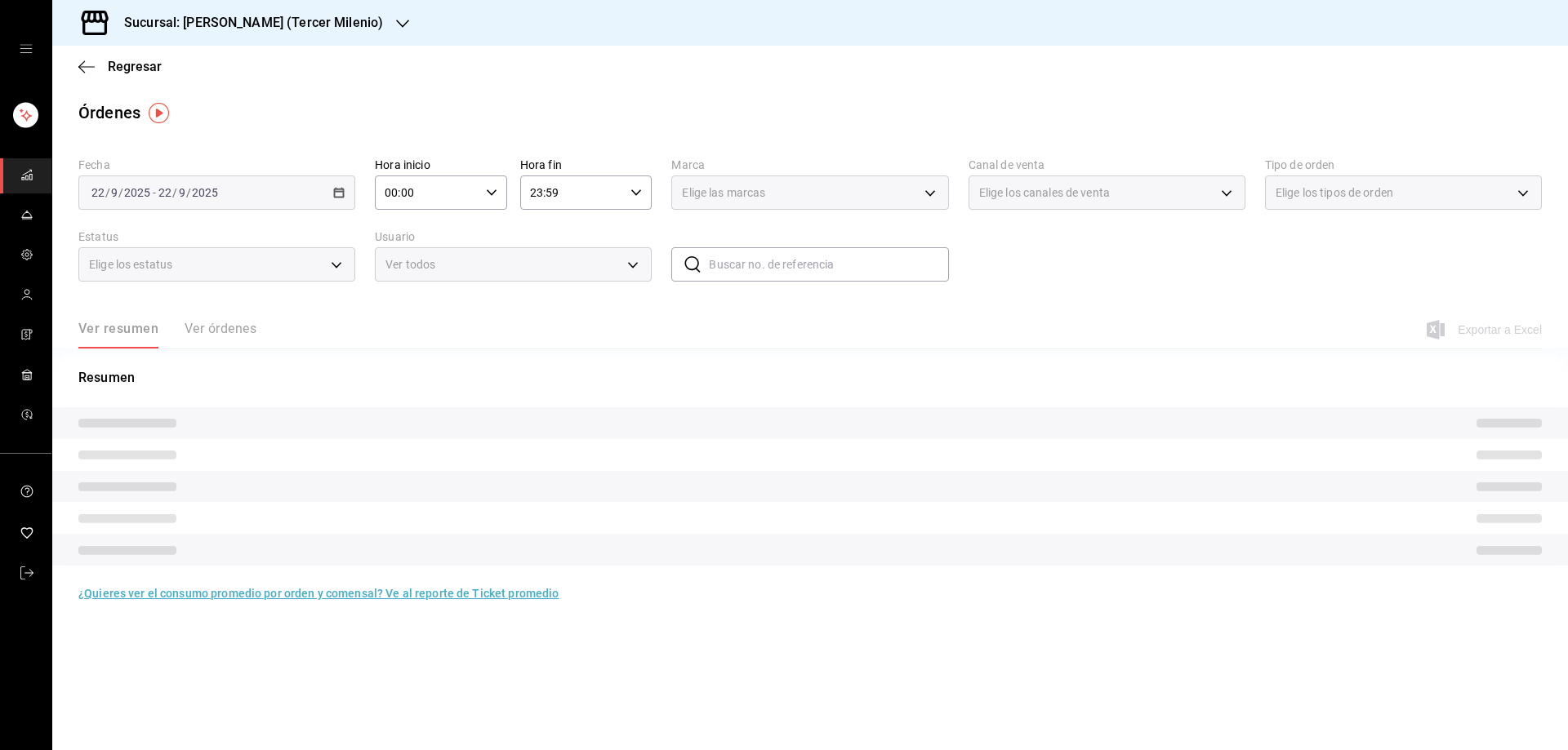
click at [396, 23] on icon "button" at bounding box center [402, 23] width 13 height 8
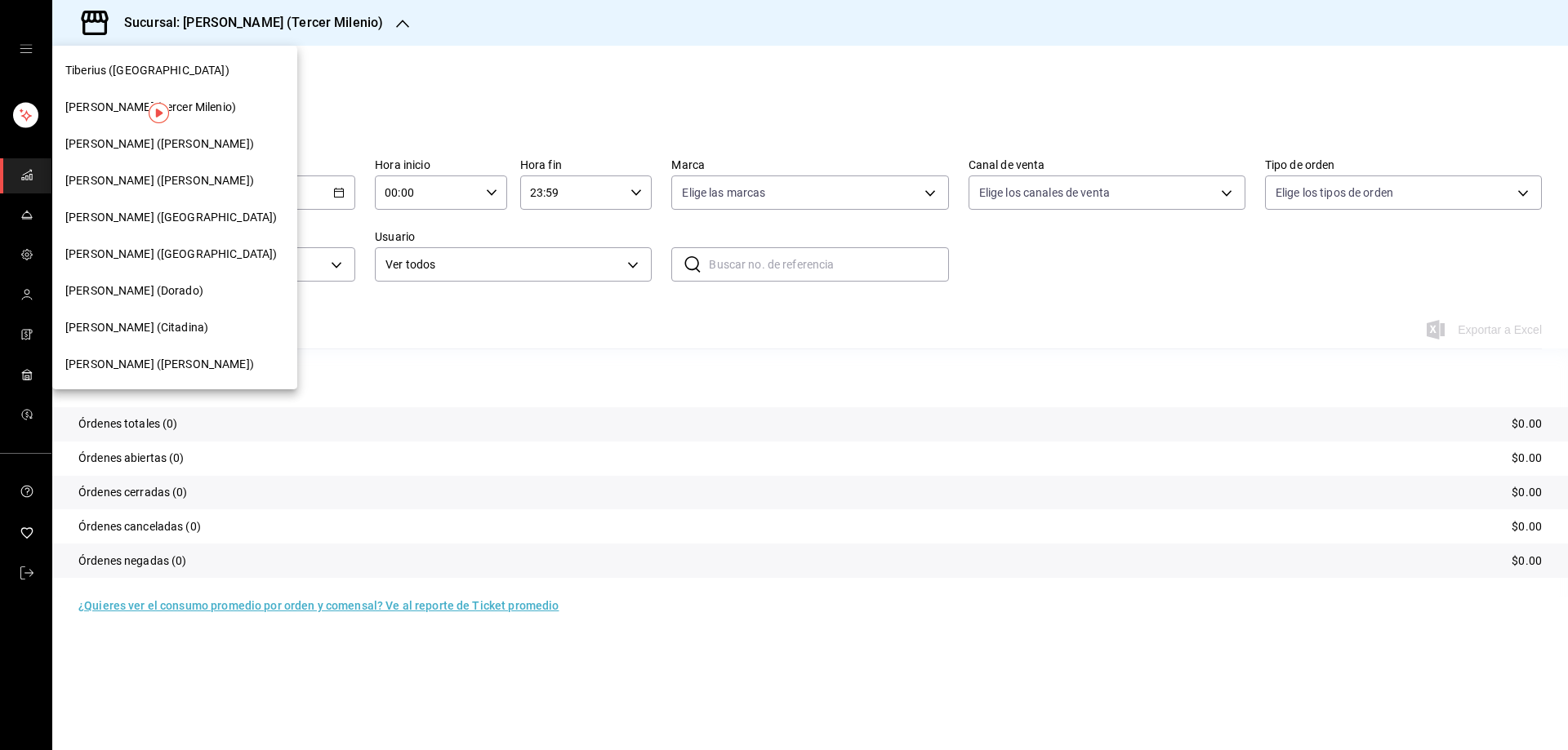
click at [127, 372] on span "Tiberius (Carranza)" at bounding box center [160, 365] width 189 height 17
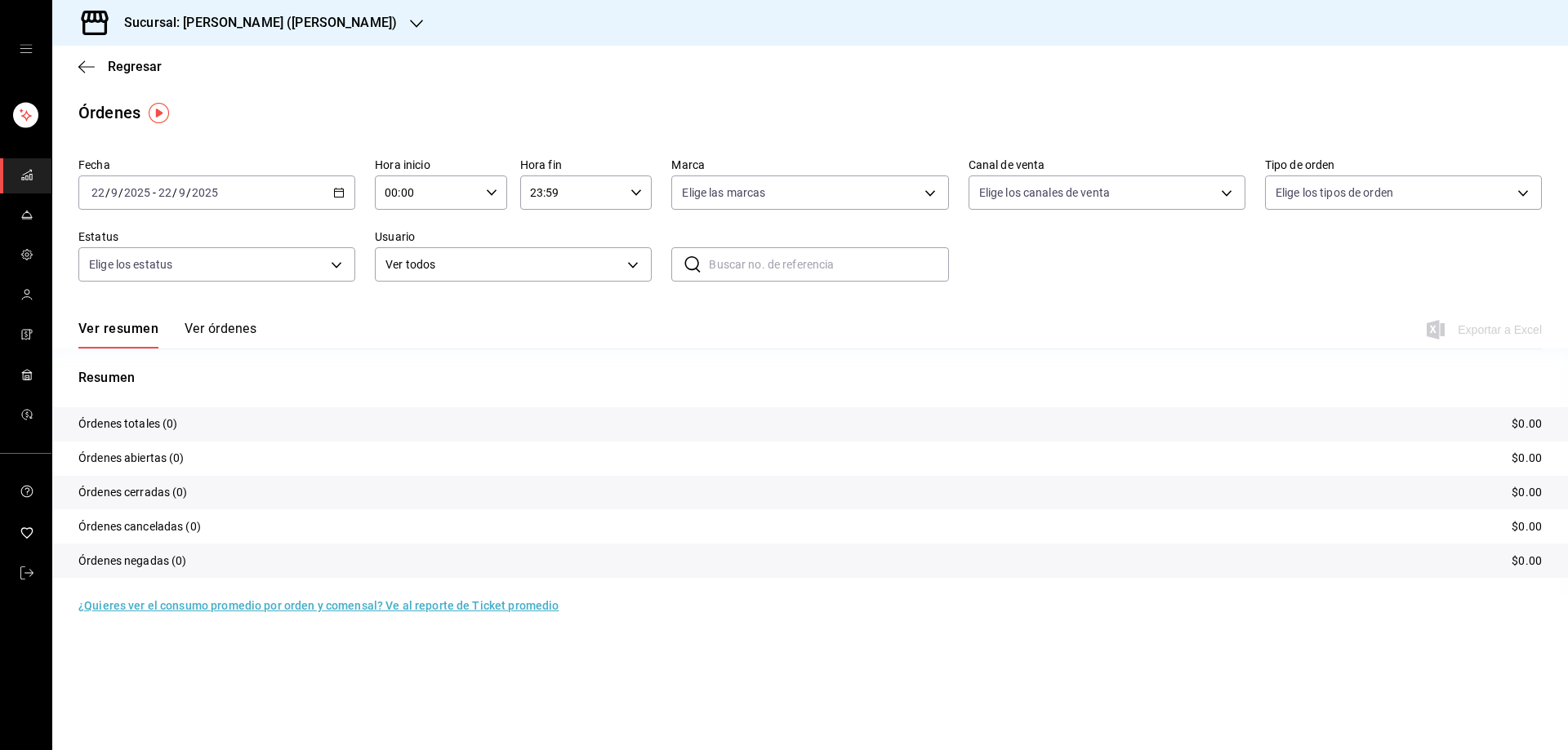
click at [338, 193] on icon "button" at bounding box center [338, 192] width 11 height 11
click at [168, 427] on span "Rango de fechas" at bounding box center [155, 426] width 127 height 17
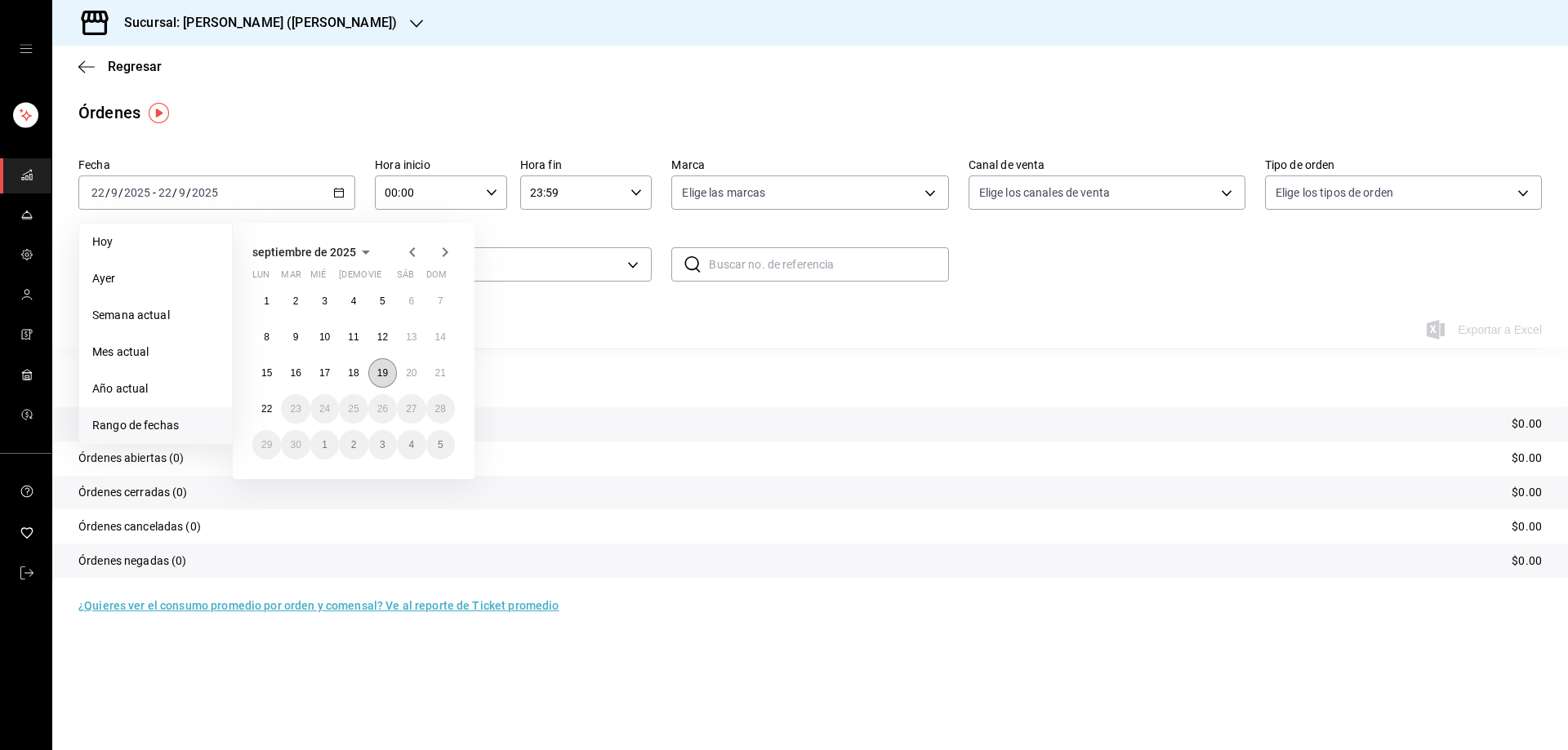
click at [380, 376] on abbr "19" at bounding box center [383, 372] width 10 height 11
click at [436, 375] on abbr "21" at bounding box center [441, 372] width 10 height 11
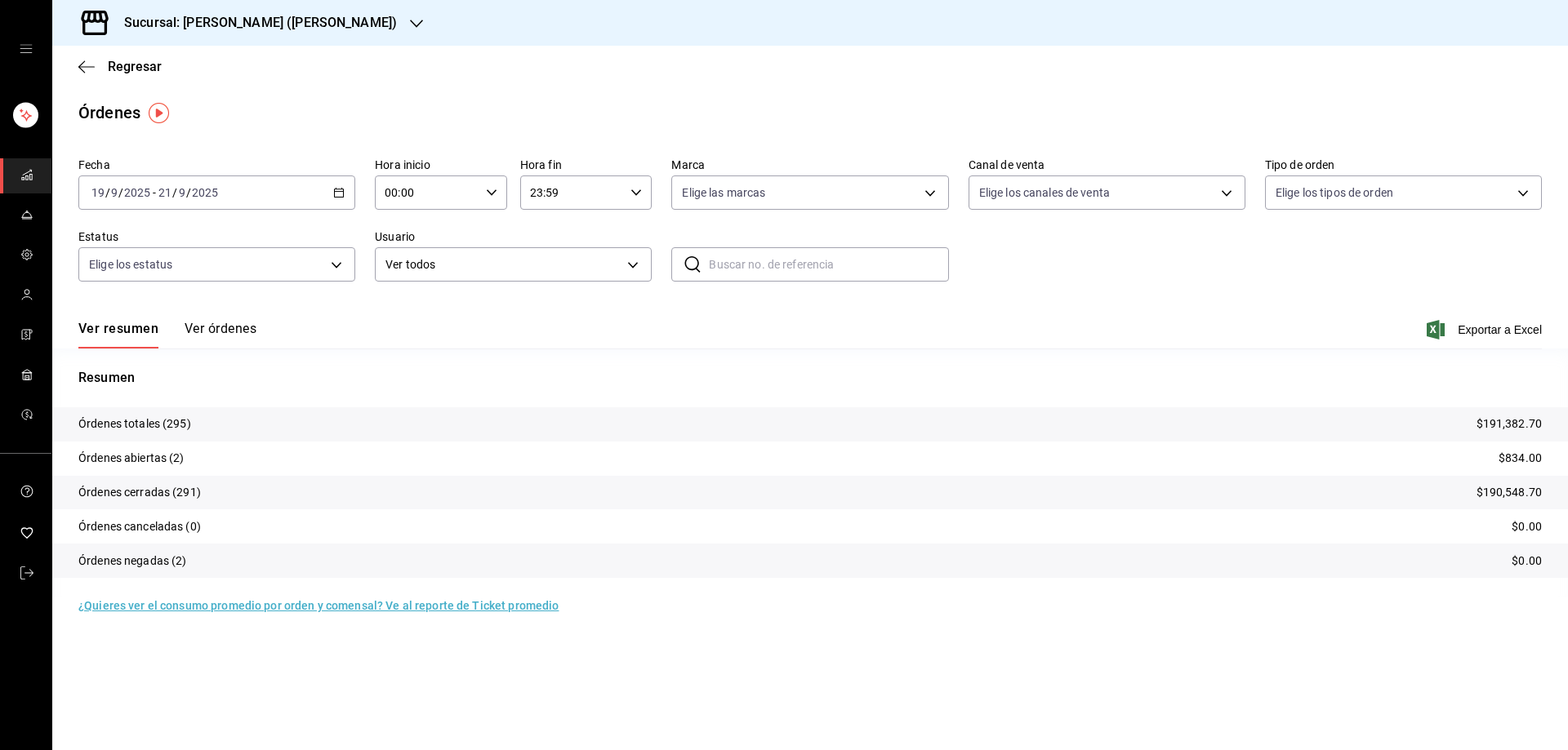
click at [336, 192] on icon "button" at bounding box center [338, 192] width 11 height 11
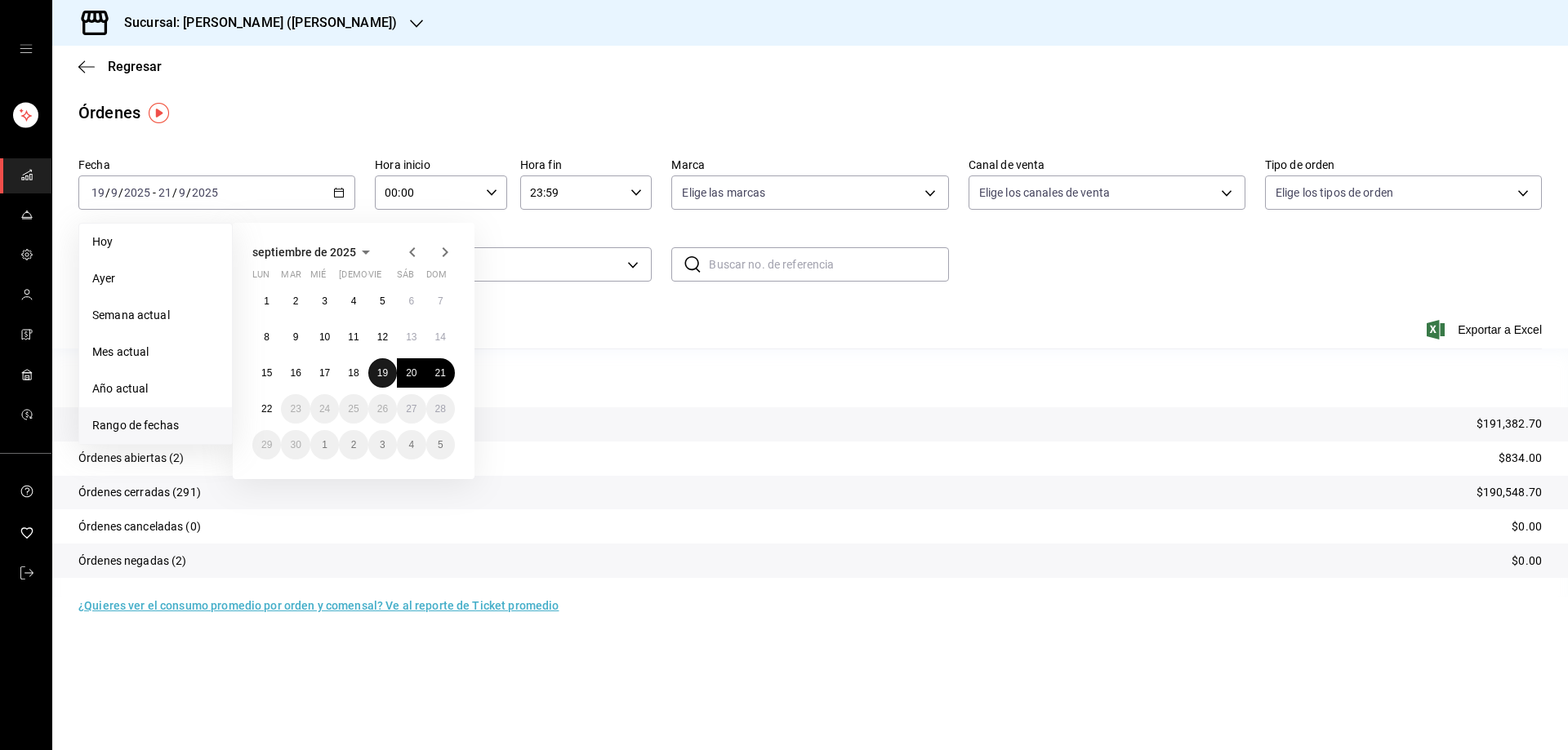
click at [387, 373] on abbr "19" at bounding box center [383, 372] width 10 height 11
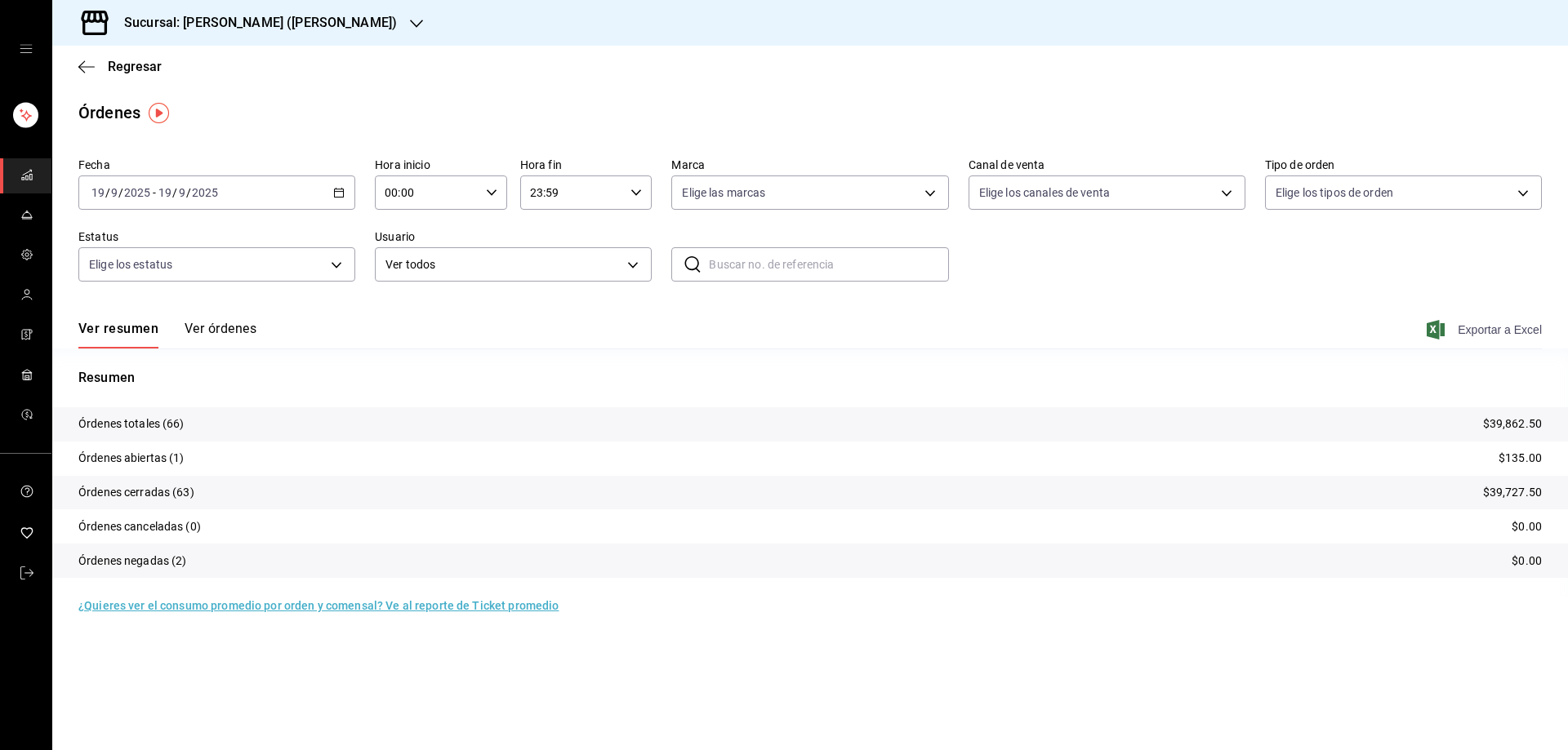
click at [1452, 323] on span "Exportar a Excel" at bounding box center [1486, 329] width 112 height 20
click at [339, 185] on div "2025-09-19 19 / 9 / 2025 - 2025-09-19 19 / 9 / 2025" at bounding box center [216, 193] width 277 height 34
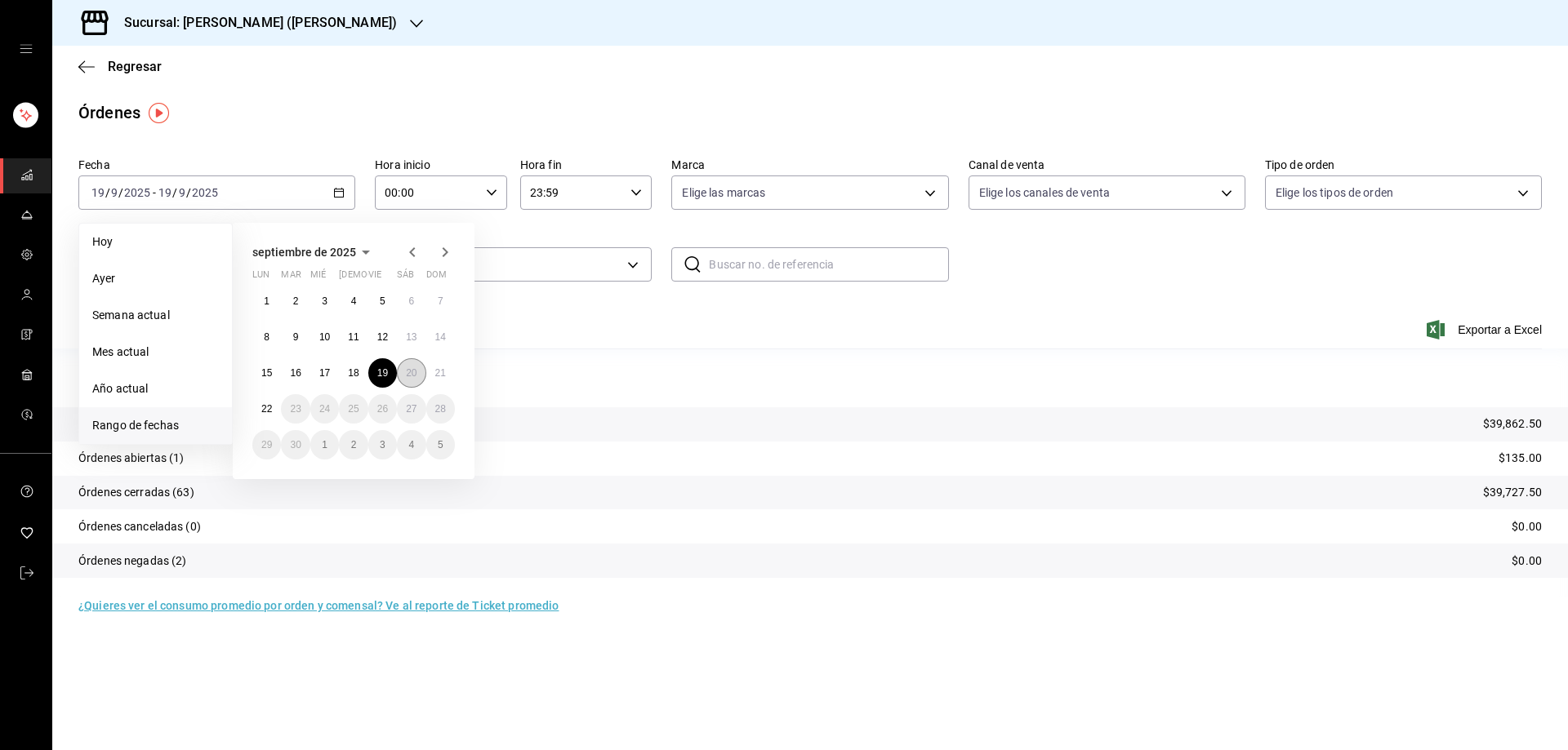
click at [413, 378] on abbr "20" at bounding box center [411, 372] width 10 height 11
click at [413, 377] on abbr "20" at bounding box center [411, 372] width 10 height 11
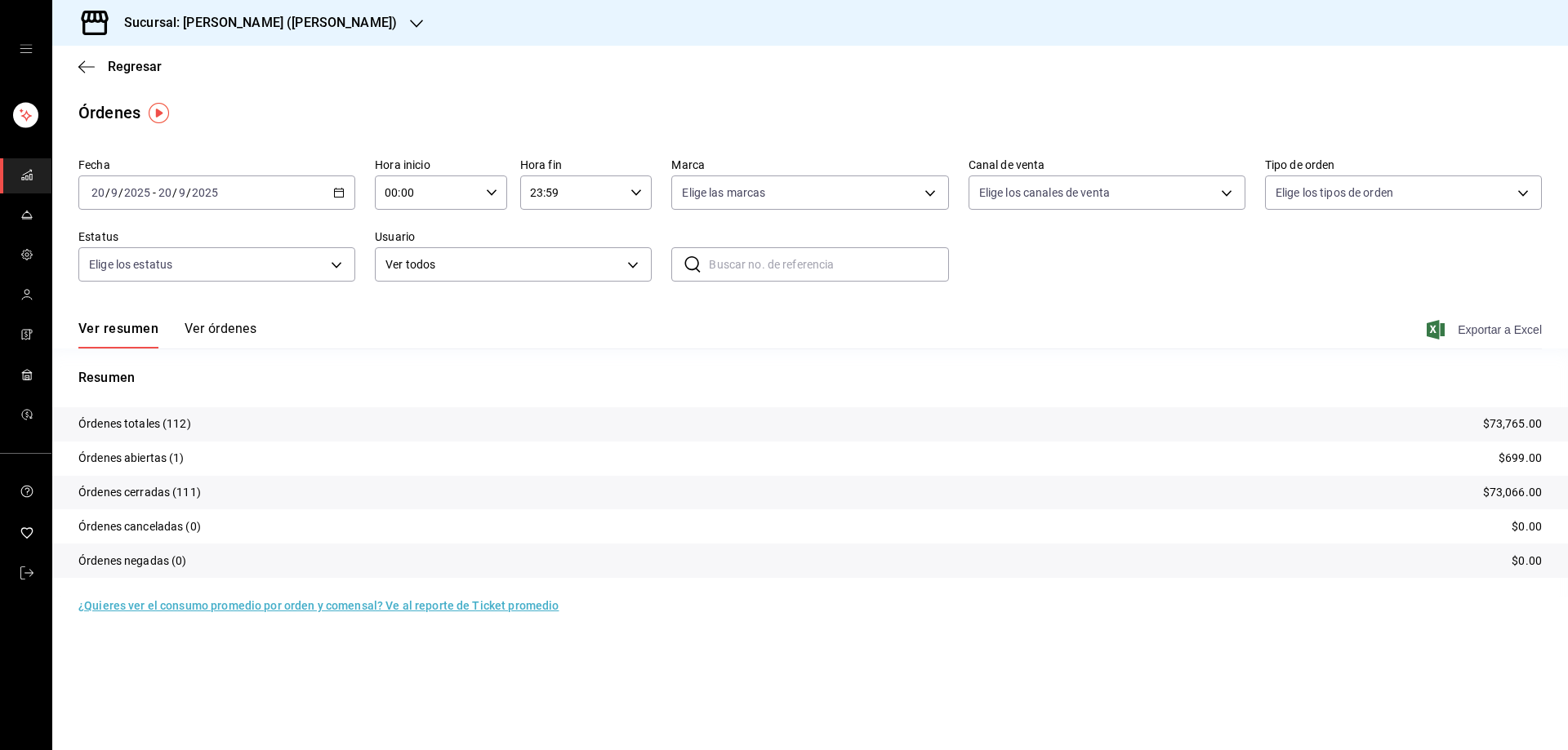
click at [1445, 325] on icon "button" at bounding box center [1436, 329] width 18 height 20
click at [88, 70] on icon "button" at bounding box center [86, 66] width 16 height 15
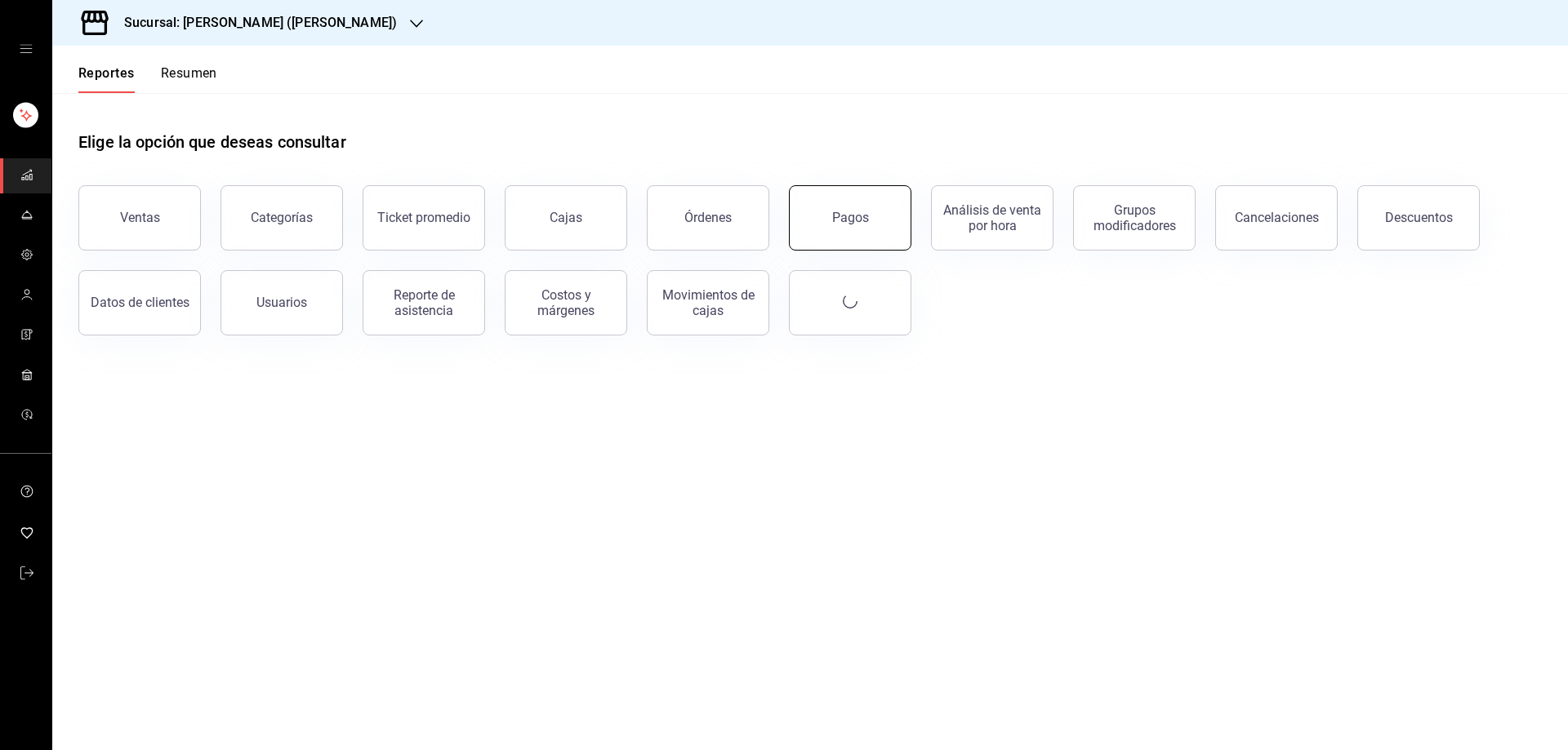
click at [856, 207] on button "Pagos" at bounding box center [850, 218] width 122 height 66
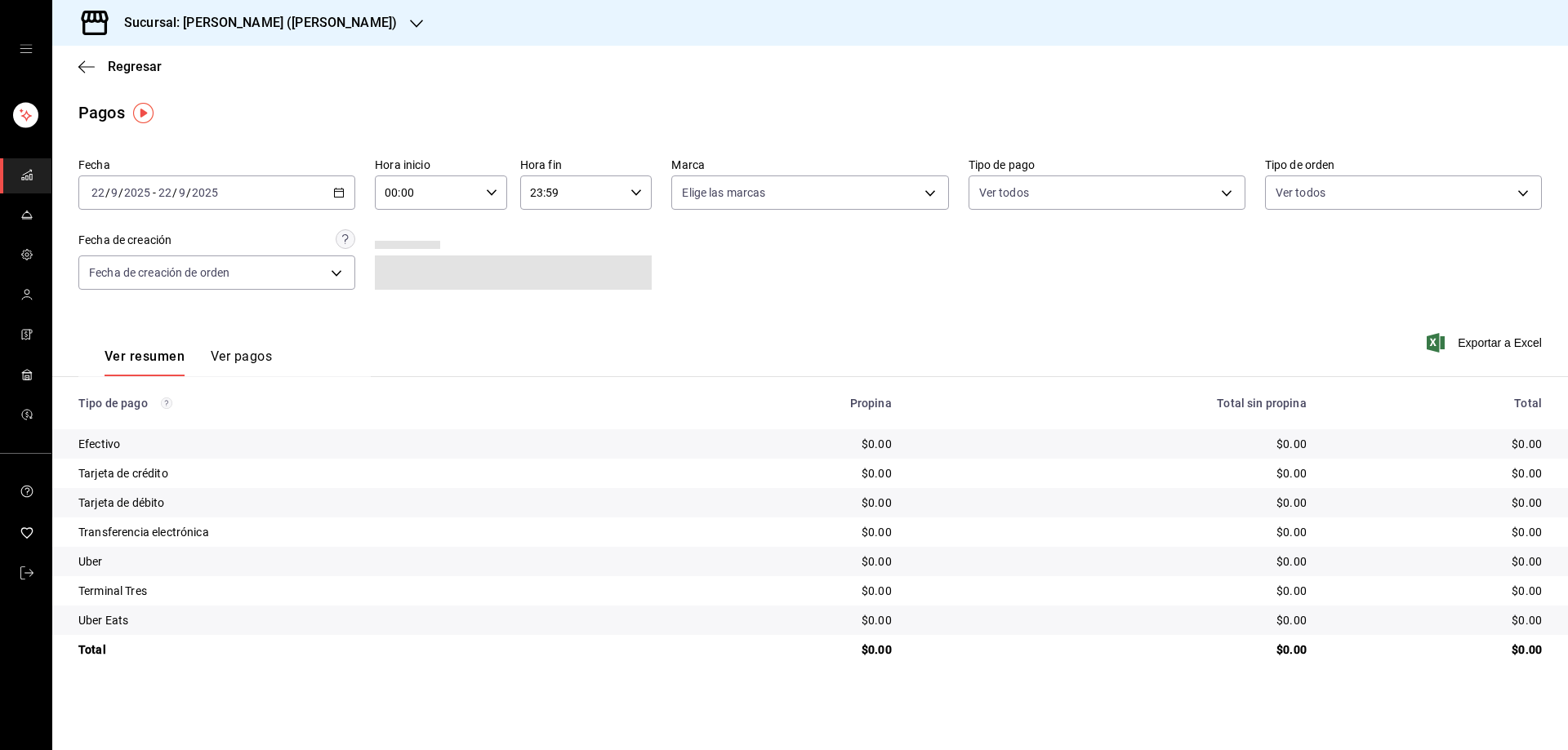
click at [336, 190] on icon "button" at bounding box center [338, 192] width 11 height 11
click at [157, 435] on li "Rango de fechas" at bounding box center [155, 426] width 153 height 37
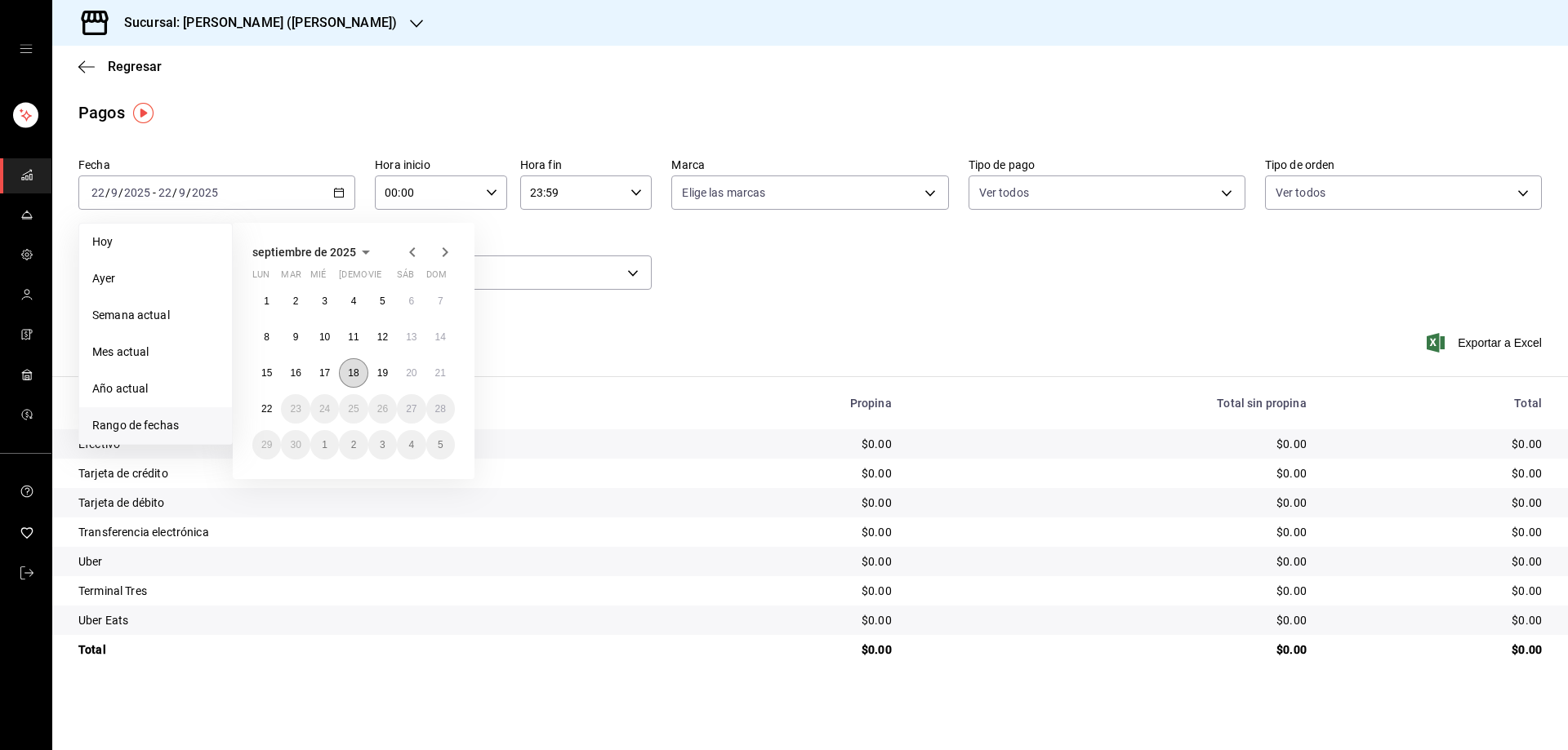
click at [358, 378] on abbr "18" at bounding box center [353, 372] width 10 height 11
click at [355, 367] on abbr "18" at bounding box center [353, 372] width 10 height 11
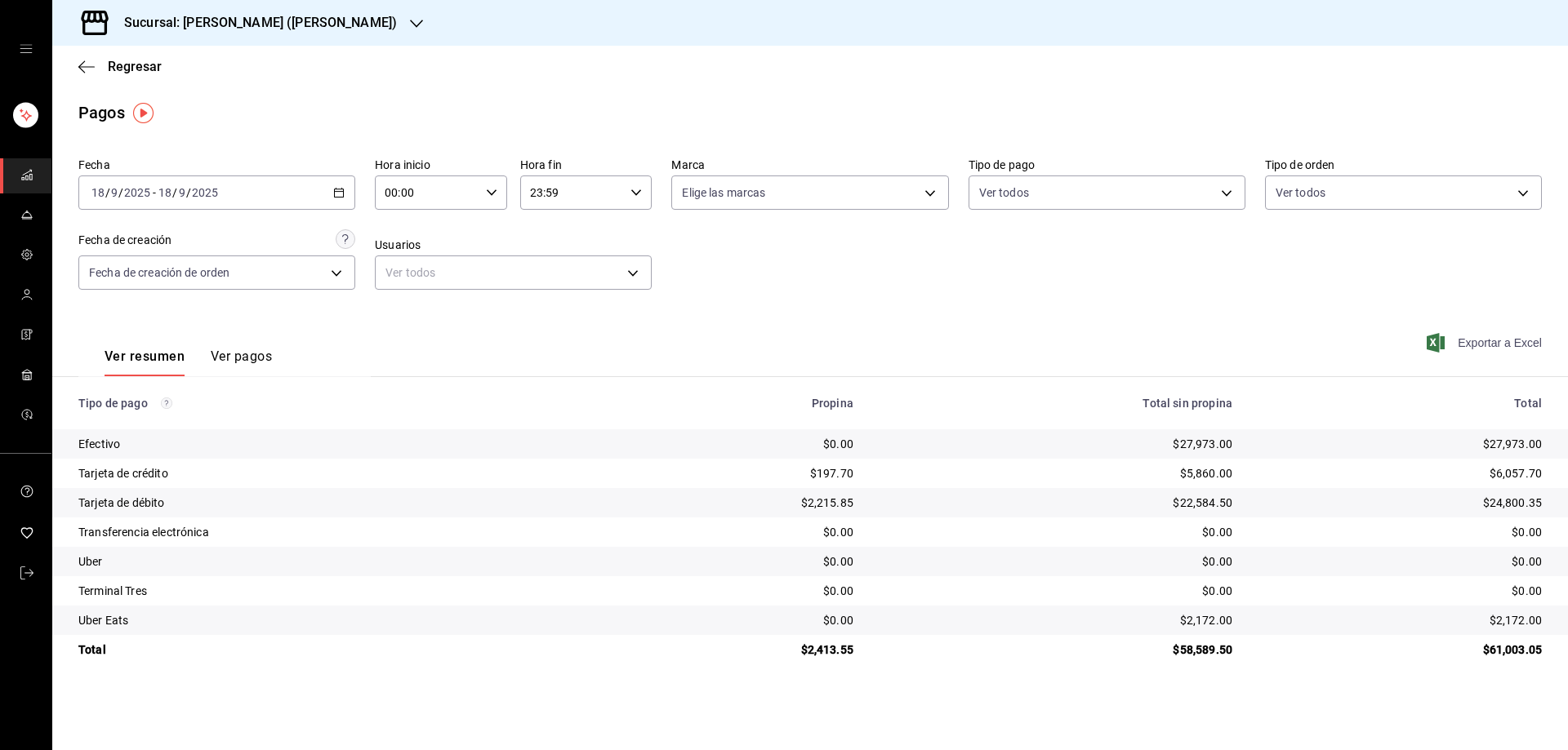
click at [1437, 341] on icon "button" at bounding box center [1436, 342] width 18 height 20
click at [1439, 344] on icon "button" at bounding box center [1436, 342] width 18 height 20
click at [332, 191] on div "2025-09-18 18 / 9 / 2025 - 2025-09-18 18 / 9 / 2025" at bounding box center [216, 193] width 277 height 34
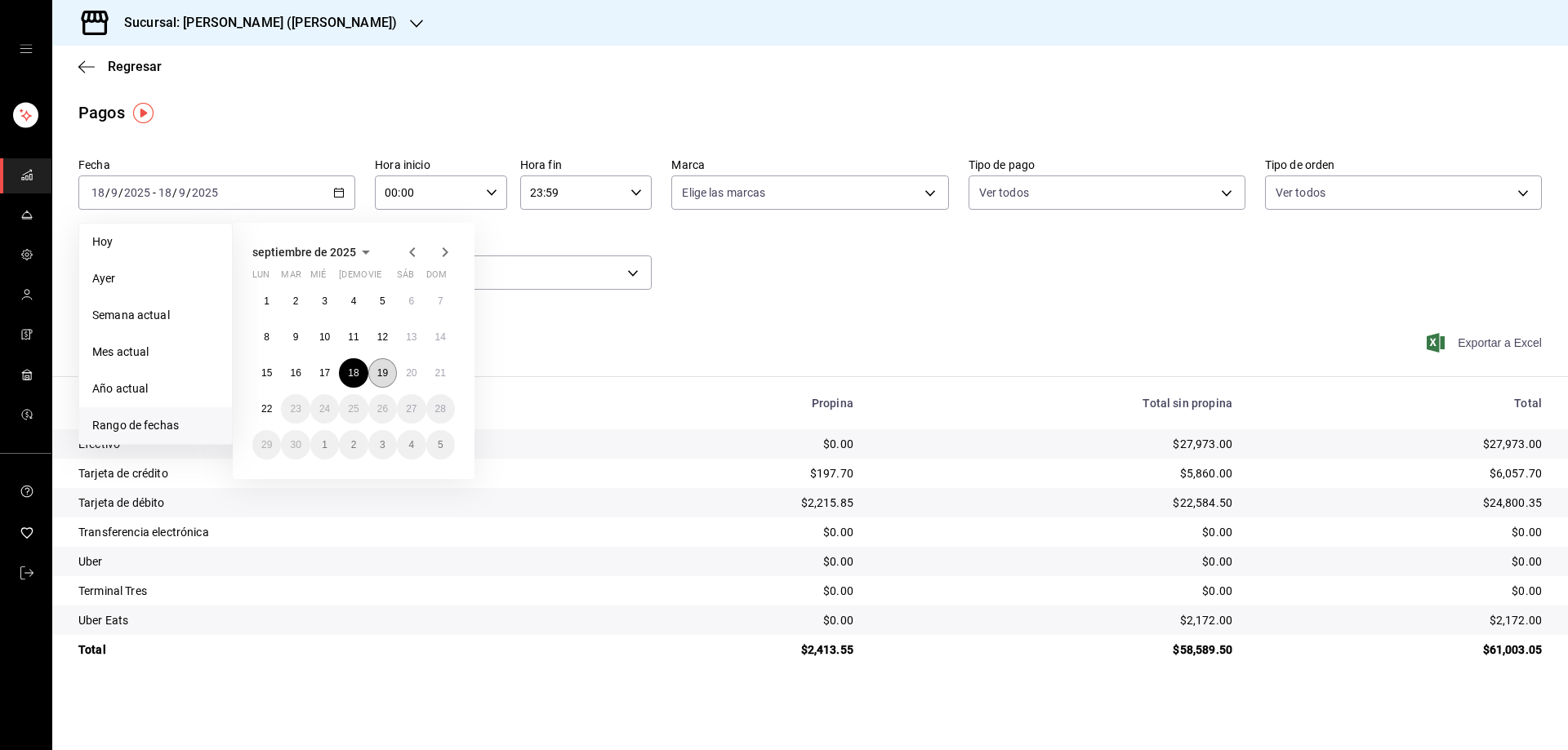
click at [386, 375] on abbr "19" at bounding box center [383, 372] width 10 height 11
click at [386, 373] on abbr "19" at bounding box center [383, 372] width 10 height 11
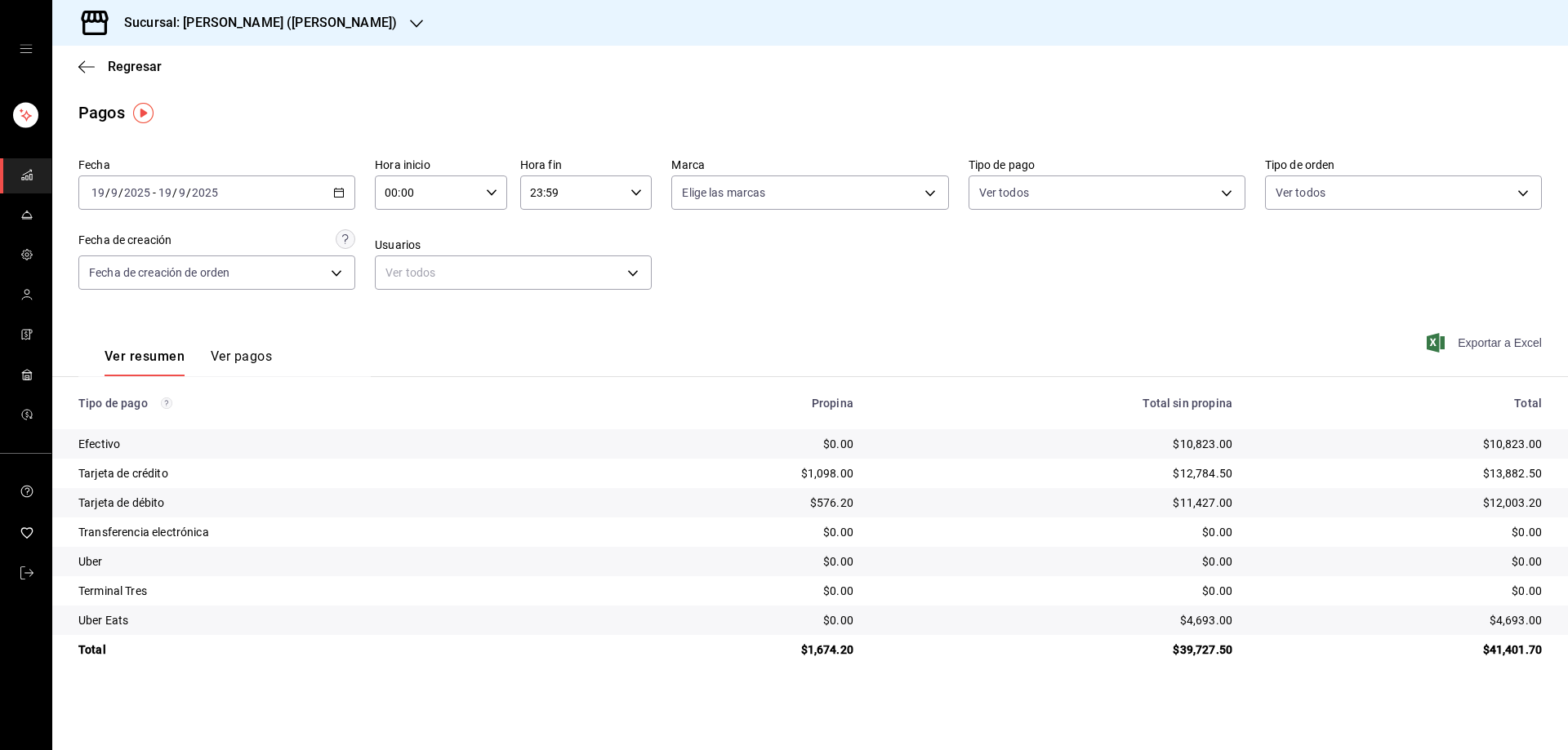
click at [1458, 347] on span "Exportar a Excel" at bounding box center [1486, 342] width 112 height 20
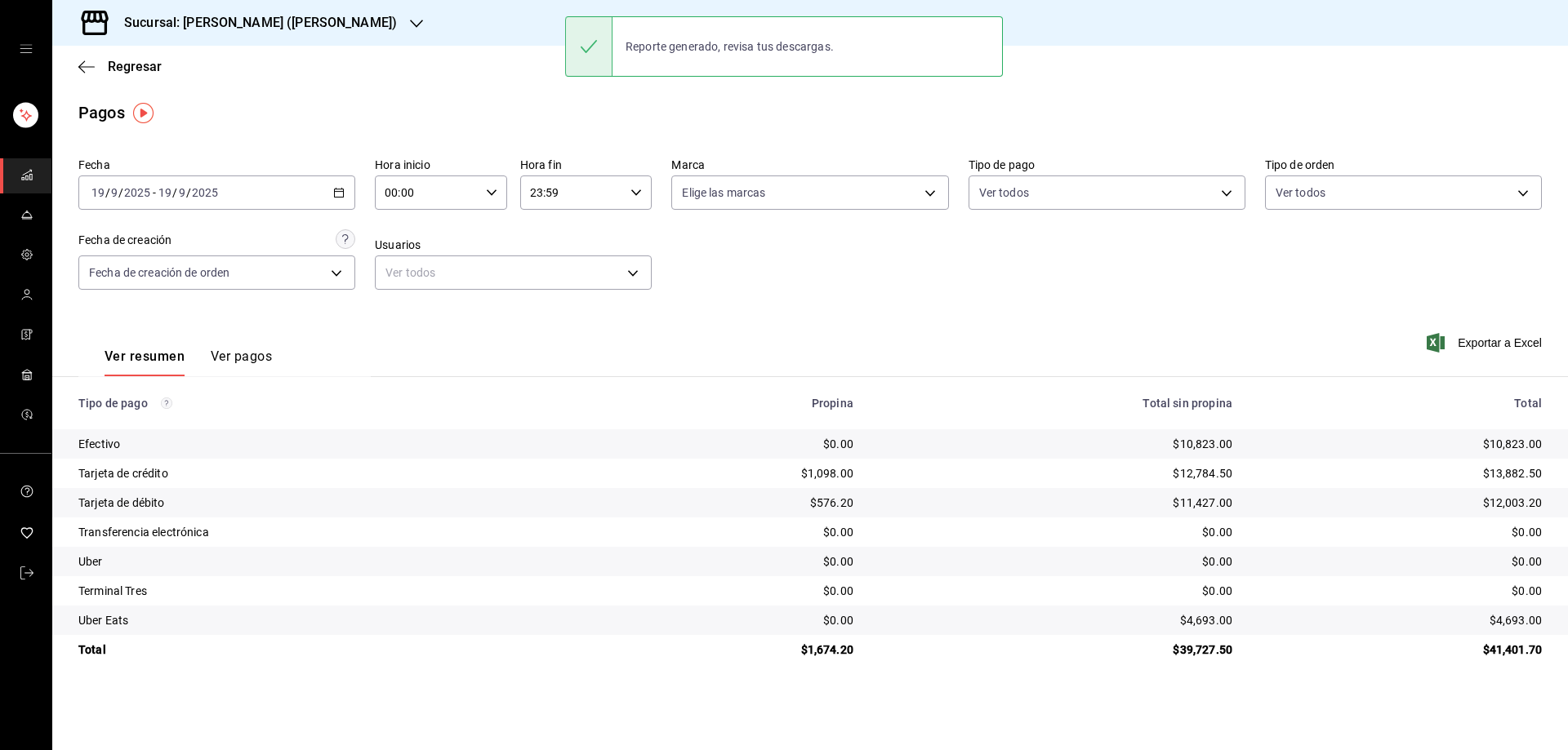
click at [343, 182] on div "2025-09-19 19 / 9 / 2025 - 2025-09-19 19 / 9 / 2025" at bounding box center [216, 193] width 277 height 34
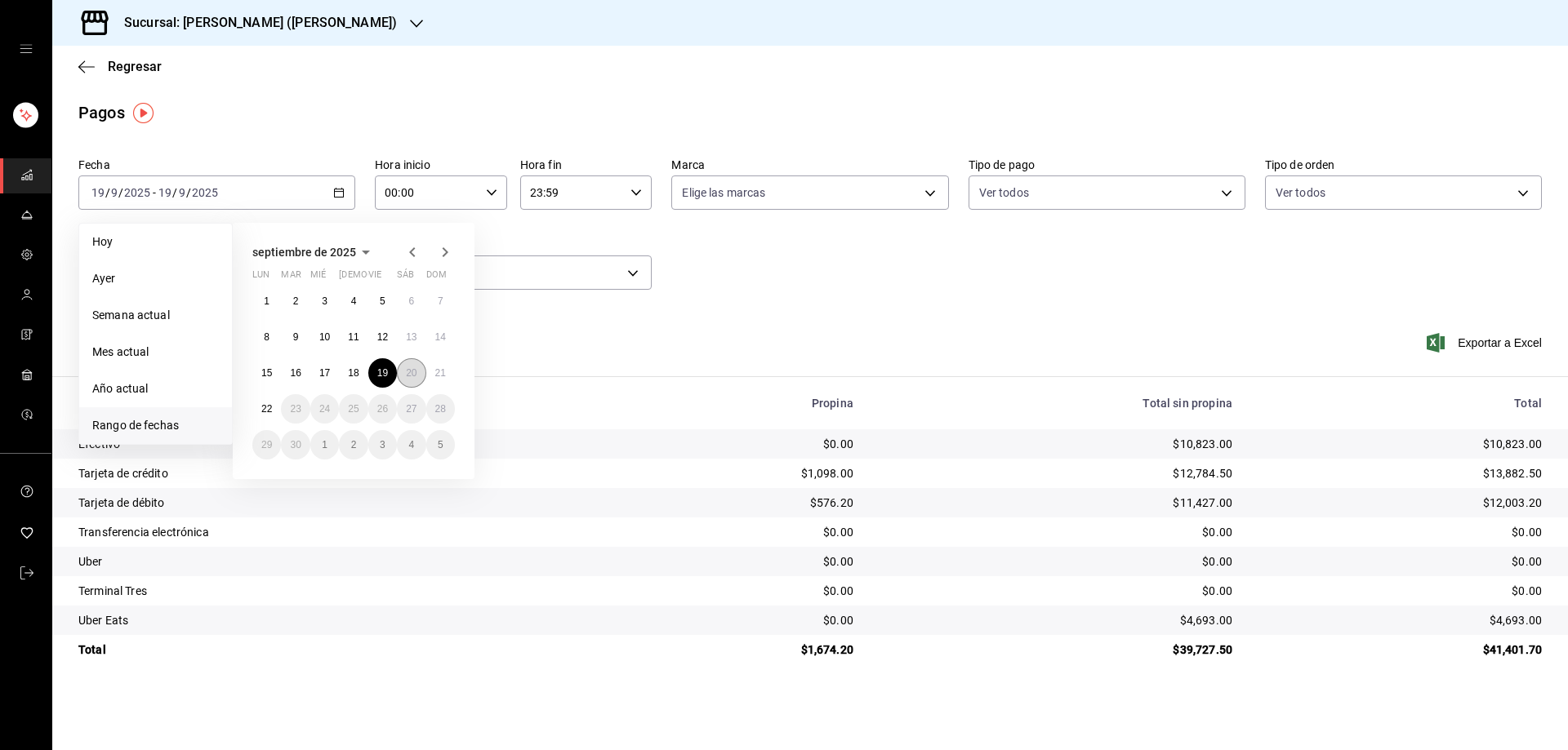
click at [409, 369] on abbr "20" at bounding box center [411, 372] width 10 height 11
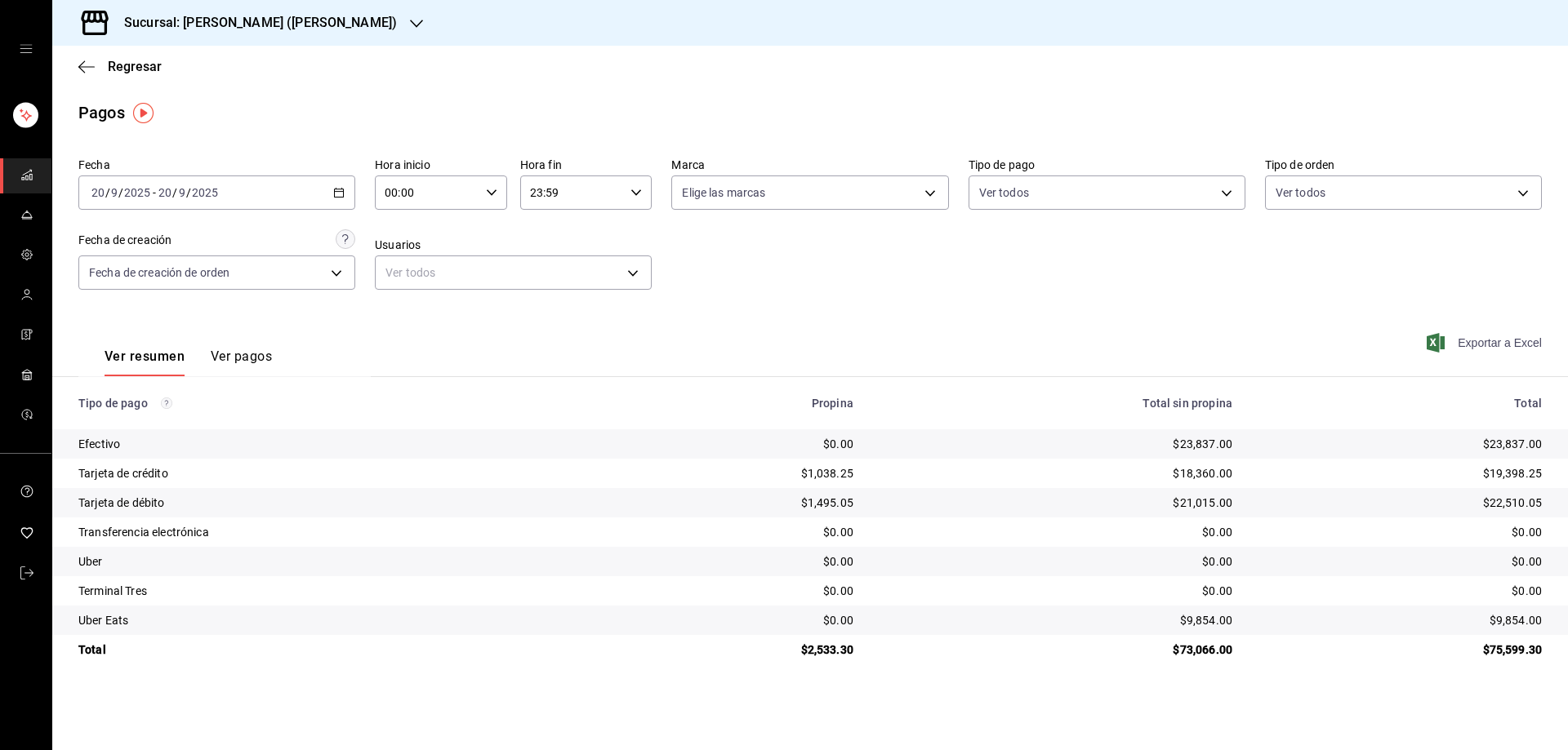
click at [1447, 346] on span "Exportar a Excel" at bounding box center [1486, 342] width 112 height 20
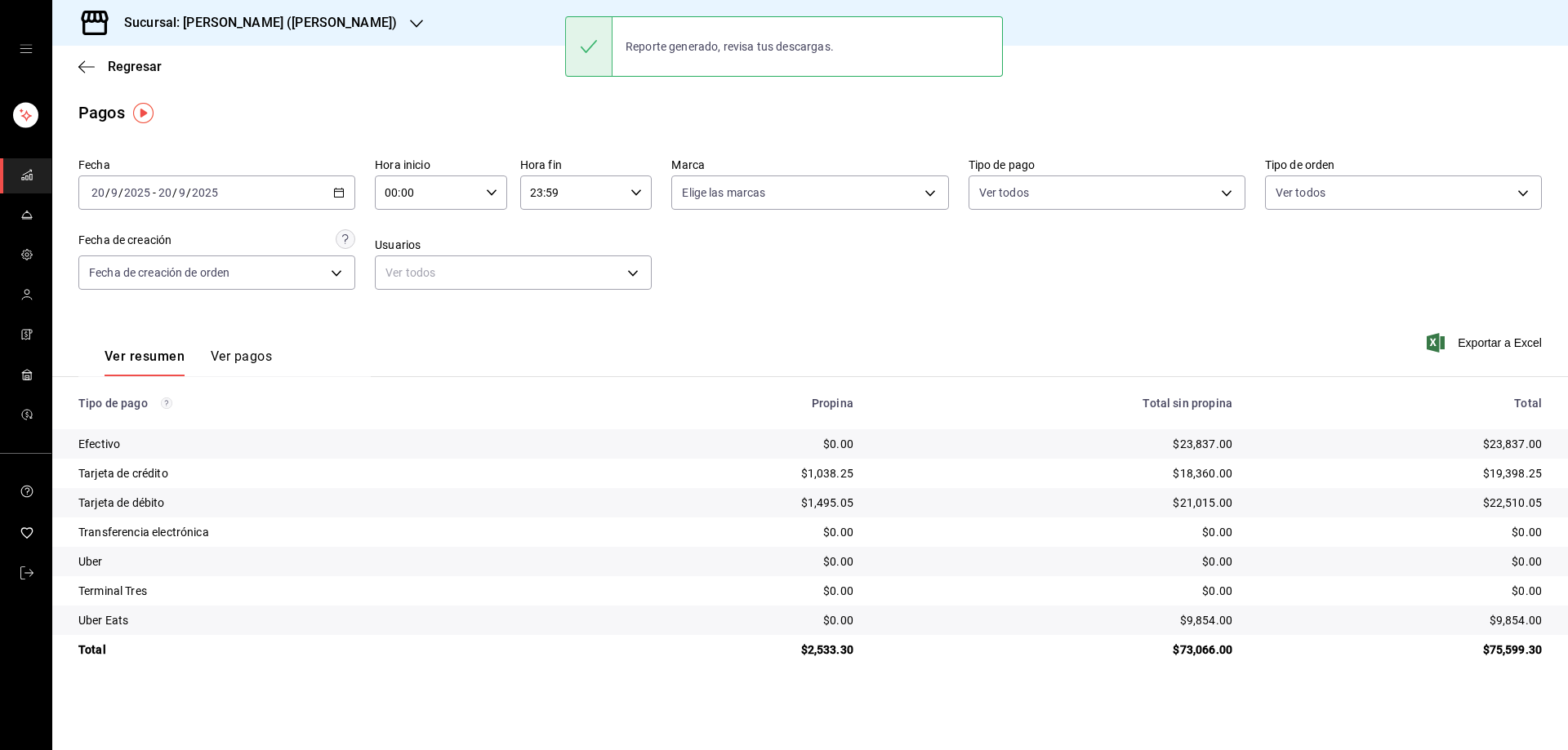
click at [343, 188] on icon "button" at bounding box center [338, 192] width 11 height 11
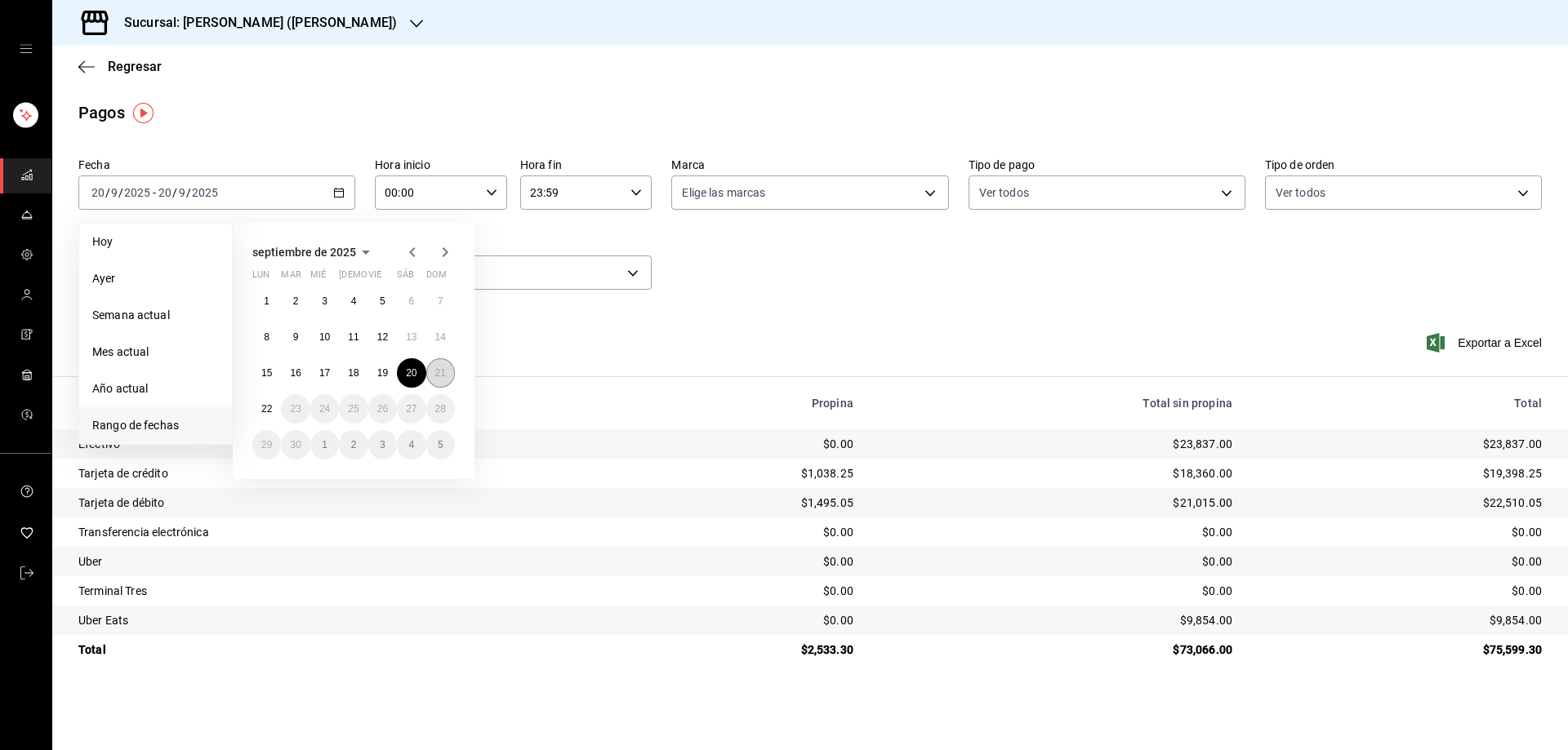
click at [438, 372] on abbr "21" at bounding box center [441, 372] width 10 height 11
click at [438, 373] on abbr "21" at bounding box center [441, 372] width 10 height 11
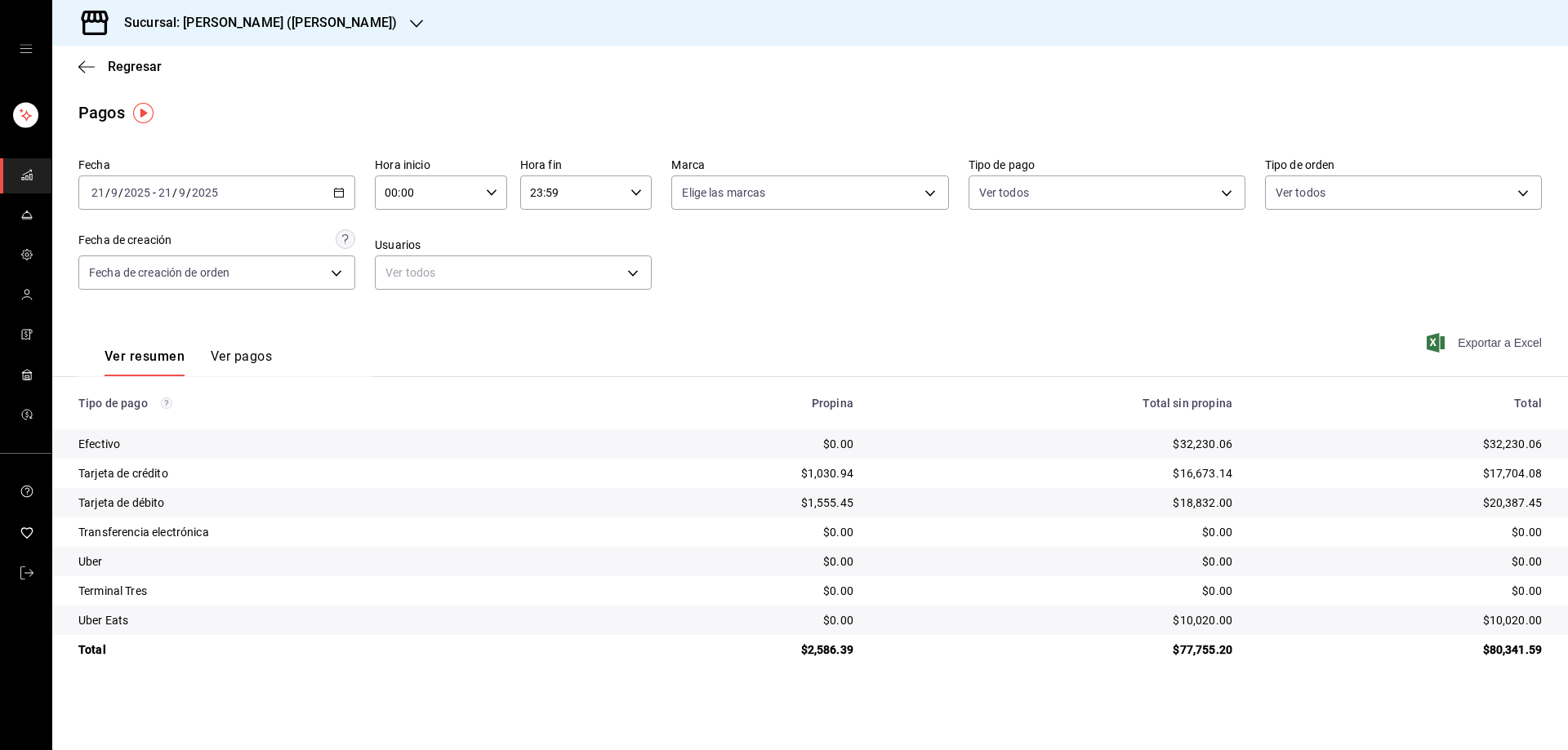
click at [1452, 340] on span "Exportar a Excel" at bounding box center [1486, 342] width 112 height 20
